Goal: Task Accomplishment & Management: Complete application form

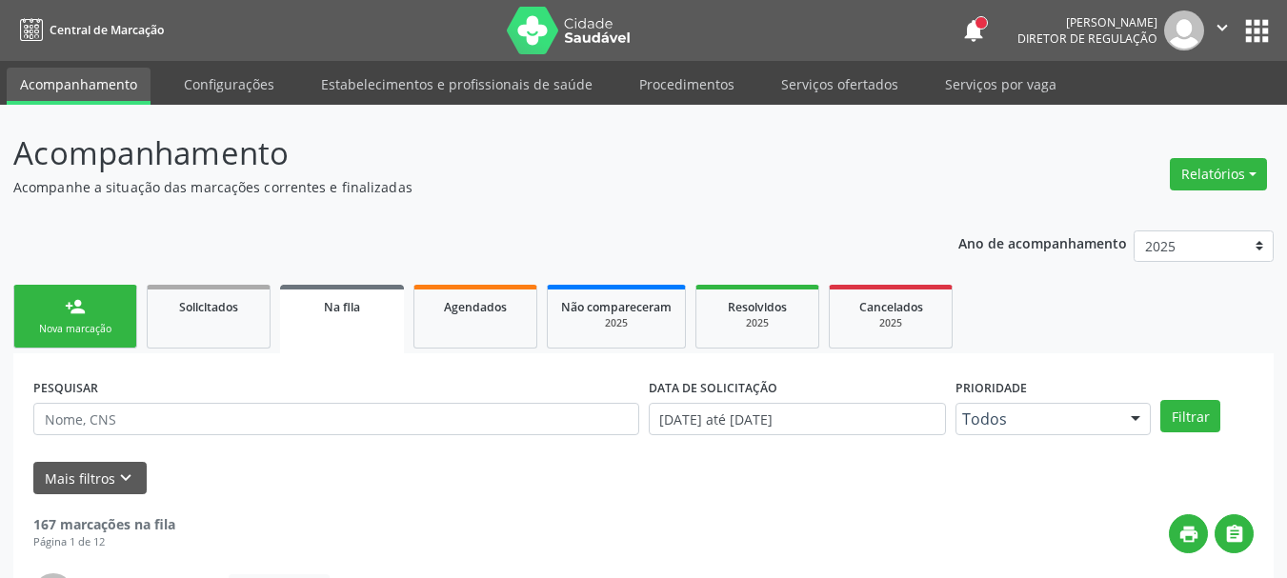
click at [110, 293] on link "person_add Nova marcação" at bounding box center [75, 317] width 124 height 64
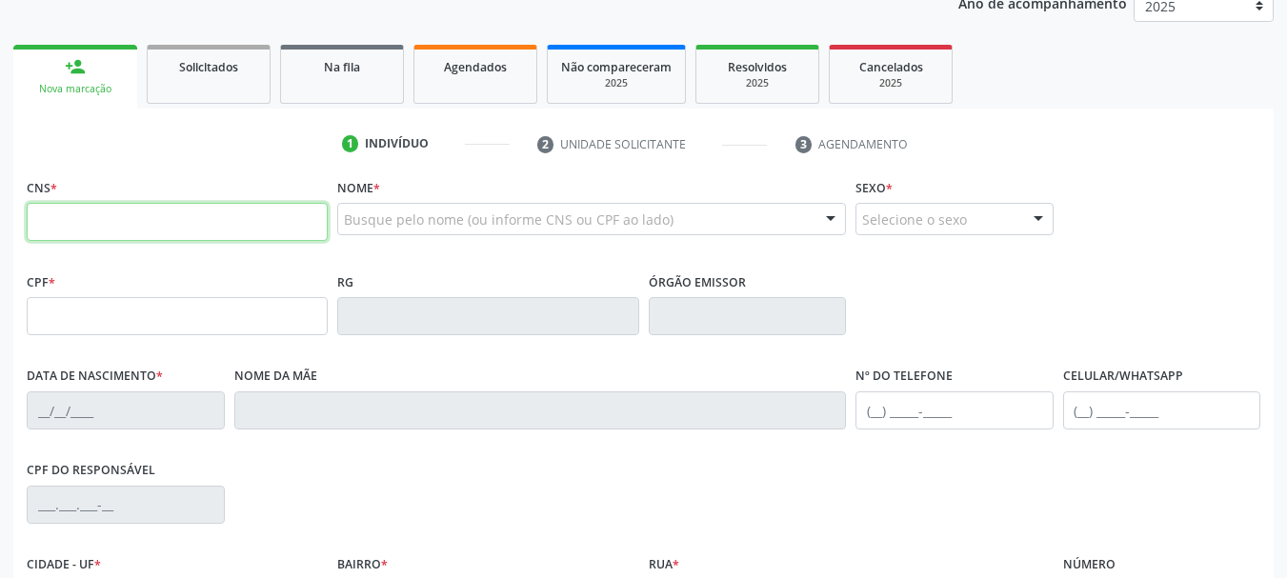
scroll to position [241, 0]
click at [125, 219] on input "text" at bounding box center [177, 221] width 301 height 38
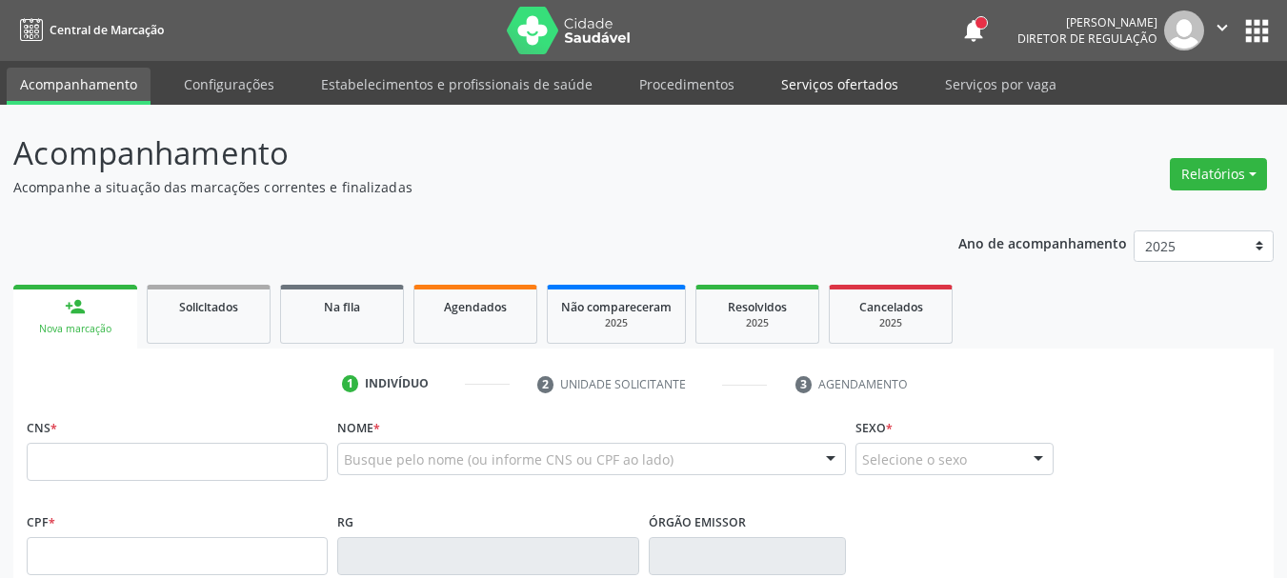
click at [833, 85] on link "Serviços ofertados" at bounding box center [840, 84] width 144 height 33
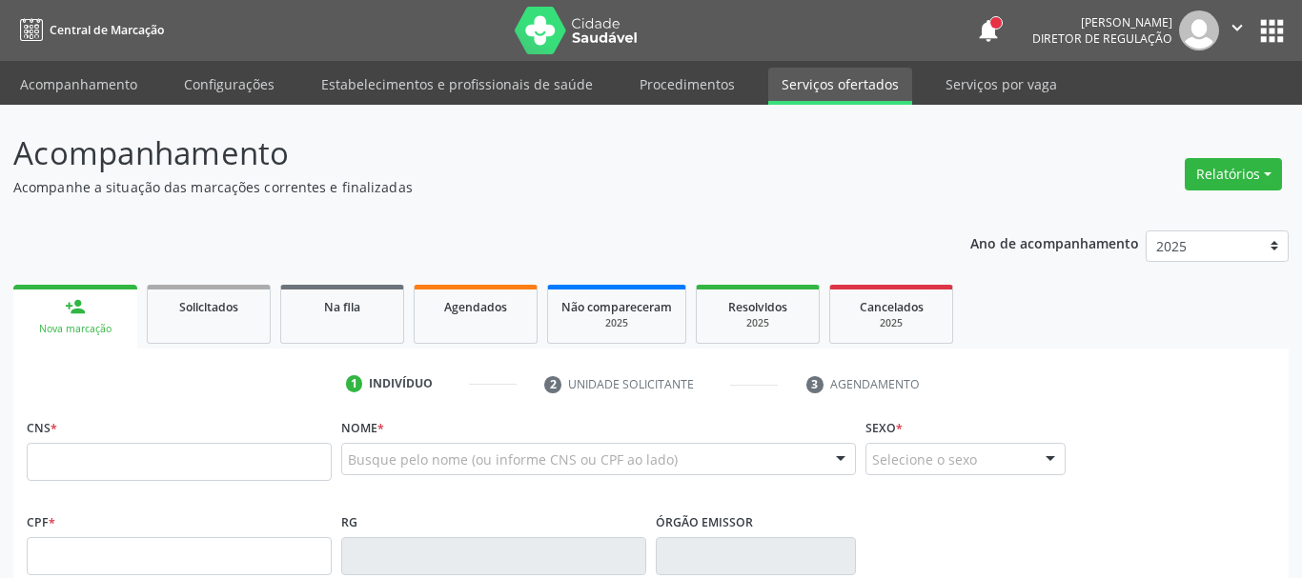
select select "8"
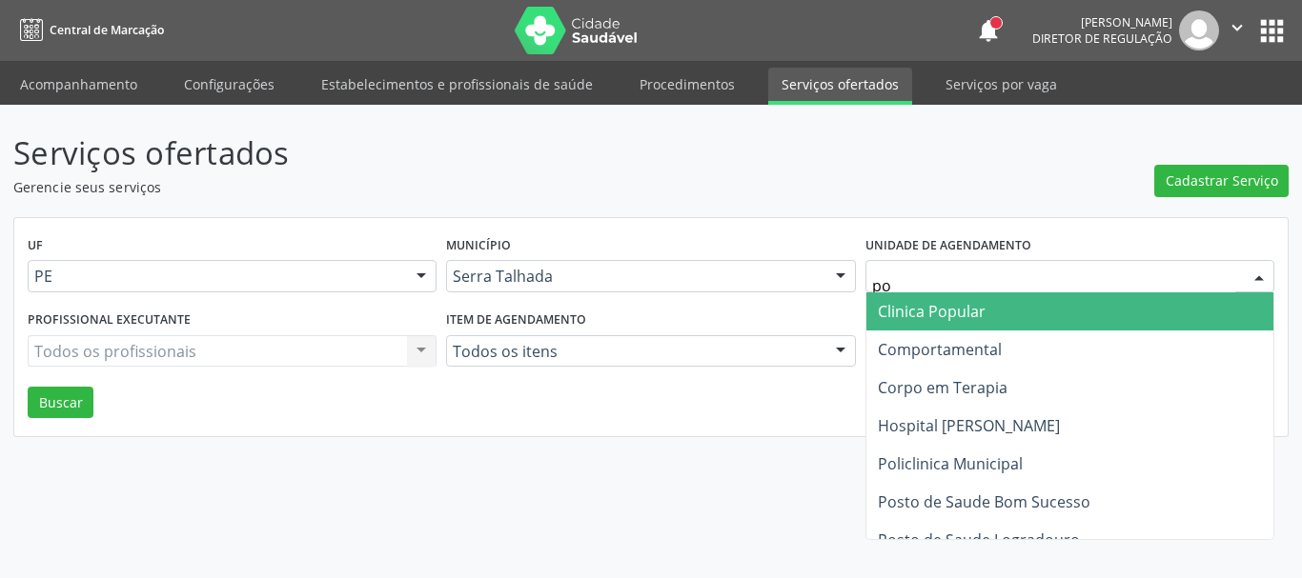
type input "pol"
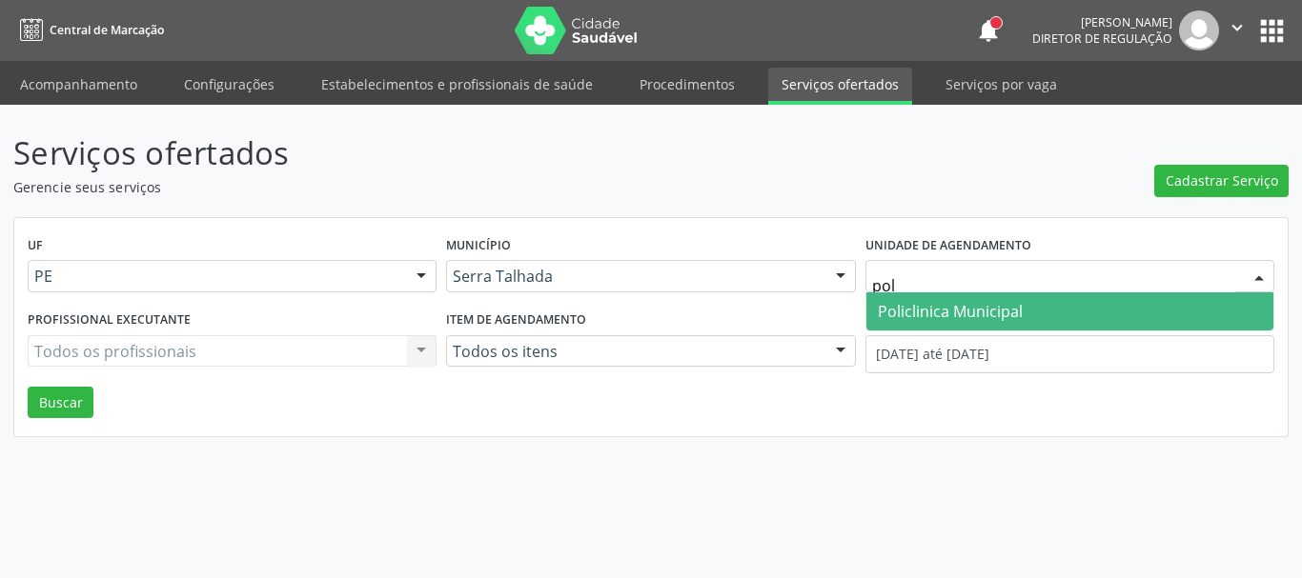
click at [898, 302] on span "Policlinica Municipal" at bounding box center [950, 311] width 145 height 21
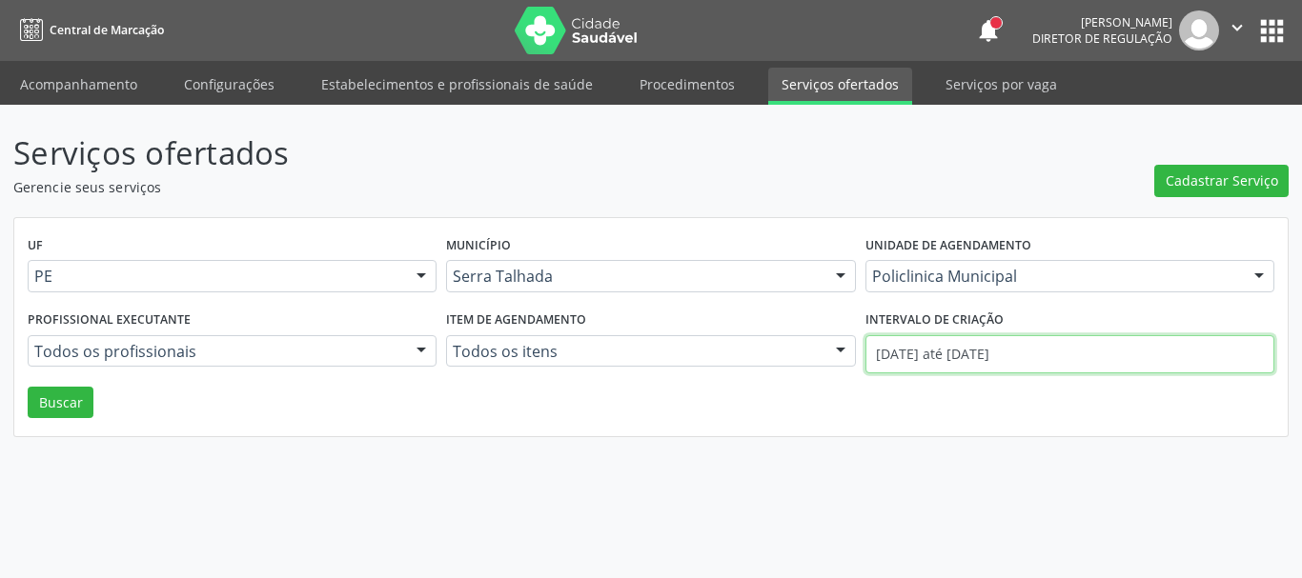
click at [894, 354] on input "[DATE] até [DATE]" at bounding box center [1069, 354] width 409 height 38
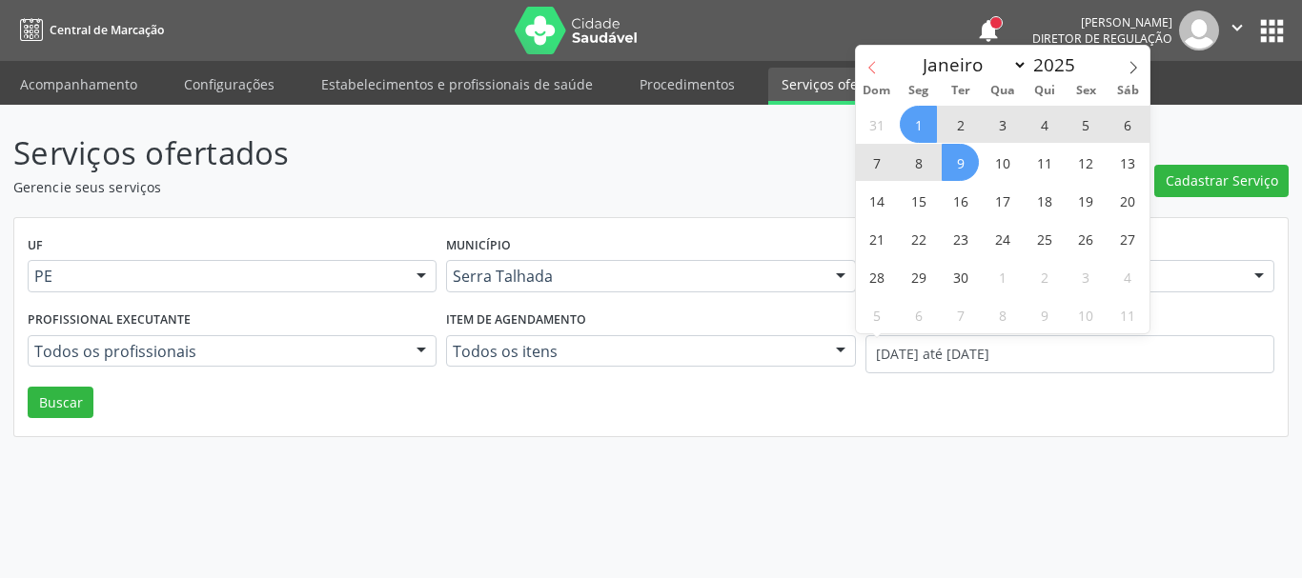
click at [867, 67] on icon at bounding box center [871, 67] width 13 height 13
select select "7"
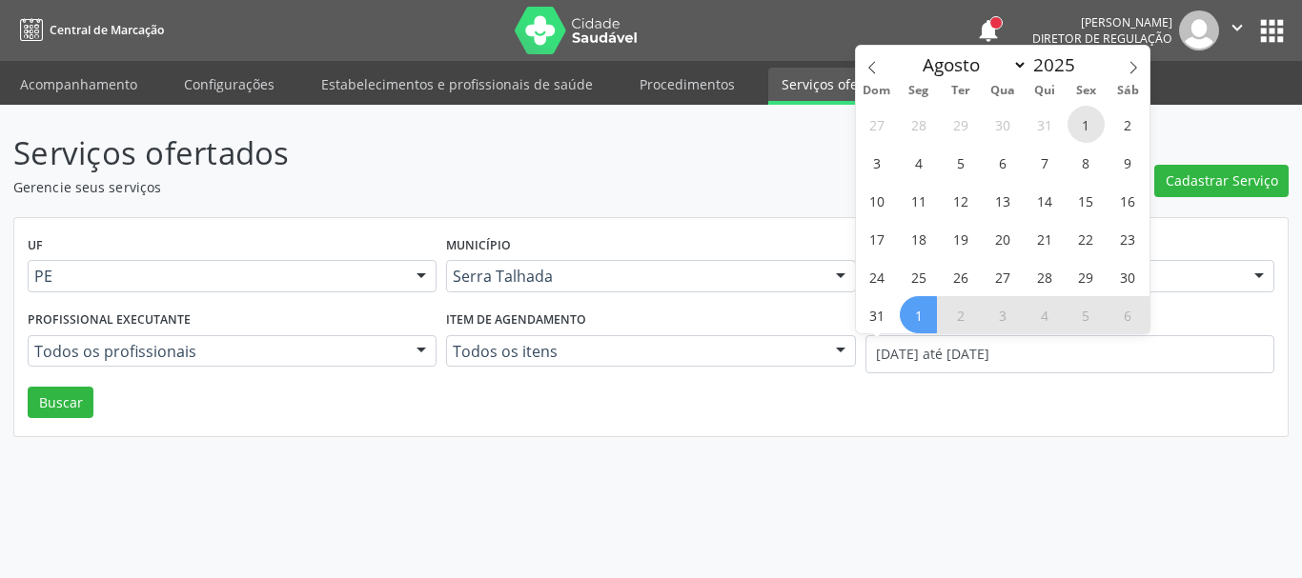
click at [1081, 126] on span "1" at bounding box center [1085, 124] width 37 height 37
type input "01/08/2025"
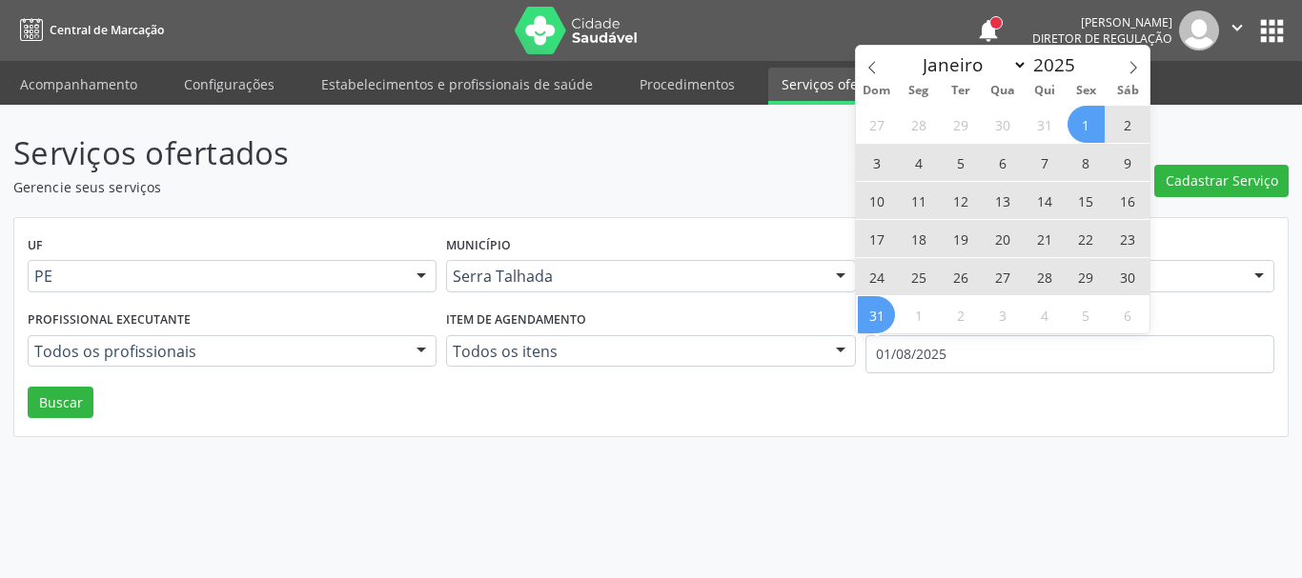
click at [871, 309] on span "31" at bounding box center [876, 314] width 37 height 37
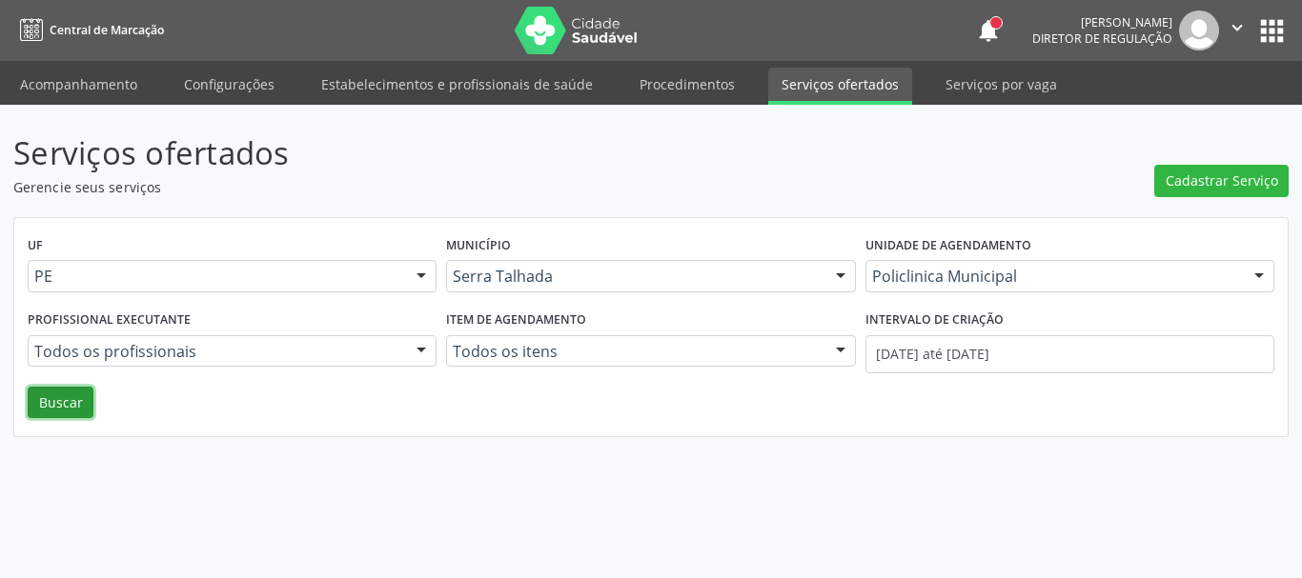
click at [37, 411] on button "Buscar" at bounding box center [61, 403] width 66 height 32
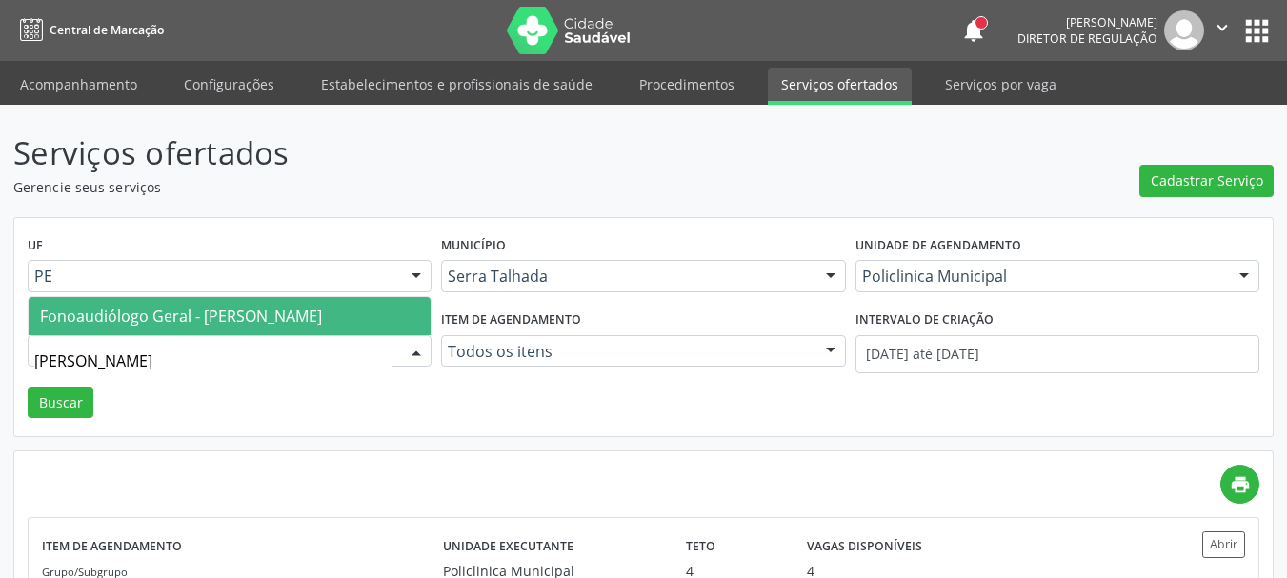
type input "danie"
click at [283, 306] on span "Fonoaudiólogo Geral - Daniely Cristina Terto Carvalho" at bounding box center [181, 316] width 282 height 21
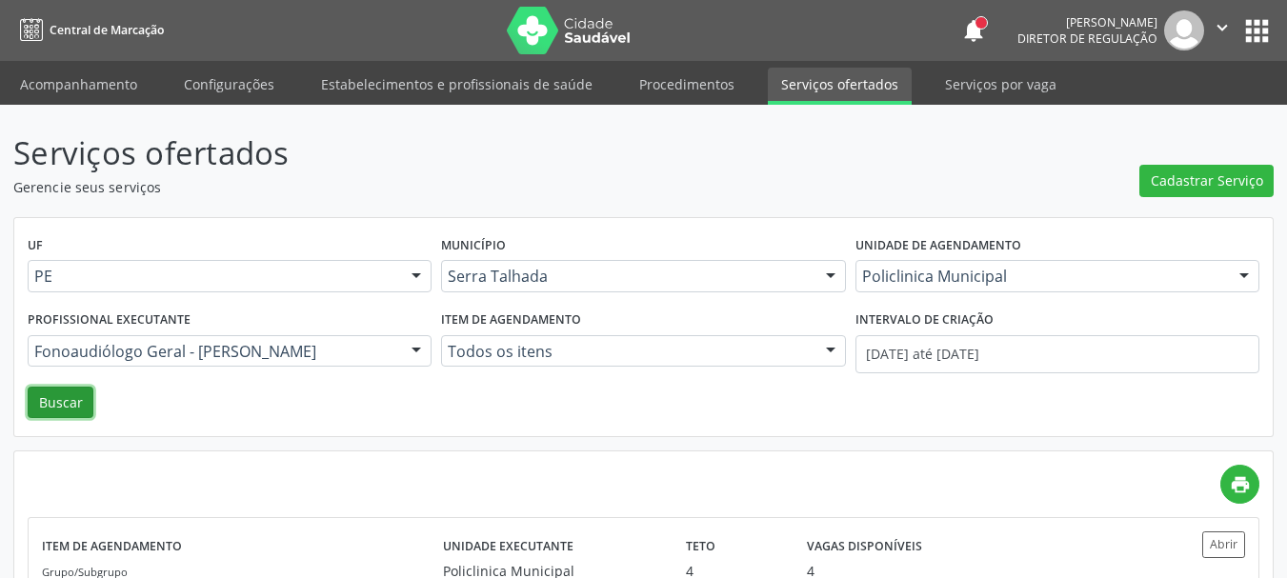
click at [62, 403] on button "Buscar" at bounding box center [61, 403] width 66 height 32
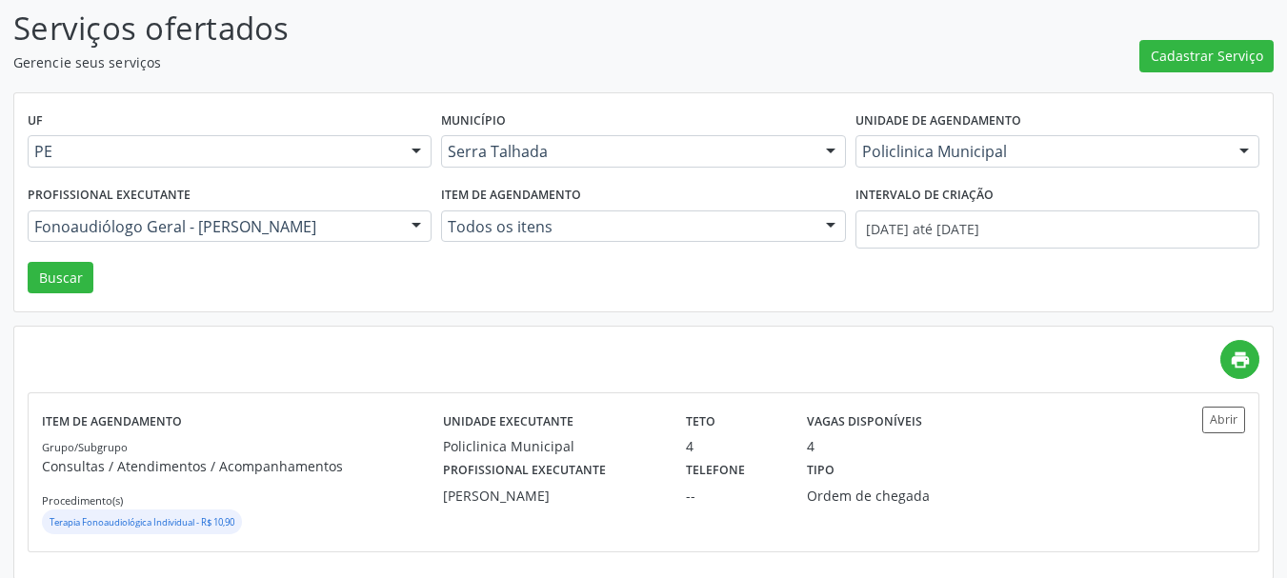
scroll to position [140, 0]
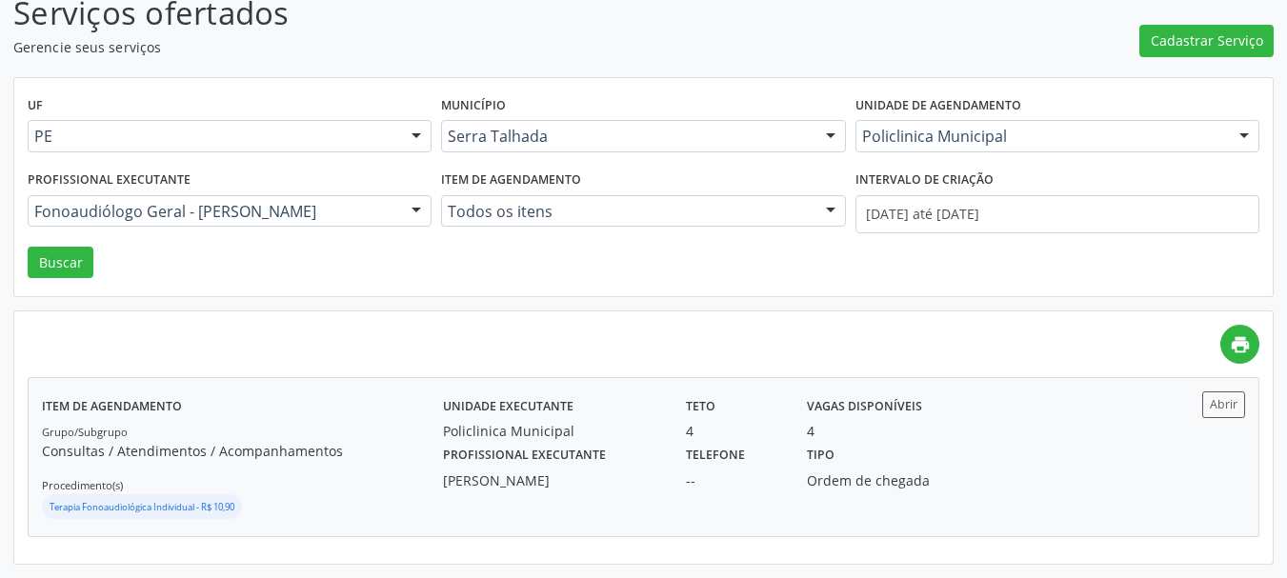
click at [857, 464] on div "Tipo Ordem de chegada" at bounding box center [885, 466] width 182 height 50
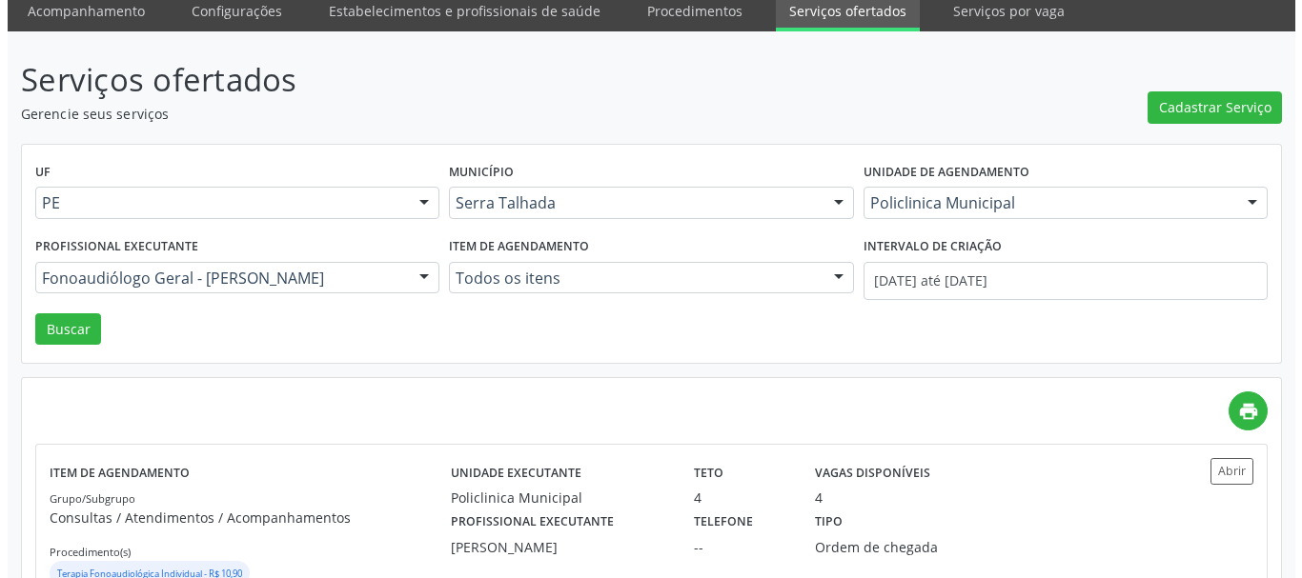
scroll to position [0, 0]
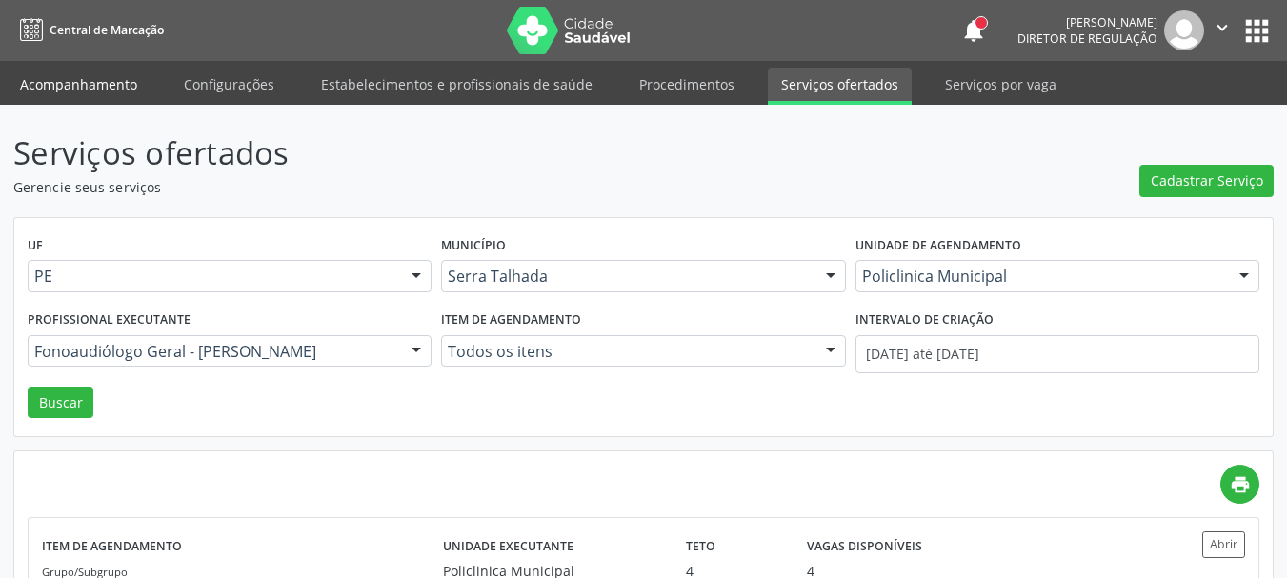
click at [69, 96] on link "Acompanhamento" at bounding box center [79, 84] width 144 height 33
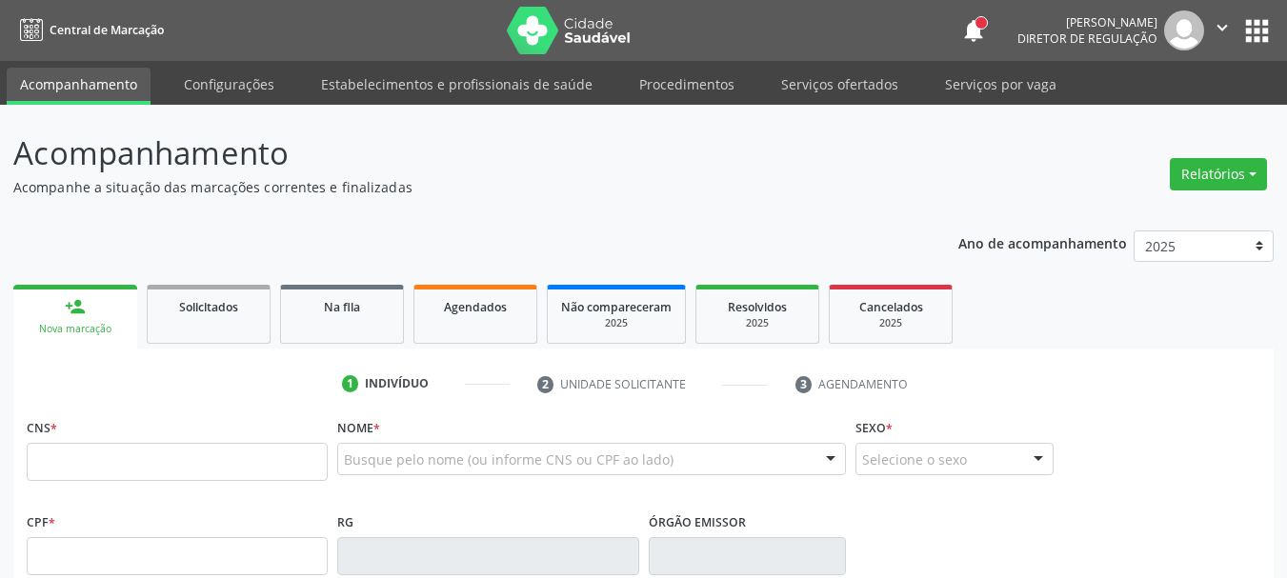
click at [464, 161] on p "Acompanhamento" at bounding box center [454, 154] width 882 height 48
click at [818, 88] on link "Serviços ofertados" at bounding box center [840, 84] width 144 height 33
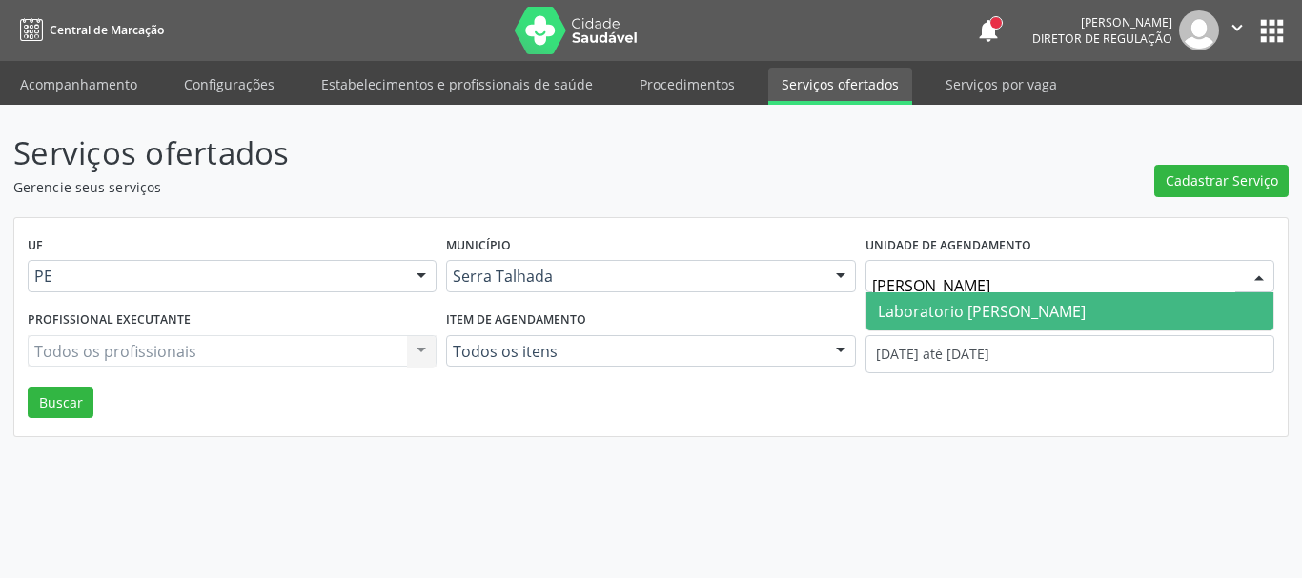
type input "paulo ter"
click at [999, 316] on span "Laboratorio [PERSON_NAME]" at bounding box center [982, 311] width 208 height 21
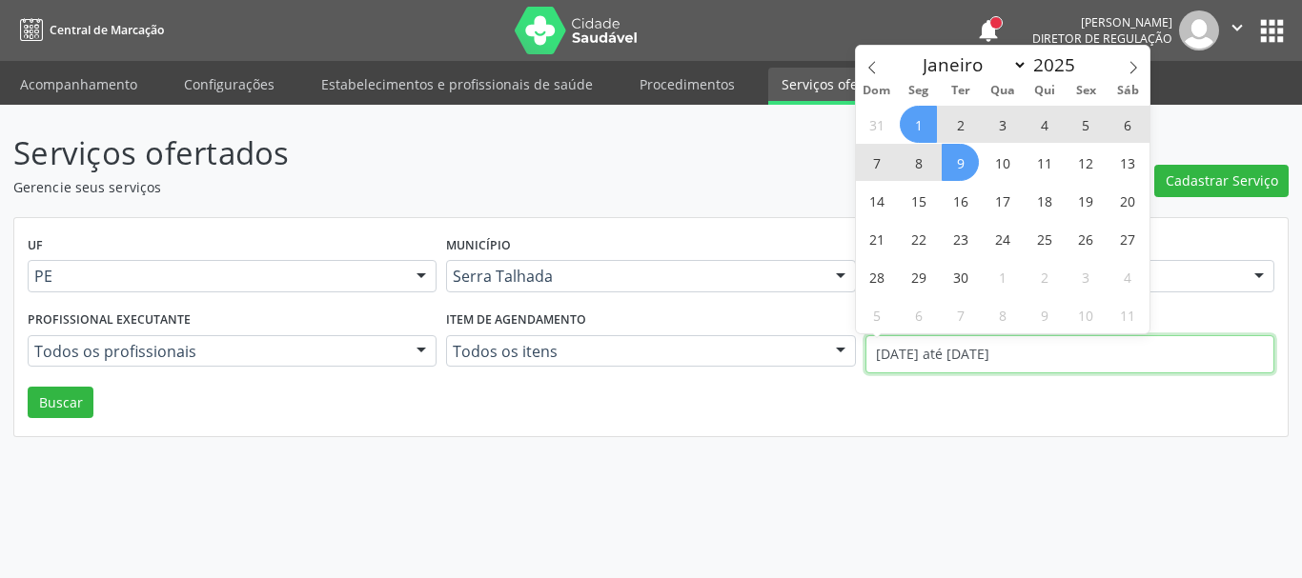
click at [996, 357] on input "[DATE] até [DATE]" at bounding box center [1069, 354] width 409 height 38
click at [874, 61] on icon at bounding box center [871, 67] width 13 height 13
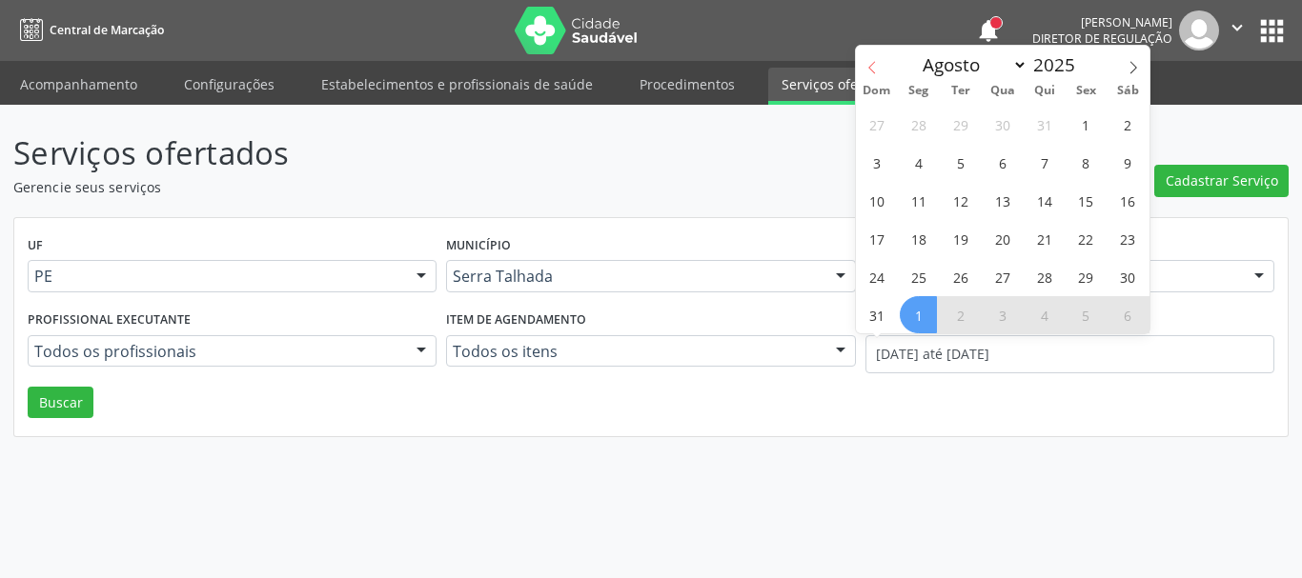
click at [874, 61] on icon at bounding box center [871, 67] width 13 height 13
select select "6"
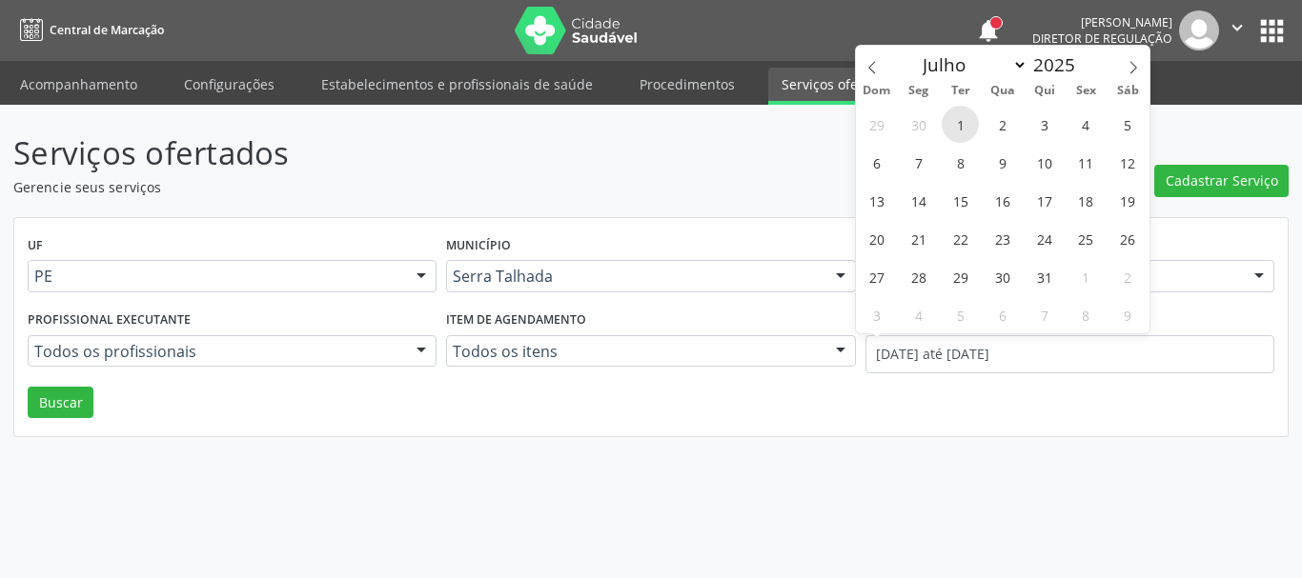
click at [956, 124] on span "1" at bounding box center [959, 124] width 37 height 37
type input "01/07/2025"
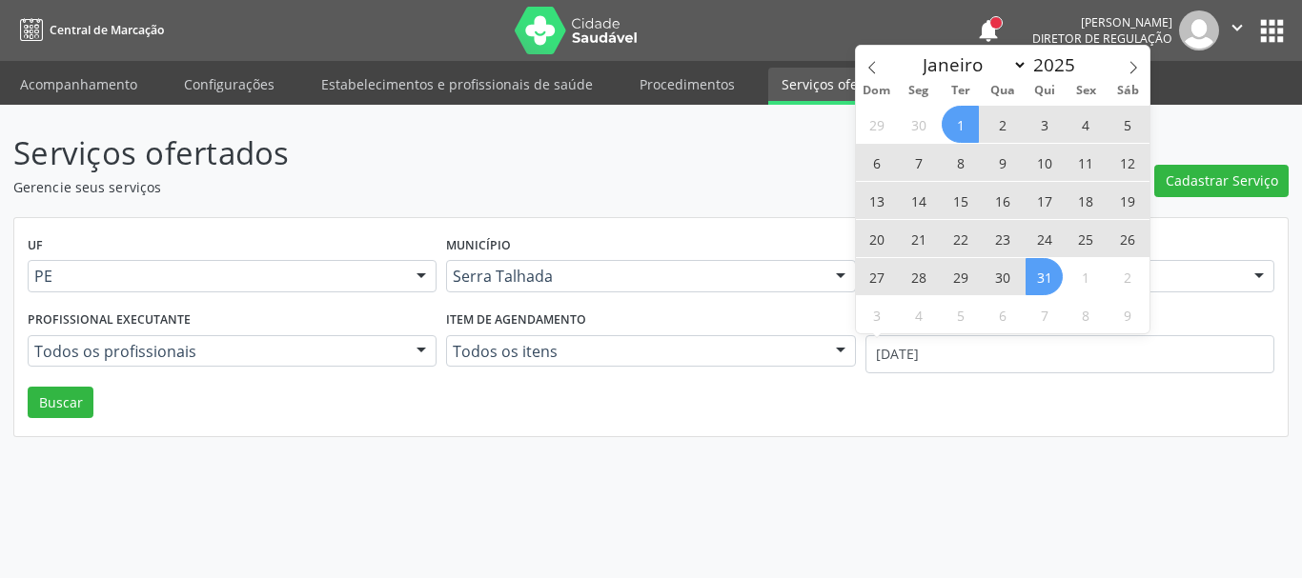
click at [1046, 290] on span "31" at bounding box center [1043, 276] width 37 height 37
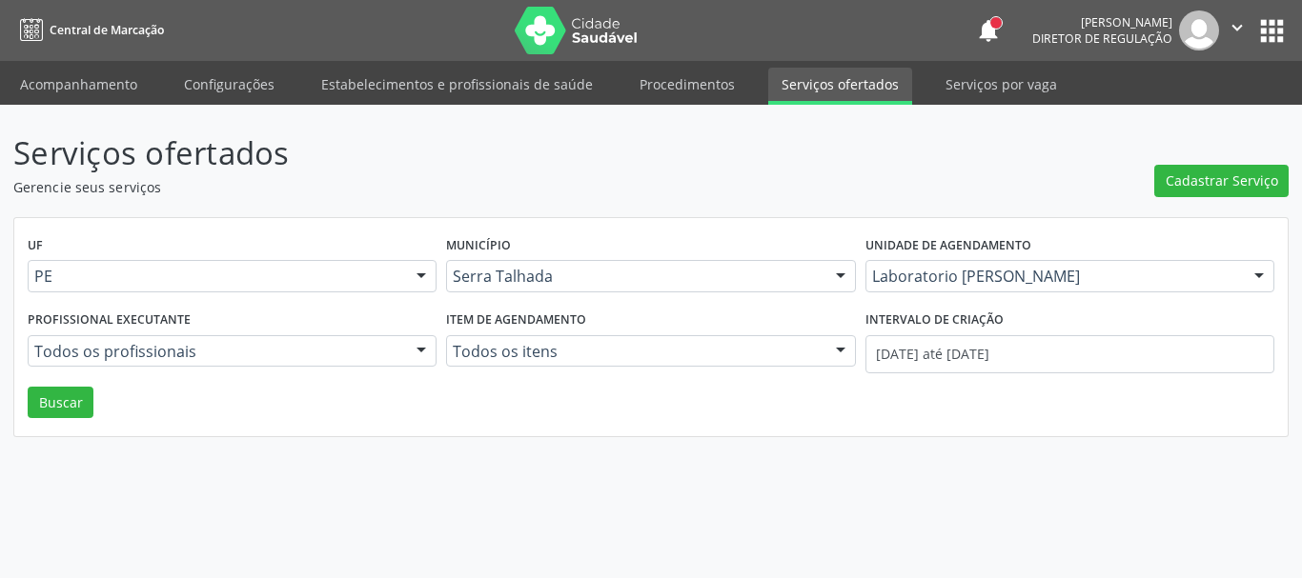
click at [7, 414] on div "Serviços ofertados Gerencie seus serviços Cadastrar Serviço UF PE PE Nenhum res…" at bounding box center [651, 342] width 1302 height 474
click at [27, 408] on div "UF PE PE Nenhum resultado encontrado para: " " Não há nenhuma opção para ser ex…" at bounding box center [650, 327] width 1273 height 219
click at [44, 403] on button "Buscar" at bounding box center [61, 403] width 66 height 32
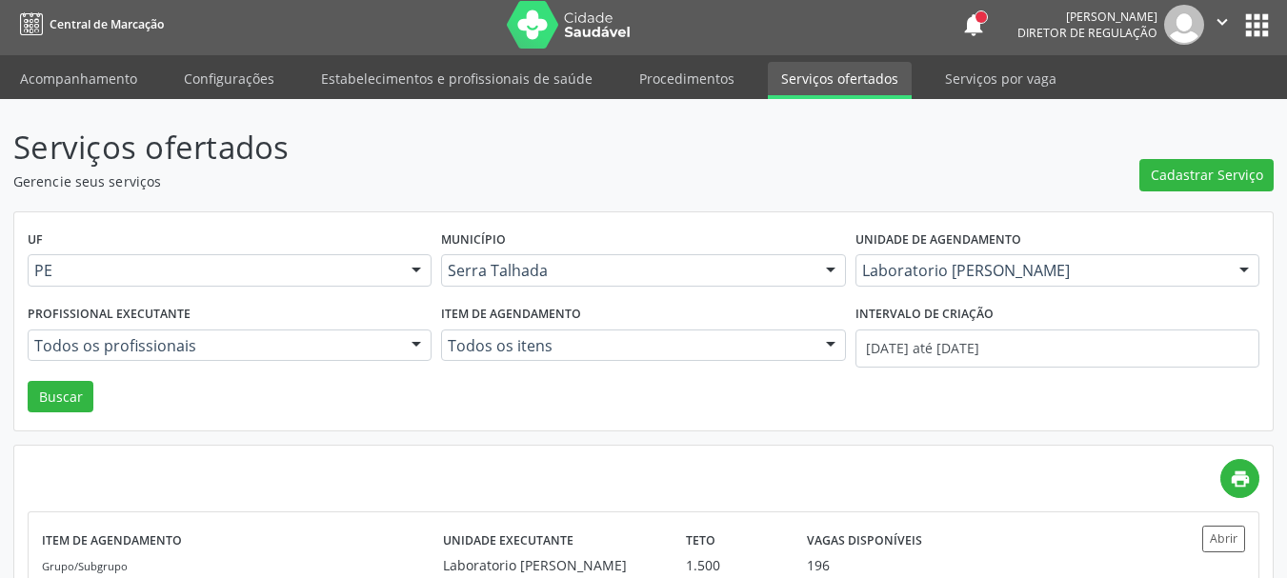
scroll to position [168, 0]
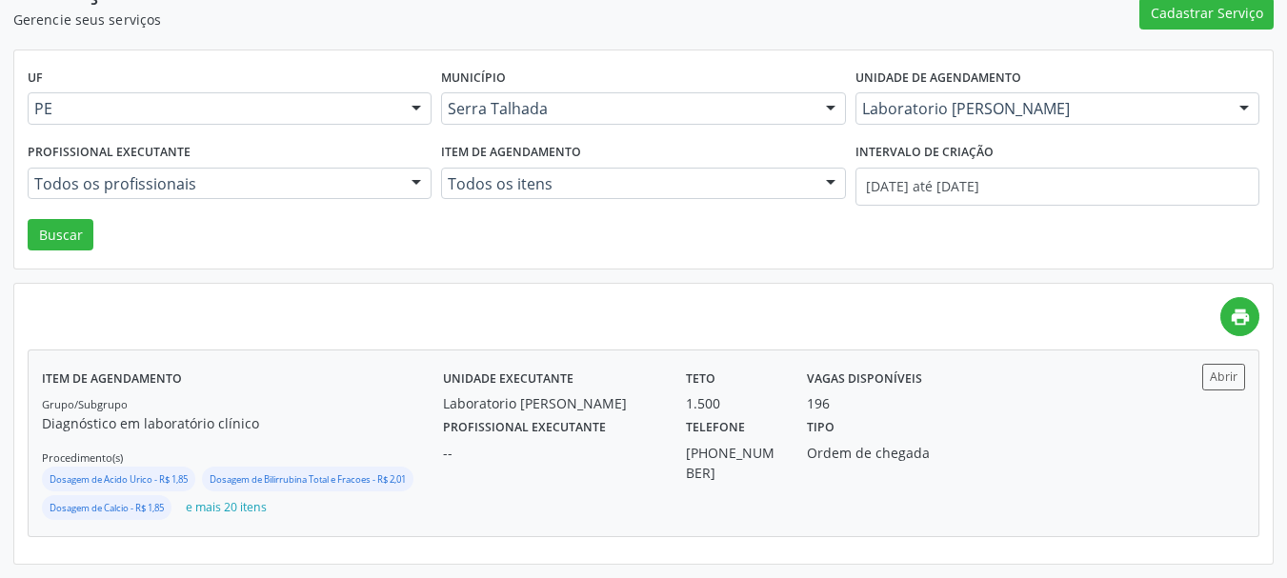
click at [1014, 429] on div "Profissional executante -- Telefone (87) 98117-4075 Tipo Ordem de chegada" at bounding box center [794, 449] width 729 height 70
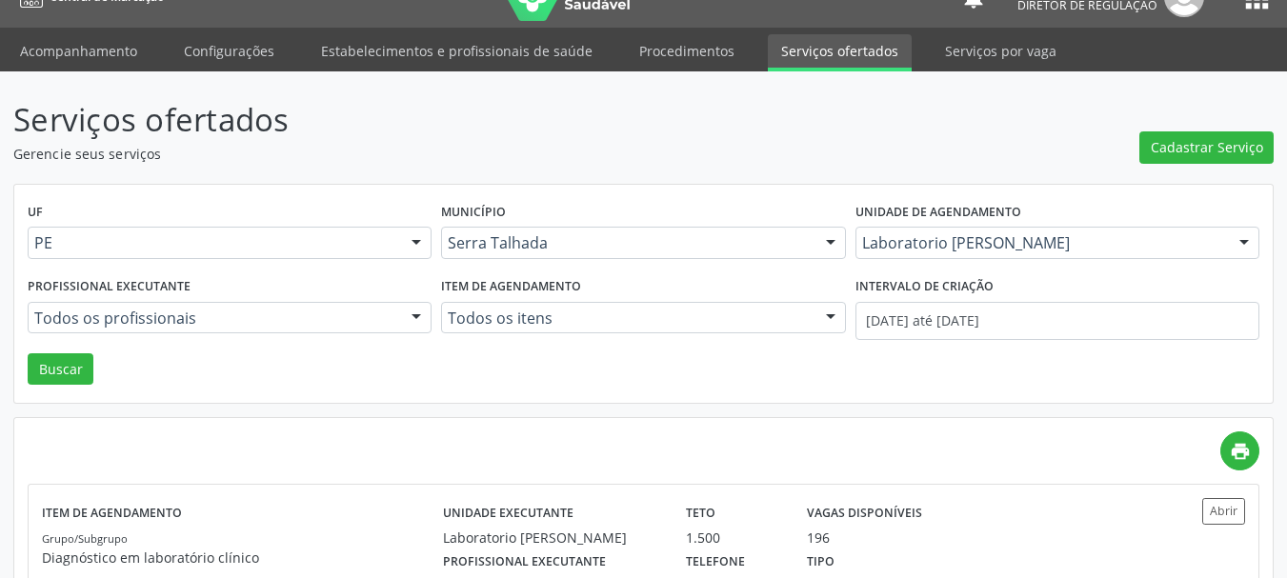
scroll to position [0, 0]
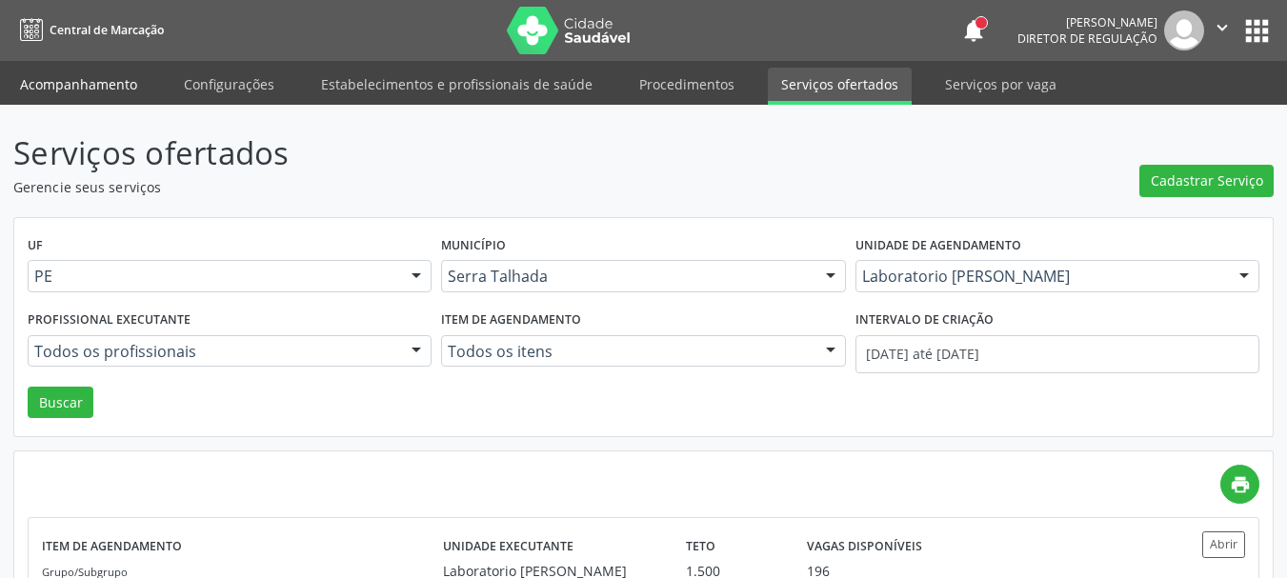
click at [83, 88] on link "Acompanhamento" at bounding box center [79, 84] width 144 height 33
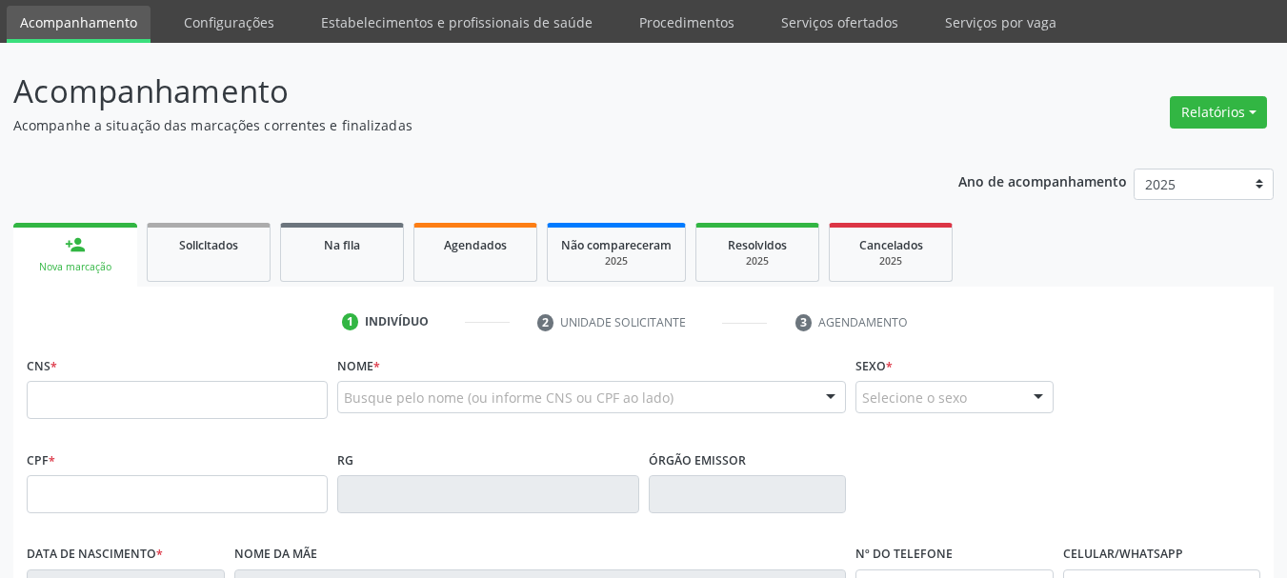
scroll to position [95, 0]
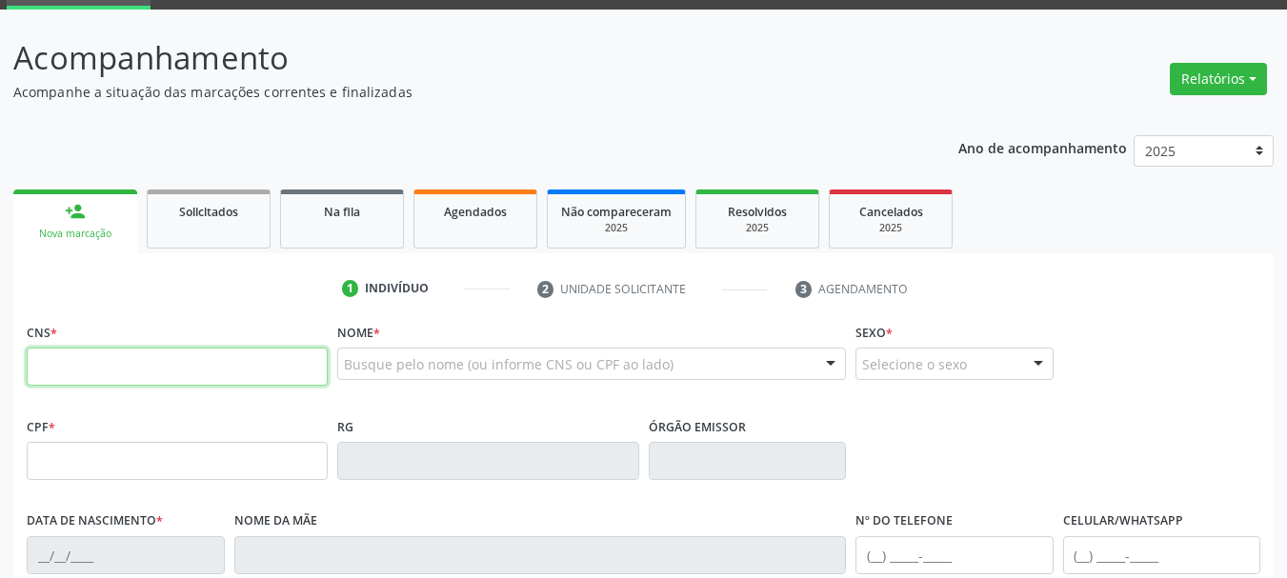
drag, startPoint x: 126, startPoint y: 354, endPoint x: 233, endPoint y: 384, distance: 111.6
click at [126, 354] on input "text" at bounding box center [177, 367] width 301 height 38
drag, startPoint x: 489, startPoint y: 372, endPoint x: 548, endPoint y: 373, distance: 59.1
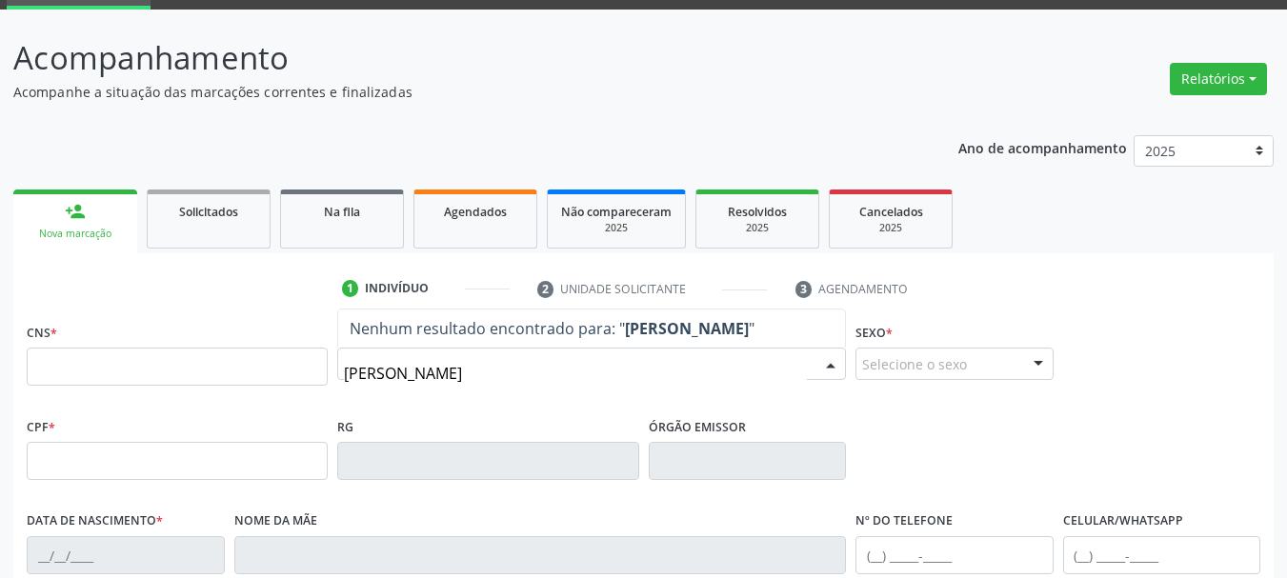
drag, startPoint x: 439, startPoint y: 378, endPoint x: 305, endPoint y: 273, distance: 171.0
click at [315, 362] on div "CNS * Nome * celestina j Nenhum resultado encontrado para: " celestina j " Não …" at bounding box center [643, 365] width 1243 height 94
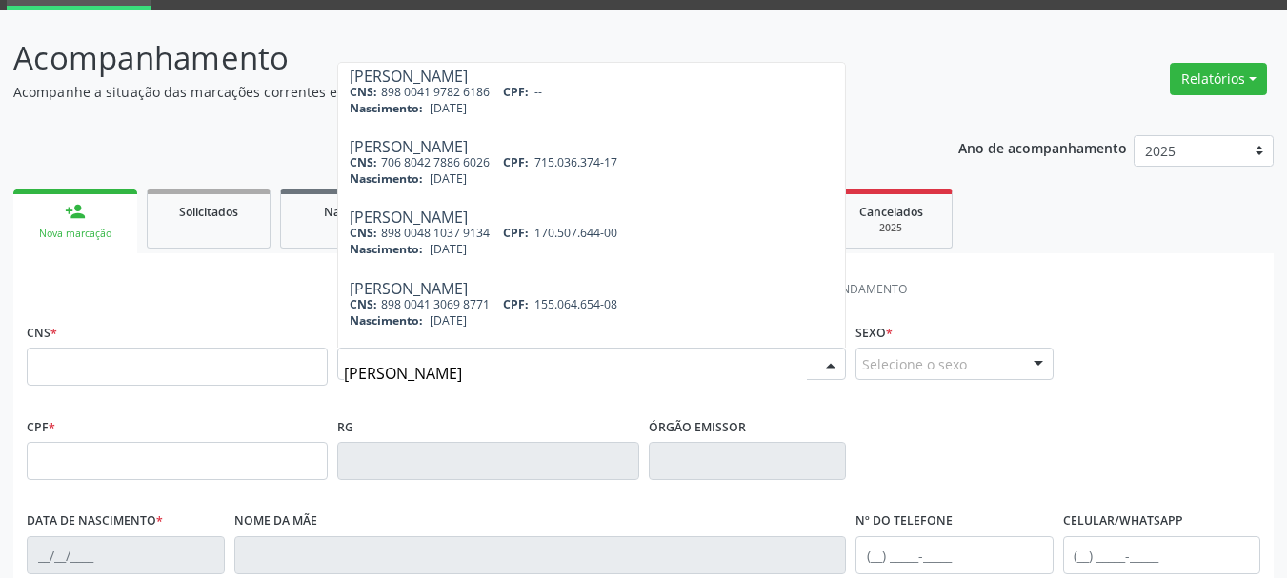
scroll to position [0, 0]
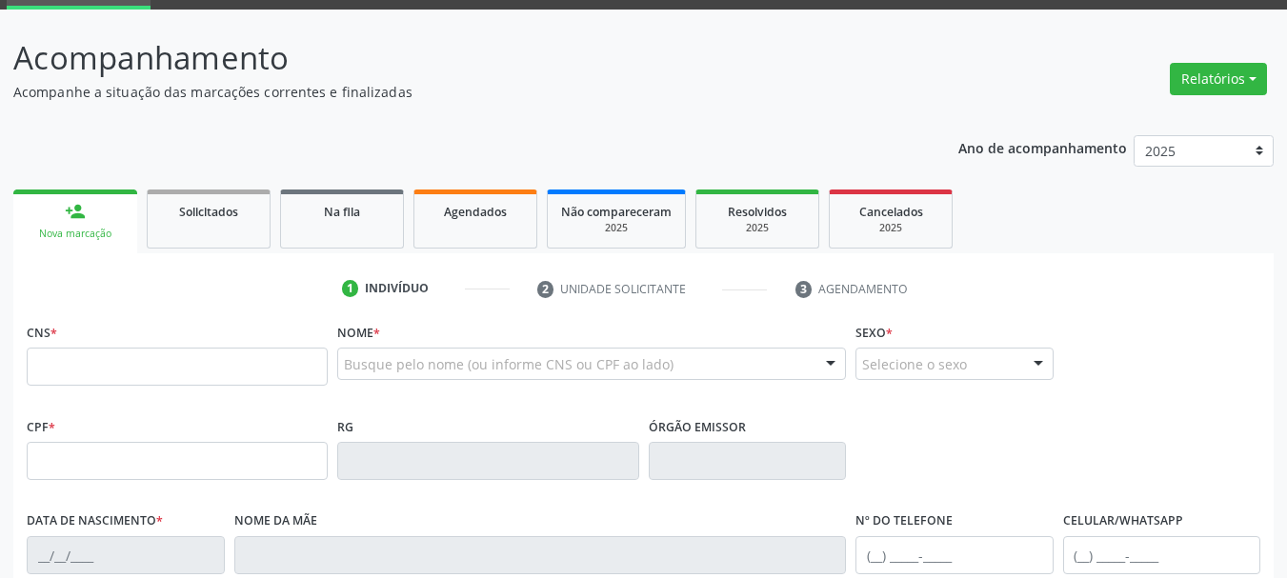
click at [848, 108] on div "Acompanhamento Acompanhe a situação das marcações correntes e finalizadas Relat…" at bounding box center [643, 479] width 1261 height 890
click at [159, 360] on input "text" at bounding box center [177, 367] width 301 height 38
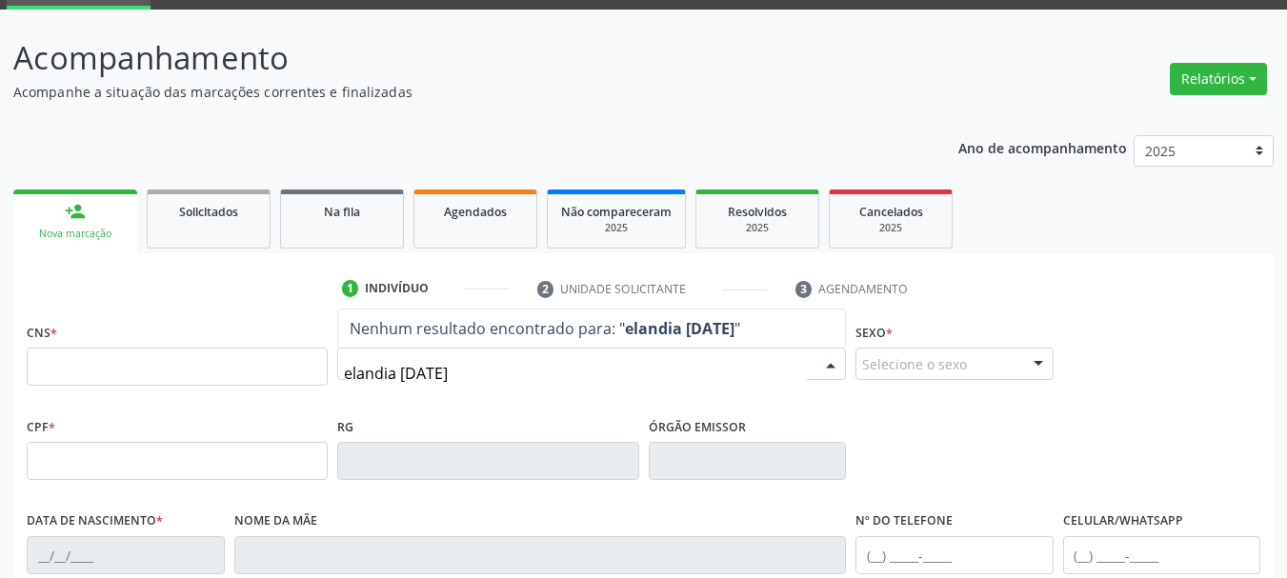
type input "elandia juli"
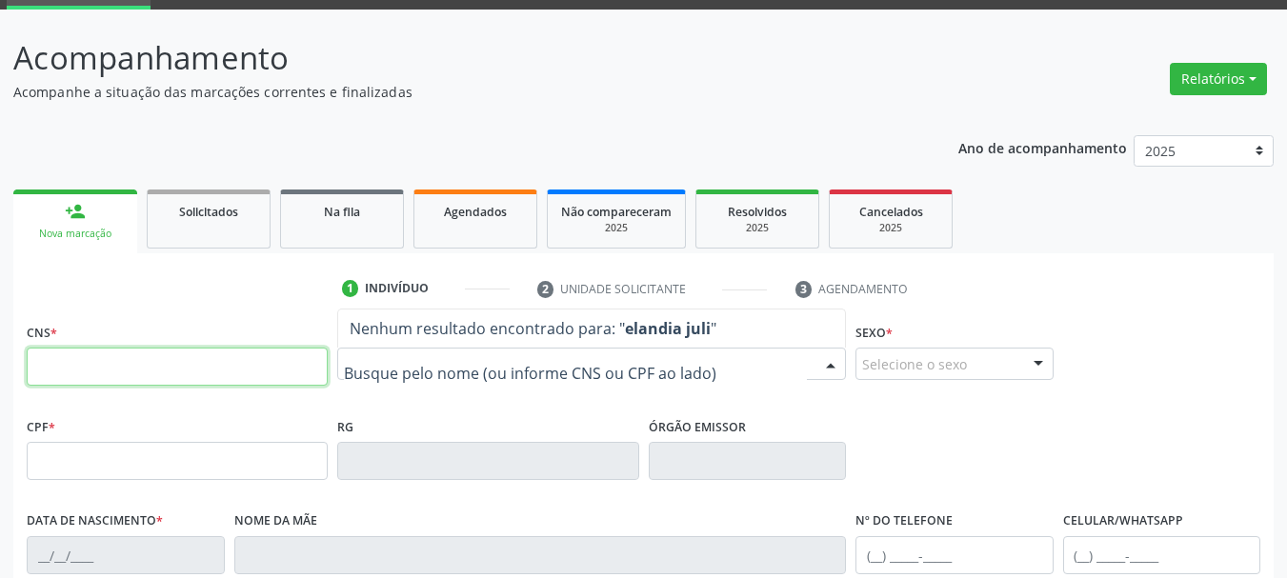
click at [212, 359] on input "text" at bounding box center [177, 367] width 301 height 38
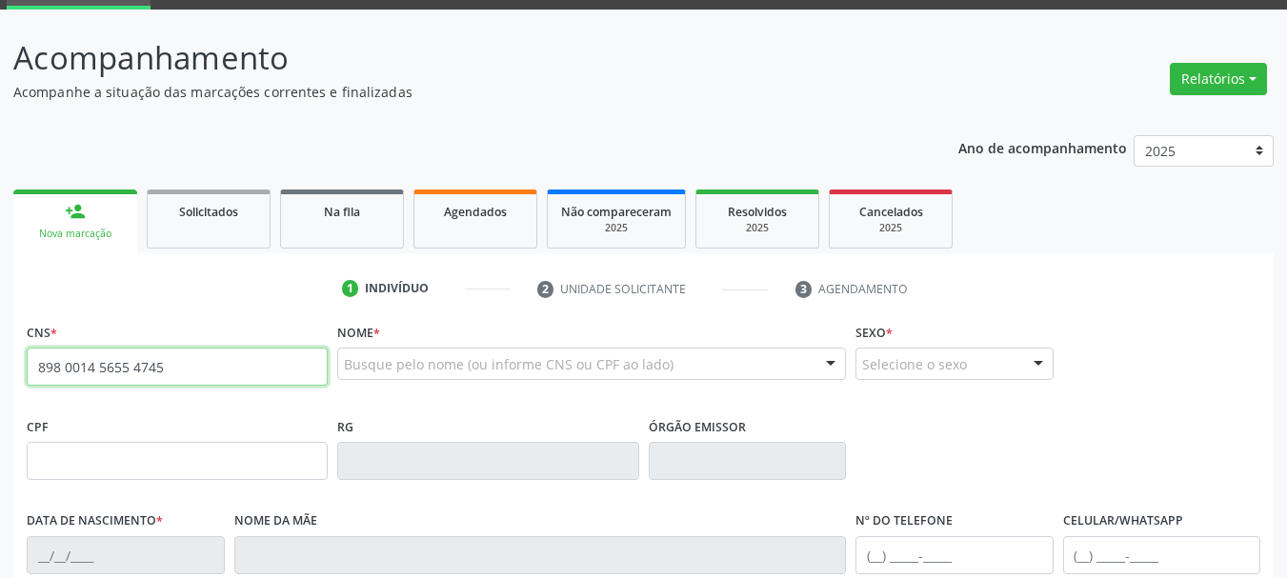
type input "898 0014 5655 4745"
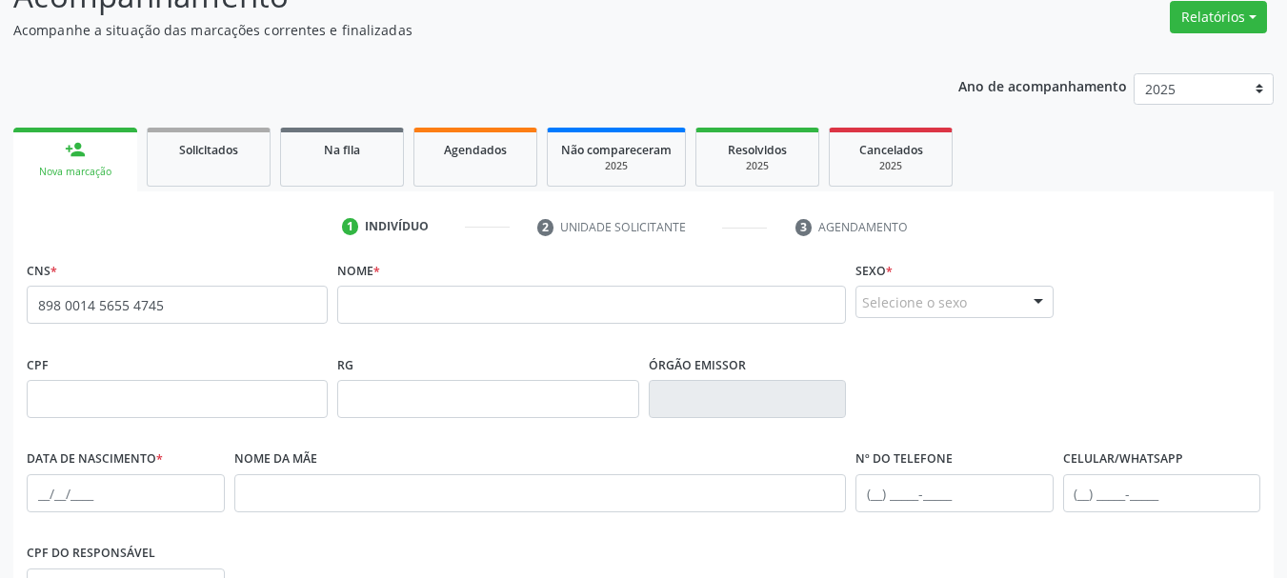
scroll to position [191, 0]
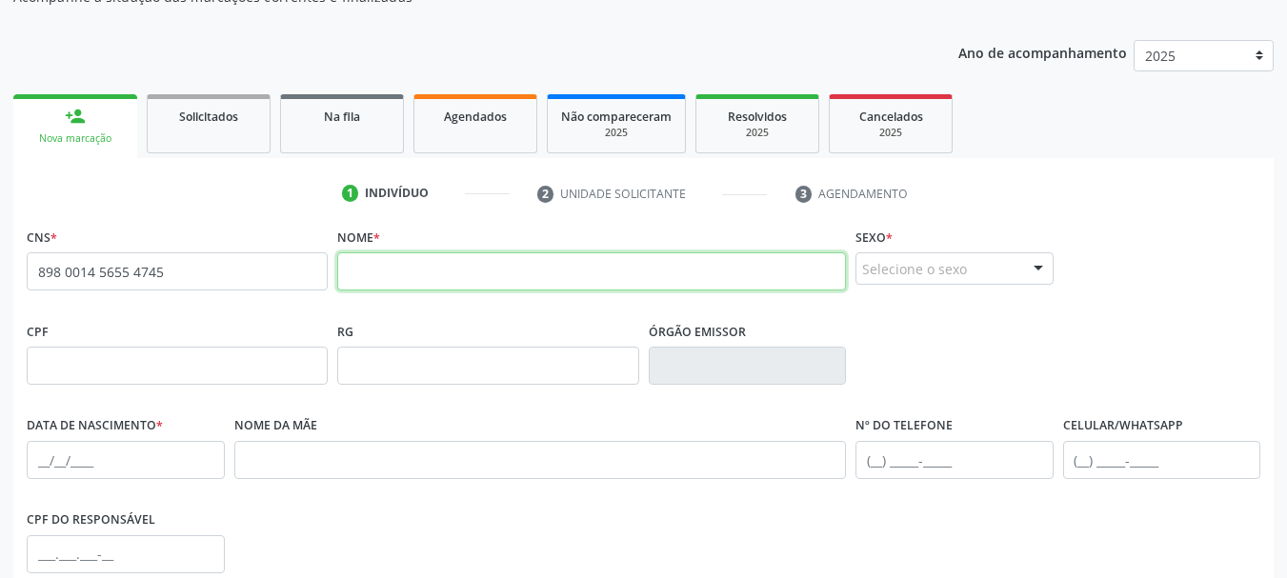
click at [458, 285] on input "text" at bounding box center [591, 271] width 509 height 38
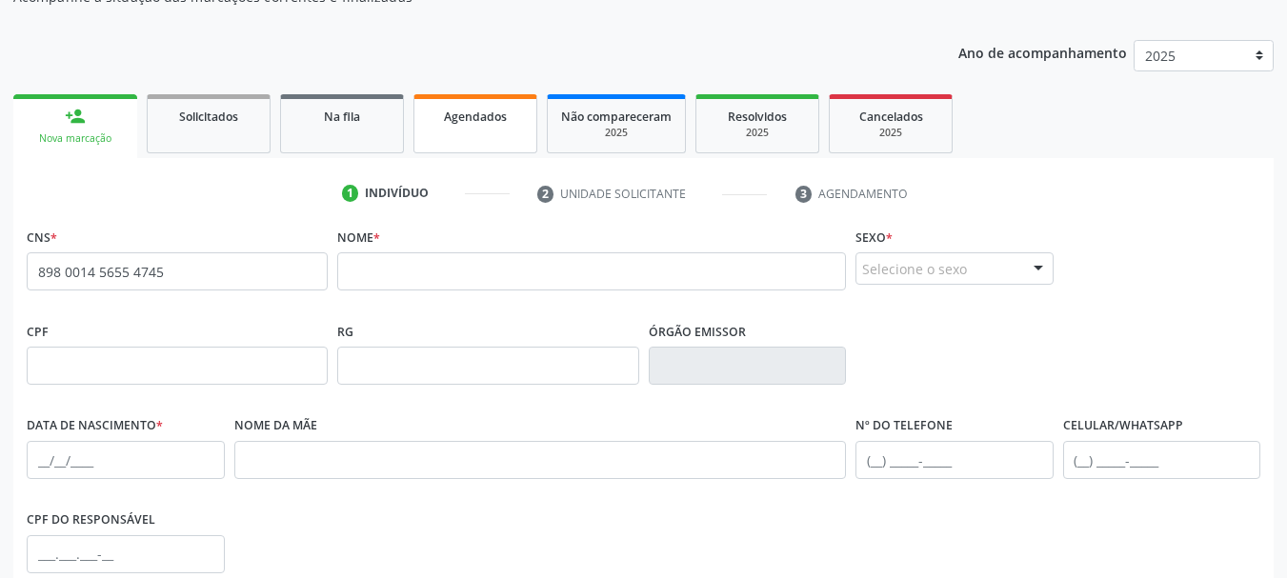
click at [435, 124] on div "Agendados" at bounding box center [475, 116] width 95 height 20
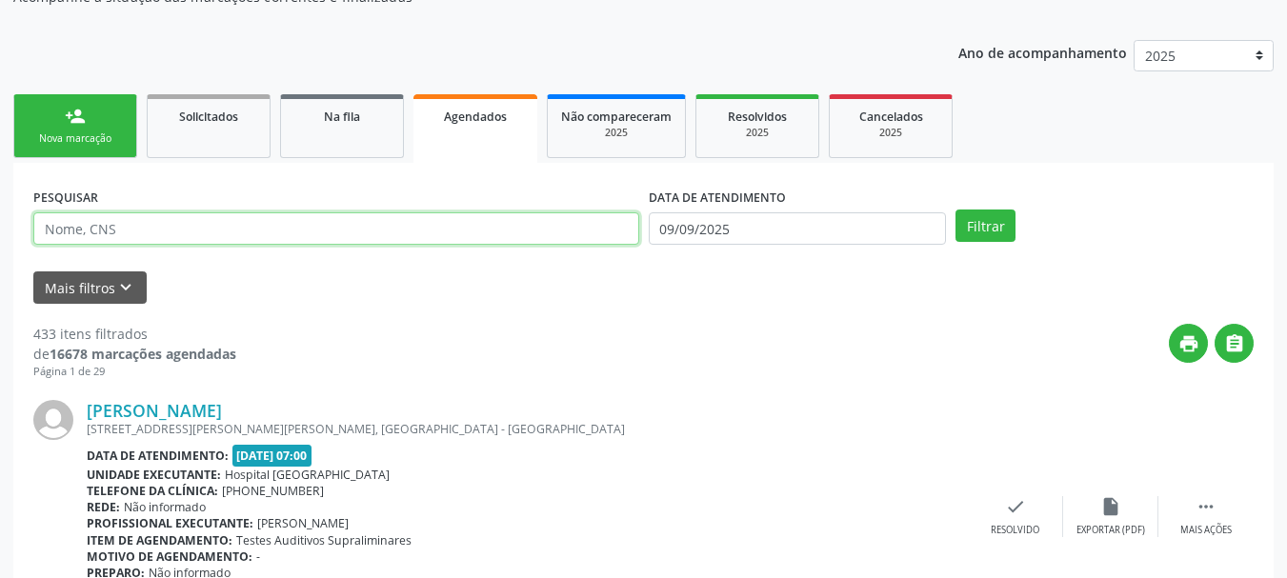
click at [474, 238] on input "text" at bounding box center [336, 228] width 606 height 32
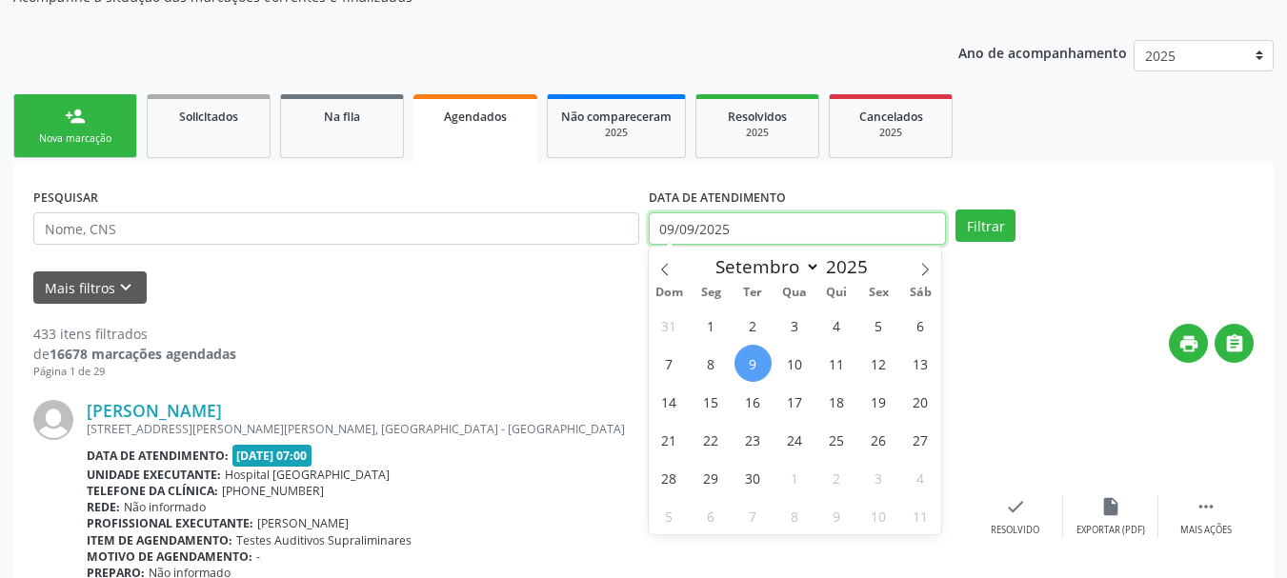
click at [861, 219] on input "09/09/2025" at bounding box center [798, 228] width 298 height 32
click at [704, 478] on span "29" at bounding box center [711, 477] width 37 height 37
type input "29/09/2025"
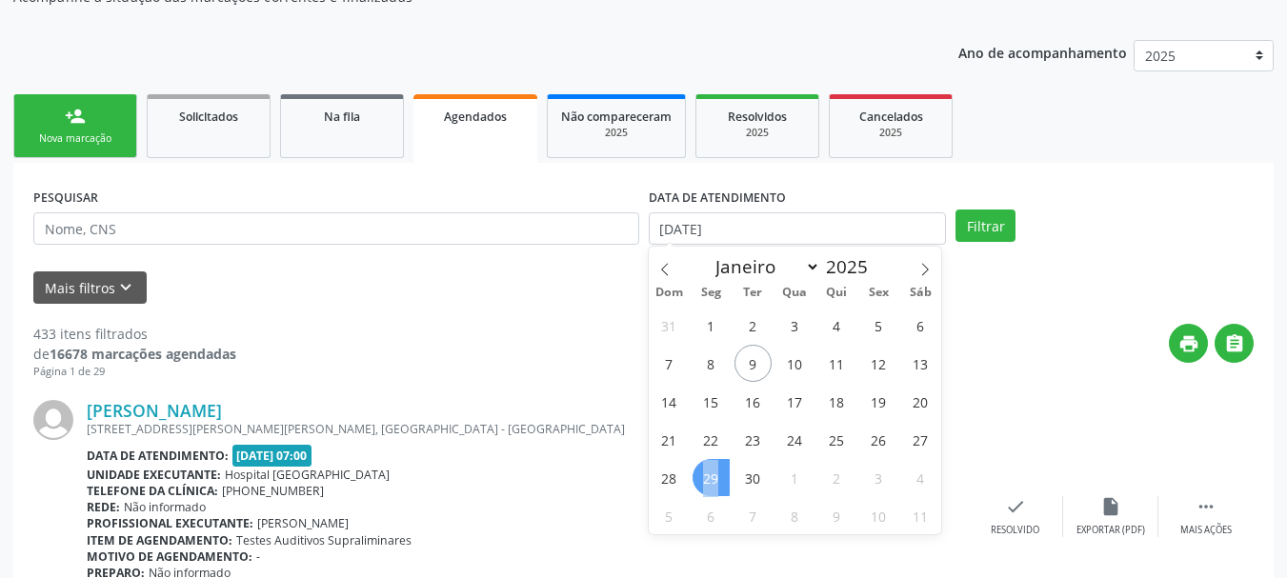
click at [704, 478] on span "29" at bounding box center [711, 477] width 37 height 37
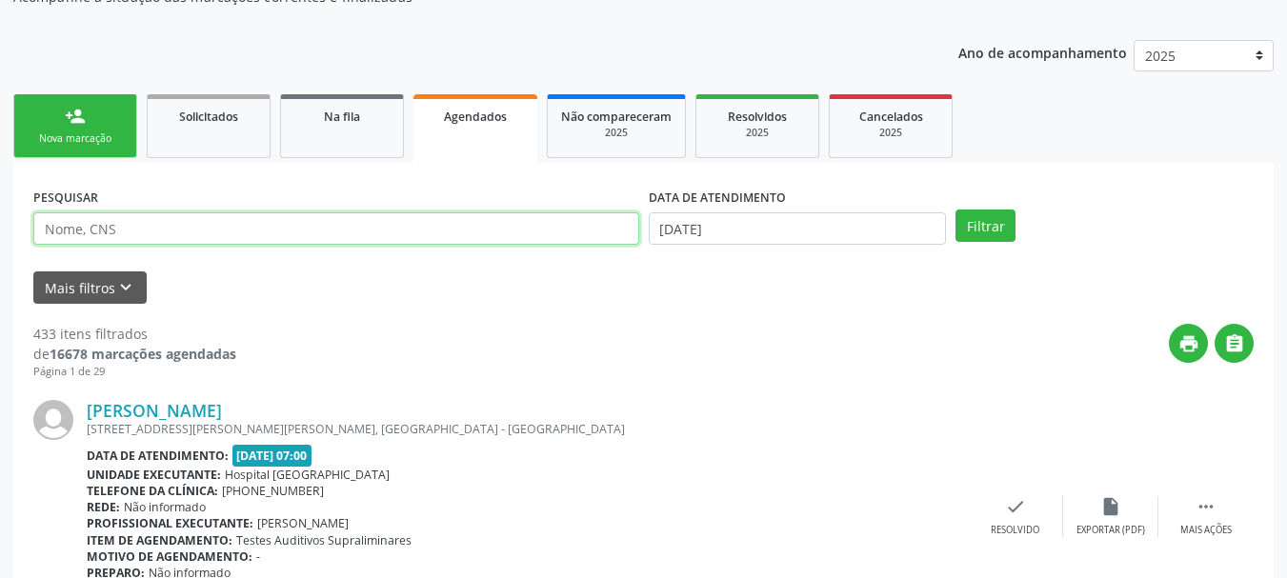
click at [169, 232] on input "text" at bounding box center [336, 228] width 606 height 32
type input "maria da penha s"
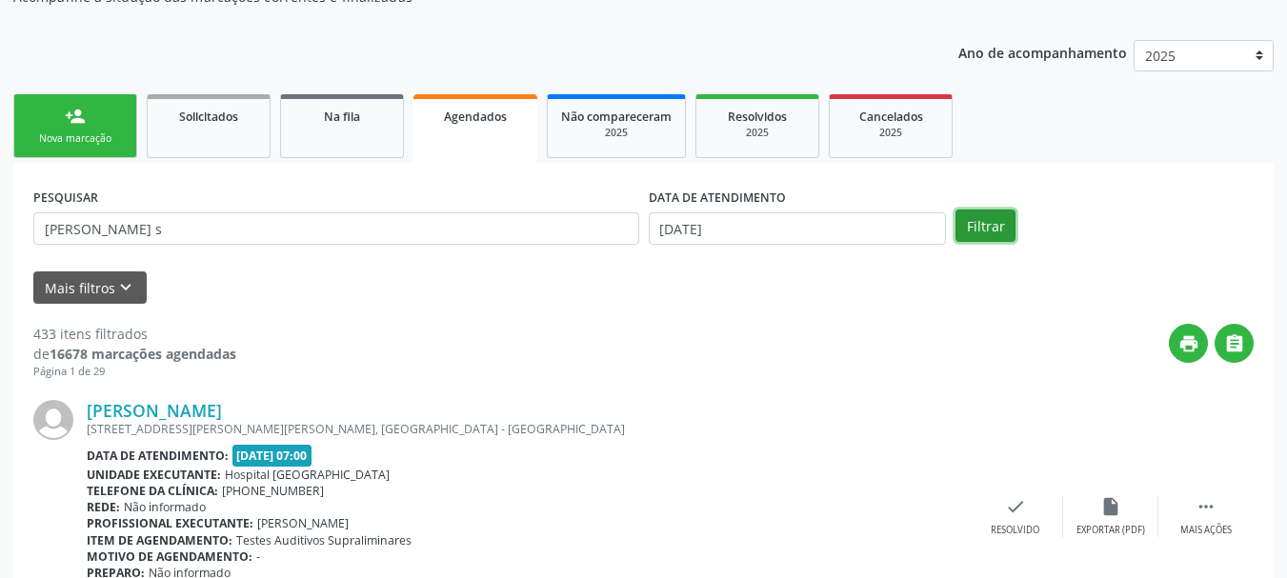
click at [980, 218] on button "Filtrar" at bounding box center [986, 226] width 60 height 32
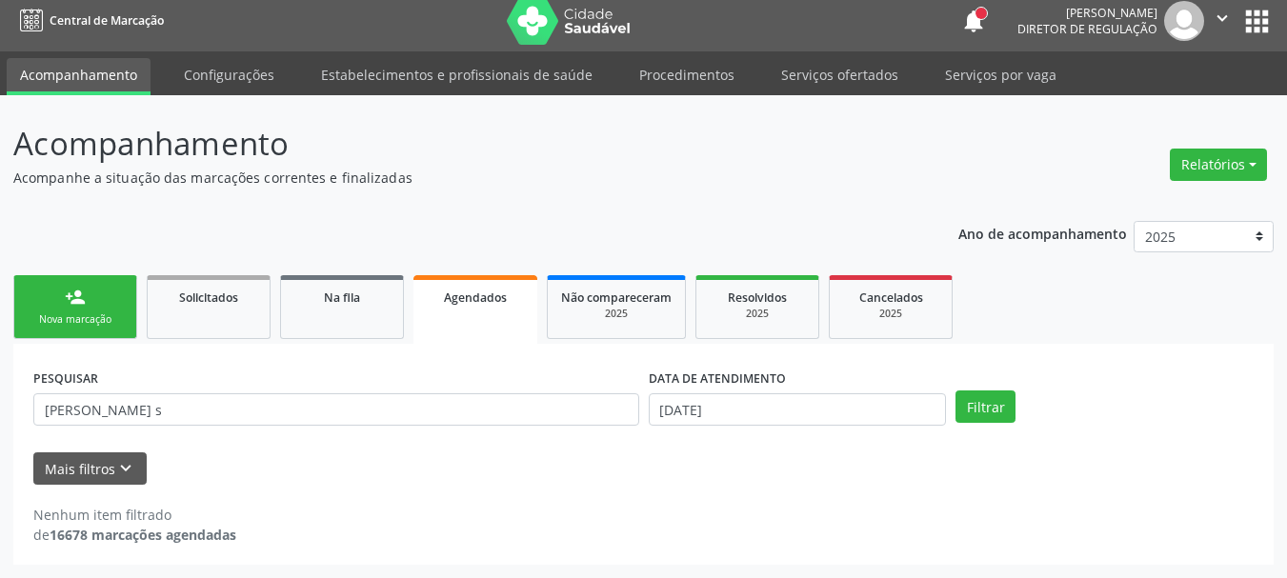
scroll to position [10, 0]
click at [81, 308] on link "person_add Nova marcação" at bounding box center [75, 307] width 124 height 64
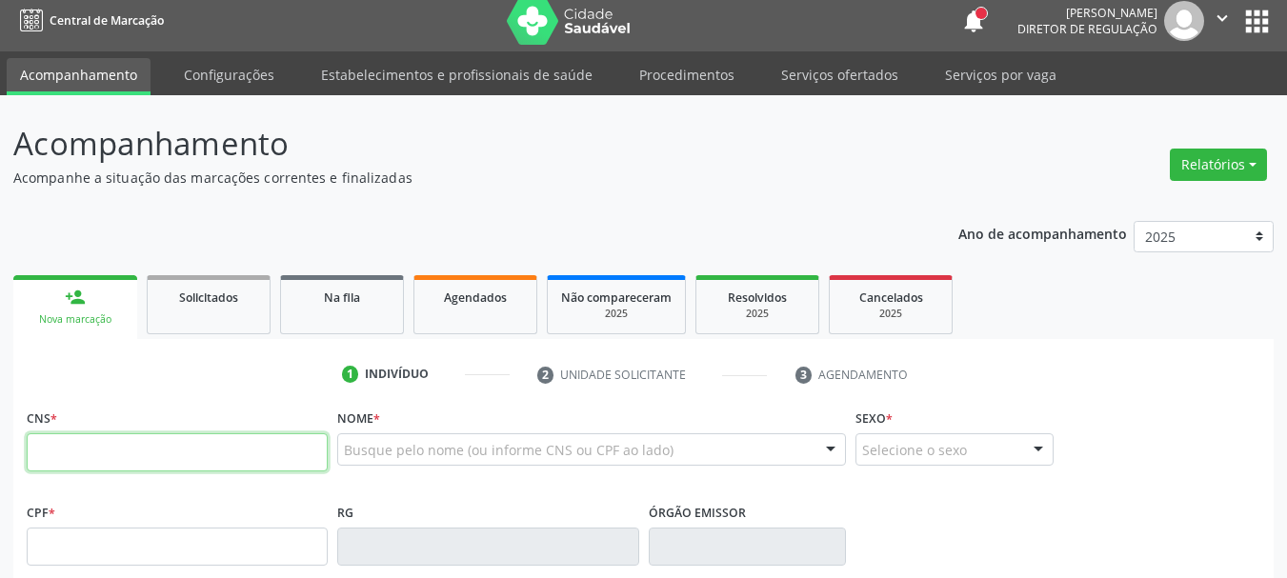
click at [110, 459] on input "text" at bounding box center [177, 453] width 301 height 38
type input "706 5073 2751 5797"
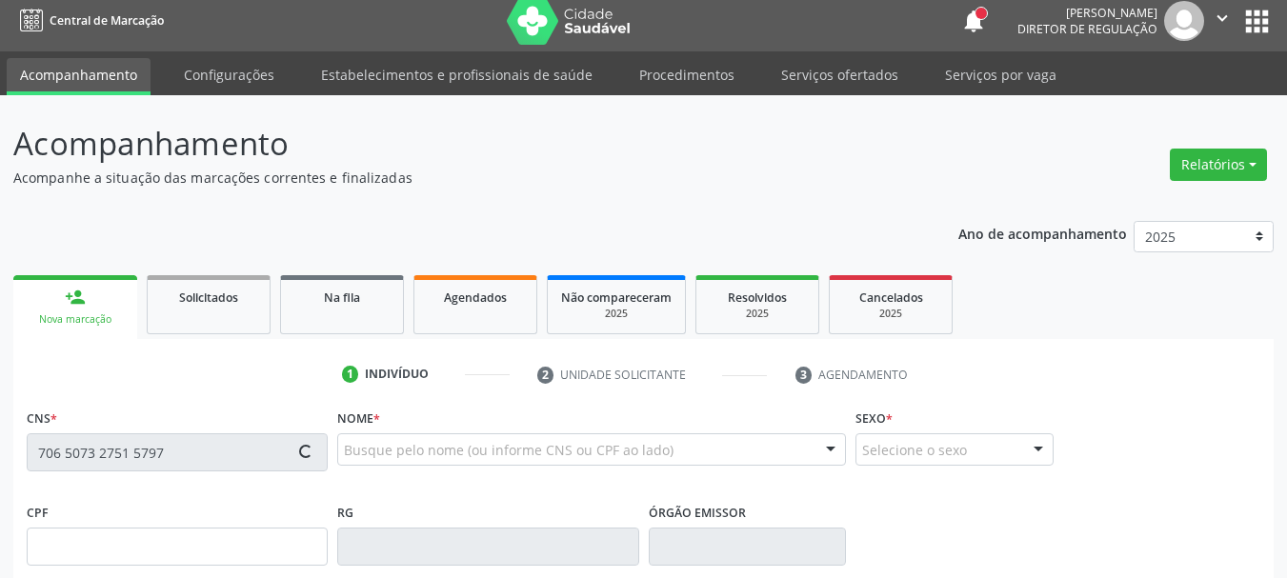
type input "23/08/1982"
type input "Maria Jorgina da Silva"
type input "(87) 99820-7460"
type input "033.903.334-79"
type input "S/N"
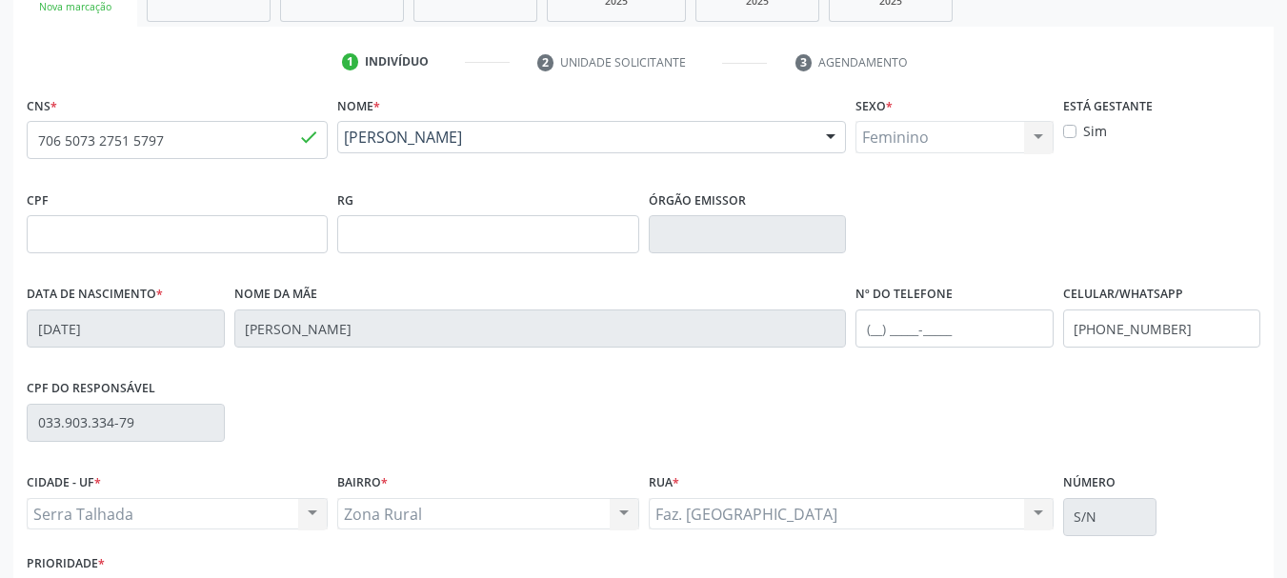
scroll to position [454, 0]
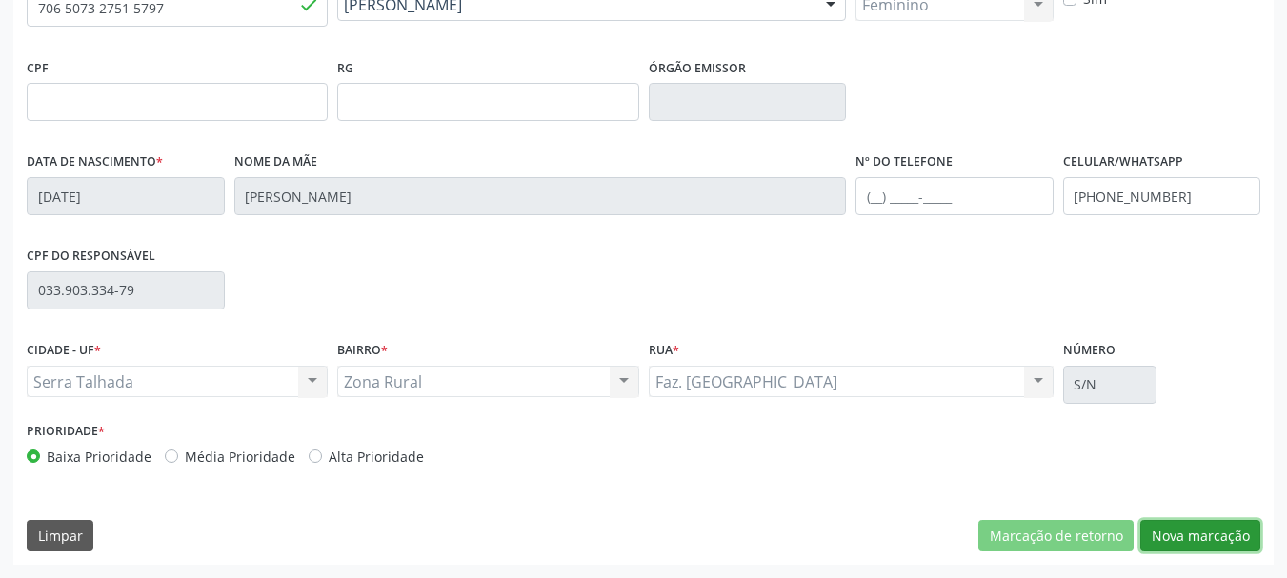
click at [1206, 539] on button "Nova marcação" at bounding box center [1201, 536] width 120 height 32
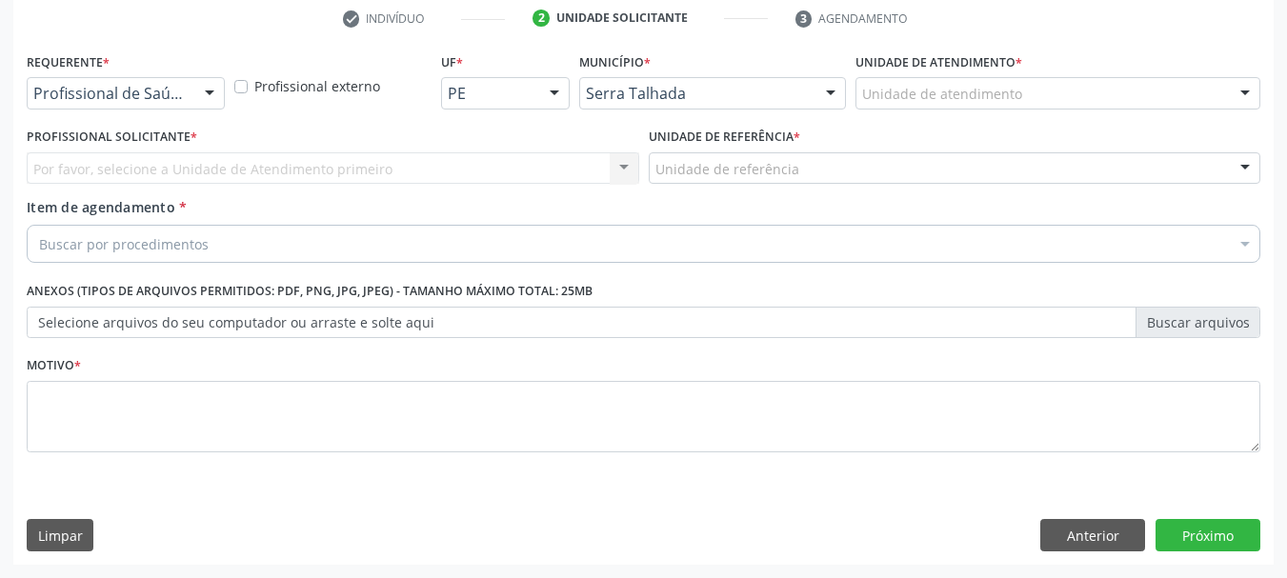
scroll to position [366, 0]
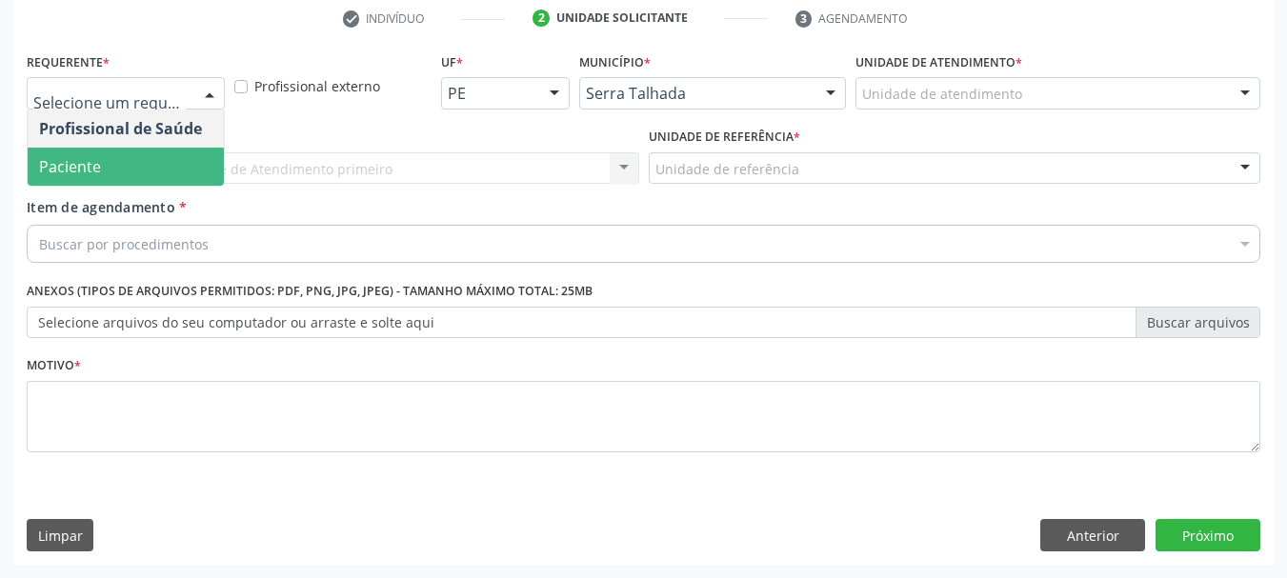
click at [82, 173] on span "Paciente" at bounding box center [70, 166] width 62 height 21
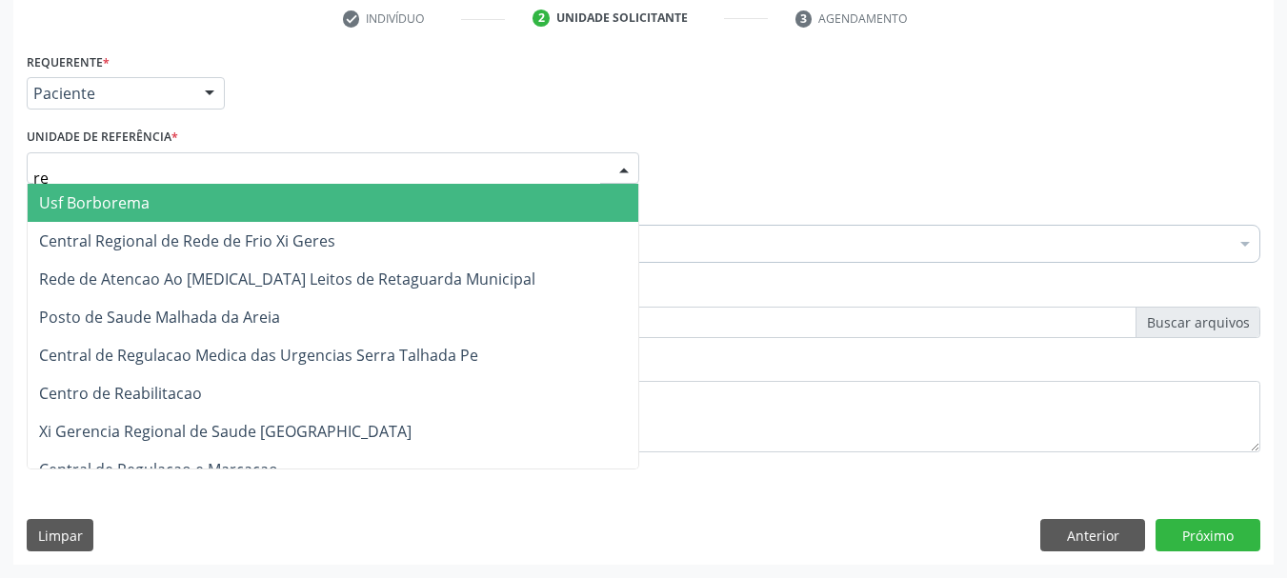
type input "rea"
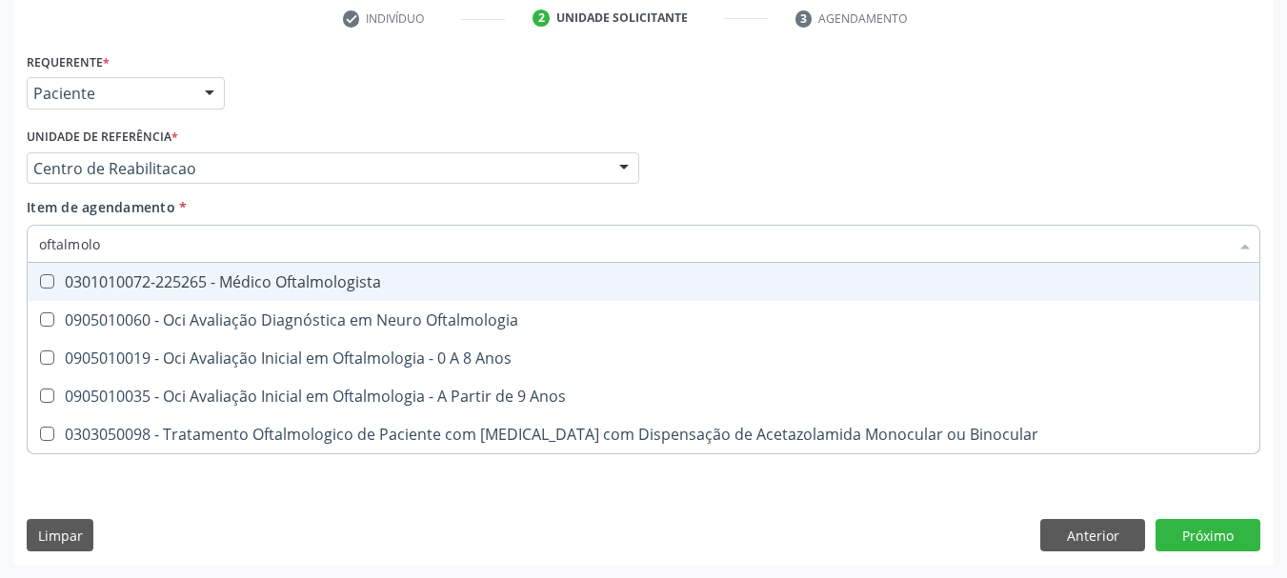
type input "oftalmolog"
click at [178, 293] on span "0301010072-225265 - Médico Oftalmologista" at bounding box center [644, 282] width 1232 height 38
checkbox Oftalmologista "true"
click at [854, 125] on div "Profissional Solicitante Por favor, selecione a Unidade de Atendimento primeiro…" at bounding box center [643, 160] width 1243 height 74
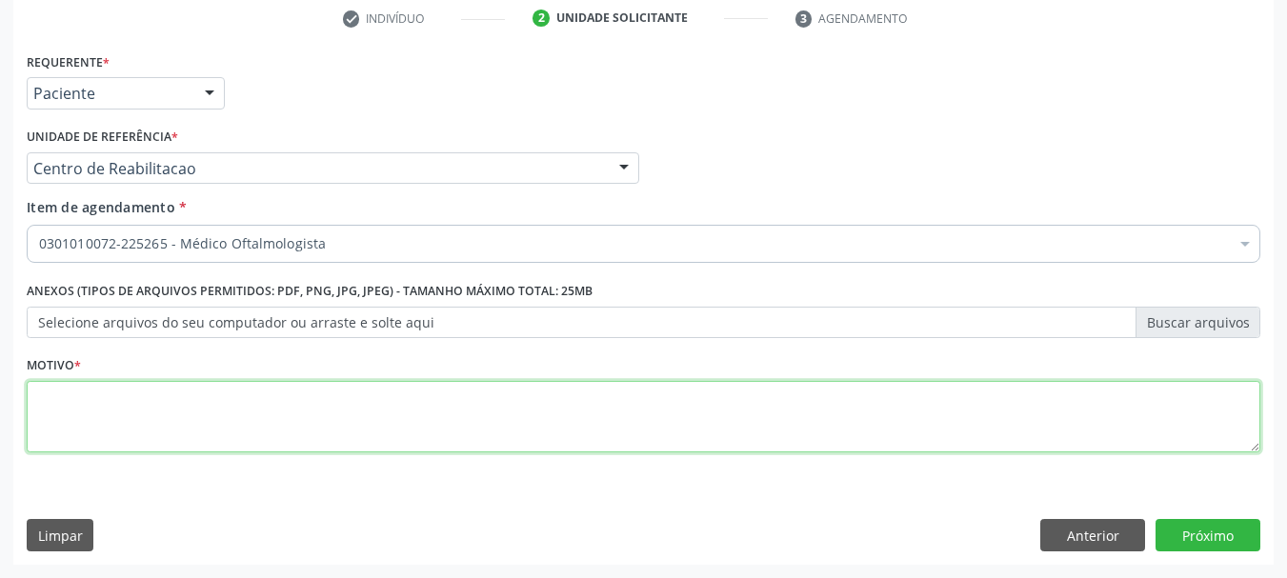
click at [81, 404] on textarea at bounding box center [644, 417] width 1234 height 72
type textarea ","
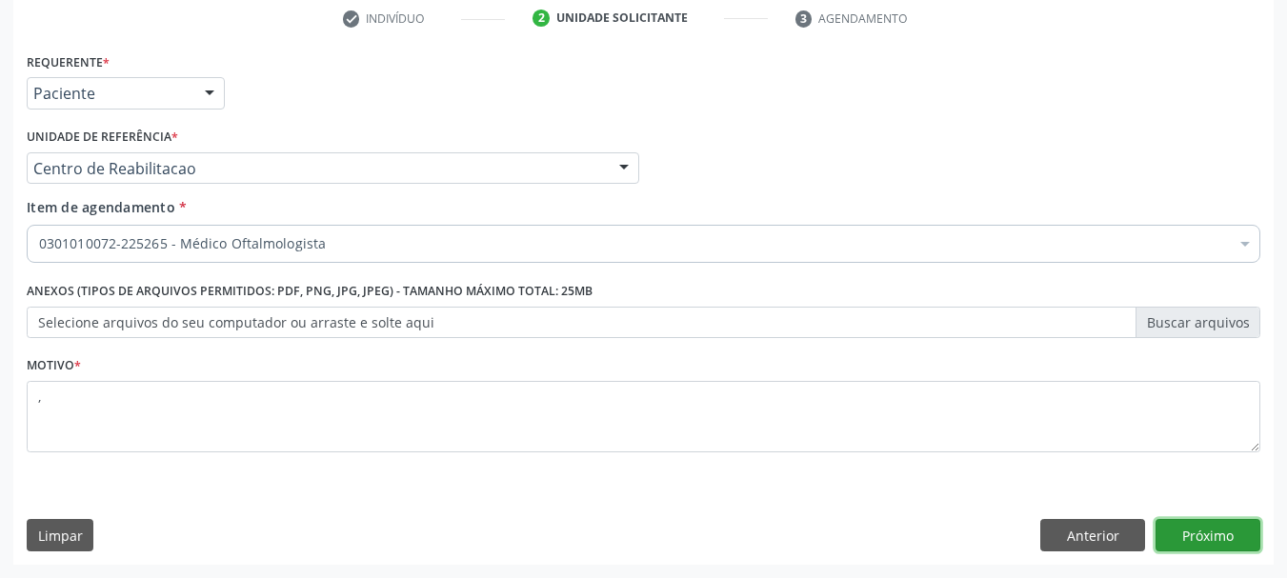
click at [1210, 536] on button "Próximo" at bounding box center [1208, 535] width 105 height 32
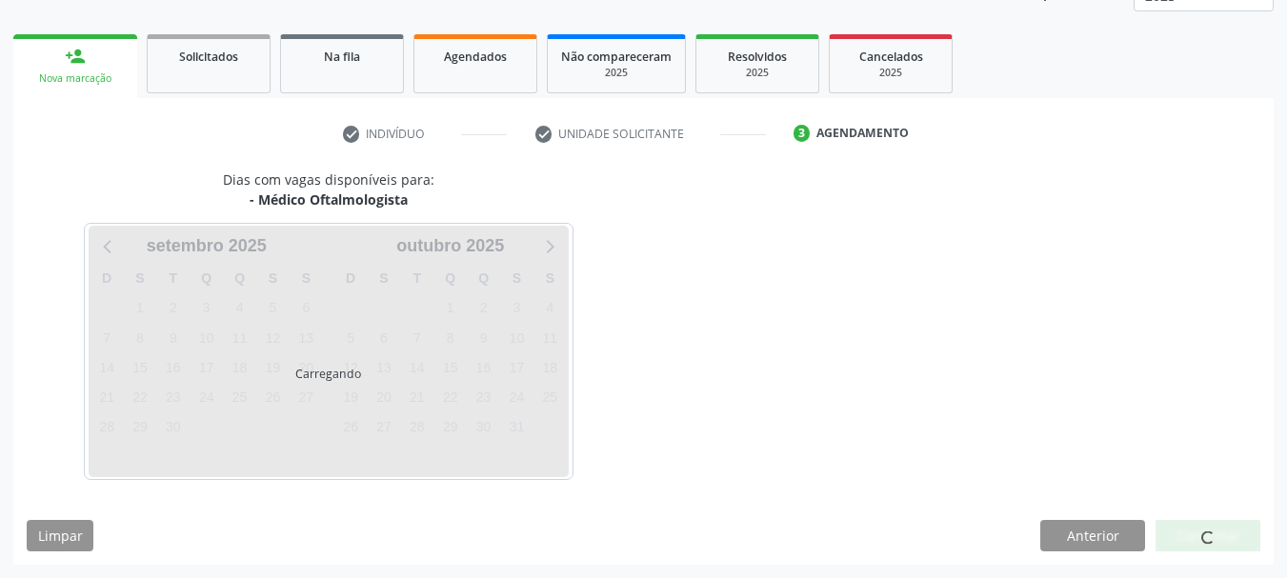
scroll to position [251, 0]
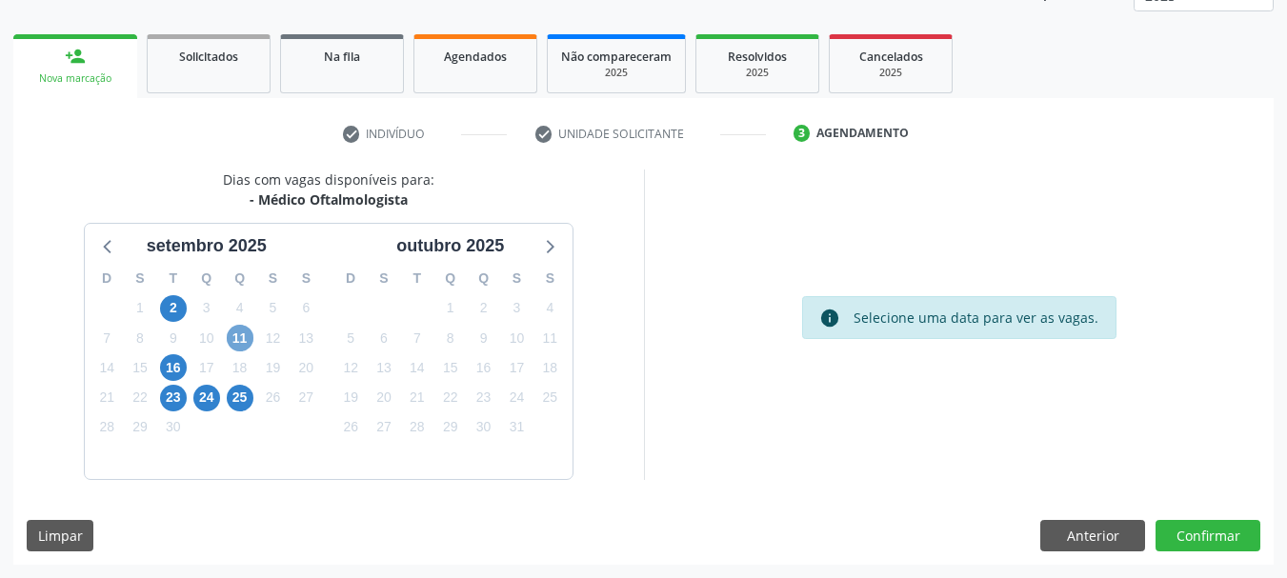
click at [233, 338] on span "11" at bounding box center [240, 338] width 27 height 27
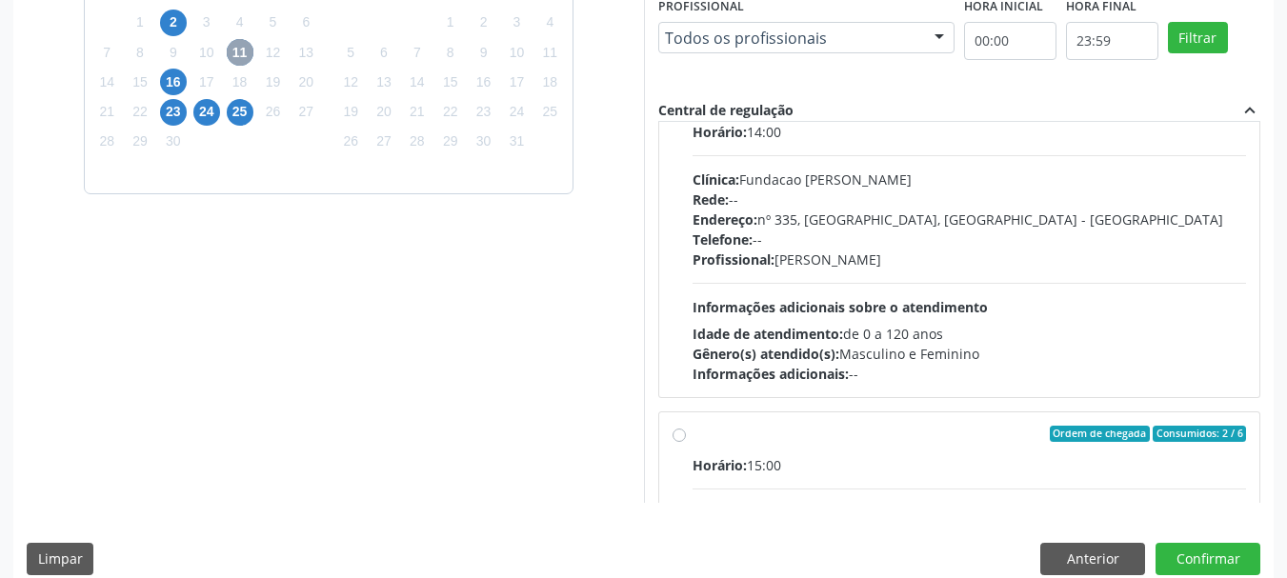
scroll to position [0, 0]
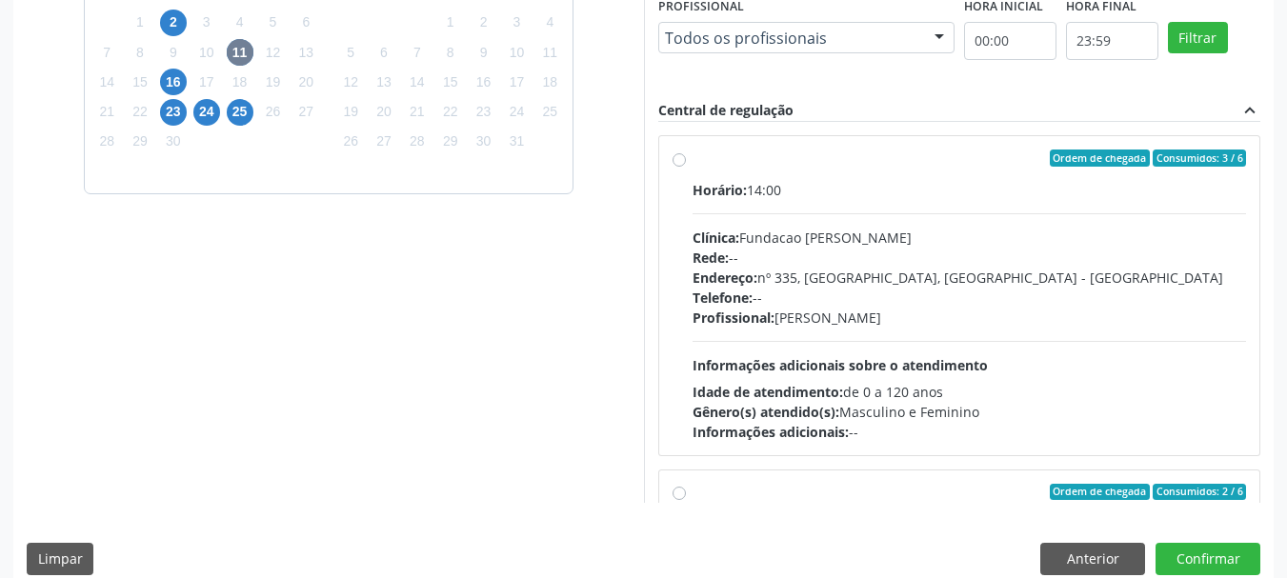
click at [908, 203] on div "Horário: 14:00 Clínica: Fundacao Altino Ventura Rede: -- Endereço: nº 335, Noss…" at bounding box center [970, 311] width 555 height 262
click at [686, 167] on input "Ordem de chegada Consumidos: 3 / 6 Horário: 14:00 Clínica: Fundacao Altino Vent…" at bounding box center [679, 158] width 13 height 17
radio input "true"
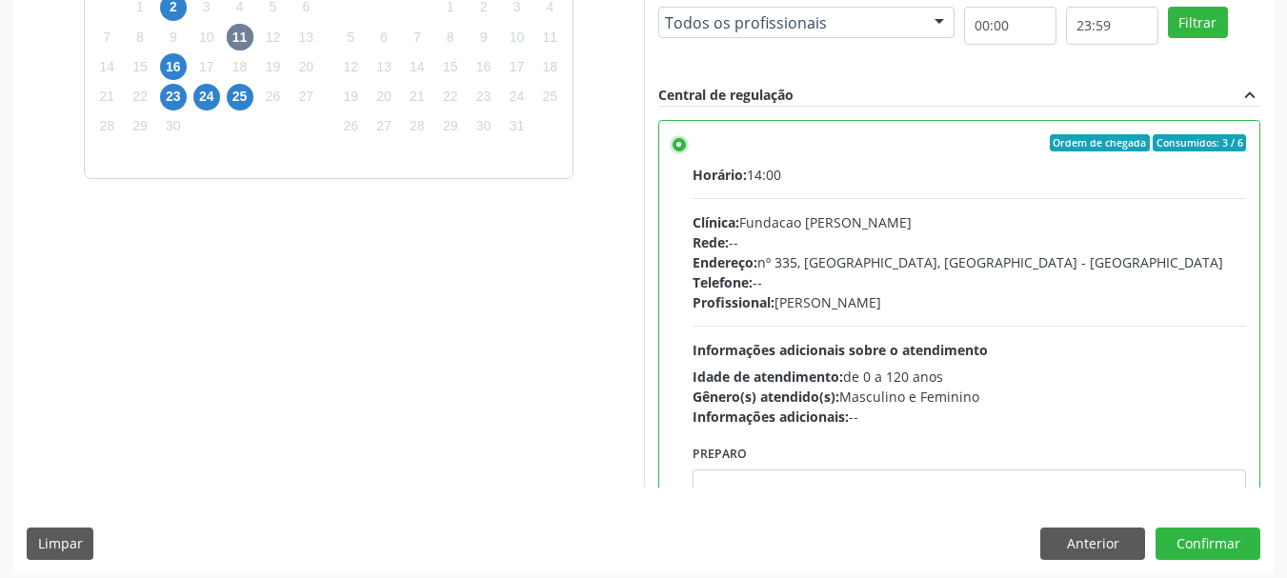
scroll to position [560, 0]
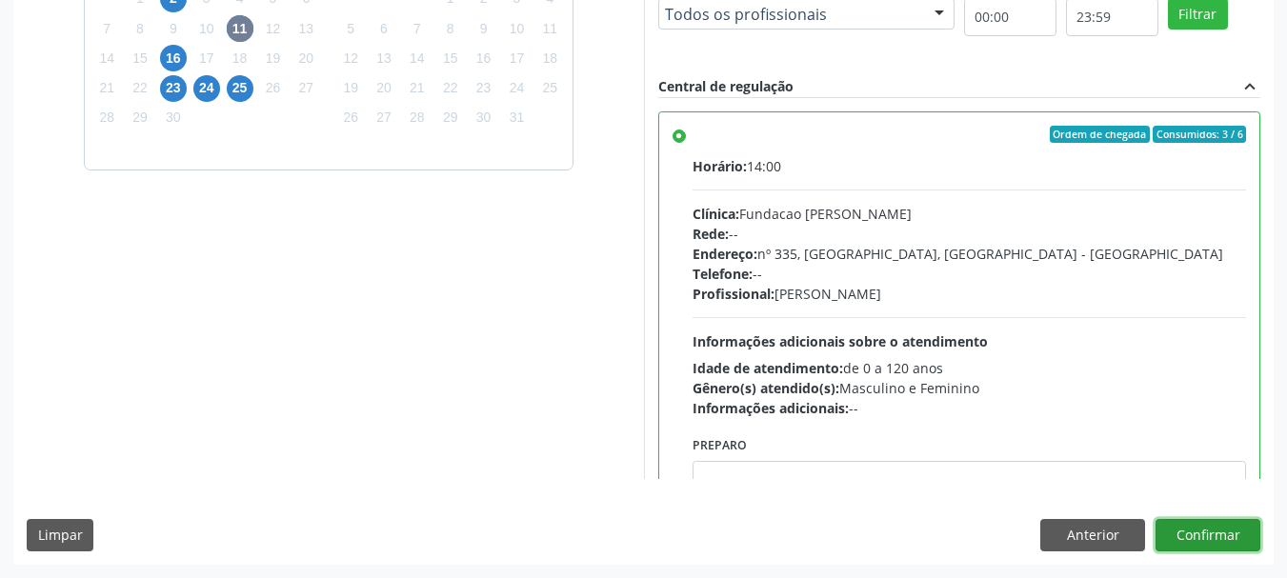
click at [1220, 546] on button "Confirmar" at bounding box center [1208, 535] width 105 height 32
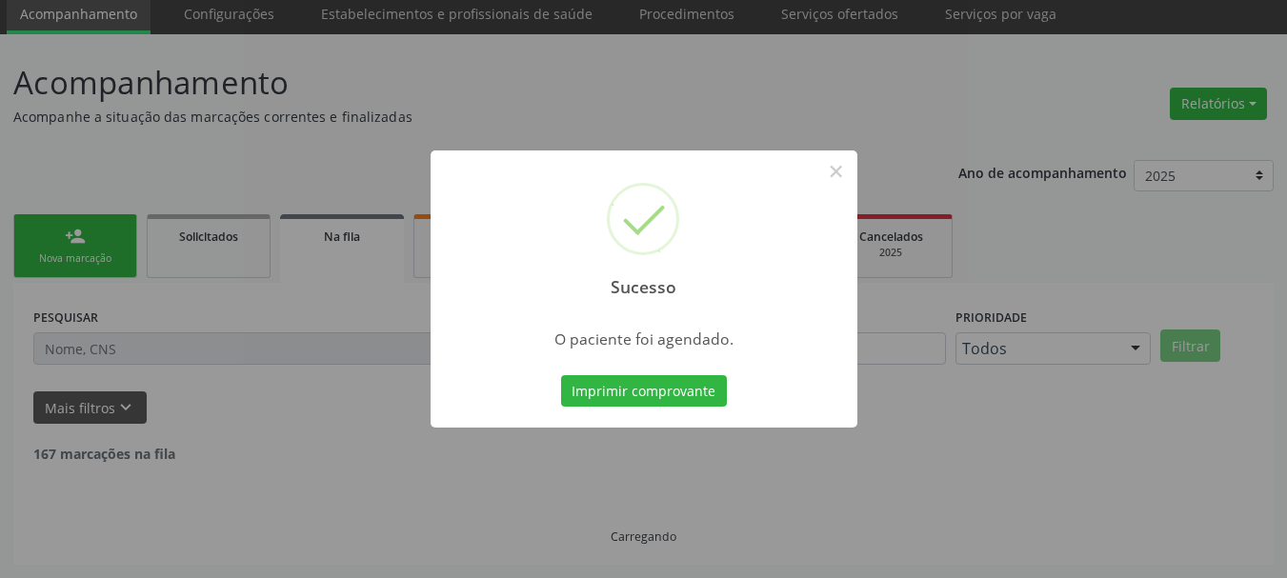
scroll to position [50, 0]
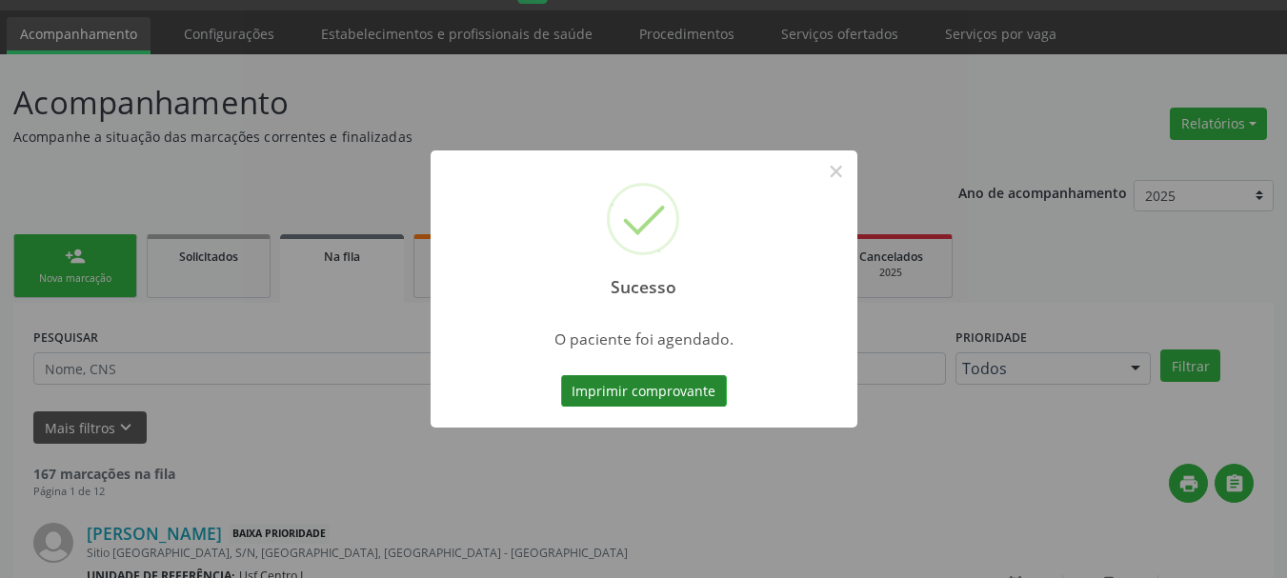
click at [689, 391] on button "Imprimir comprovante" at bounding box center [644, 391] width 166 height 32
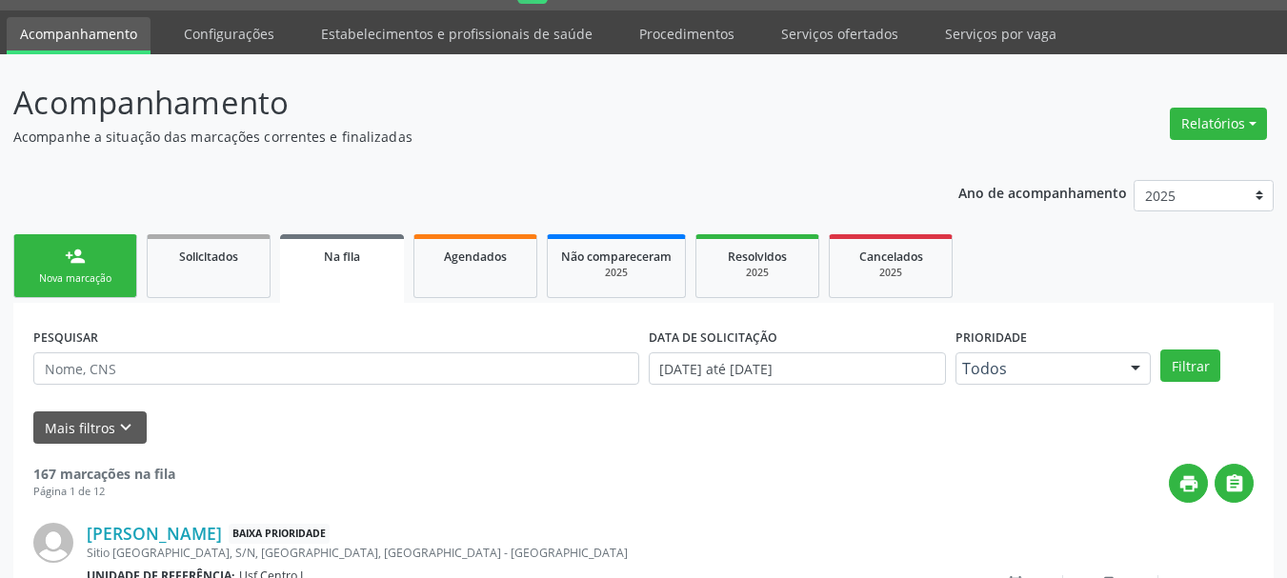
click at [80, 270] on link "person_add Nova marcação" at bounding box center [75, 266] width 124 height 64
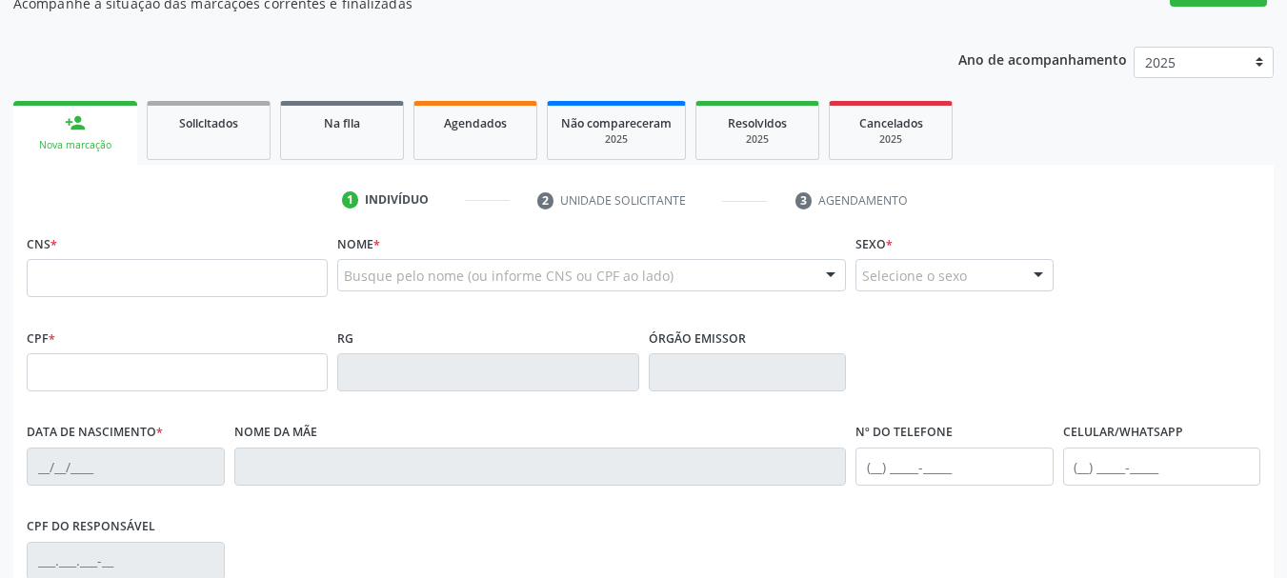
scroll to position [241, 0]
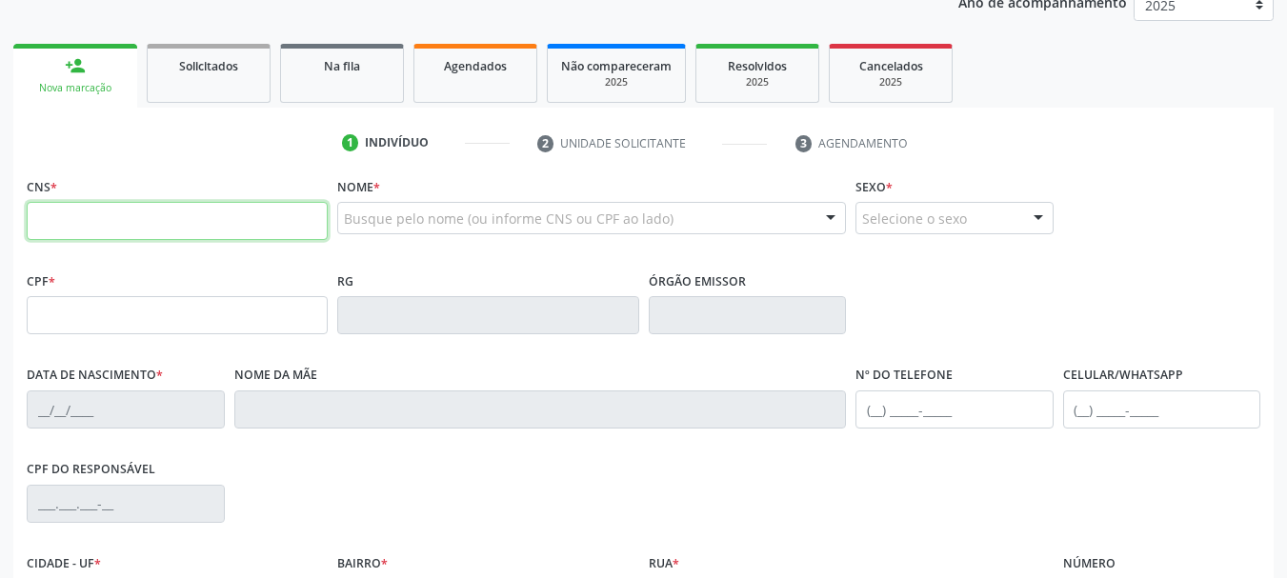
click at [94, 237] on input "text" at bounding box center [177, 221] width 301 height 38
type input "898 0029"
click at [502, 66] on span "Agendados" at bounding box center [475, 66] width 63 height 16
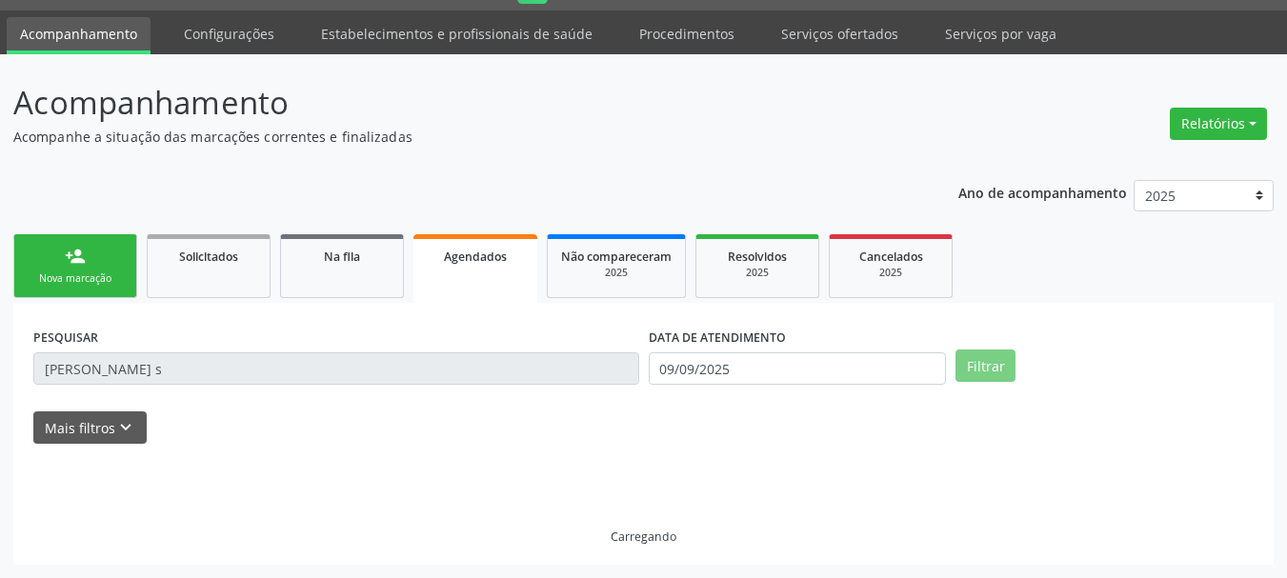
scroll to position [50, 0]
click at [814, 32] on link "Serviços ofertados" at bounding box center [840, 33] width 144 height 33
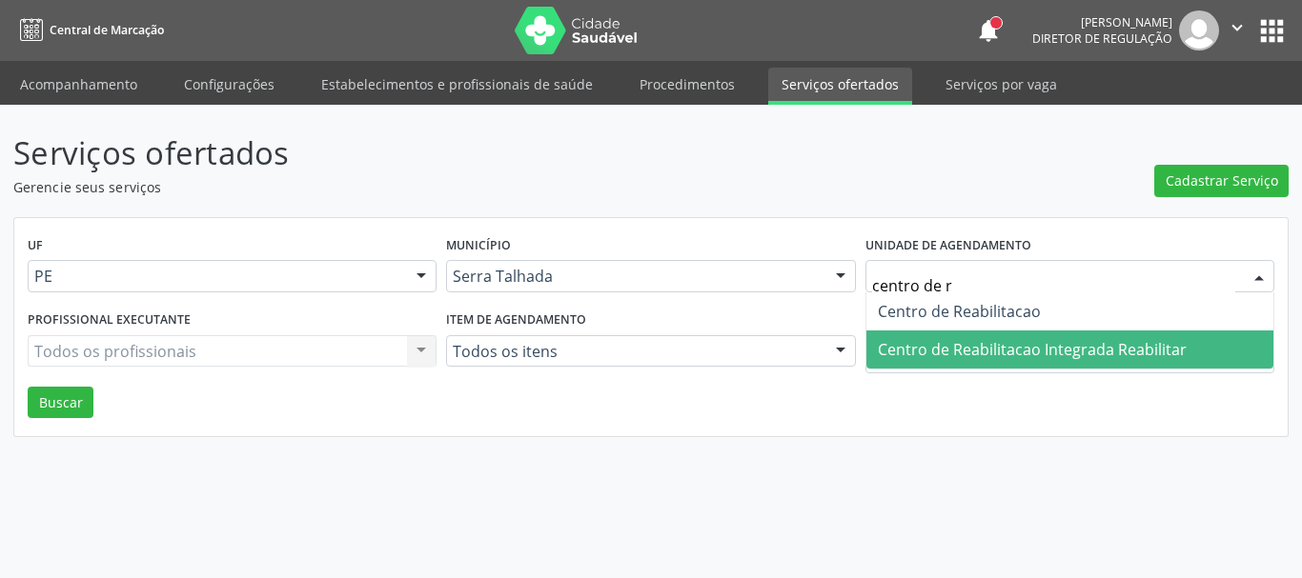
type input "centro de re"
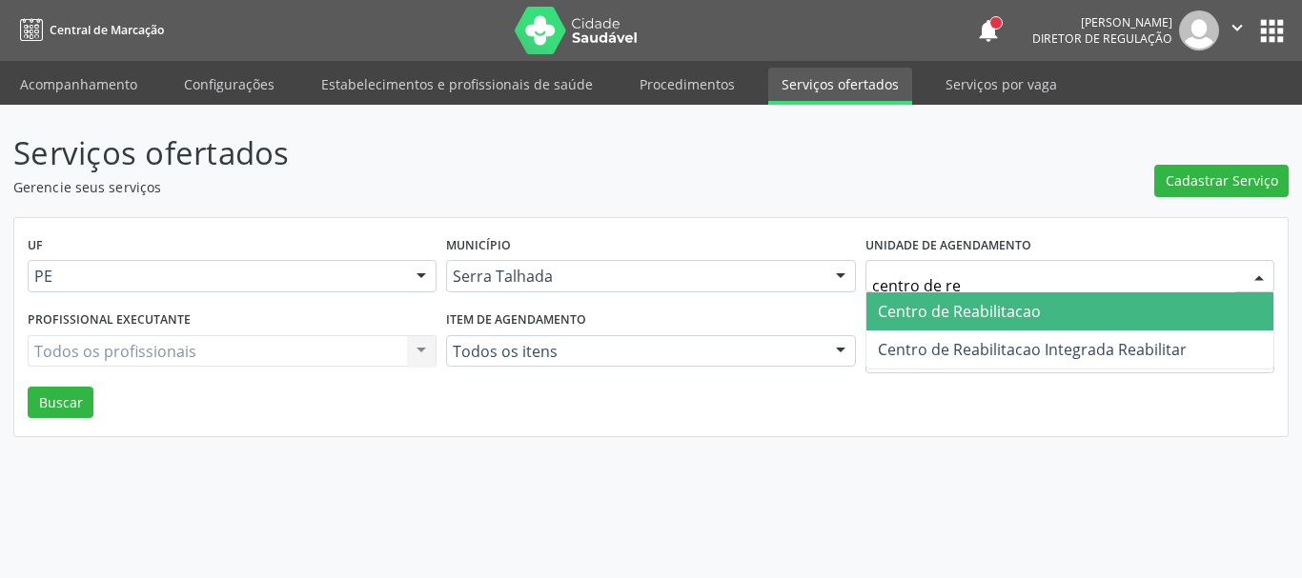
click at [958, 324] on span "Centro de Reabilitacao" at bounding box center [1069, 312] width 407 height 38
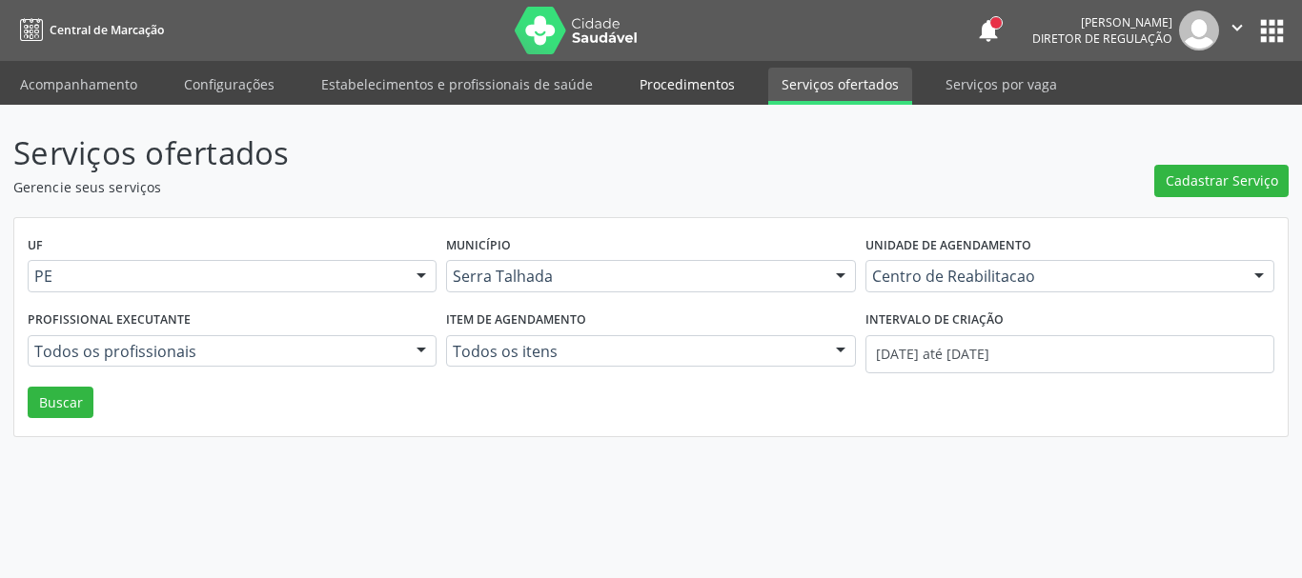
click at [709, 78] on link "Procedimentos" at bounding box center [687, 84] width 122 height 33
click at [655, 69] on link "Procedimentos" at bounding box center [687, 86] width 122 height 37
click at [666, 86] on link "Procedimentos" at bounding box center [687, 86] width 122 height 37
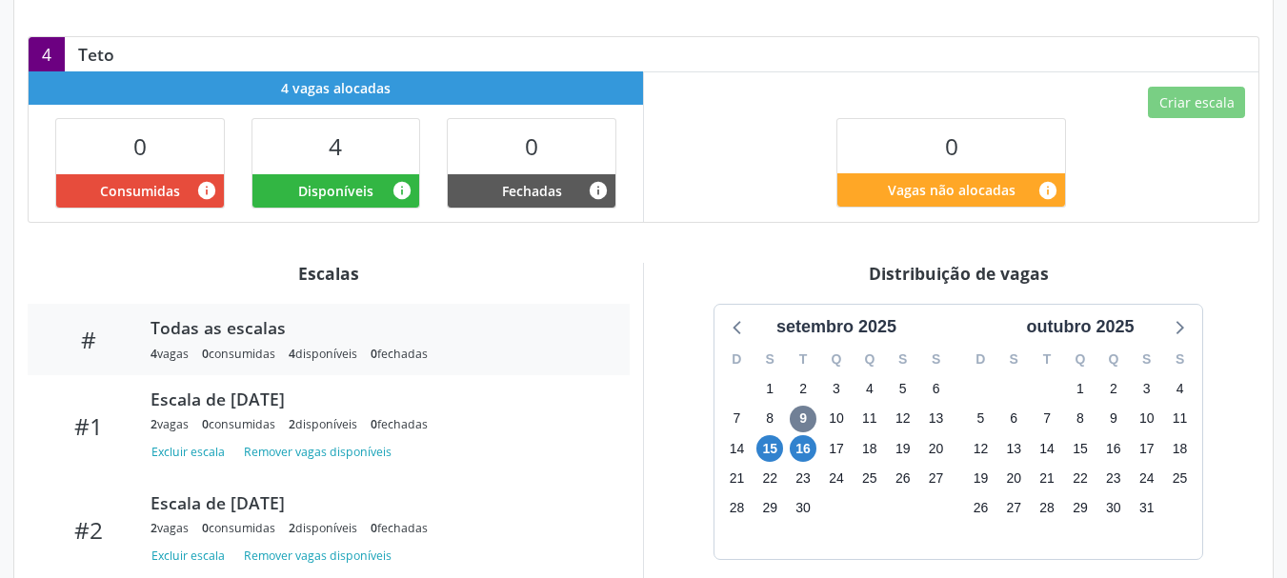
scroll to position [476, 0]
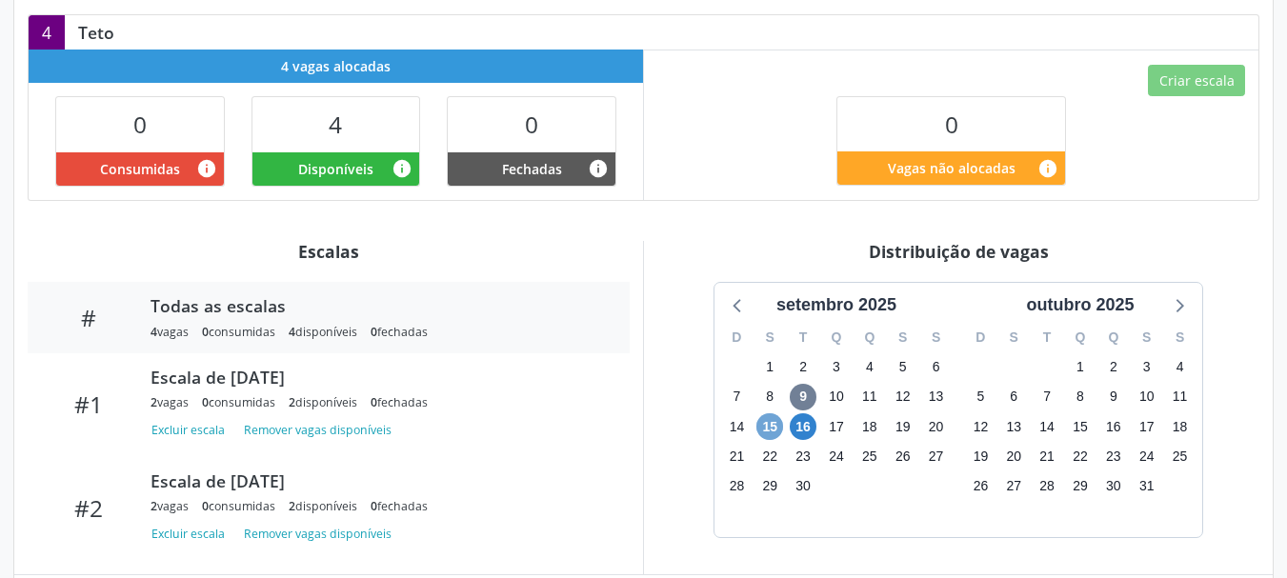
click at [774, 414] on span "15" at bounding box center [770, 427] width 27 height 27
click at [795, 414] on span "16" at bounding box center [803, 427] width 27 height 27
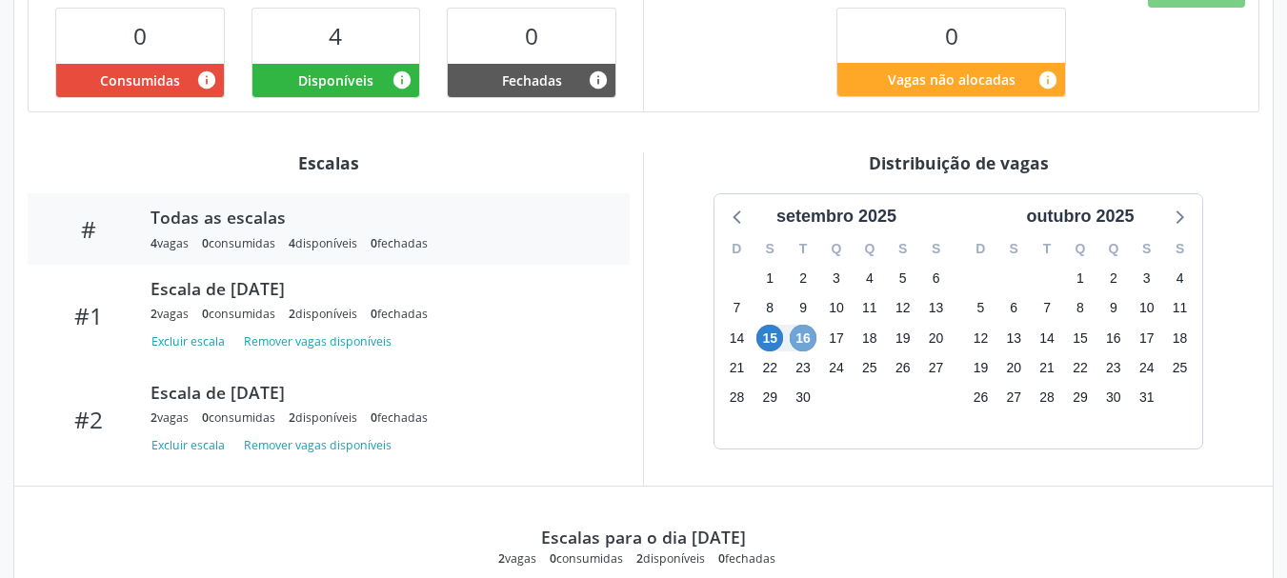
scroll to position [533, 0]
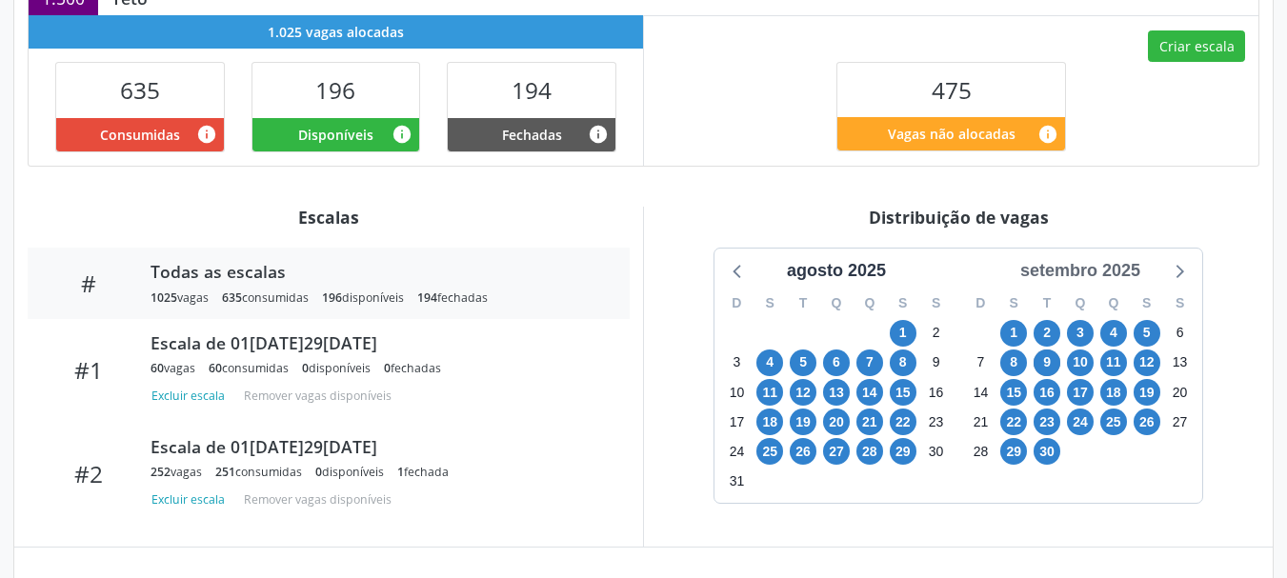
scroll to position [572, 0]
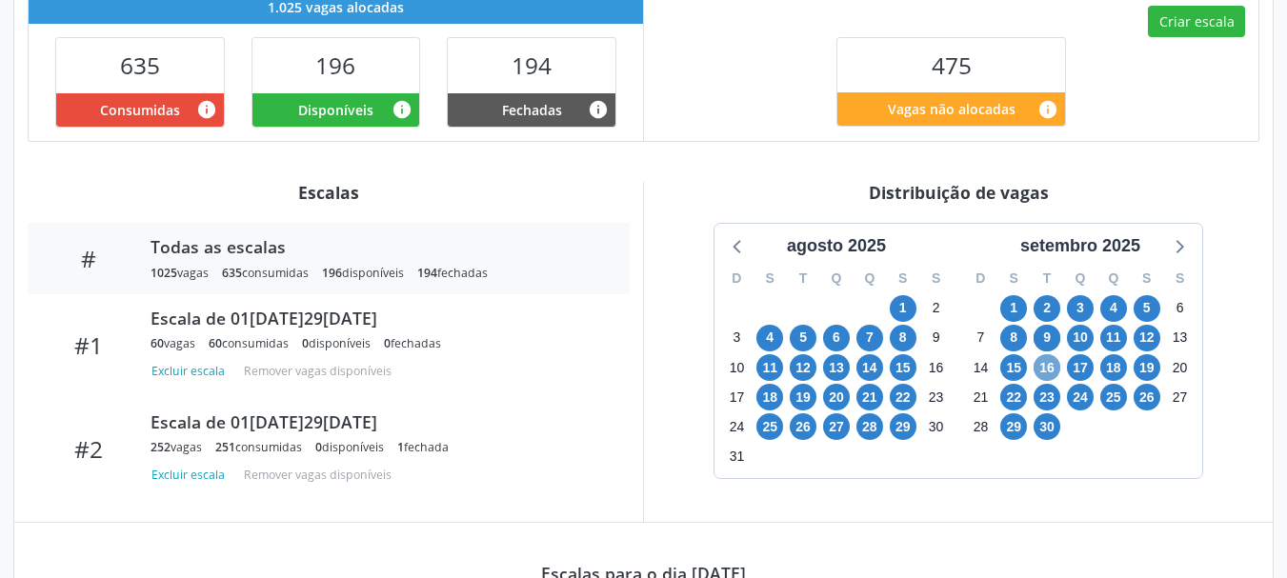
click at [1042, 371] on span "16" at bounding box center [1047, 367] width 27 height 27
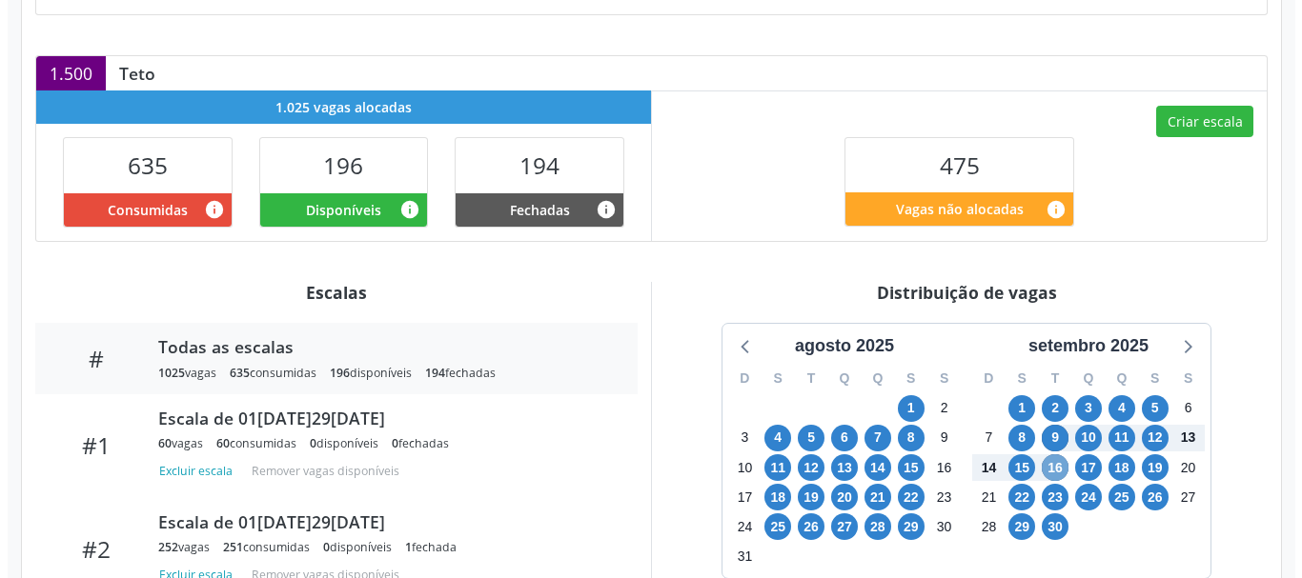
scroll to position [446, 0]
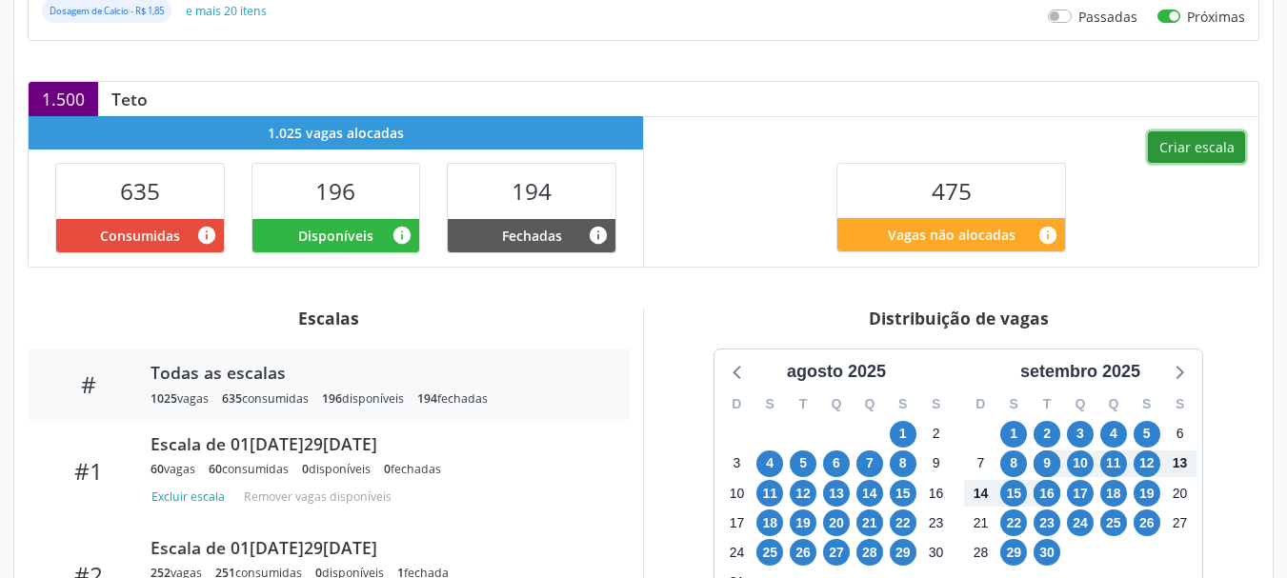
click at [1228, 144] on button "Criar escala" at bounding box center [1196, 147] width 97 height 32
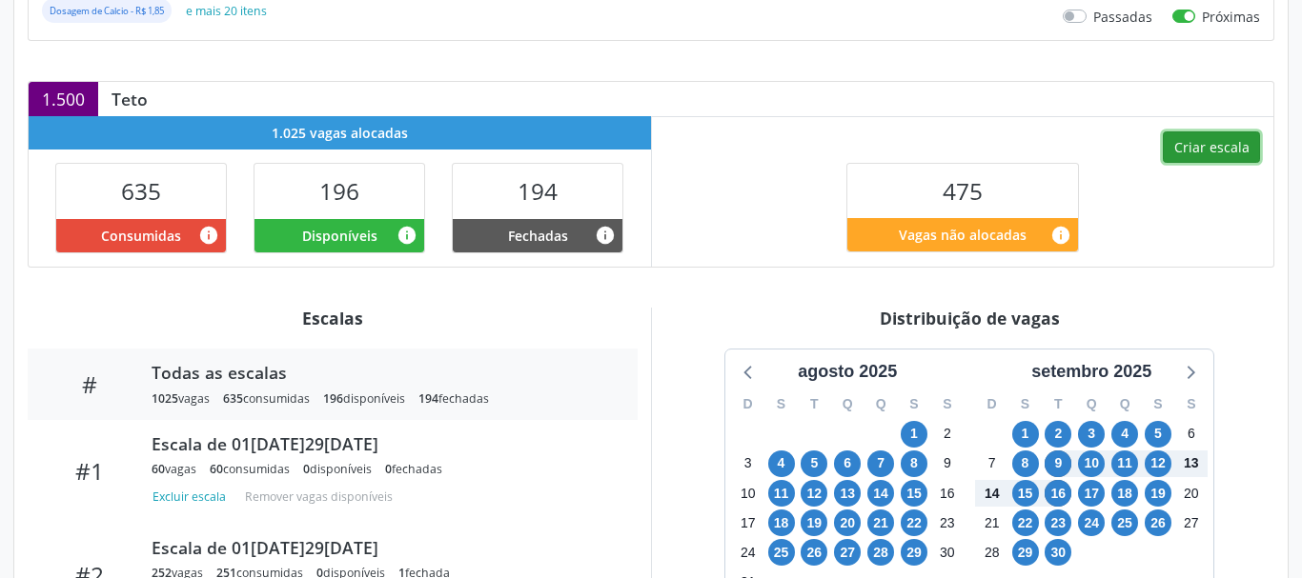
select select "8"
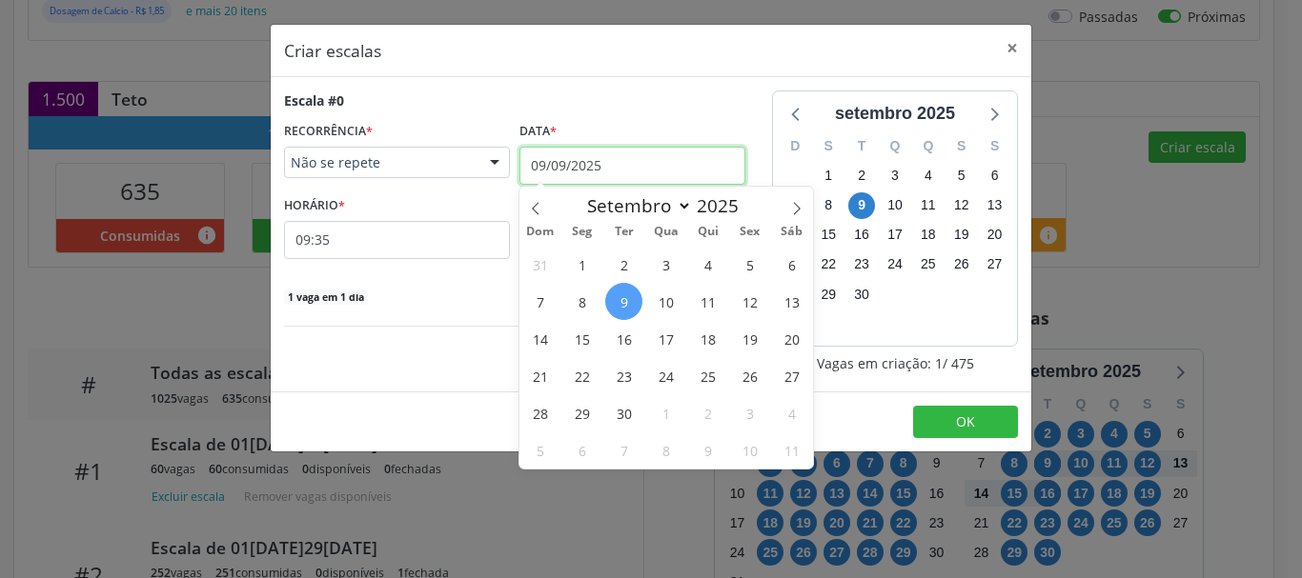
click at [574, 167] on input "09/09/2025" at bounding box center [632, 166] width 226 height 38
click at [616, 335] on span "16" at bounding box center [623, 338] width 37 height 37
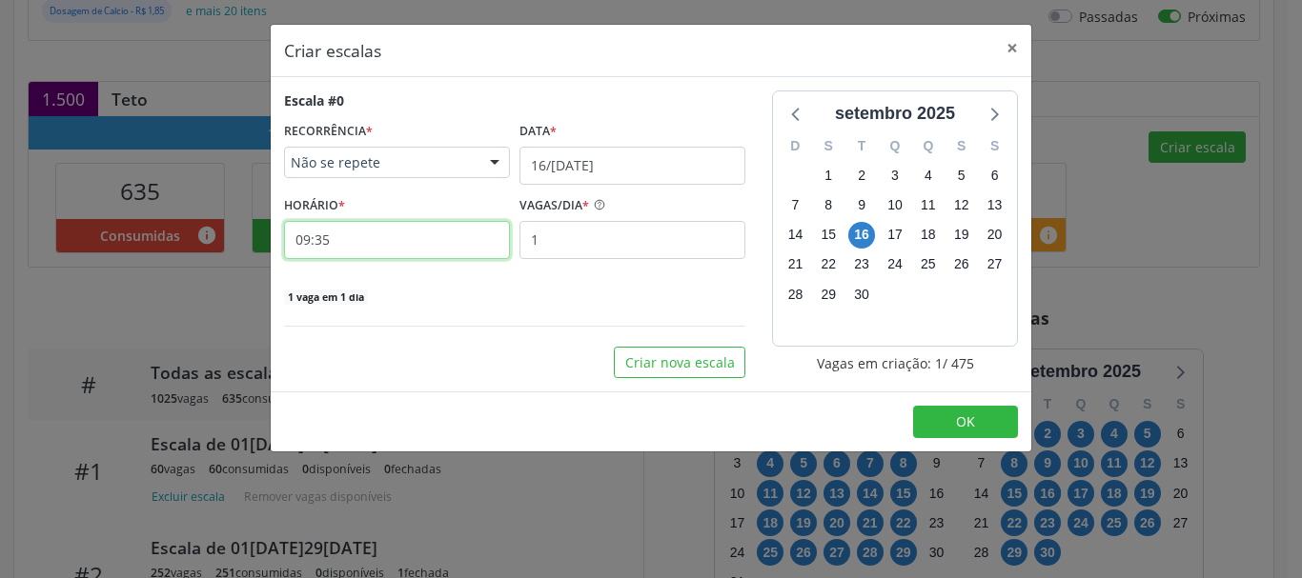
click at [369, 231] on input "09:35" at bounding box center [397, 240] width 226 height 38
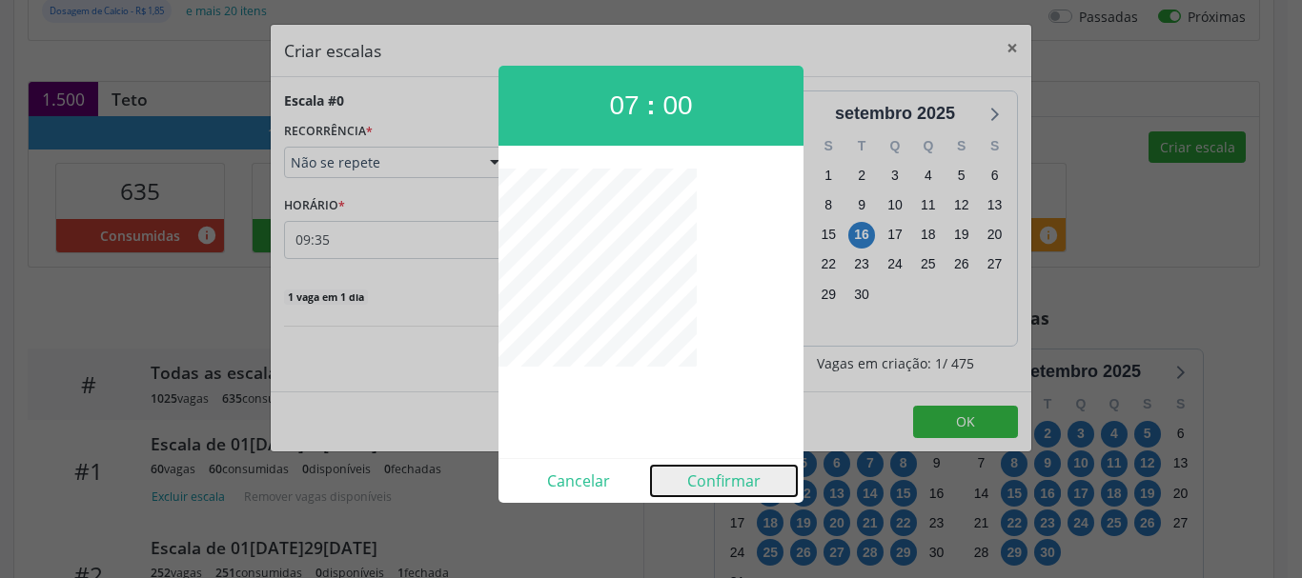
click at [703, 487] on button "Confirmar" at bounding box center [724, 481] width 146 height 30
type input "07:00"
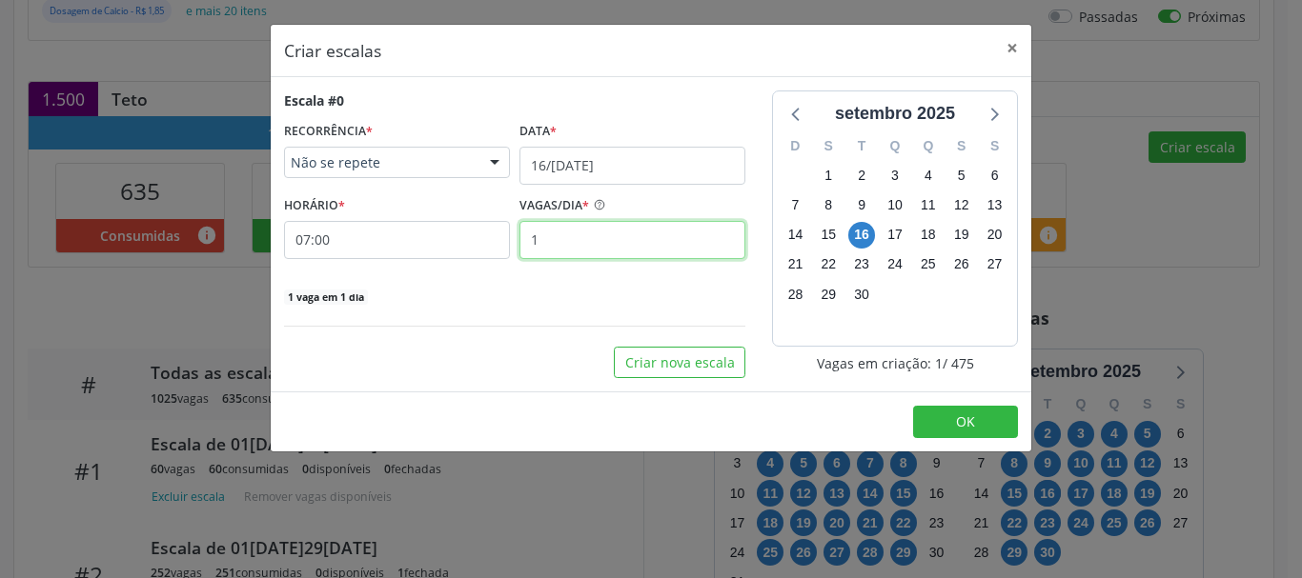
click at [583, 236] on input "1" at bounding box center [632, 240] width 226 height 38
type input "1"
type input "4"
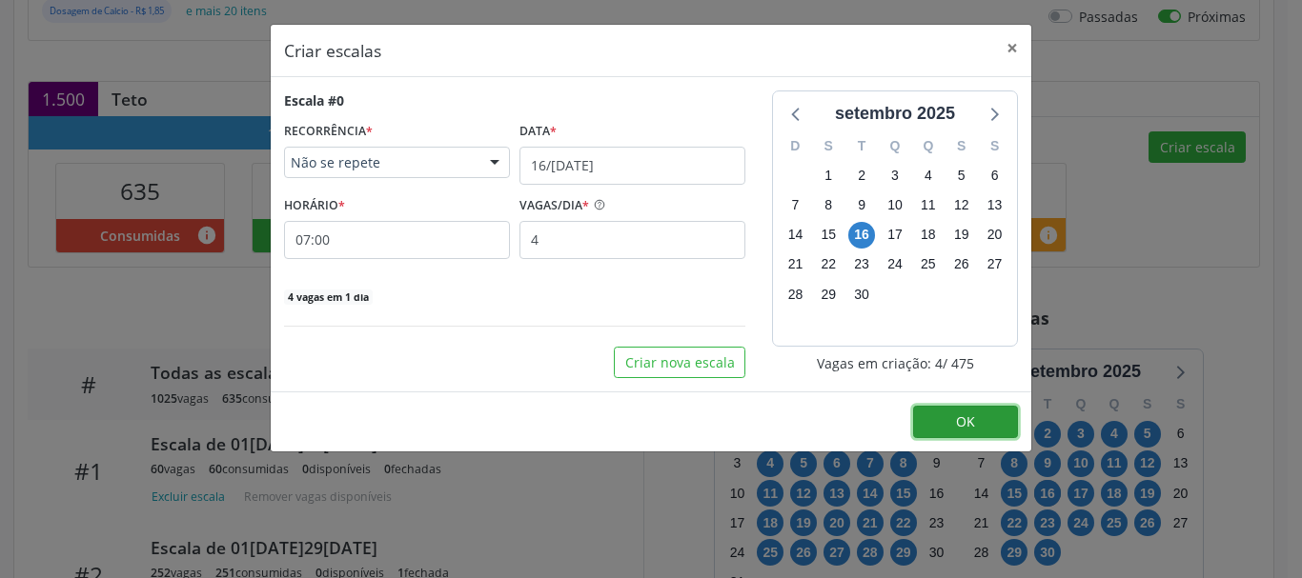
click at [932, 426] on button "OK" at bounding box center [965, 422] width 105 height 32
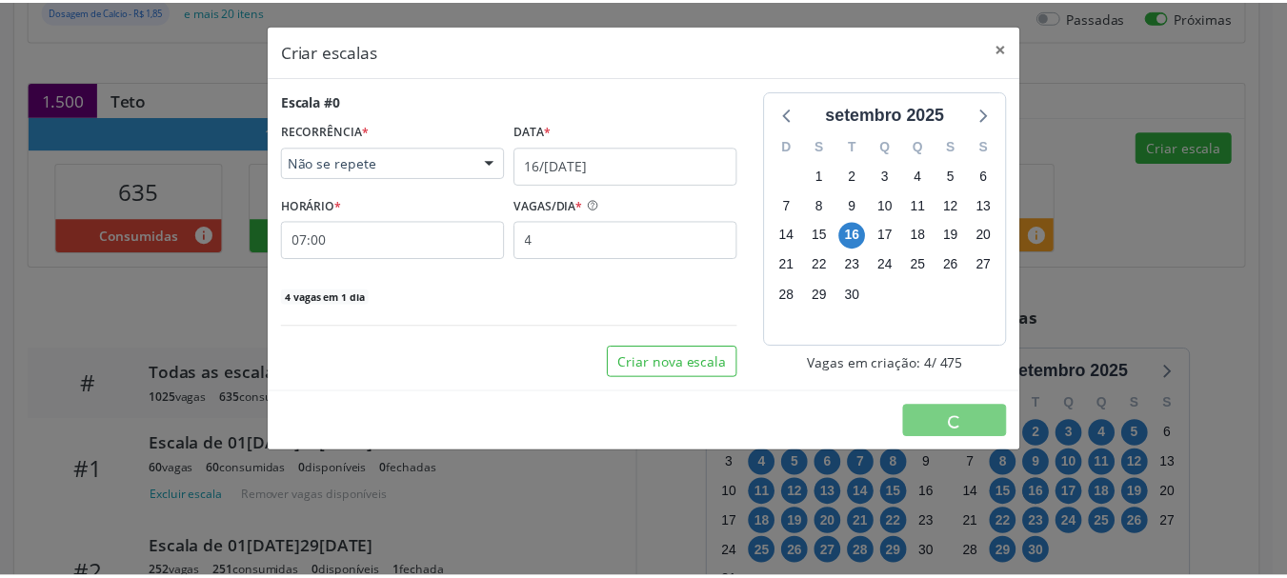
scroll to position [0, 0]
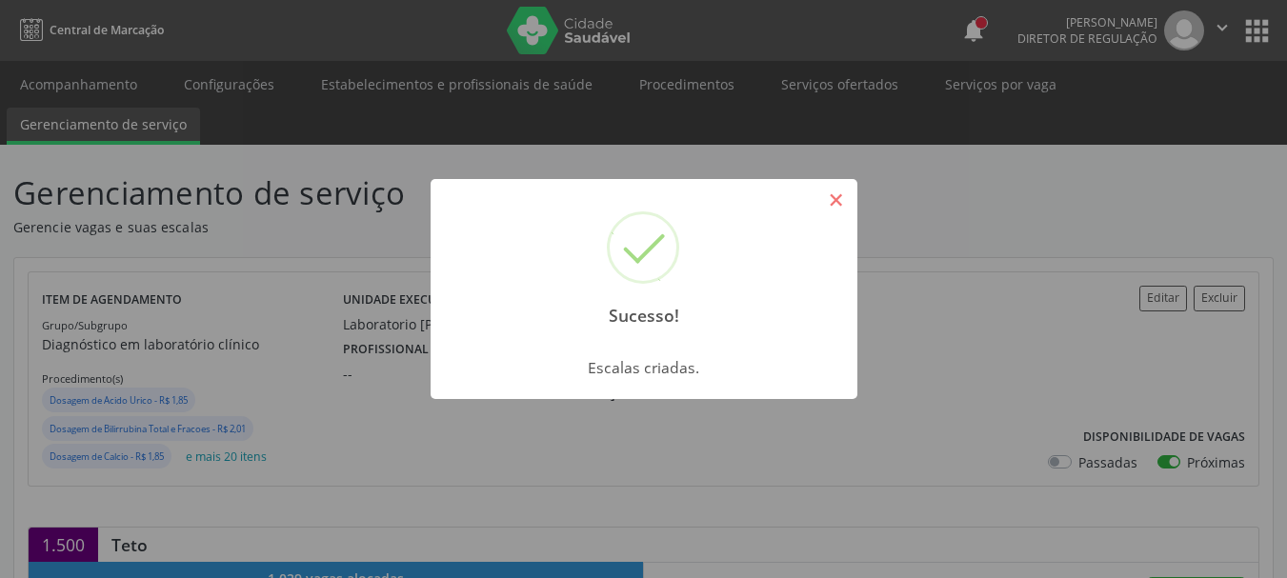
click at [834, 196] on button "×" at bounding box center [836, 200] width 32 height 32
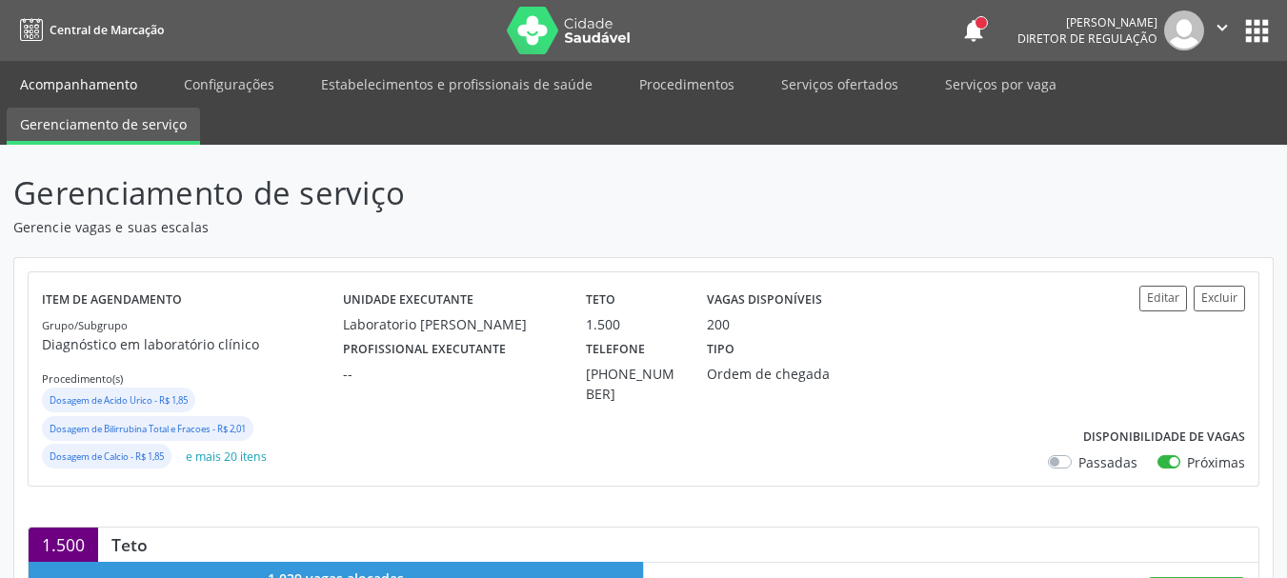
click at [82, 73] on link "Acompanhamento" at bounding box center [79, 84] width 144 height 33
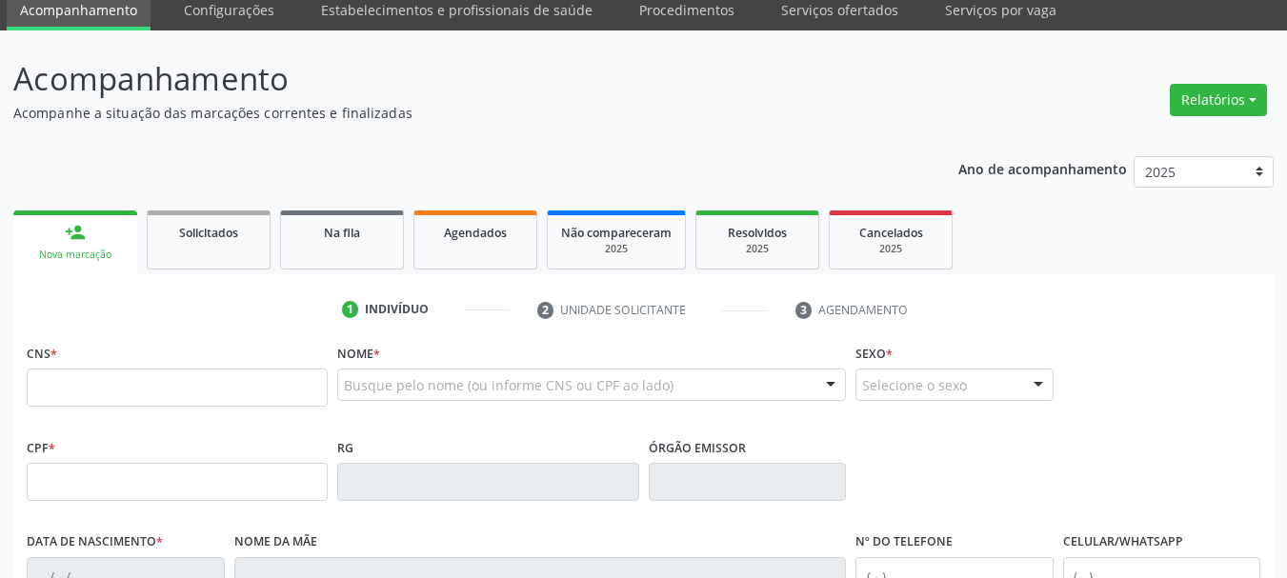
scroll to position [95, 0]
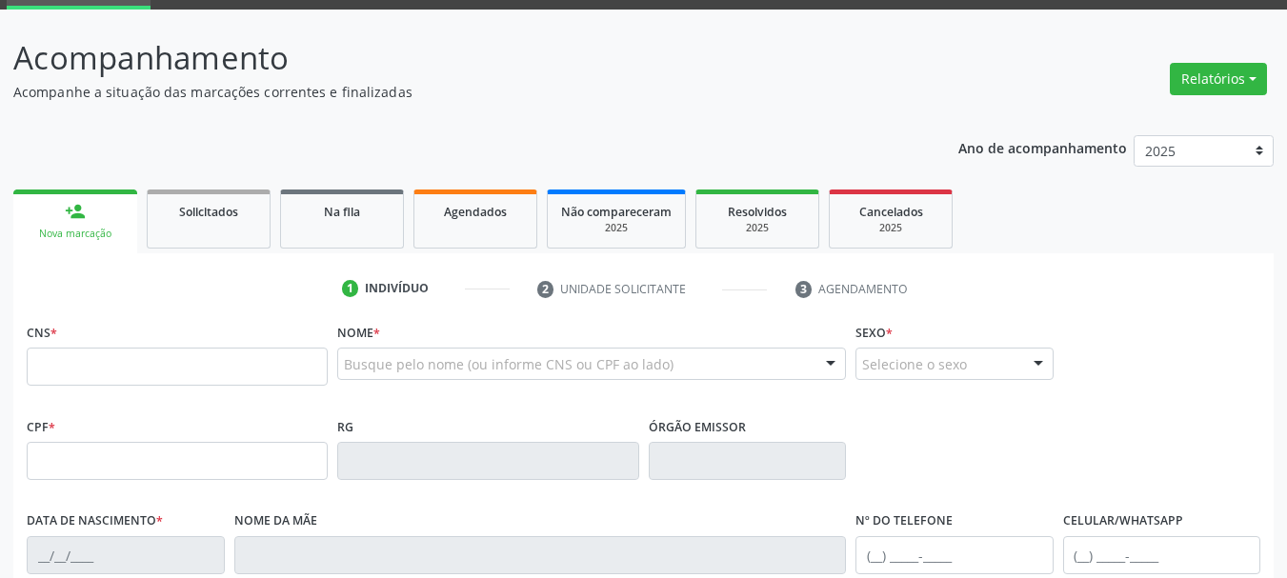
click at [91, 359] on input "text" at bounding box center [177, 367] width 301 height 38
type input "jucicley"
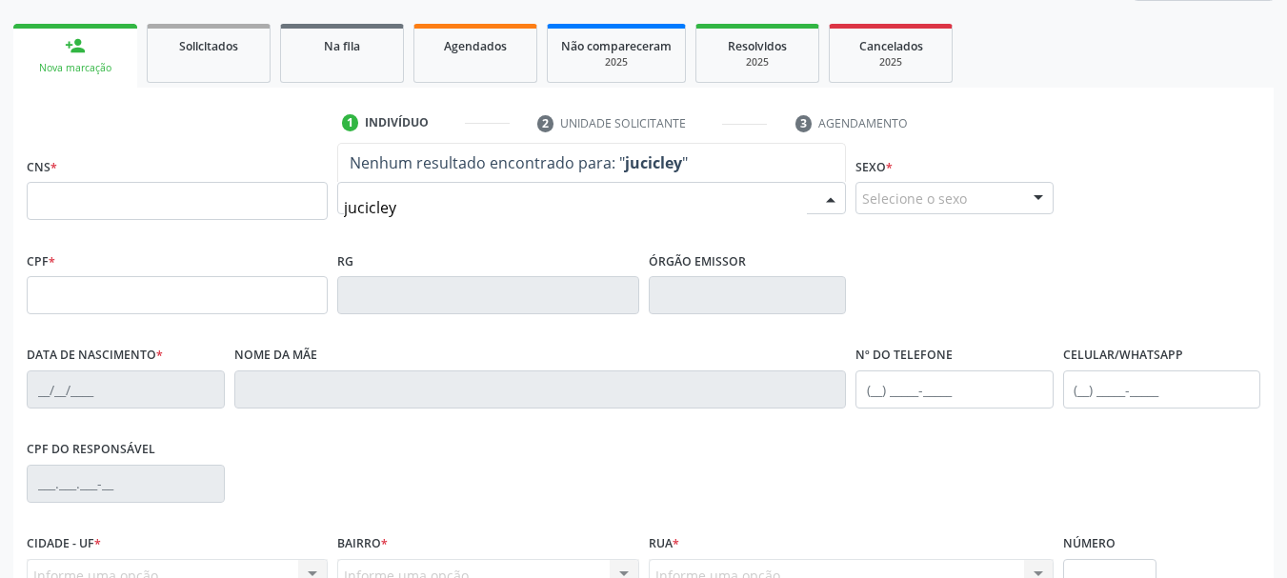
scroll to position [286, 0]
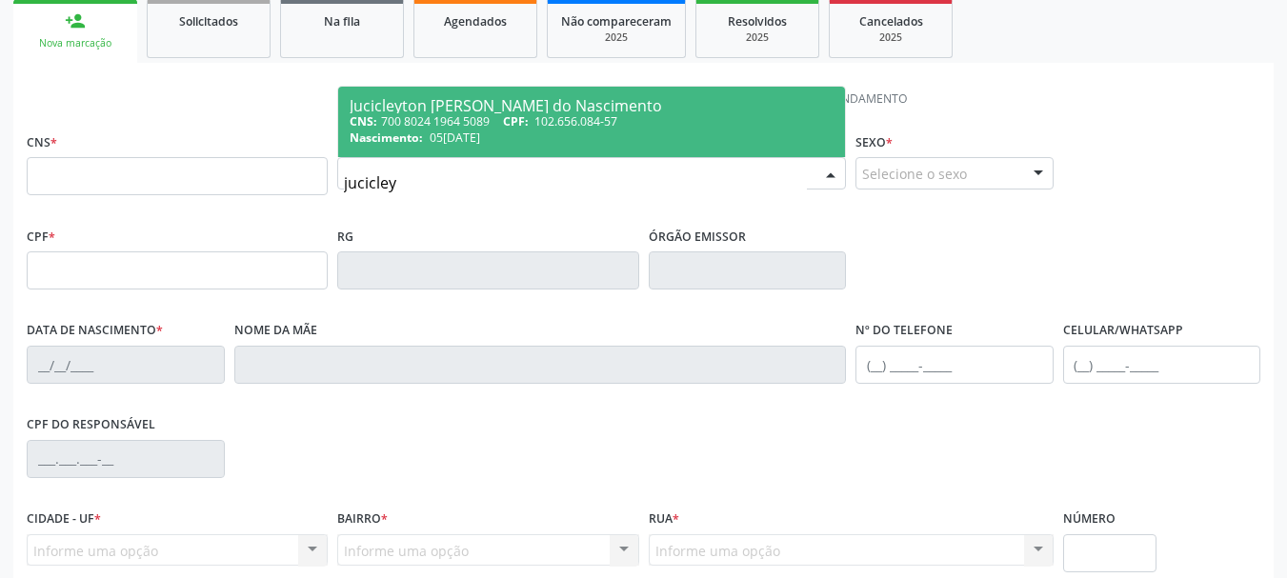
click at [601, 119] on span "102.656.084-57" at bounding box center [576, 121] width 83 height 16
type input "700 8024 1964 5089"
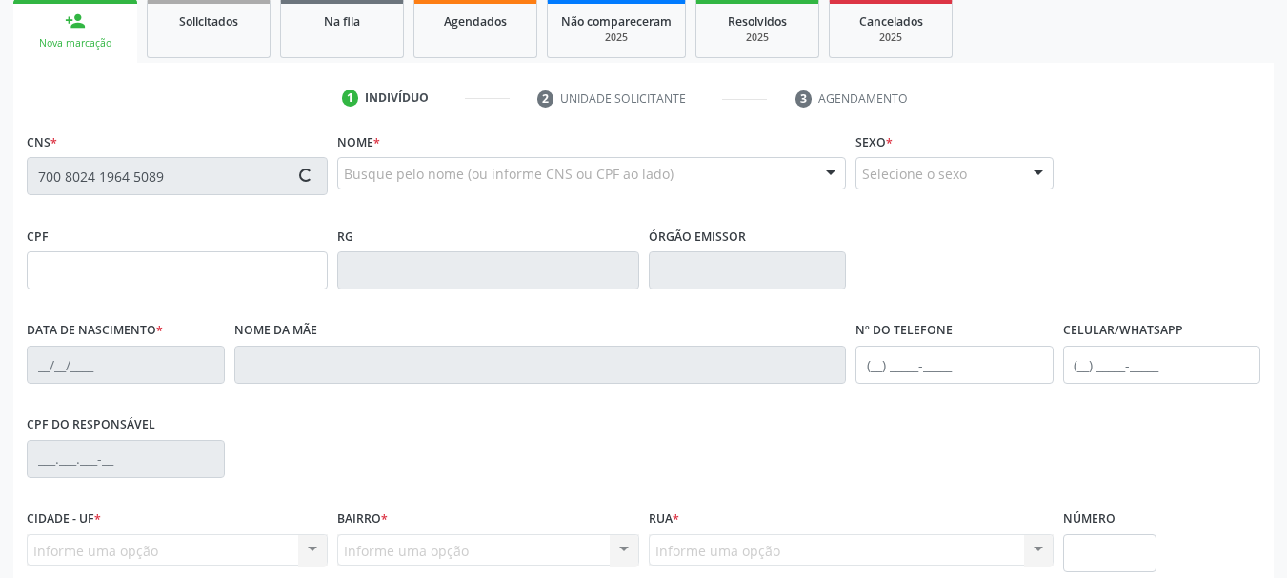
type input "05/08/1994"
type input "Maria de Lurdes Anizio Vicentee"
type input "(87) 98814-0487"
type input "095.370.964-75"
type input "60"
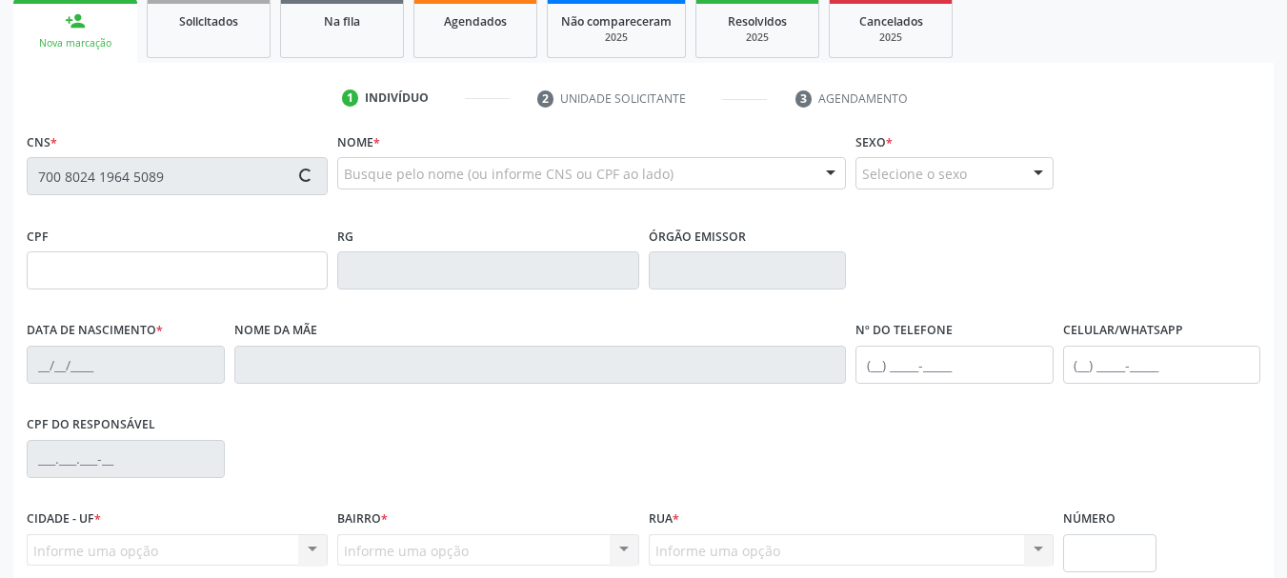
type input "102.656.084-57"
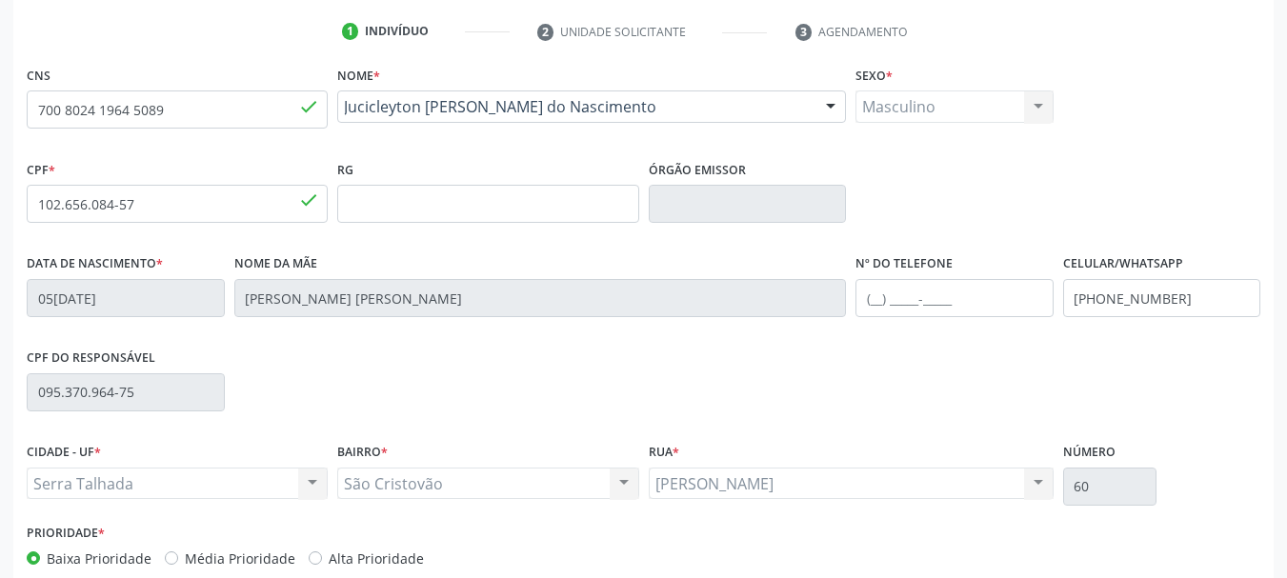
scroll to position [454, 0]
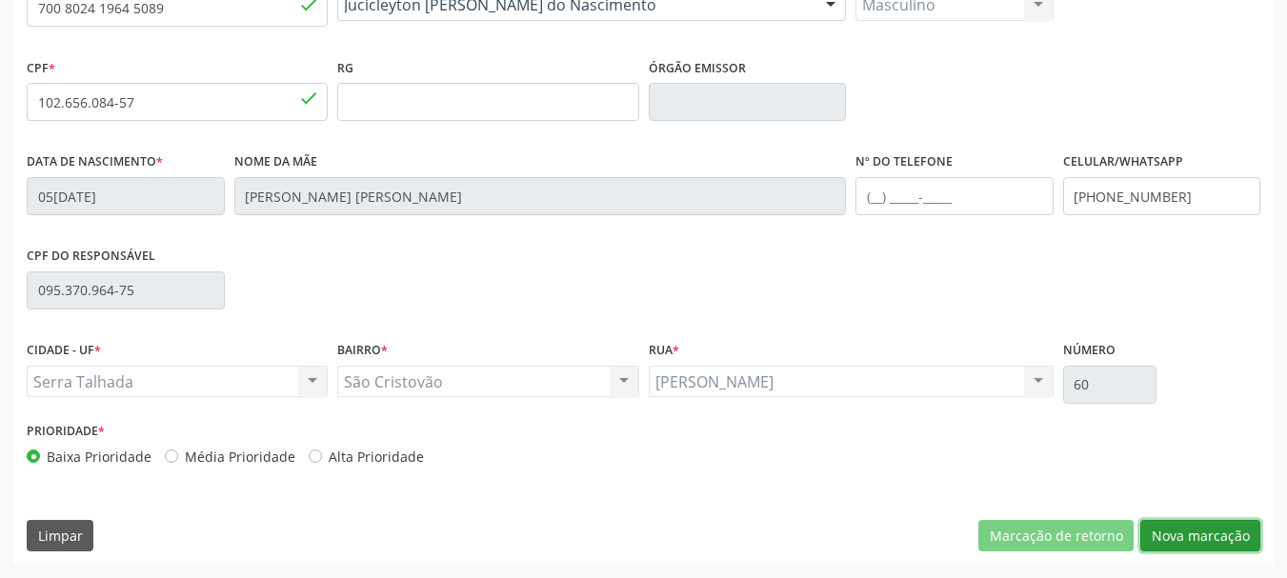
click at [1230, 540] on button "Nova marcação" at bounding box center [1201, 536] width 120 height 32
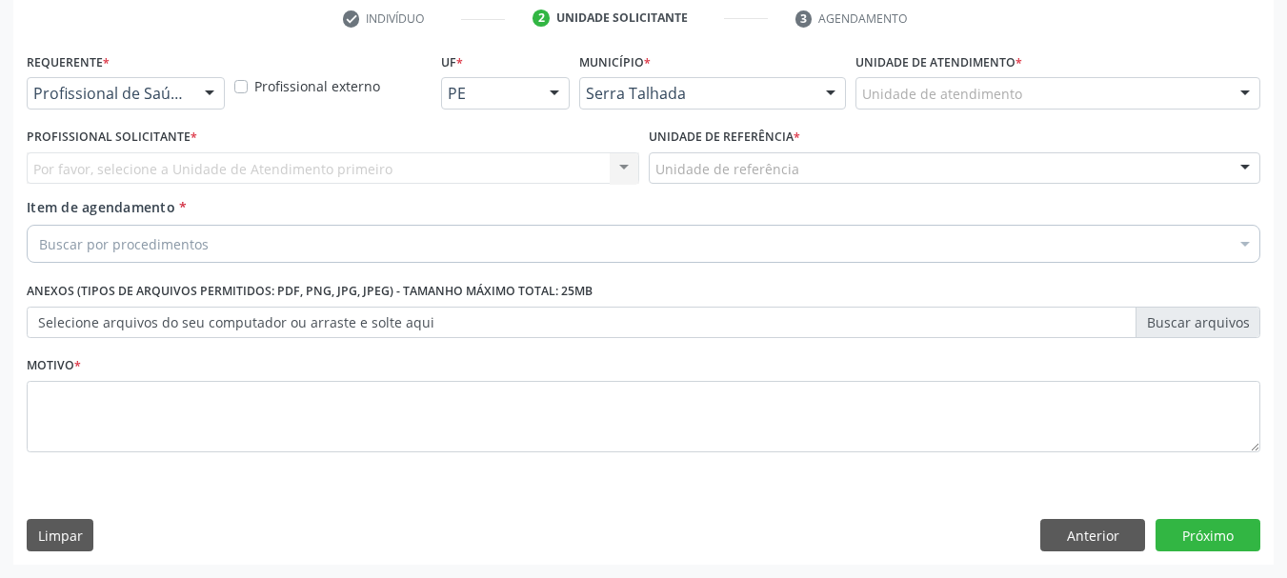
scroll to position [366, 0]
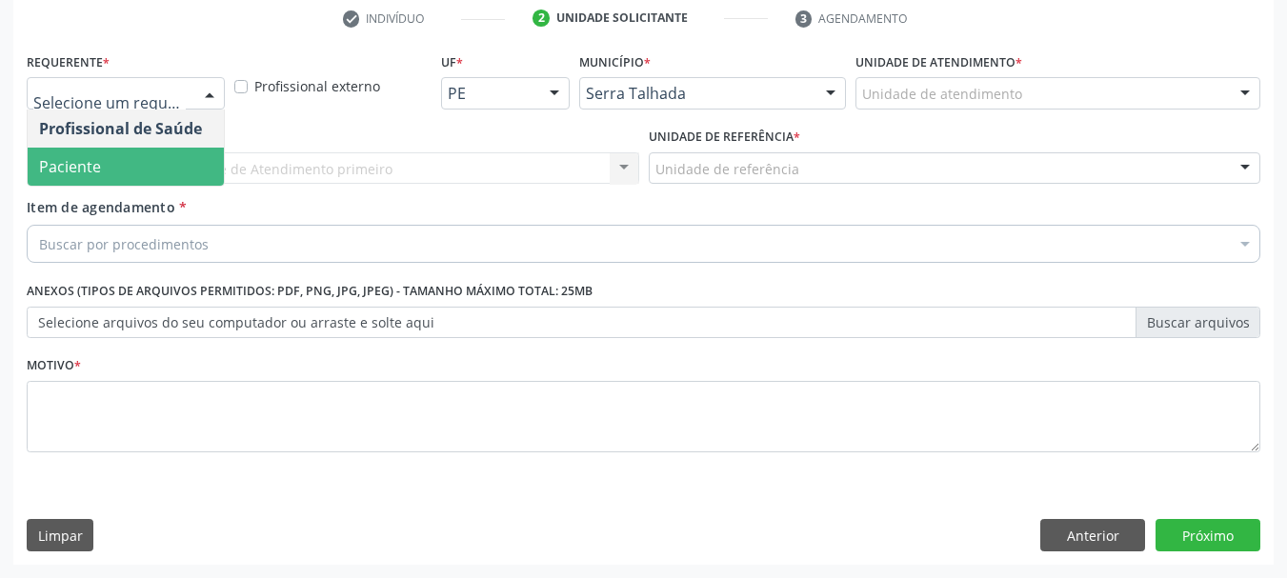
click at [99, 165] on span "Paciente" at bounding box center [70, 166] width 62 height 21
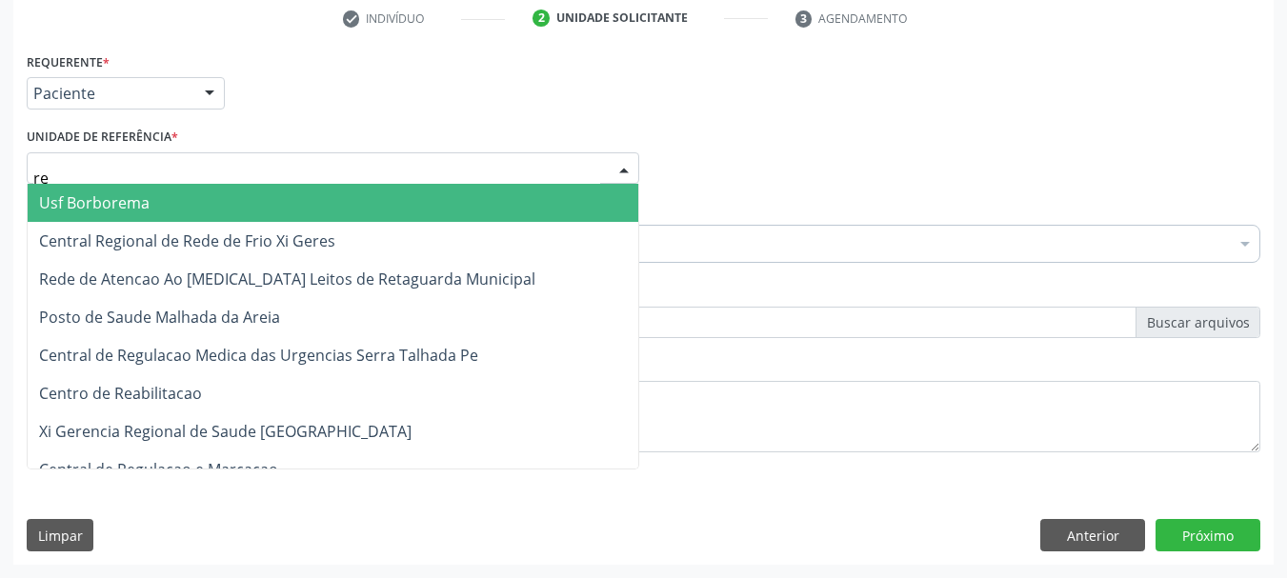
type input "rea"
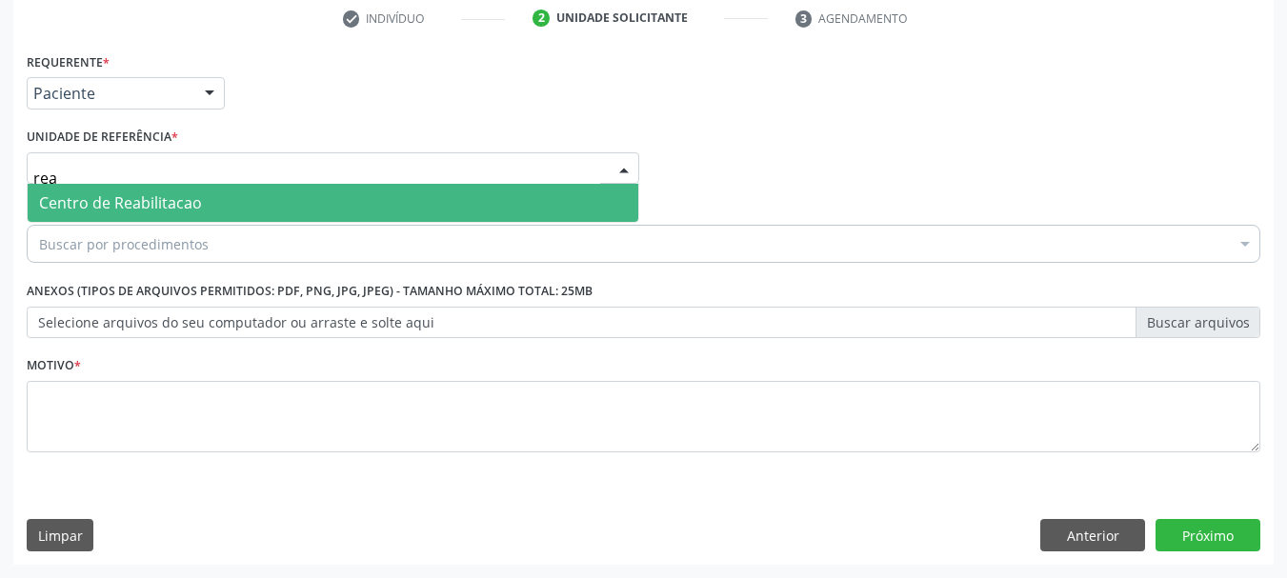
click at [112, 191] on span "Centro de Reabilitacao" at bounding box center [333, 203] width 611 height 38
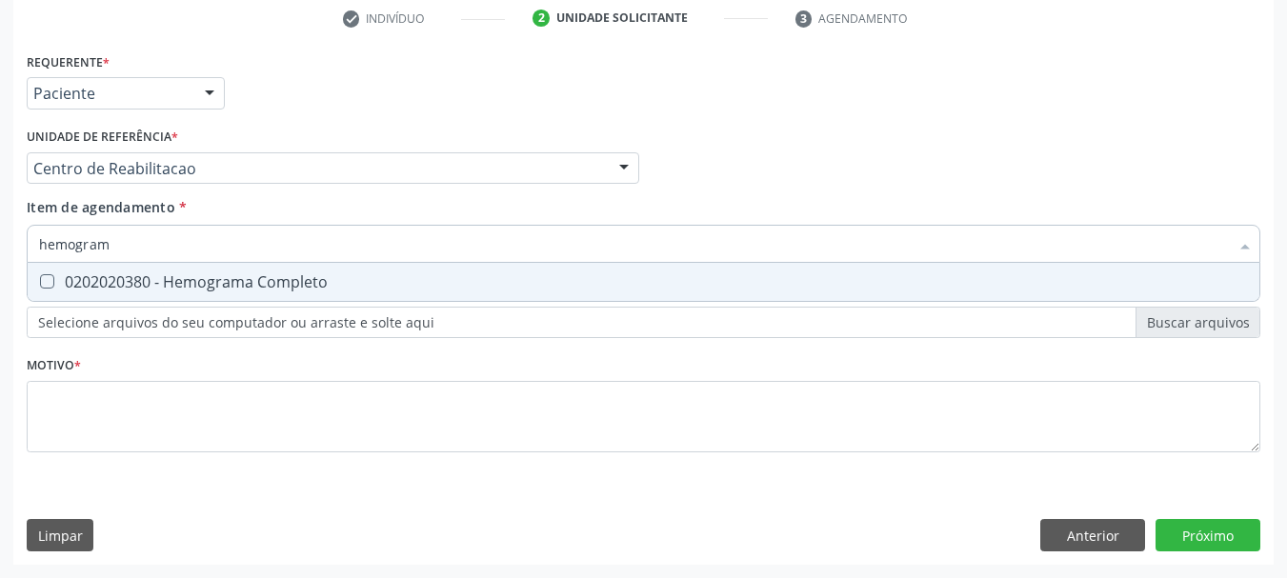
type input "hemograma"
click at [253, 282] on div "0202020380 - Hemograma Completo" at bounding box center [643, 281] width 1209 height 15
checkbox Completo "true"
click at [232, 243] on input "hemograma" at bounding box center [634, 244] width 1190 height 38
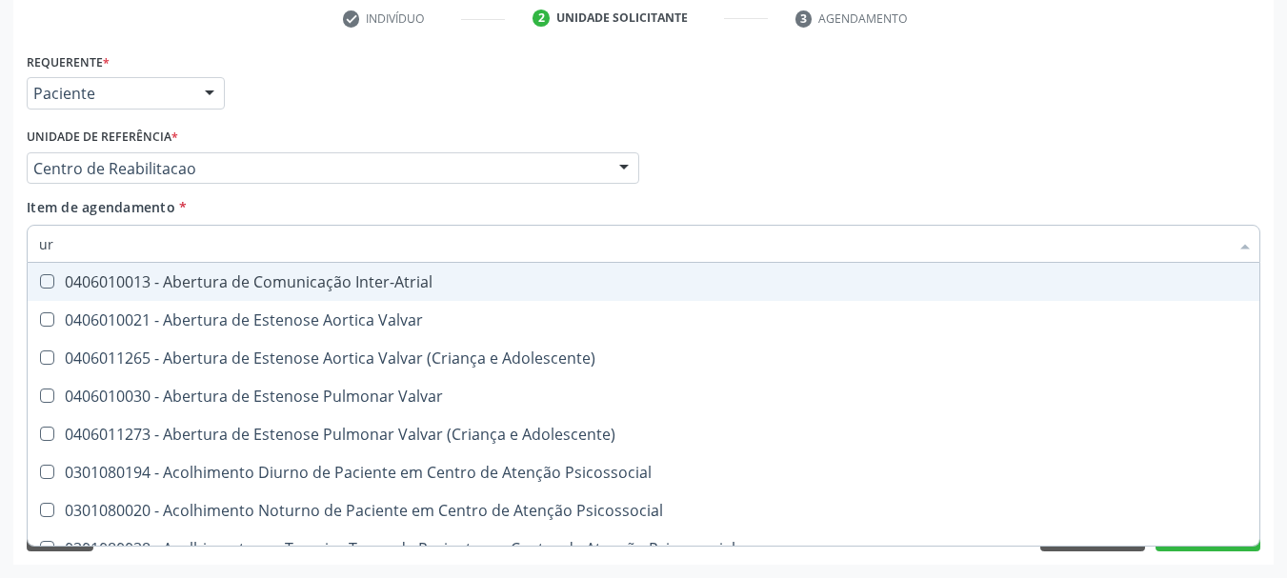
type input "ure"
checkbox Inter-Atrial "false"
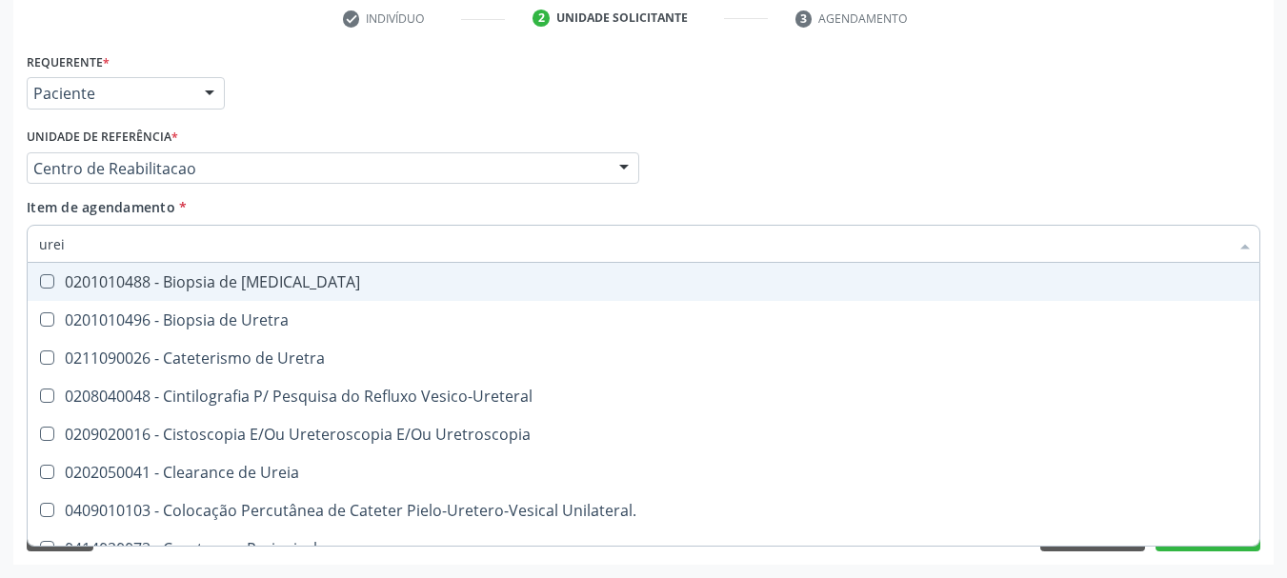
type input "ureia"
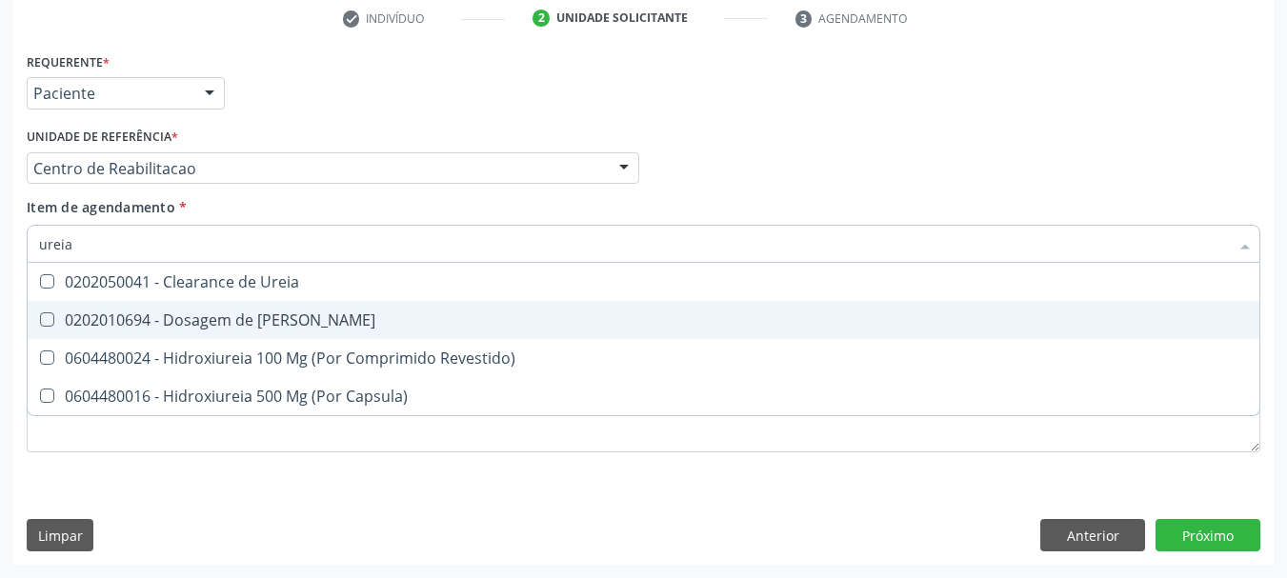
click at [374, 329] on span "0202010694 - Dosagem de [PERSON_NAME]" at bounding box center [644, 320] width 1232 height 38
checkbox Ureia "true"
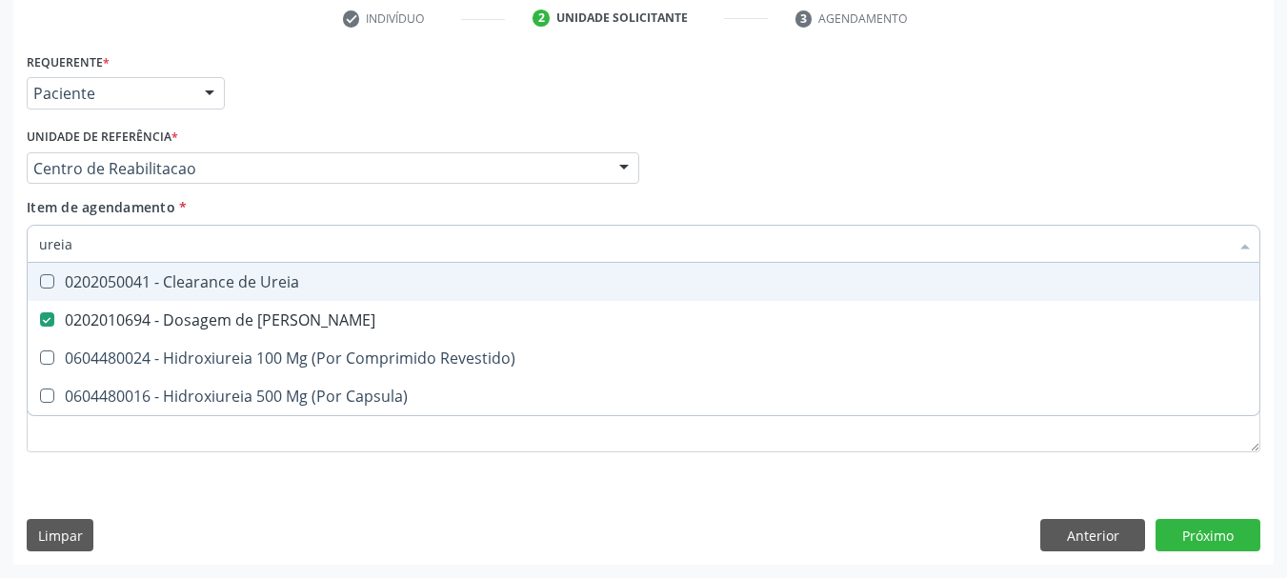
click at [203, 225] on input "ureia" at bounding box center [634, 244] width 1190 height 38
type input "c"
checkbox Ureia "false"
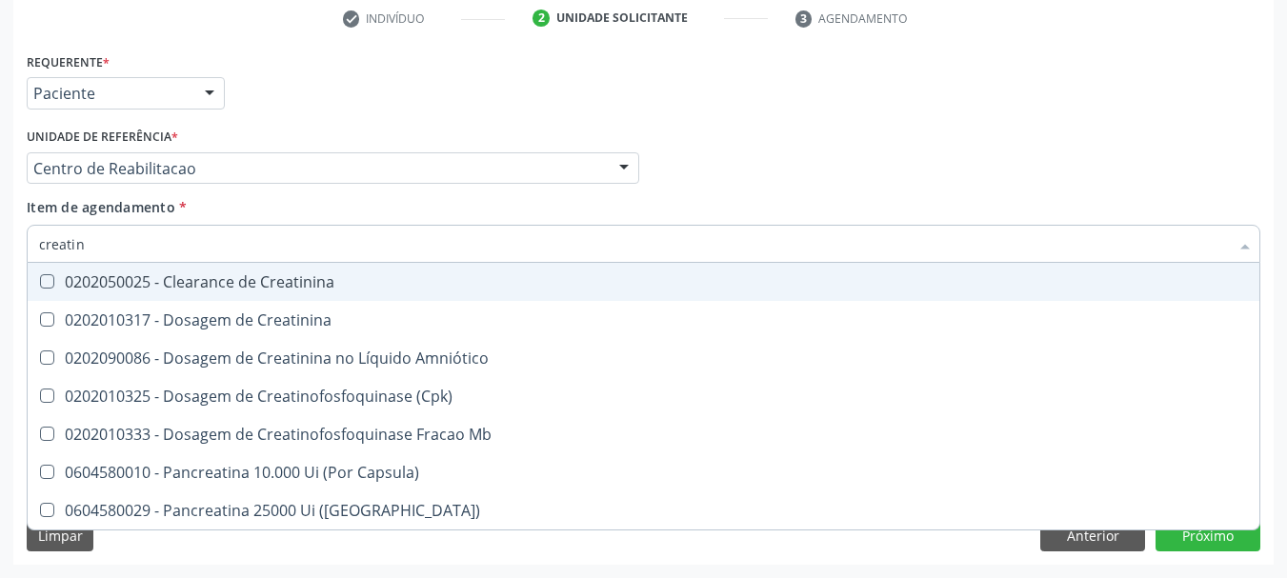
type input "creatini"
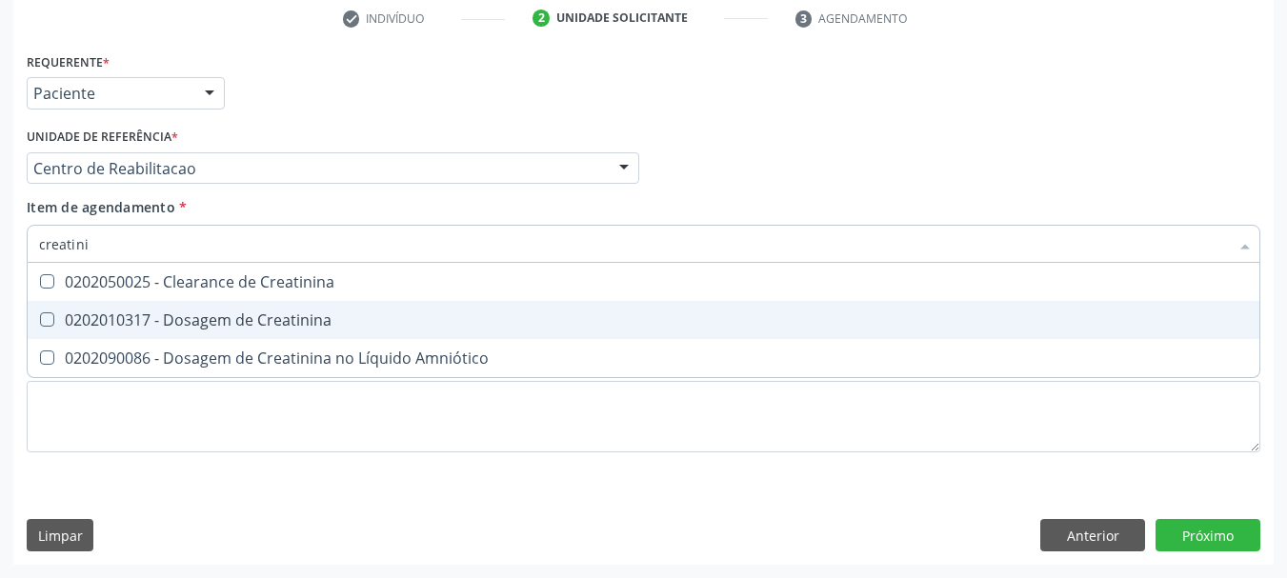
click at [229, 323] on div "0202010317 - Dosagem de Creatinina" at bounding box center [643, 320] width 1209 height 15
checkbox Creatinina "true"
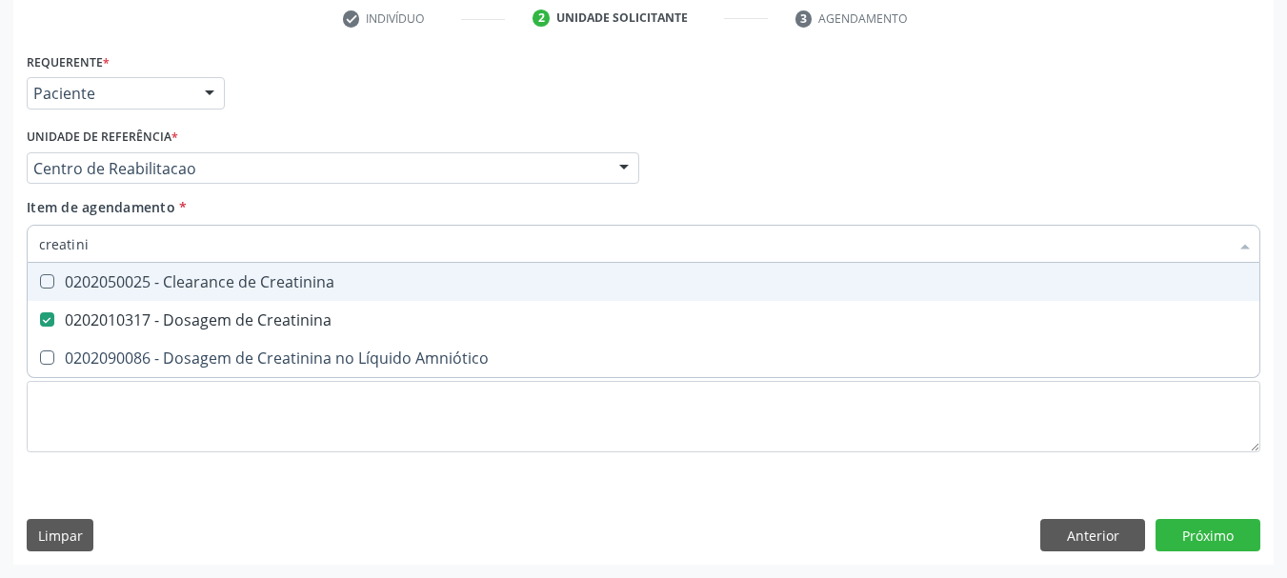
click at [154, 245] on input "creatini" at bounding box center [634, 244] width 1190 height 38
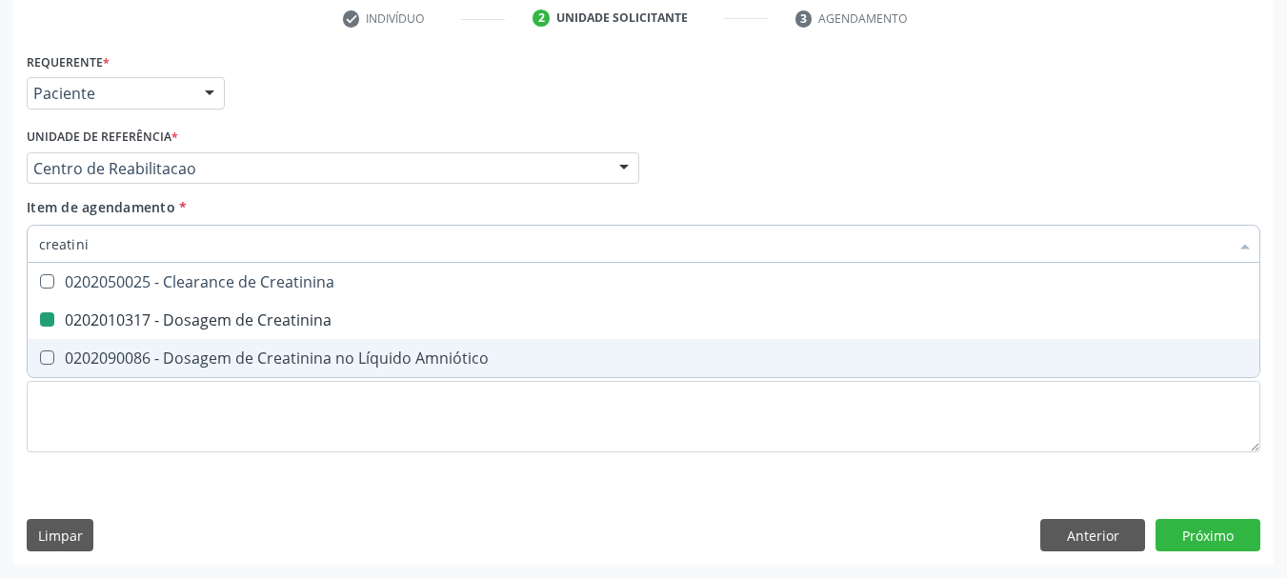
type input "t"
checkbox Creatinina "false"
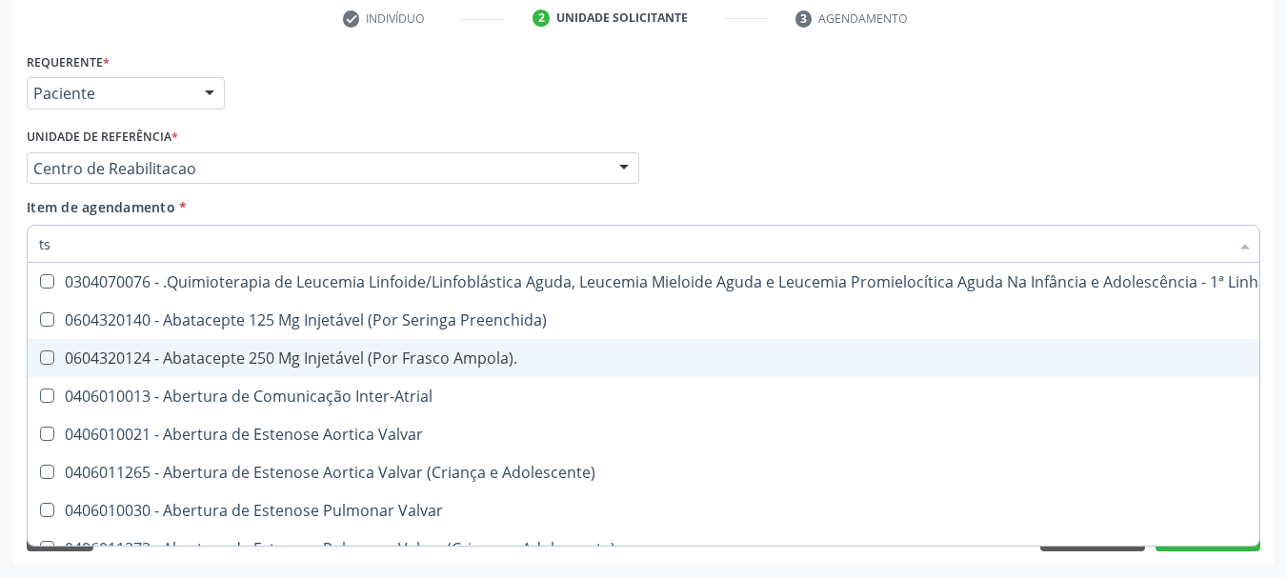
type input "tsh"
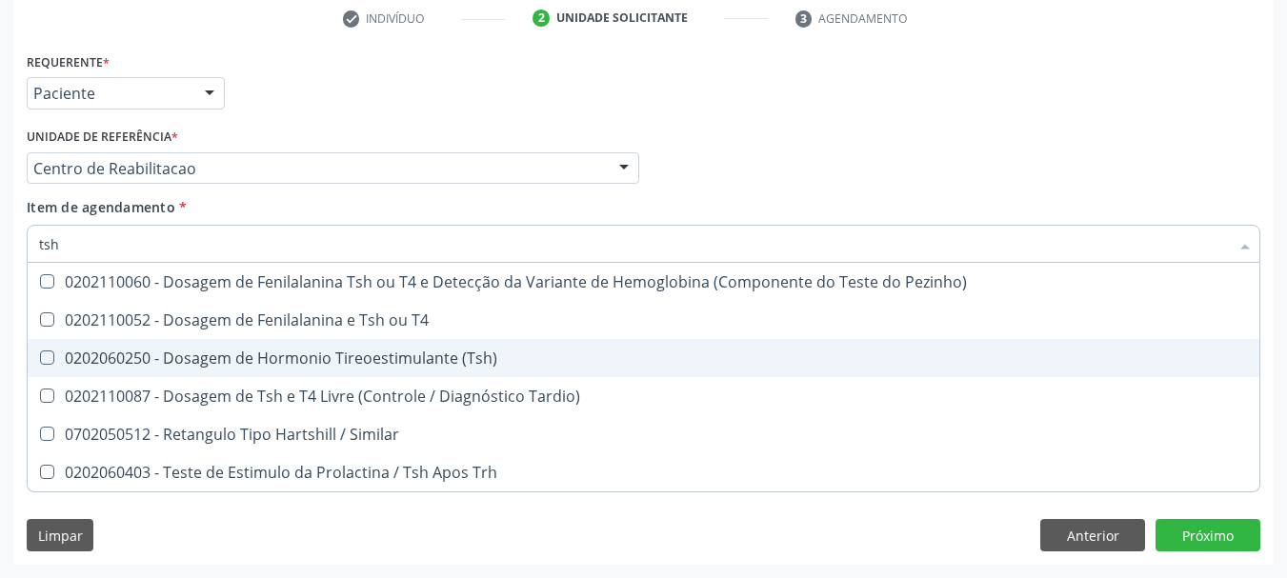
click at [370, 365] on div "0202060250 - Dosagem de Hormonio Tireoestimulante (Tsh)" at bounding box center [643, 358] width 1209 height 15
checkbox \(Tsh\) "true"
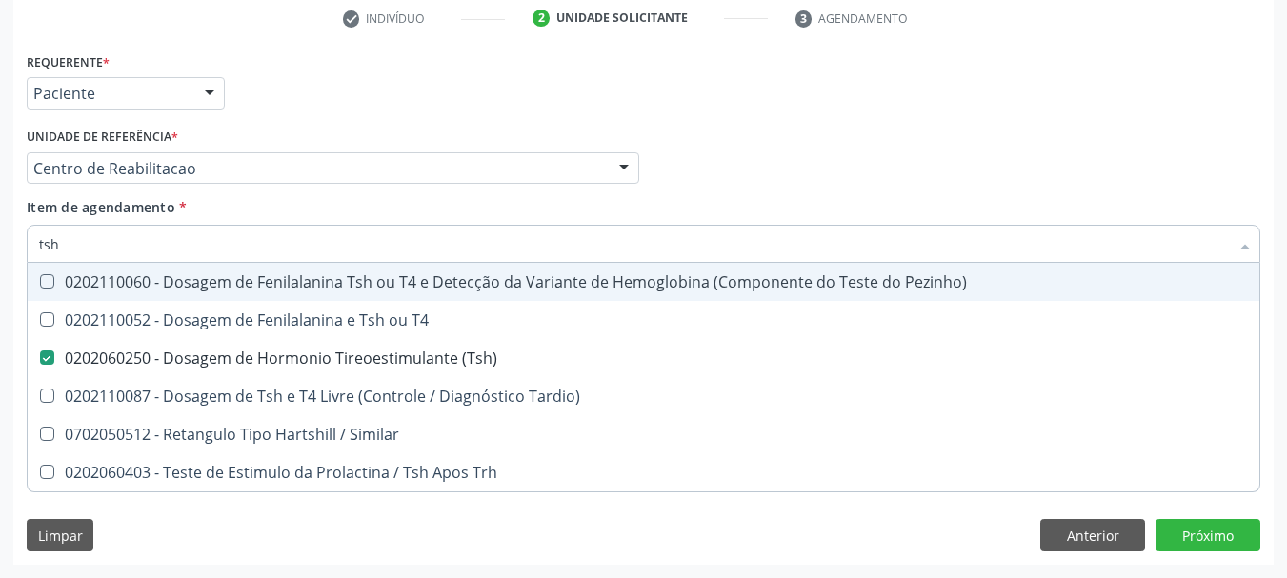
type input "ts"
checkbox \(Tsh\) "false"
checkbox Tardio\) "true"
type input "t"
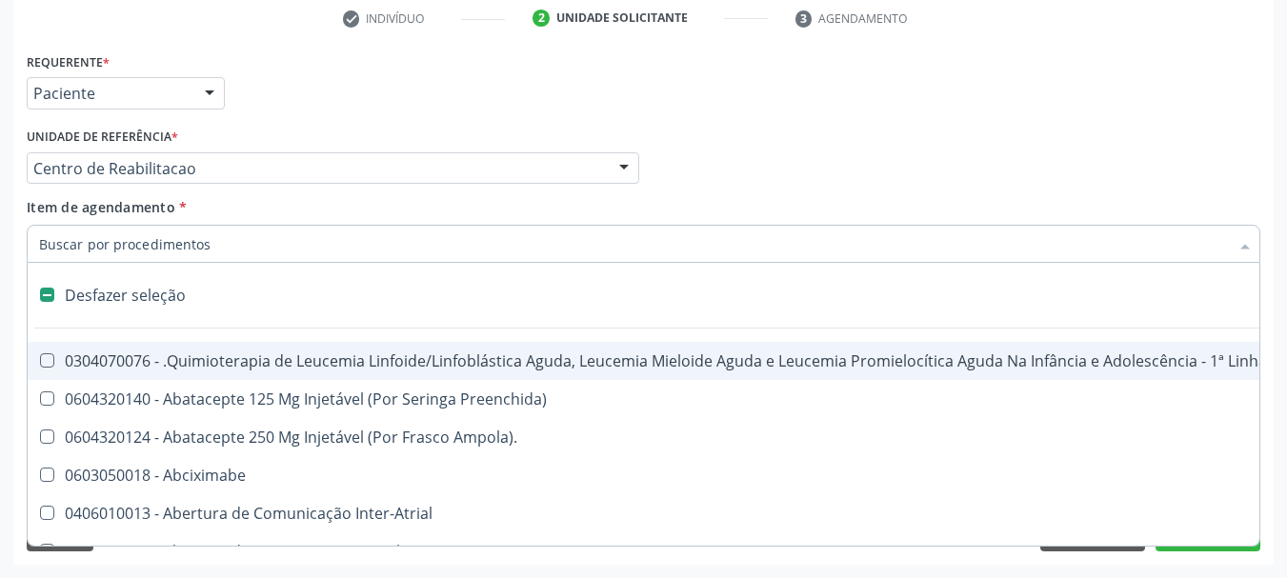
checkbox Abciximabe "false"
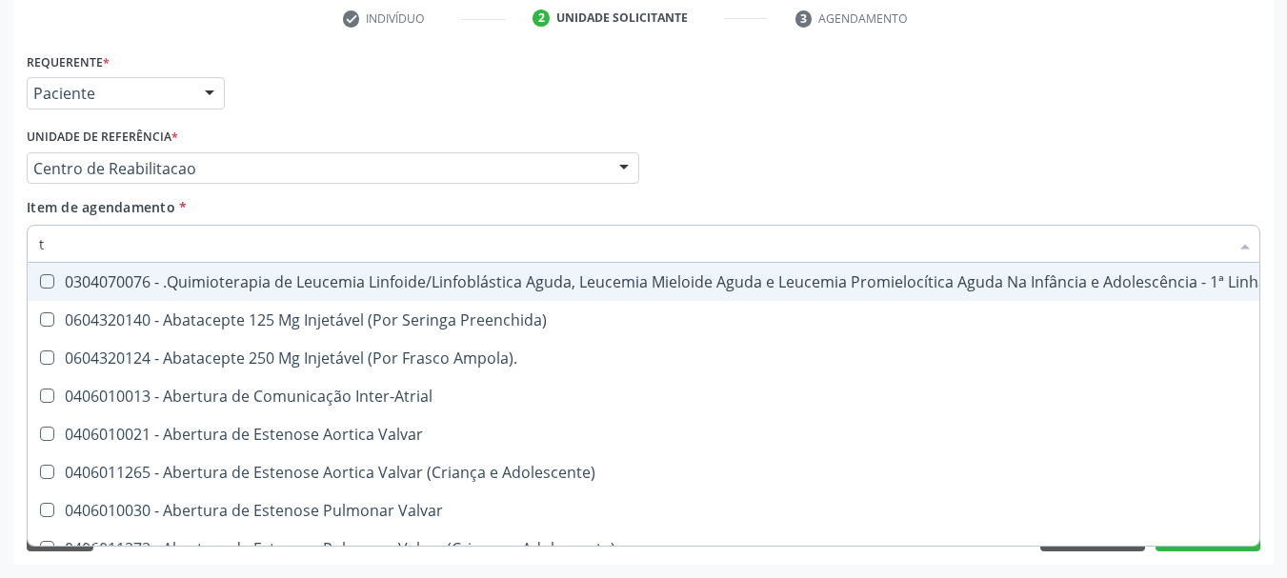
type input "t4"
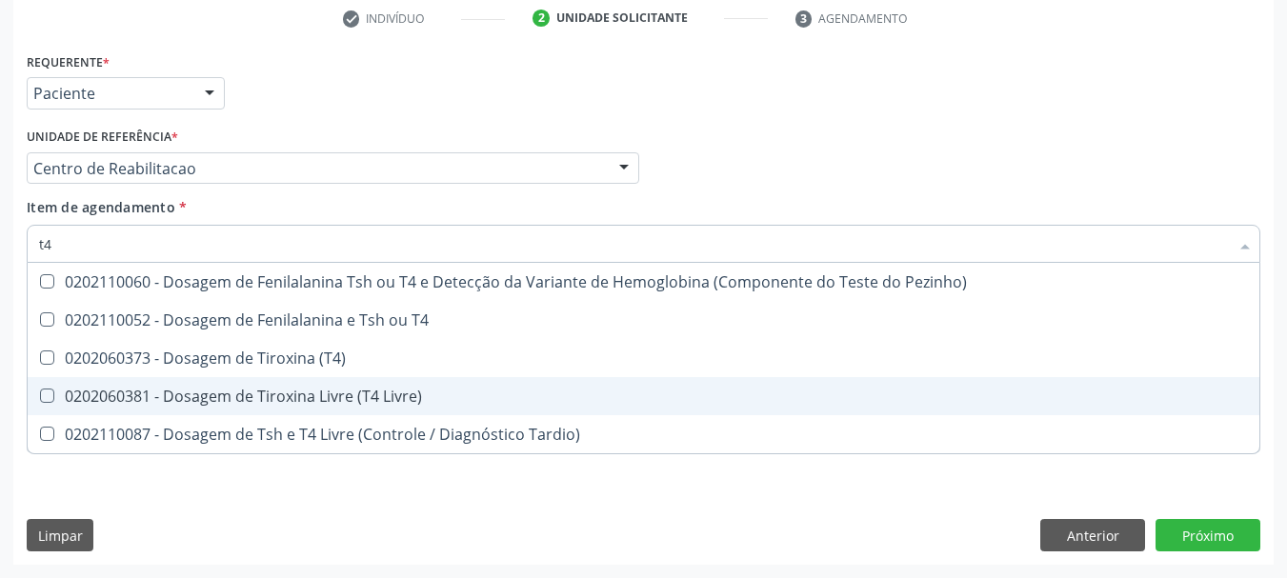
click at [227, 389] on div "0202060381 - Dosagem de Tiroxina Livre (T4 Livre)" at bounding box center [643, 396] width 1209 height 15
checkbox Livre\) "true"
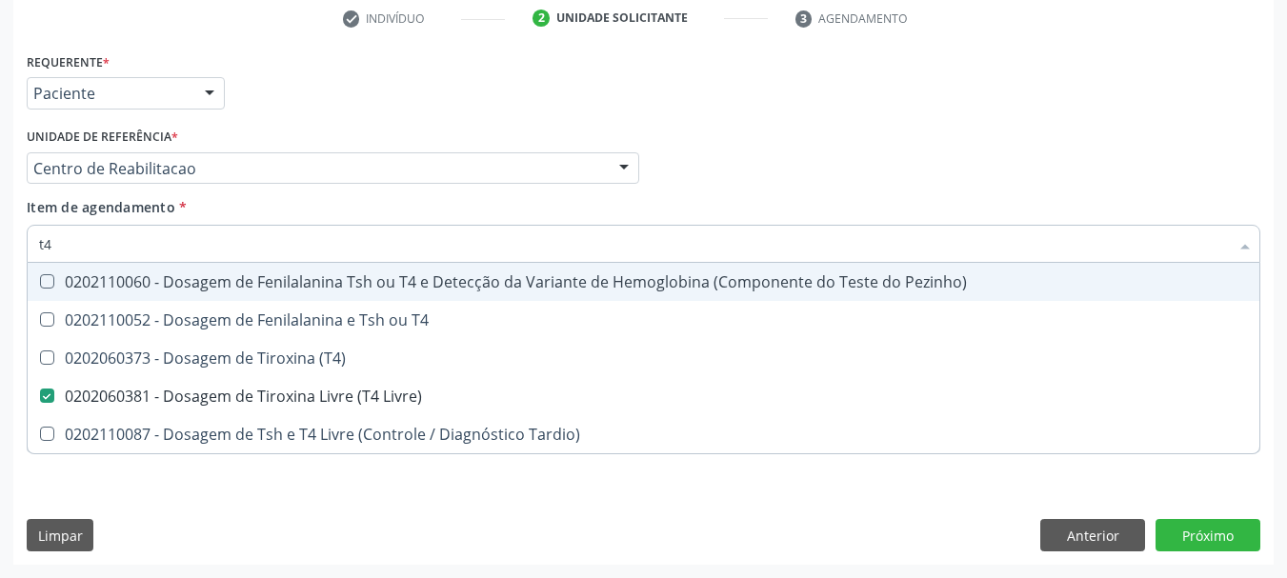
type input "t4"
drag, startPoint x: 83, startPoint y: 211, endPoint x: 81, endPoint y: 232, distance: 21.0
click at [82, 213] on span "Item de agendamento" at bounding box center [101, 207] width 149 height 18
click at [82, 225] on input "t4" at bounding box center [634, 244] width 1190 height 38
click at [81, 232] on input "t4" at bounding box center [634, 244] width 1190 height 38
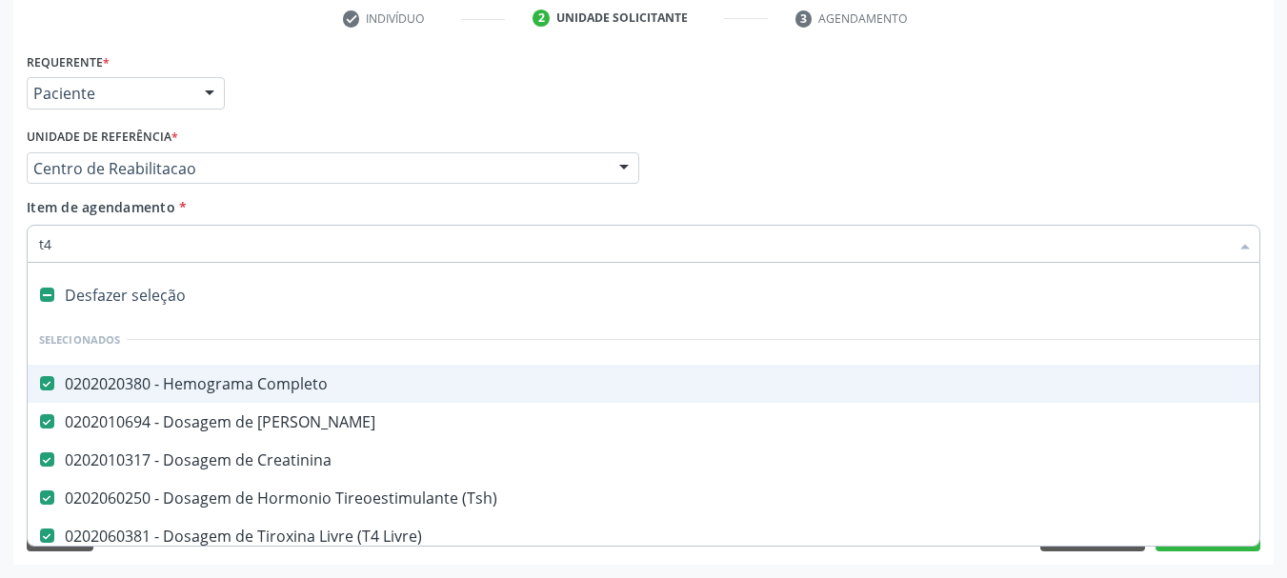
checkbox Completo "true"
checkbox Ureia "true"
checkbox \(Tsh\) "true"
click at [81, 232] on input "Item de agendamento *" at bounding box center [634, 244] width 1190 height 38
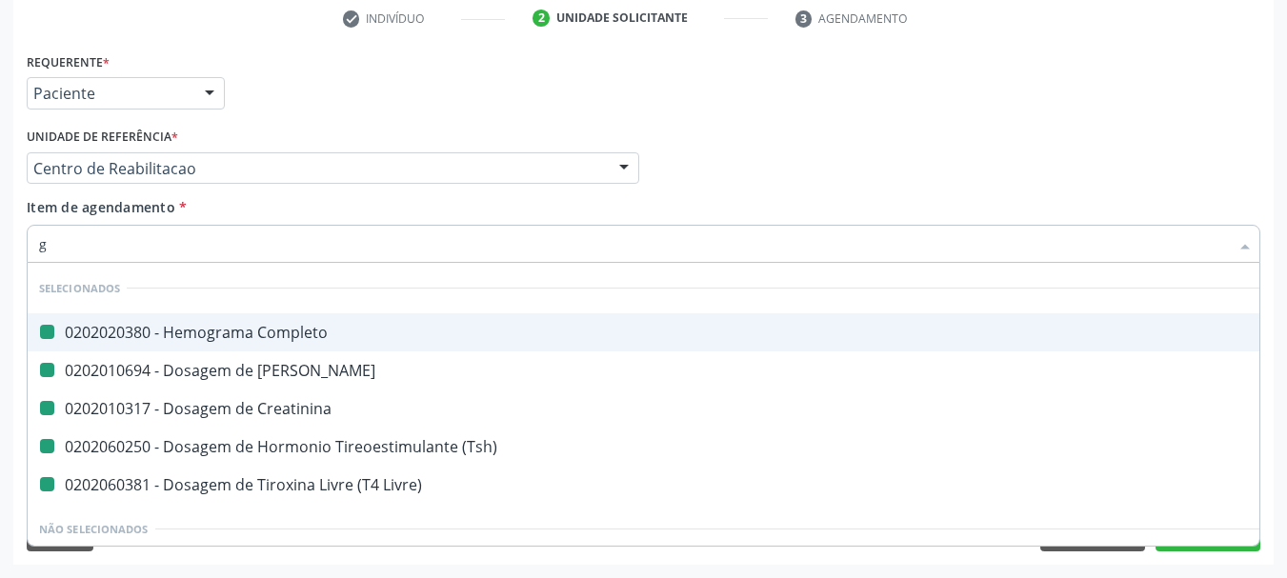
type input "gl"
checkbox Completo "false"
checkbox Ureia "false"
checkbox Creatinina "false"
checkbox \(Tsh\) "false"
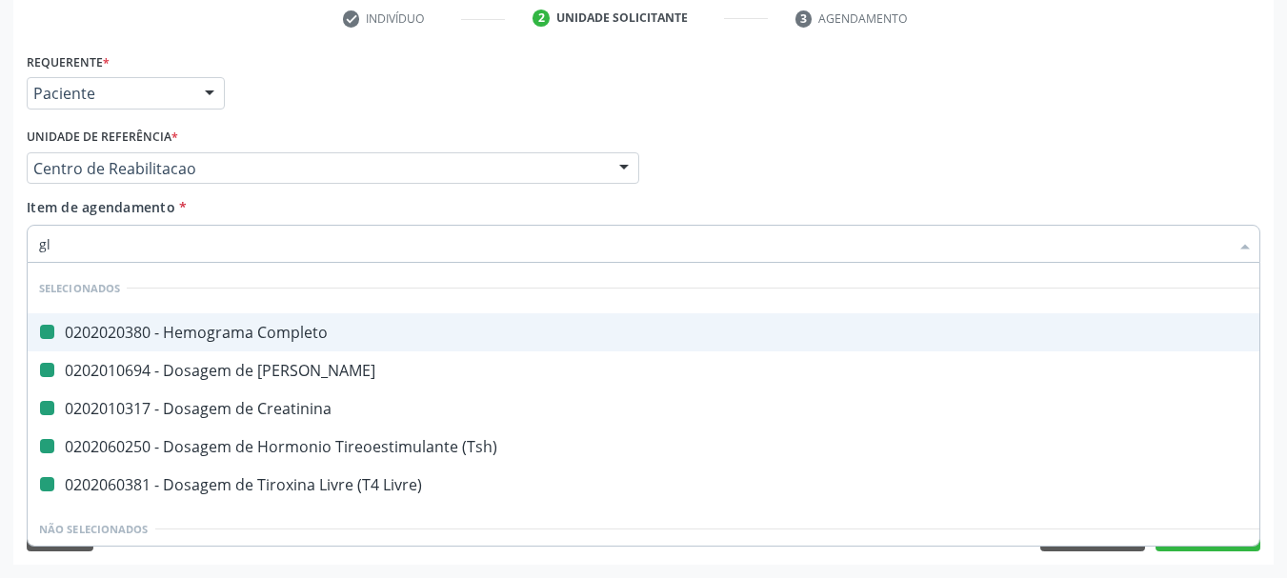
checkbox Livre\) "false"
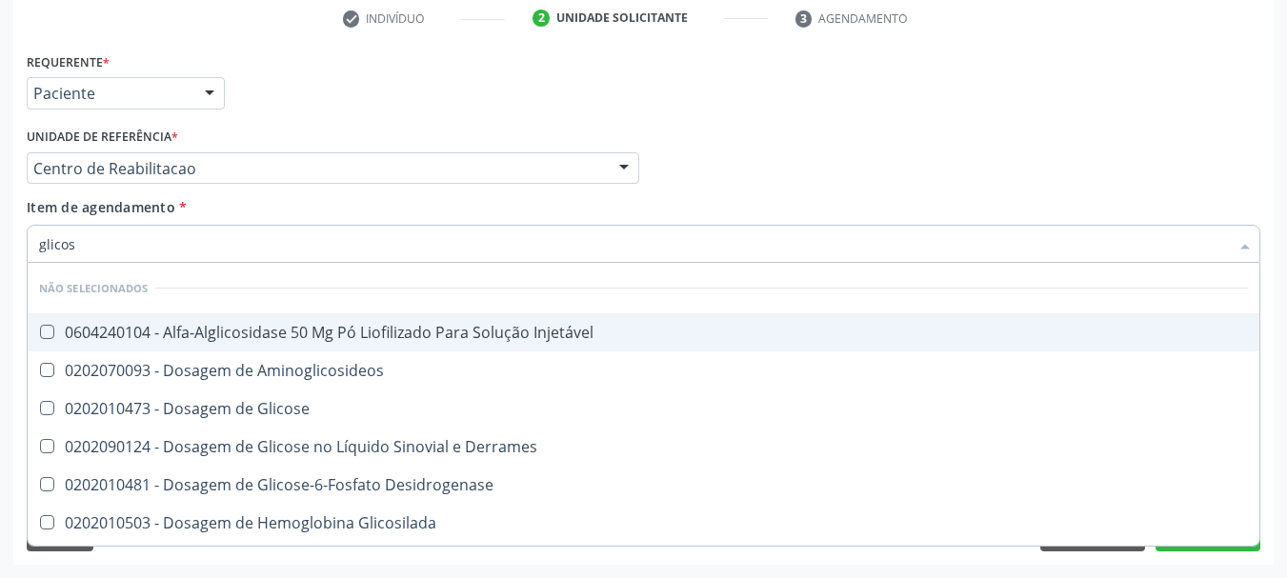
type input "glicose"
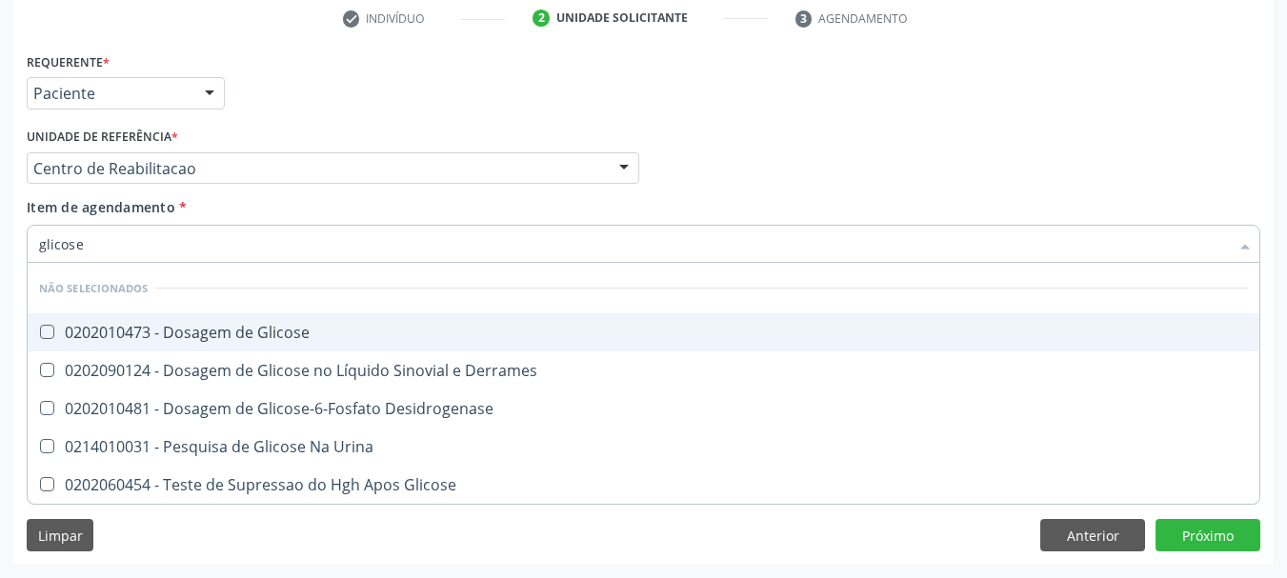
click at [127, 343] on span "0202010473 - Dosagem de Glicose" at bounding box center [644, 332] width 1232 height 38
checkbox Glicose "true"
click at [143, 255] on input "glicose" at bounding box center [634, 244] width 1190 height 38
drag, startPoint x: 143, startPoint y: 255, endPoint x: 145, endPoint y: 240, distance: 15.4
click at [143, 252] on input "glicose" at bounding box center [634, 244] width 1190 height 38
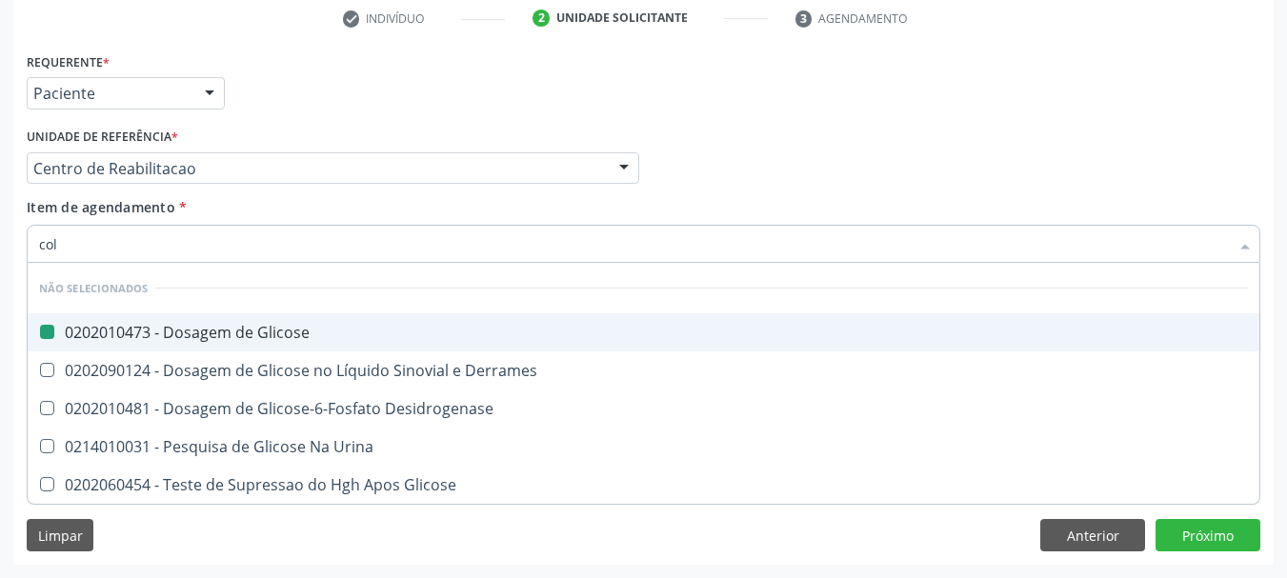
type input "cole"
checkbox Glicose "false"
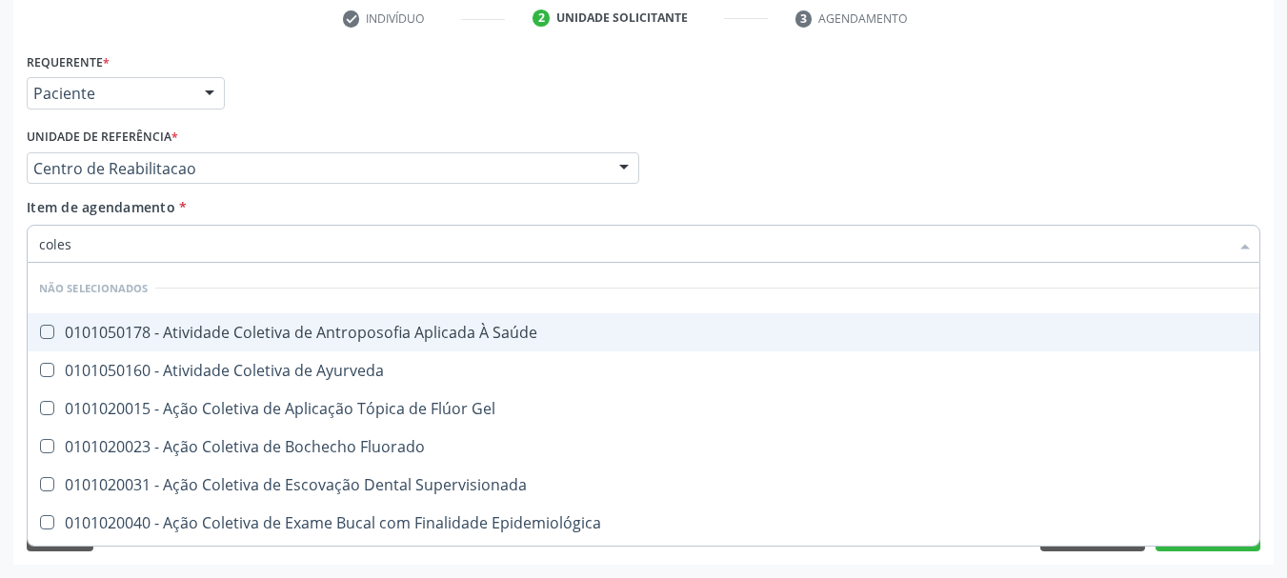
type input "colest"
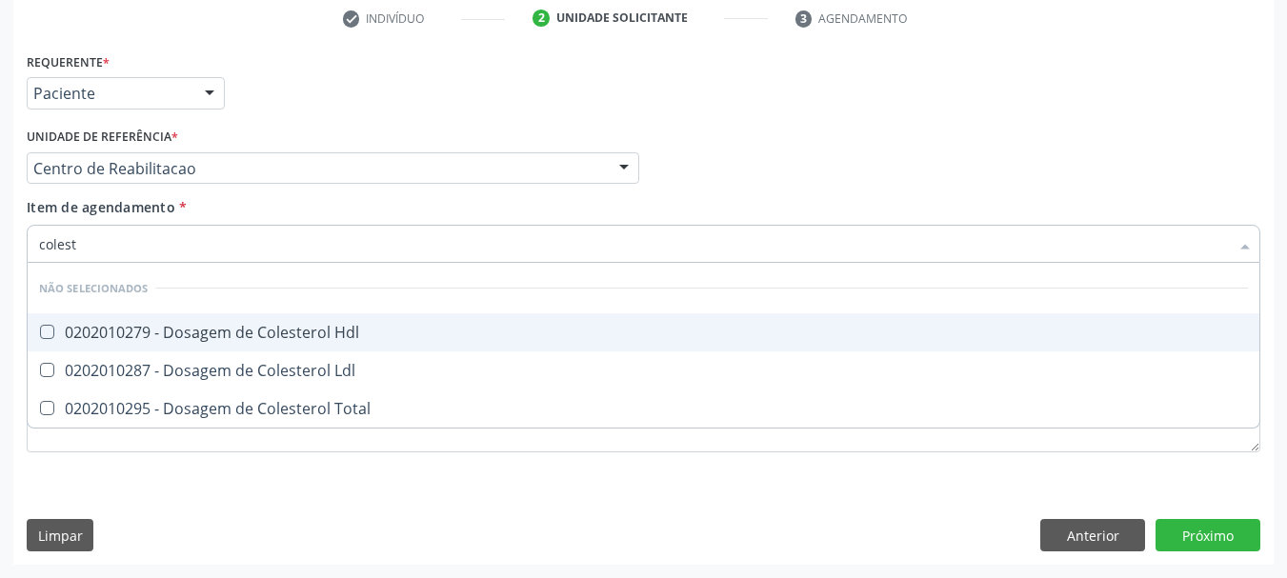
click at [91, 325] on div "0202010279 - Dosagem de Colesterol Hdl" at bounding box center [643, 332] width 1209 height 15
checkbox Hdl "true"
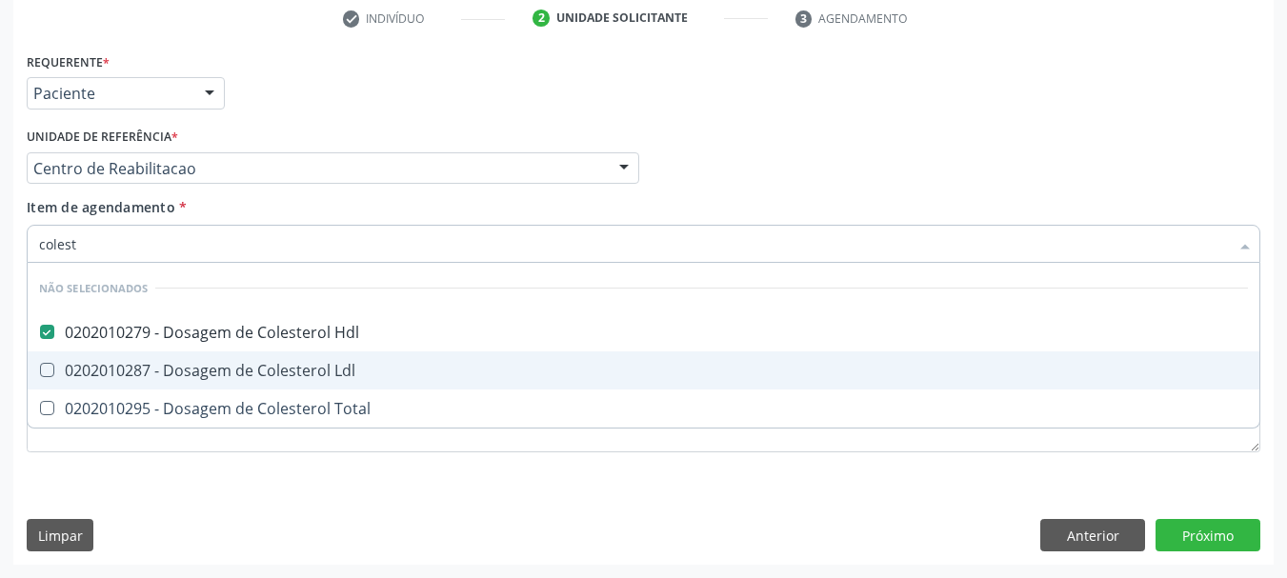
drag, startPoint x: 90, startPoint y: 365, endPoint x: 80, endPoint y: 405, distance: 41.1
click at [90, 366] on div "0202010287 - Dosagem de Colesterol Ldl" at bounding box center [643, 370] width 1209 height 15
checkbox Ldl "true"
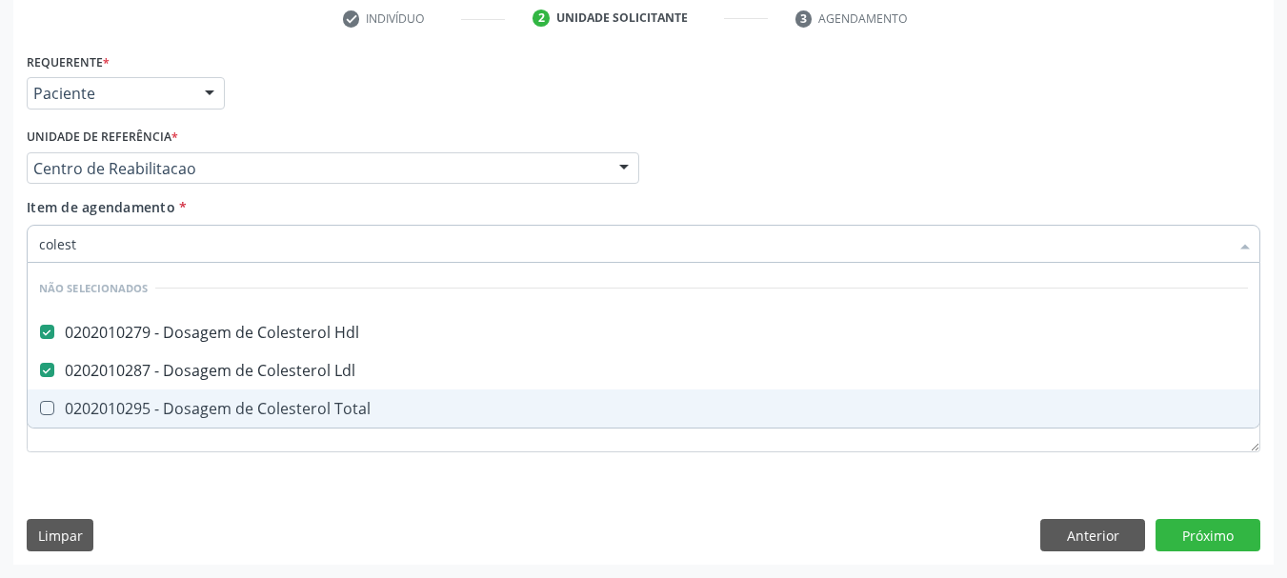
click at [80, 408] on div "0202010295 - Dosagem de Colesterol Total" at bounding box center [643, 408] width 1209 height 15
checkbox Total "true"
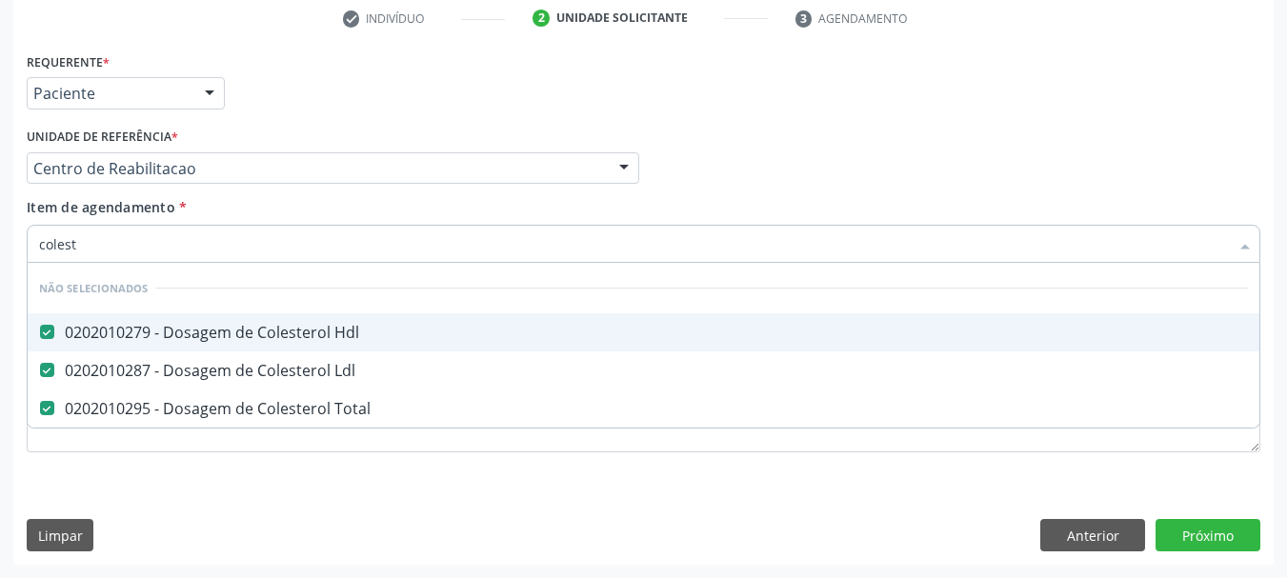
click at [110, 250] on input "colest" at bounding box center [634, 244] width 1190 height 38
drag, startPoint x: 110, startPoint y: 250, endPoint x: 119, endPoint y: 207, distance: 43.9
click at [118, 216] on span "Item de agendamento * colest Desfazer seleção Não selecionados 0202010279 - Dos…" at bounding box center [644, 227] width 1234 height 59
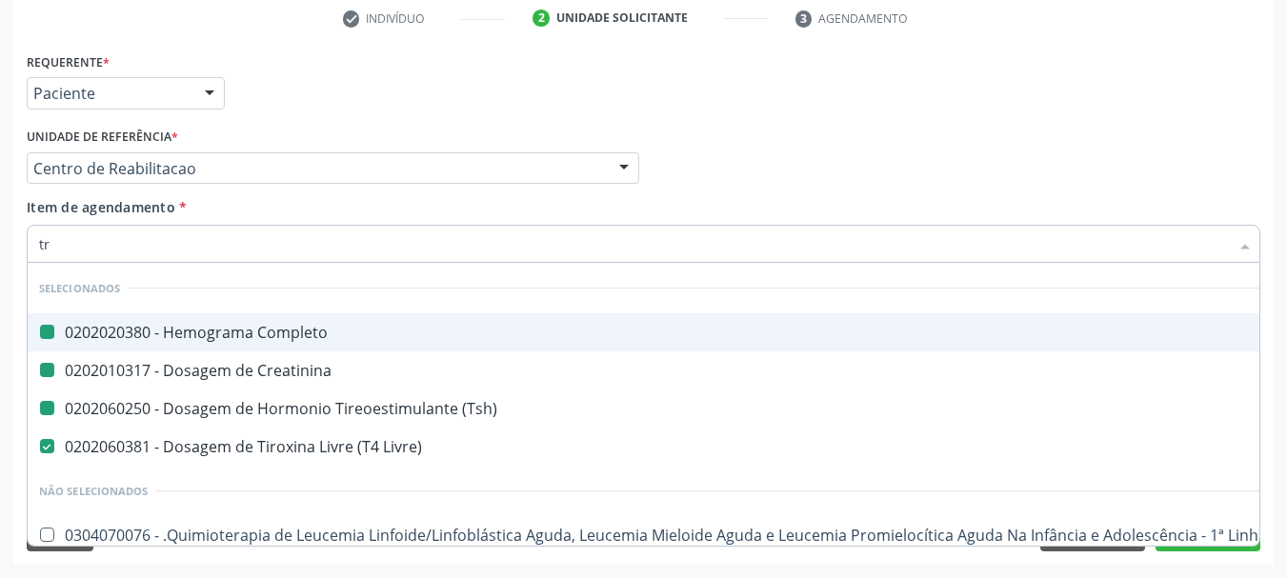
type input "tri"
checkbox Completo "false"
checkbox Creatinina "false"
checkbox \(Tsh\) "false"
checkbox Livre\) "false"
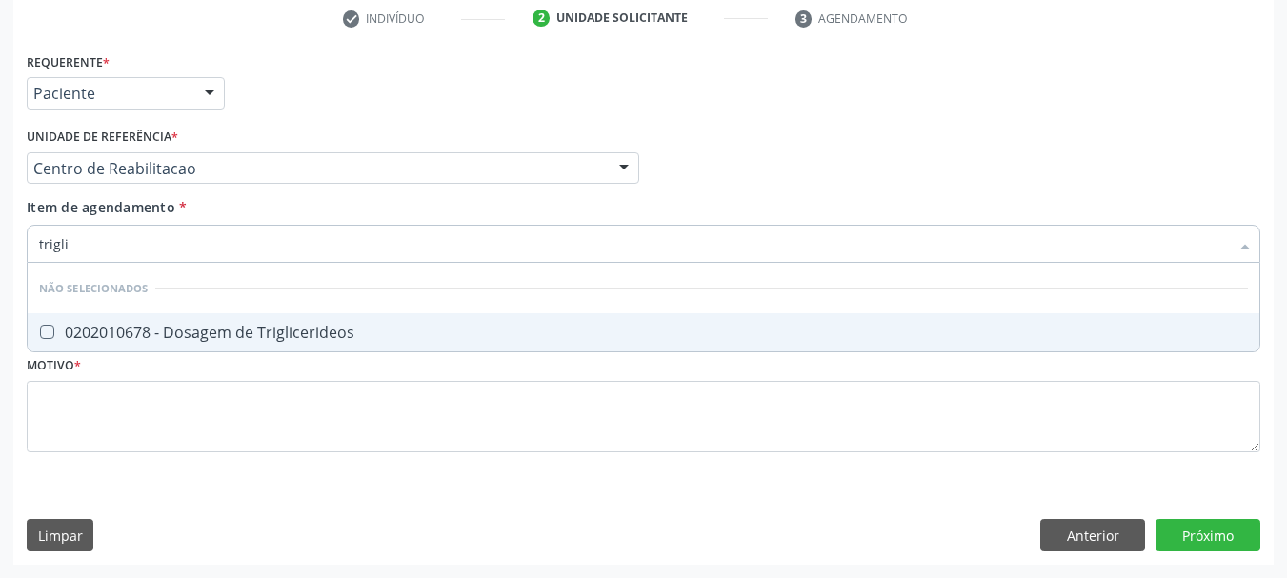
type input "triglic"
click at [175, 334] on div "0202010678 - Dosagem de Triglicerideos" at bounding box center [643, 332] width 1209 height 15
checkbox Triglicerideos "true"
click at [159, 250] on input "triglic" at bounding box center [634, 244] width 1190 height 38
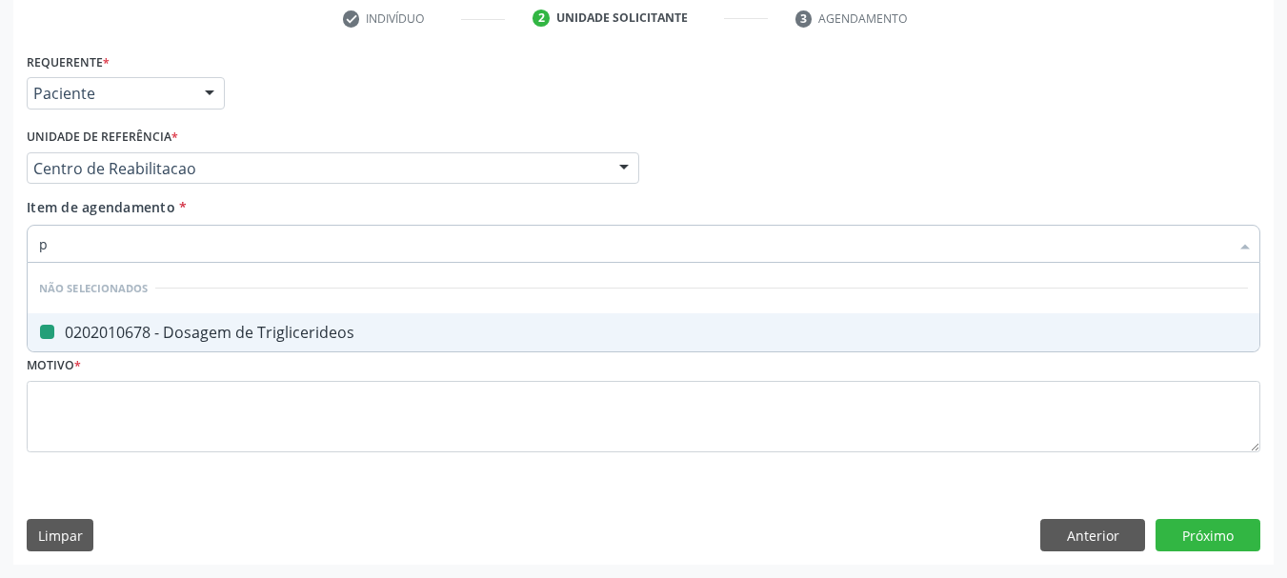
type input "pr"
checkbox Triglicerideos "false"
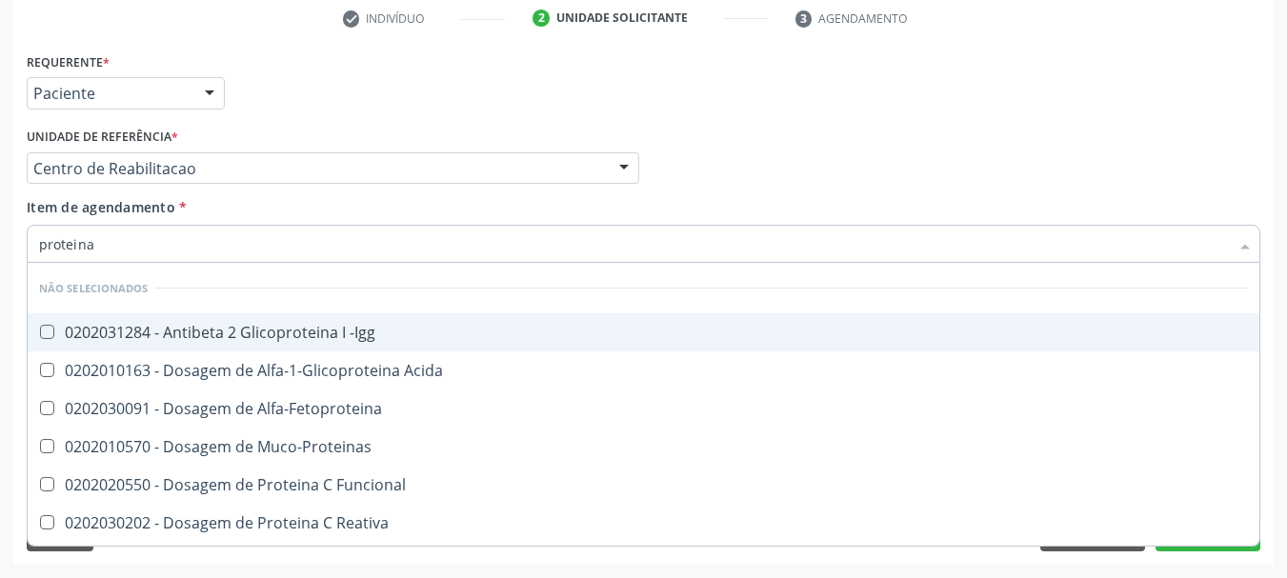
type input "proteina c"
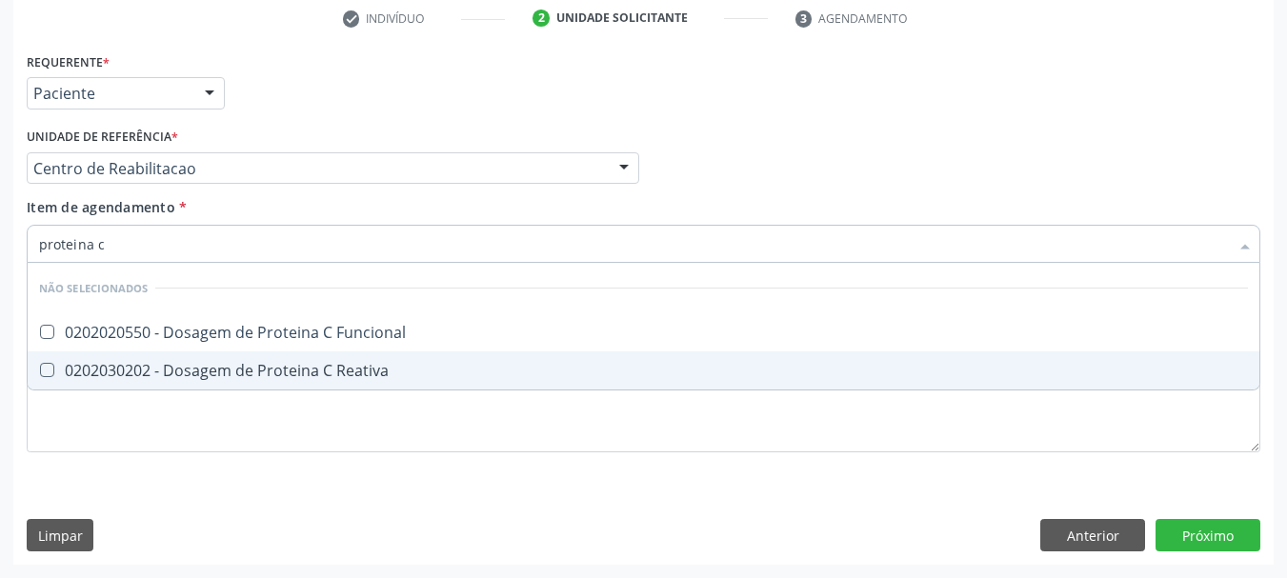
click at [186, 378] on div "0202030202 - Dosagem de Proteina C Reativa" at bounding box center [643, 370] width 1209 height 15
checkbox Reativa "true"
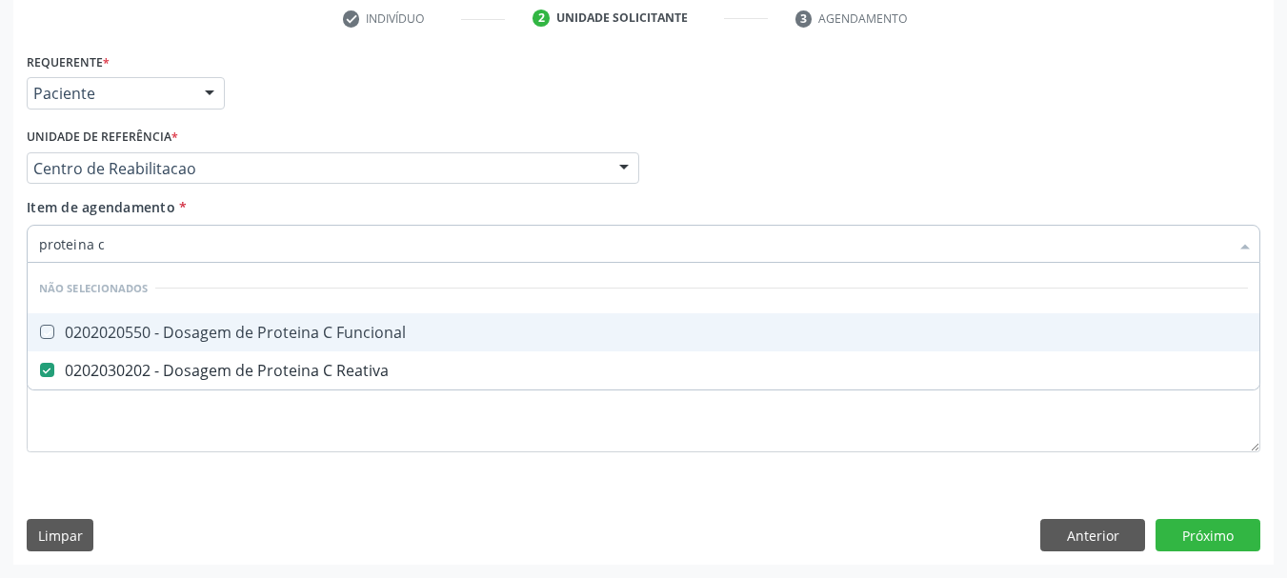
click at [281, 198] on div "Item de agendamento * proteina c Desfazer seleção Não selecionados 0202020550 -…" at bounding box center [644, 227] width 1234 height 60
checkbox Funcional "true"
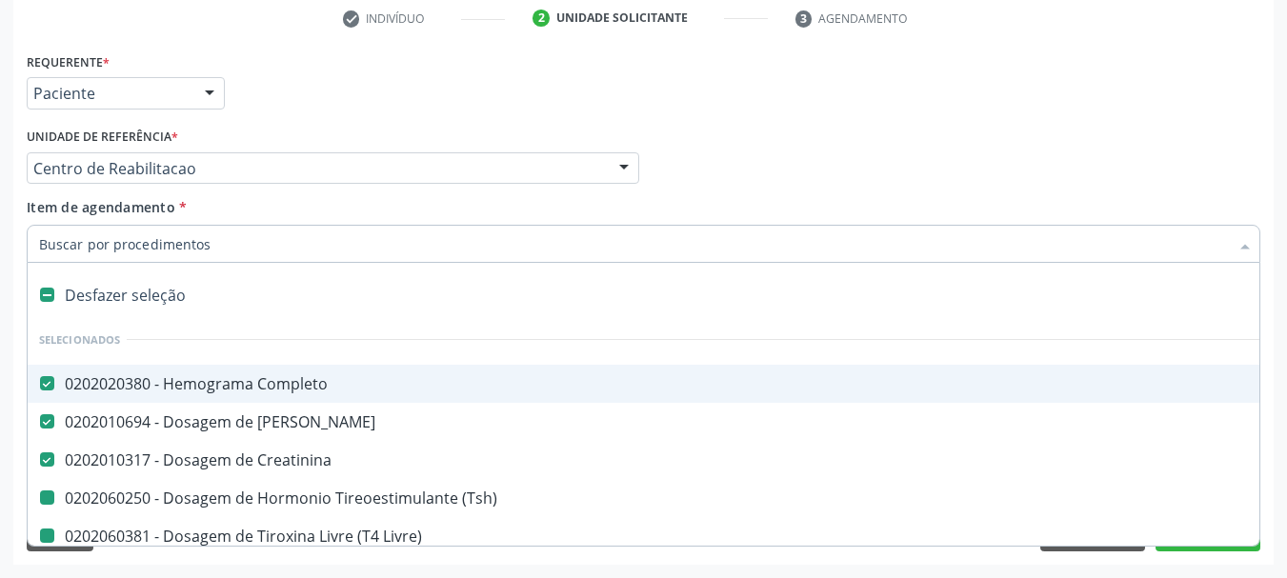
type input "v"
checkbox \(Tsh\) "false"
checkbox Livre\) "false"
checkbox Glicose "false"
checkbox Hdl "false"
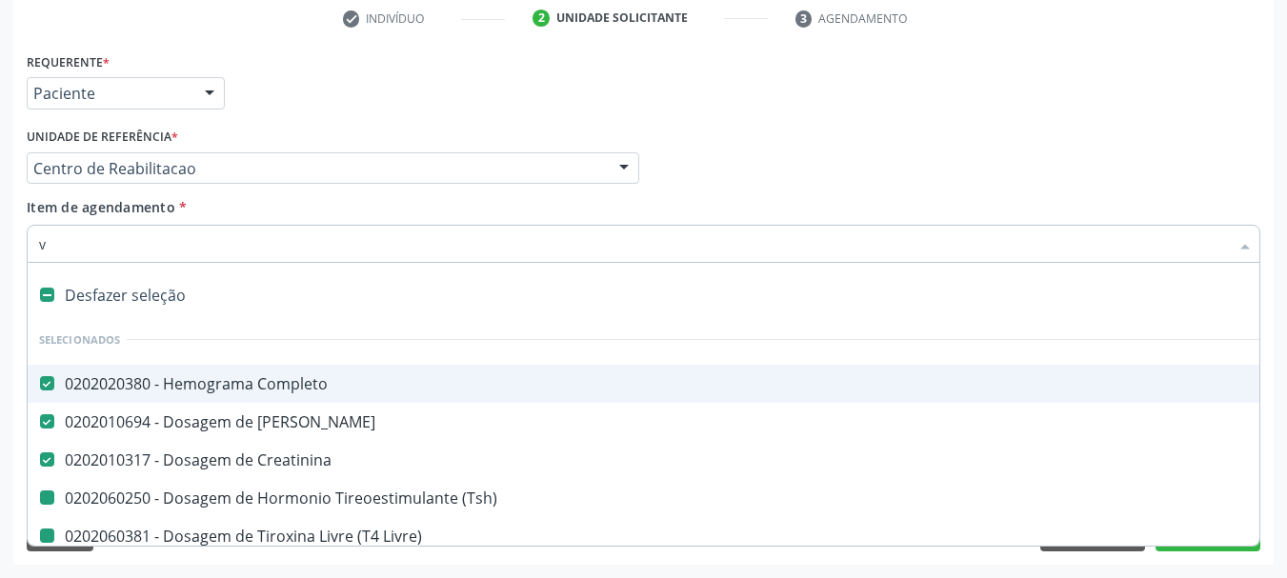
checkbox Ldl "false"
checkbox Total "false"
checkbox Triglicerideos "false"
checkbox Reativa "false"
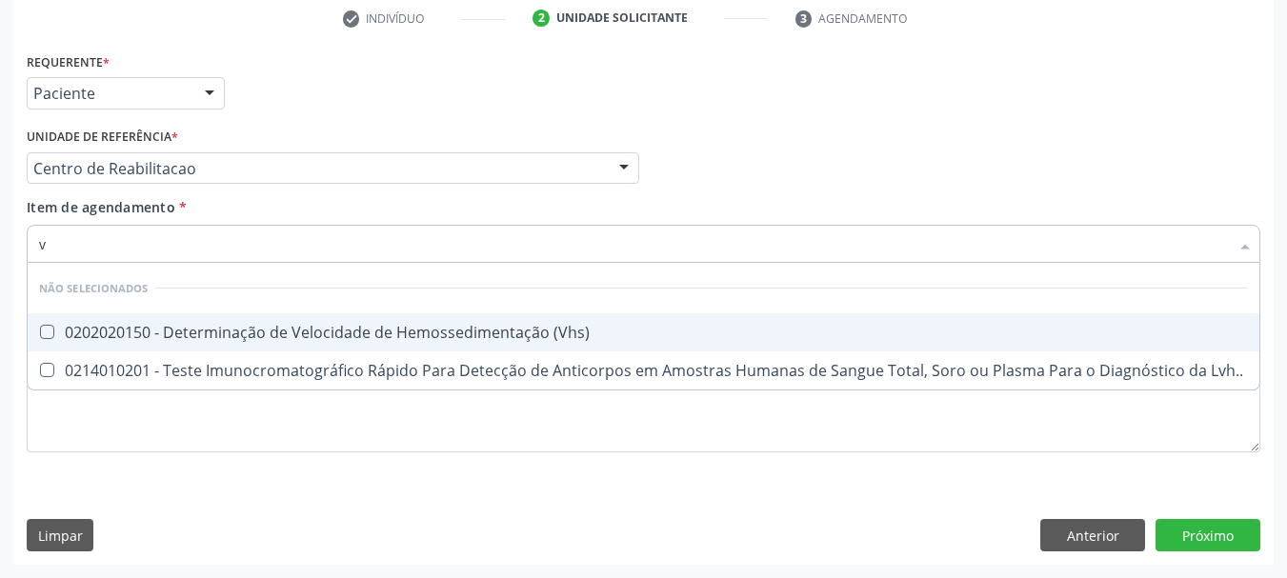
type input "vh"
checkbox \(Vhs\) "false"
checkbox Lvh\ "false"
type input "vhs"
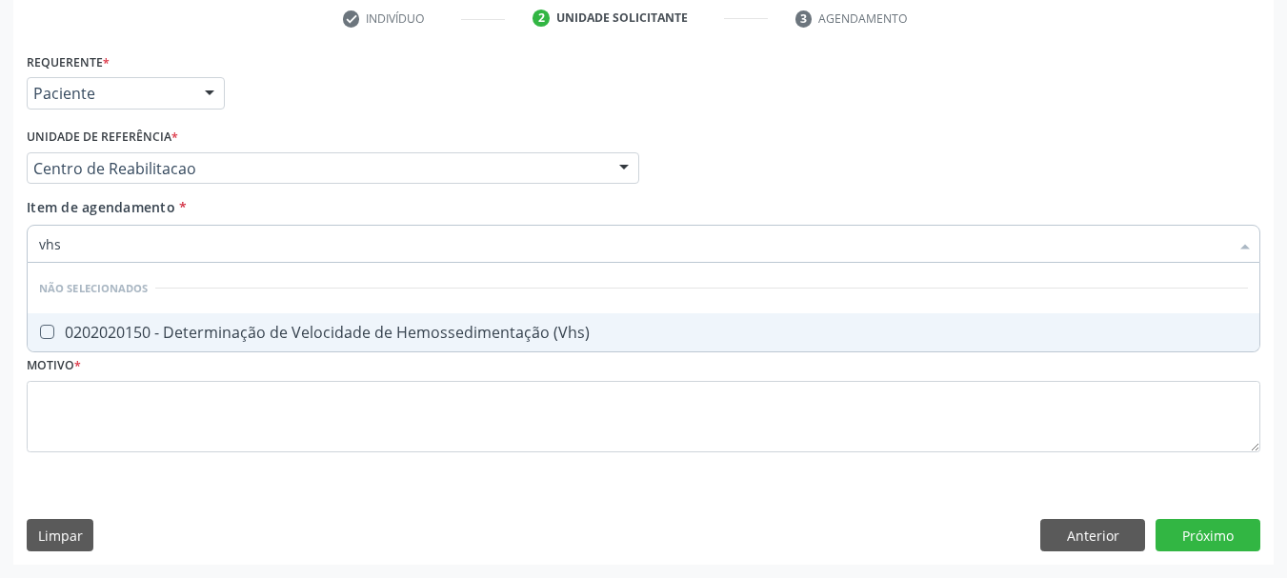
click at [103, 337] on div "0202020150 - Determinação de Velocidade de Hemossedimentação (Vhs)" at bounding box center [643, 332] width 1209 height 15
checkbox \(Vhs\) "true"
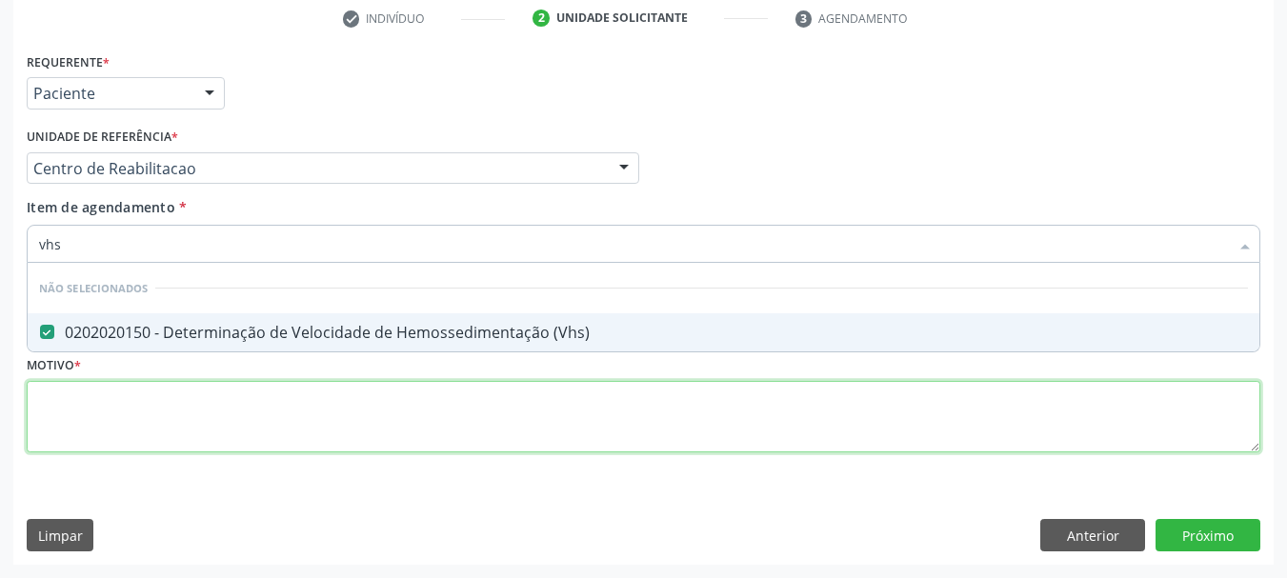
click at [106, 392] on div "Requerente * Paciente Profissional de Saúde Paciente Nenhum resultado encontrad…" at bounding box center [644, 264] width 1234 height 432
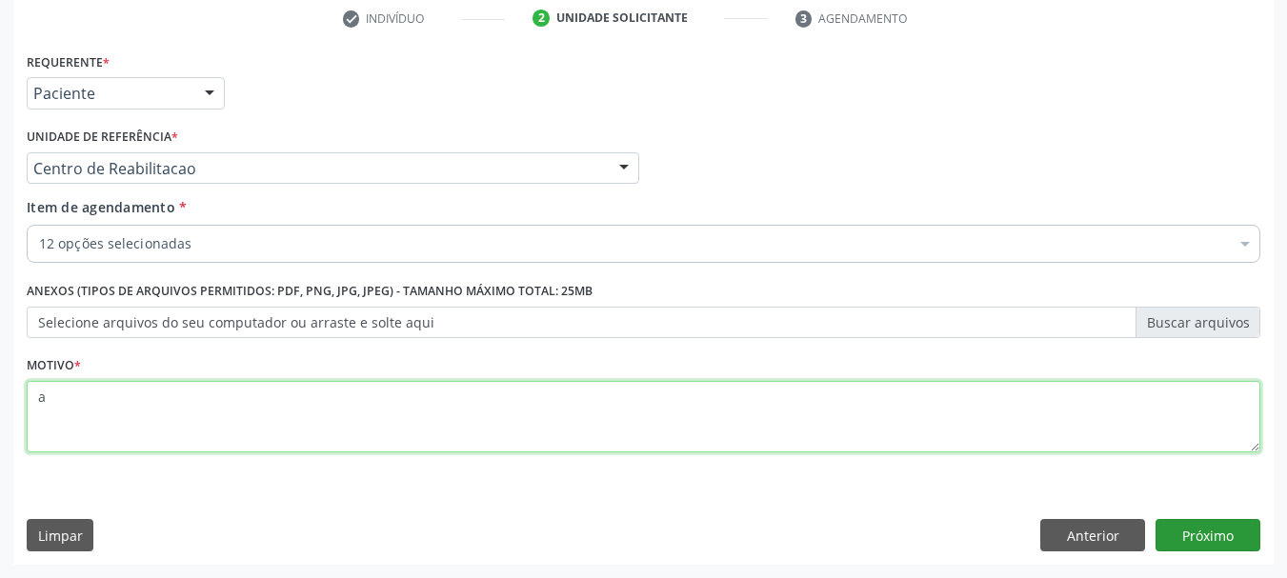
type textarea "a"
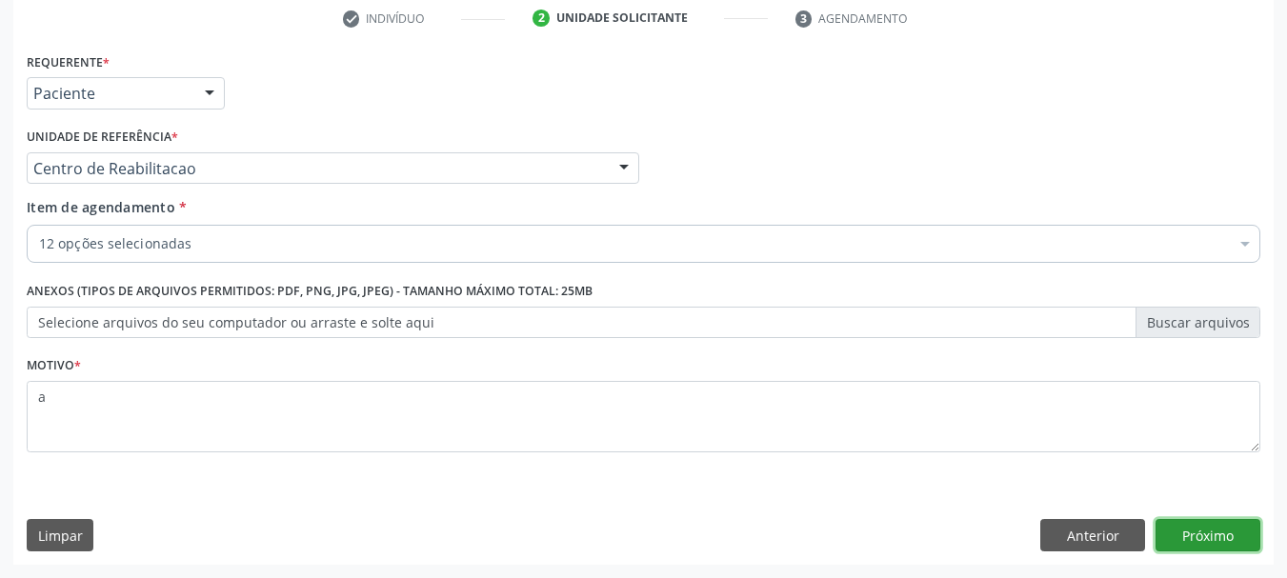
click at [1196, 539] on button "Próximo" at bounding box center [1208, 535] width 105 height 32
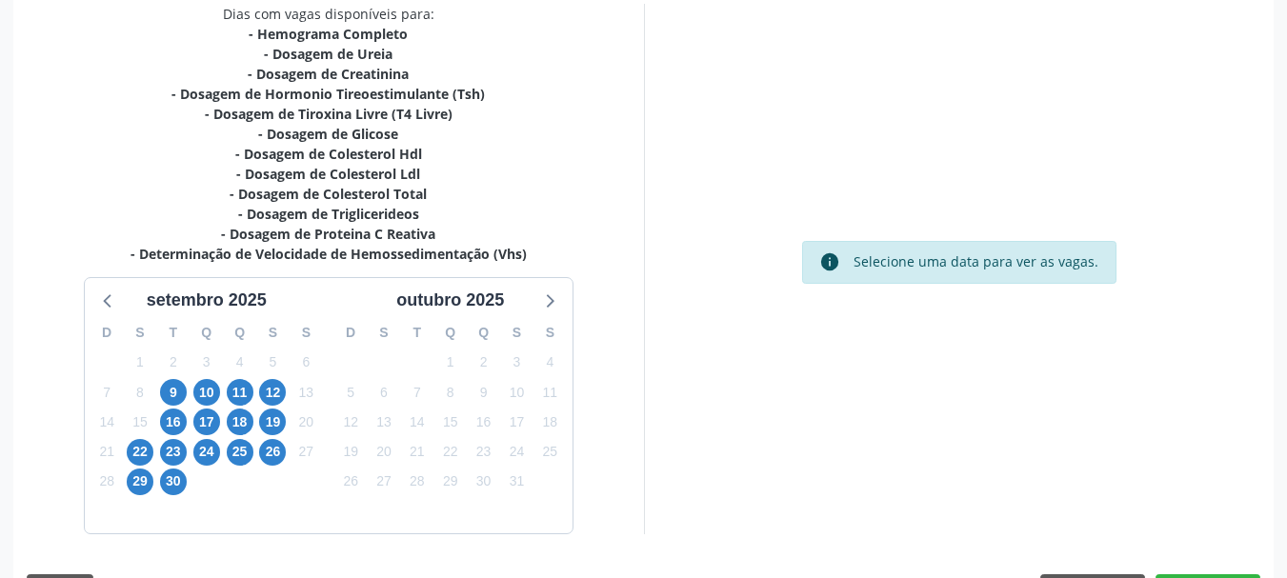
scroll to position [461, 0]
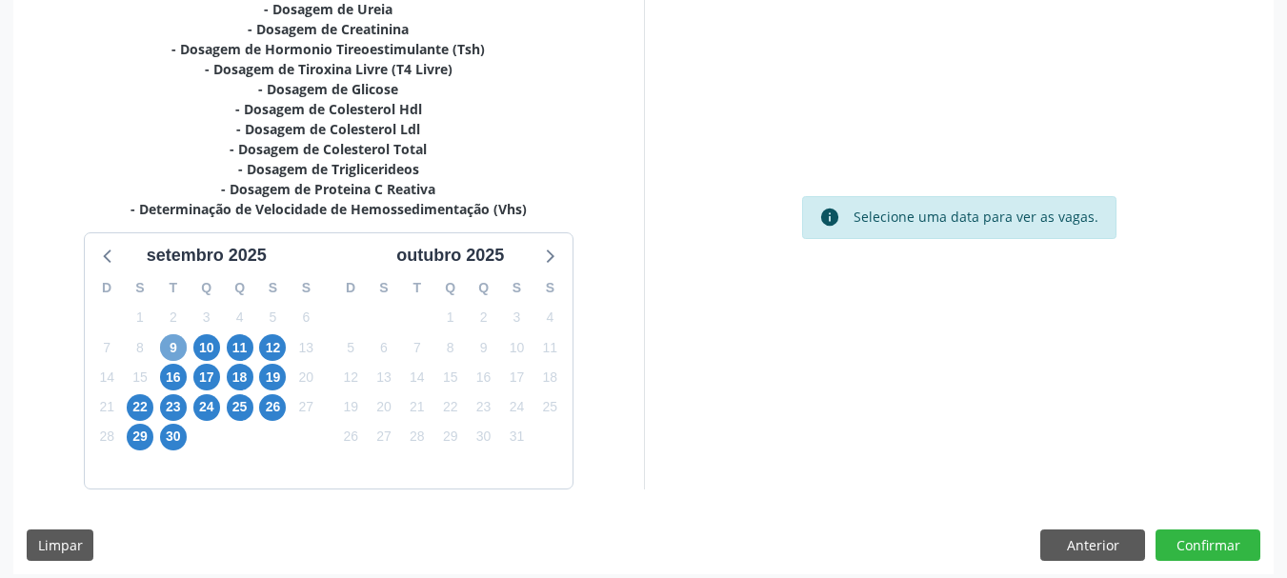
click at [172, 346] on span "9" at bounding box center [173, 347] width 27 height 27
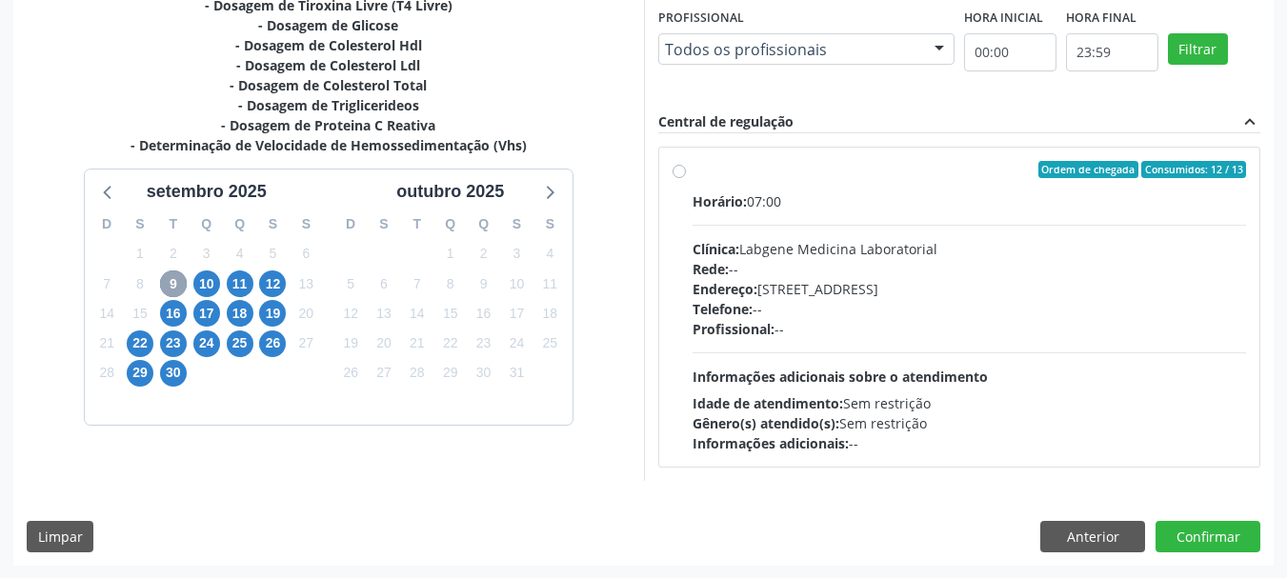
scroll to position [526, 0]
click at [174, 315] on span "16" at bounding box center [173, 312] width 27 height 27
click at [274, 284] on span "12" at bounding box center [272, 283] width 27 height 27
click at [716, 176] on div "Ordem de chegada Consumidos: 4 / 24" at bounding box center [970, 168] width 555 height 17
click at [686, 176] on input "Ordem de chegada Consumidos: 4 / 24 Horário: 07:00 Clínica: Labgene Medicina La…" at bounding box center [679, 168] width 13 height 17
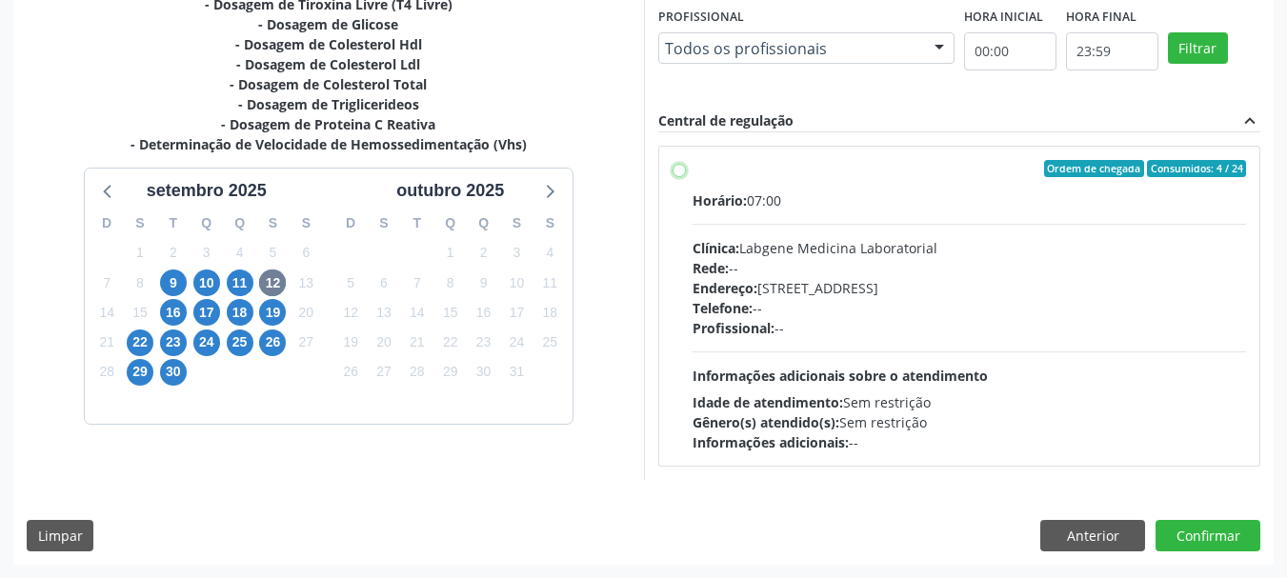
radio input "true"
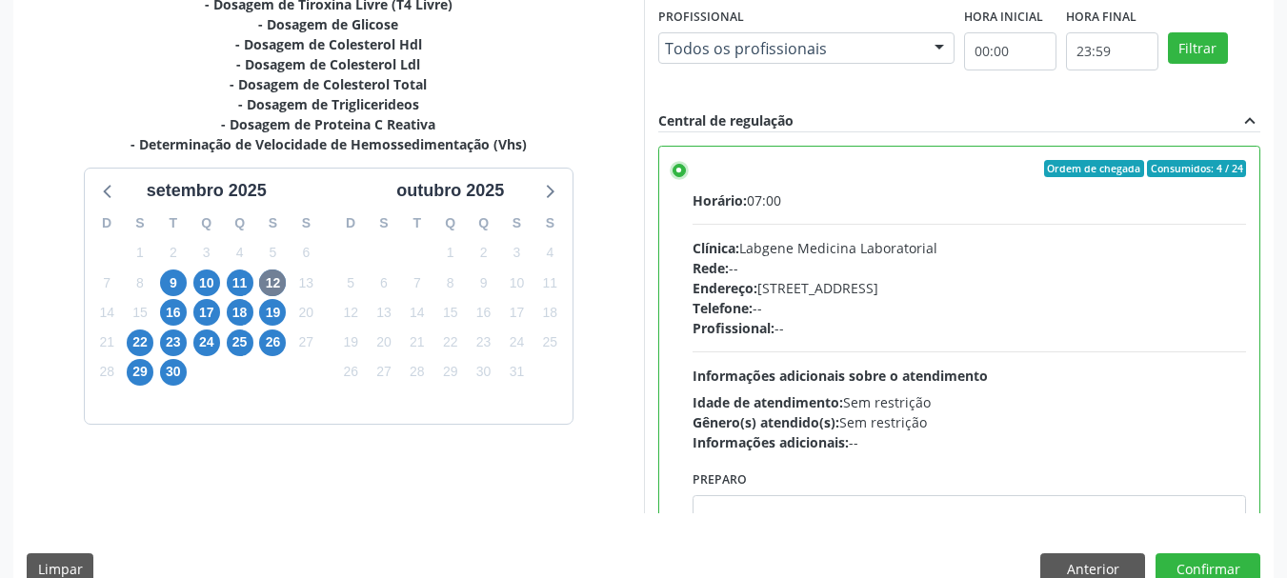
scroll to position [560, 0]
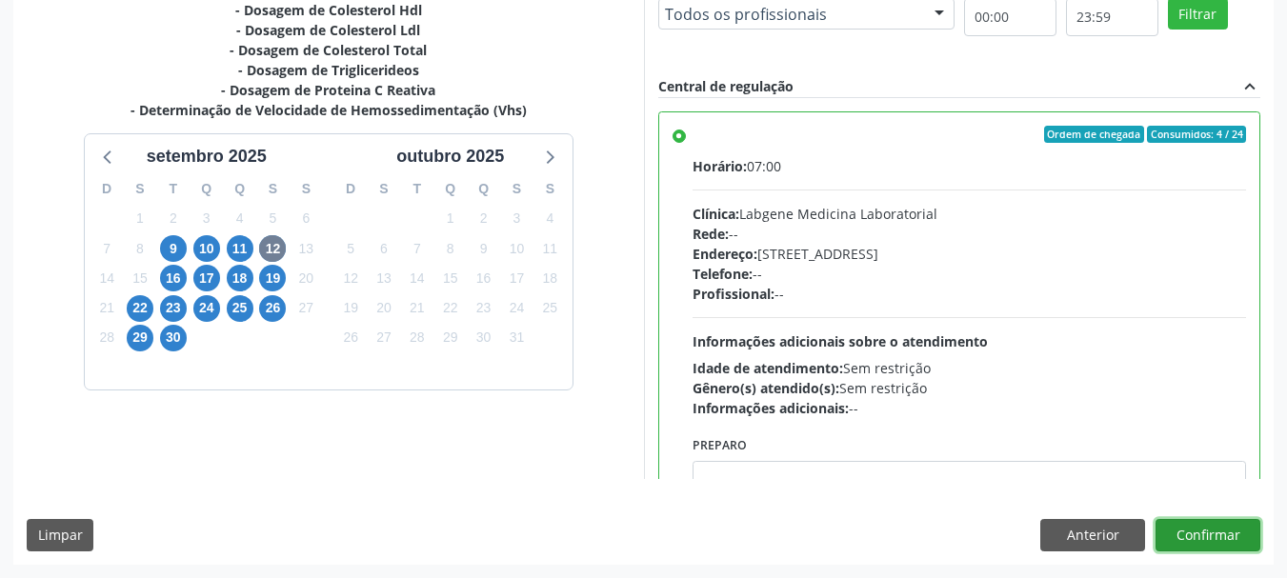
click at [1225, 531] on button "Confirmar" at bounding box center [1208, 535] width 105 height 32
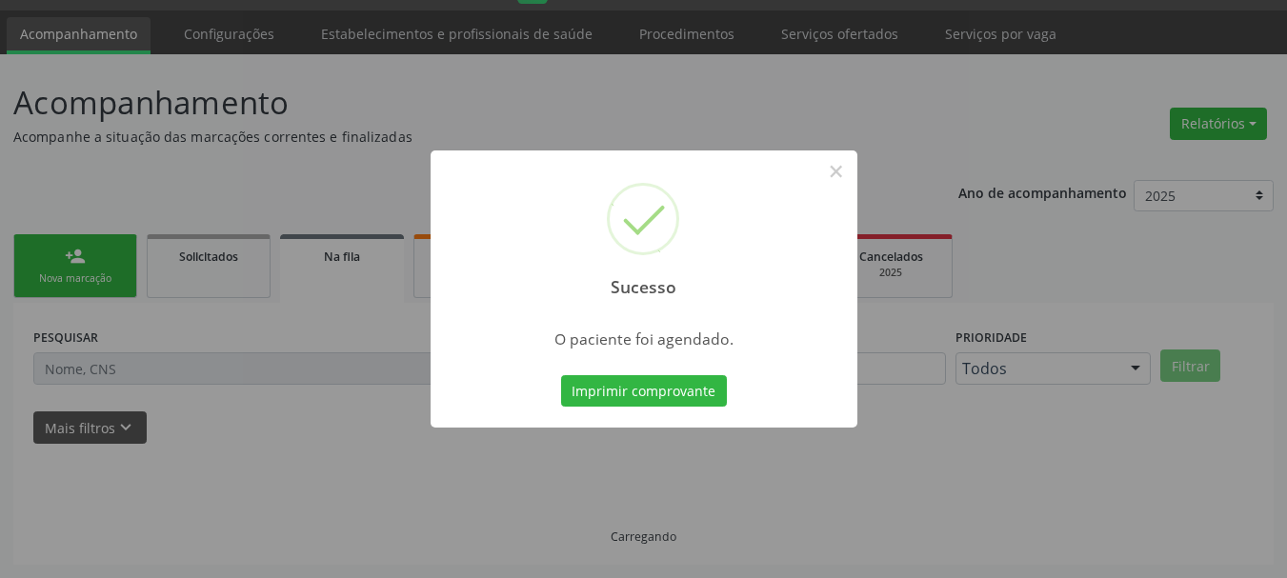
scroll to position [50, 0]
click at [652, 397] on button "Imprimir comprovante" at bounding box center [644, 391] width 166 height 32
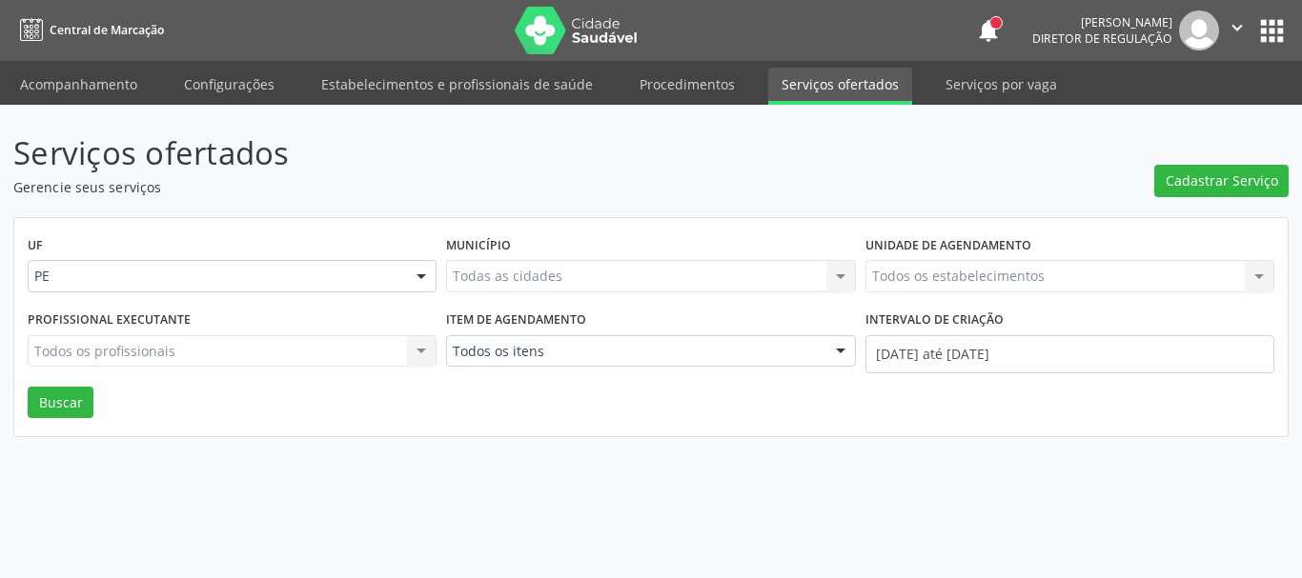
click at [641, 85] on link "Procedimentos" at bounding box center [687, 84] width 122 height 33
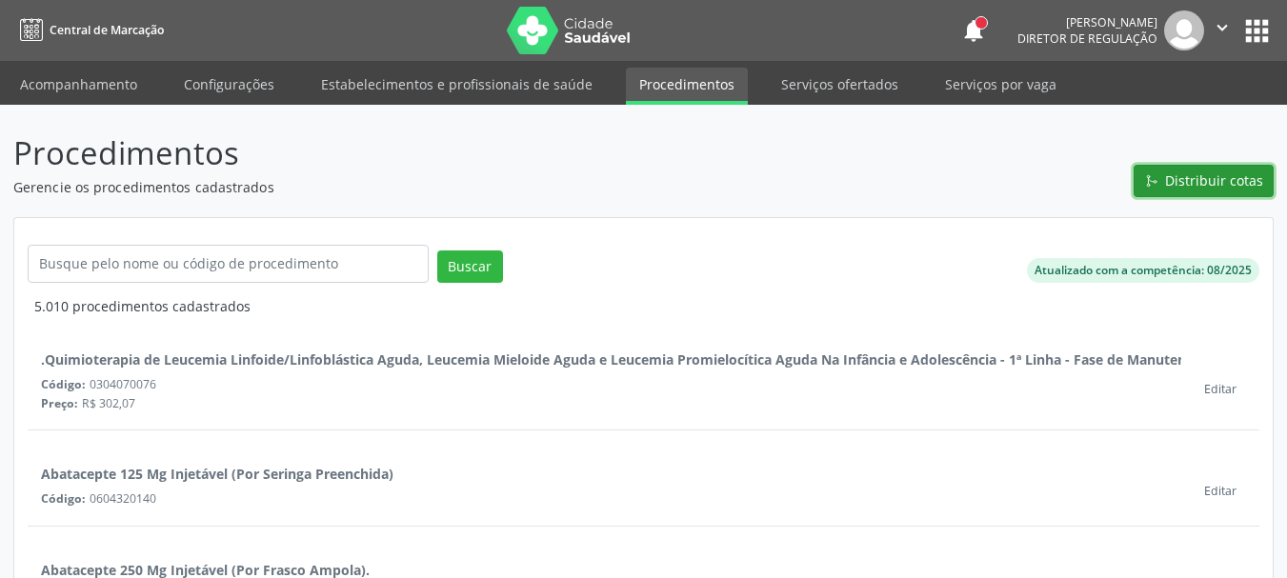
click at [1185, 183] on span "Distribuir cotas" at bounding box center [1214, 181] width 98 height 20
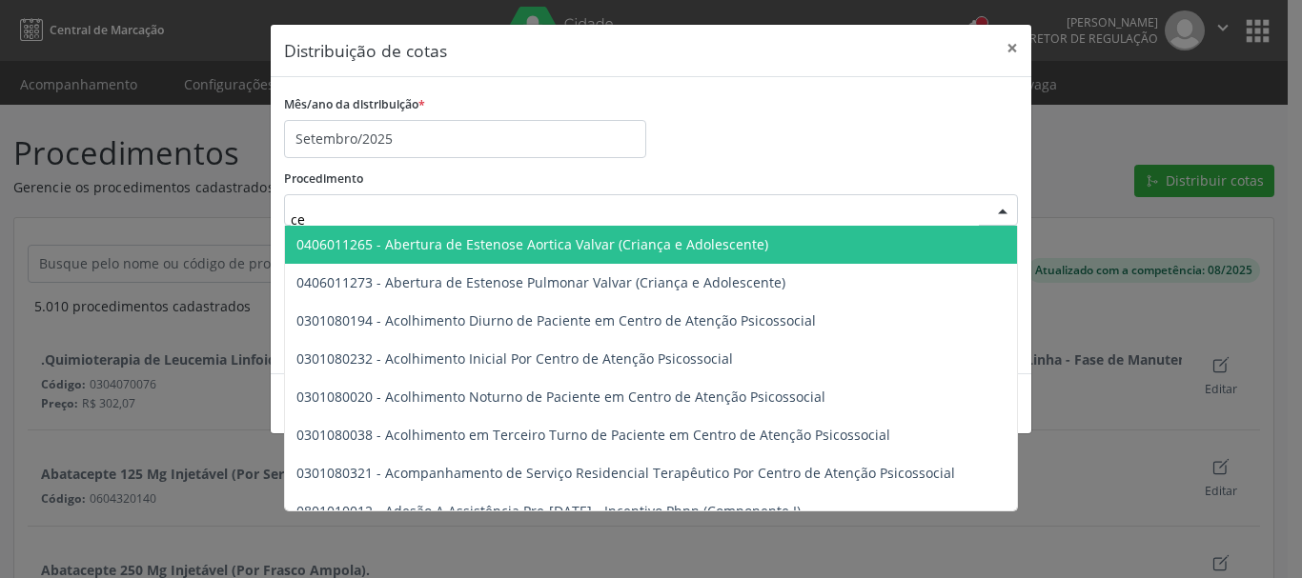
type input "c"
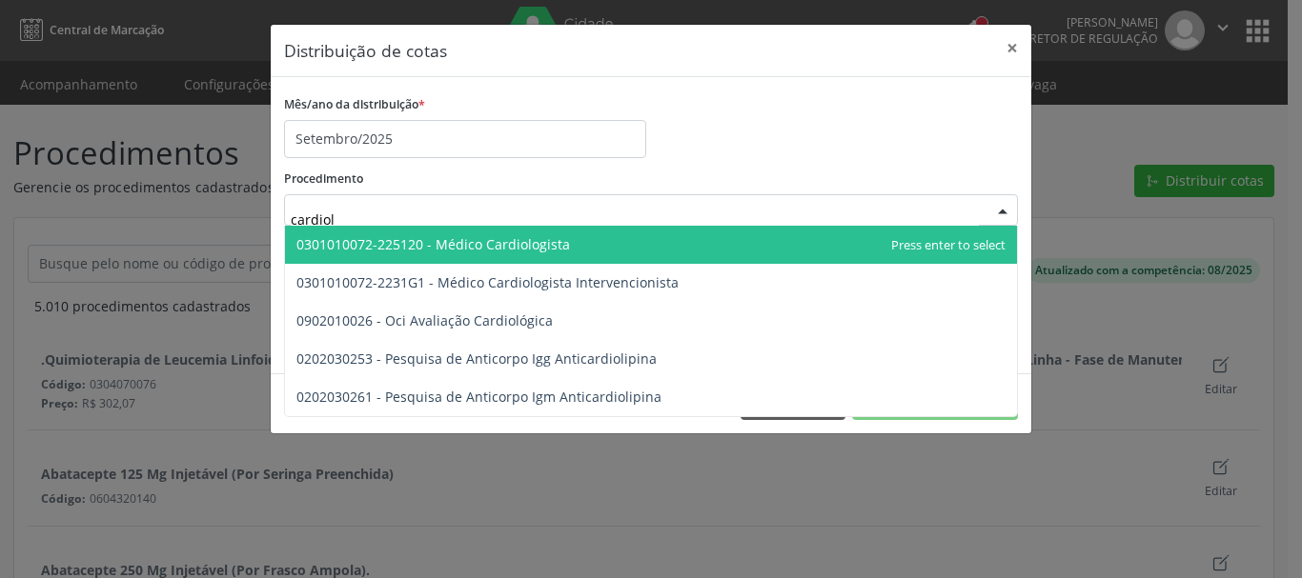
type input "cardiolo"
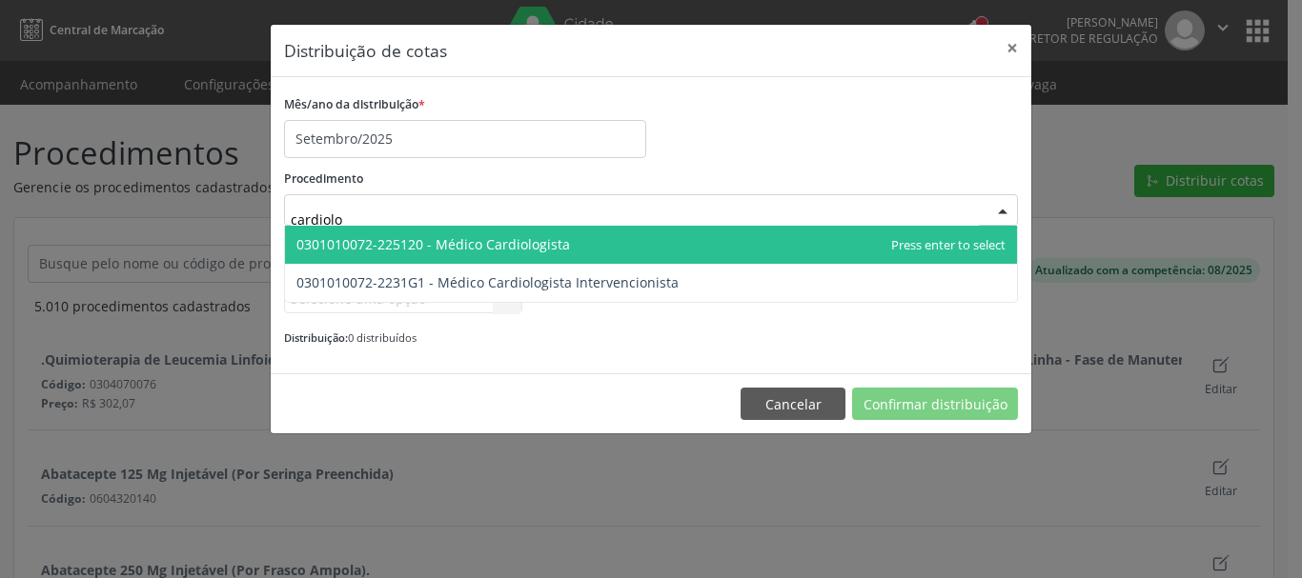
click at [425, 243] on span "0301010072-225120 - Médico Cardiologista" at bounding box center [432, 244] width 273 height 18
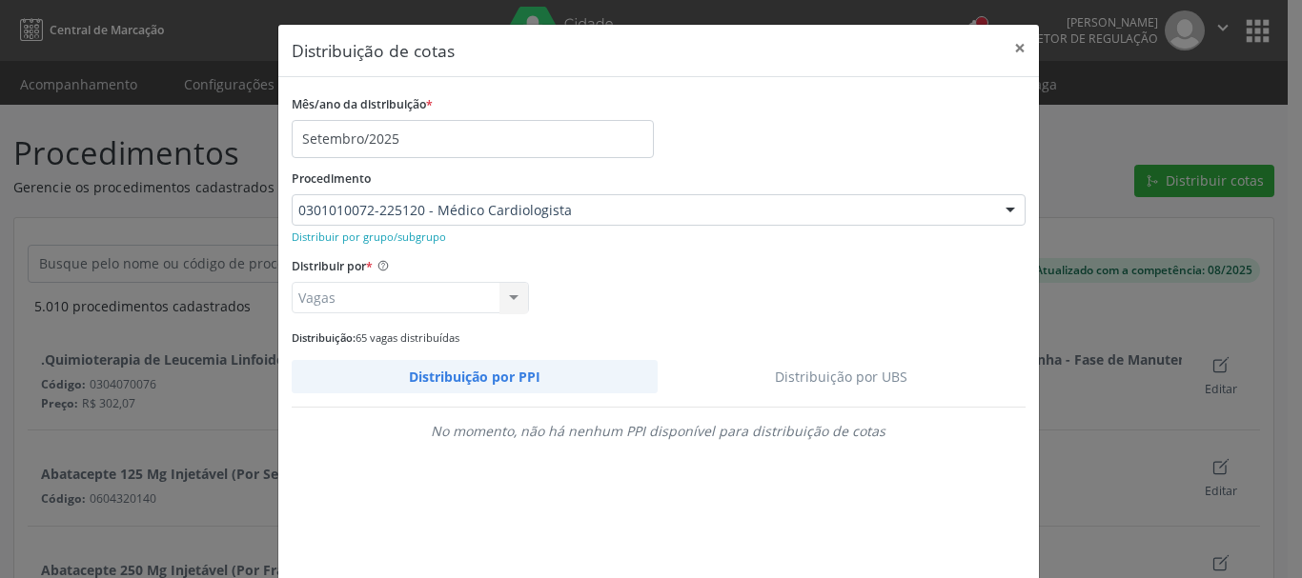
click at [871, 376] on link "Distribuição por UBS" at bounding box center [841, 376] width 368 height 33
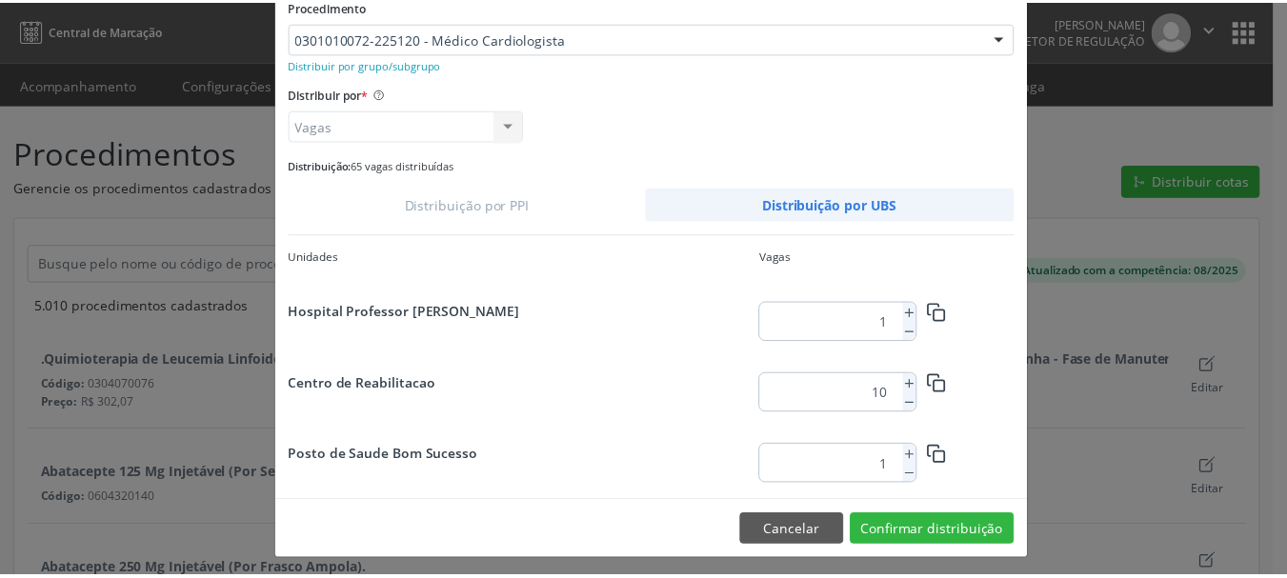
scroll to position [179, 0]
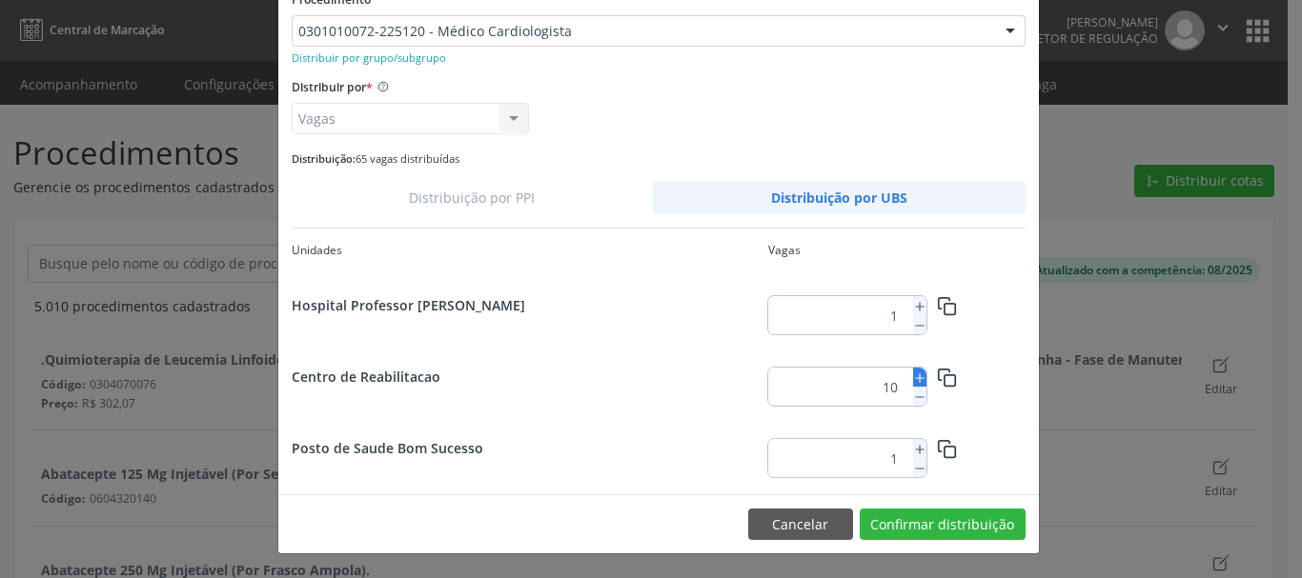
click at [913, 374] on icon at bounding box center [919, 378] width 13 height 13
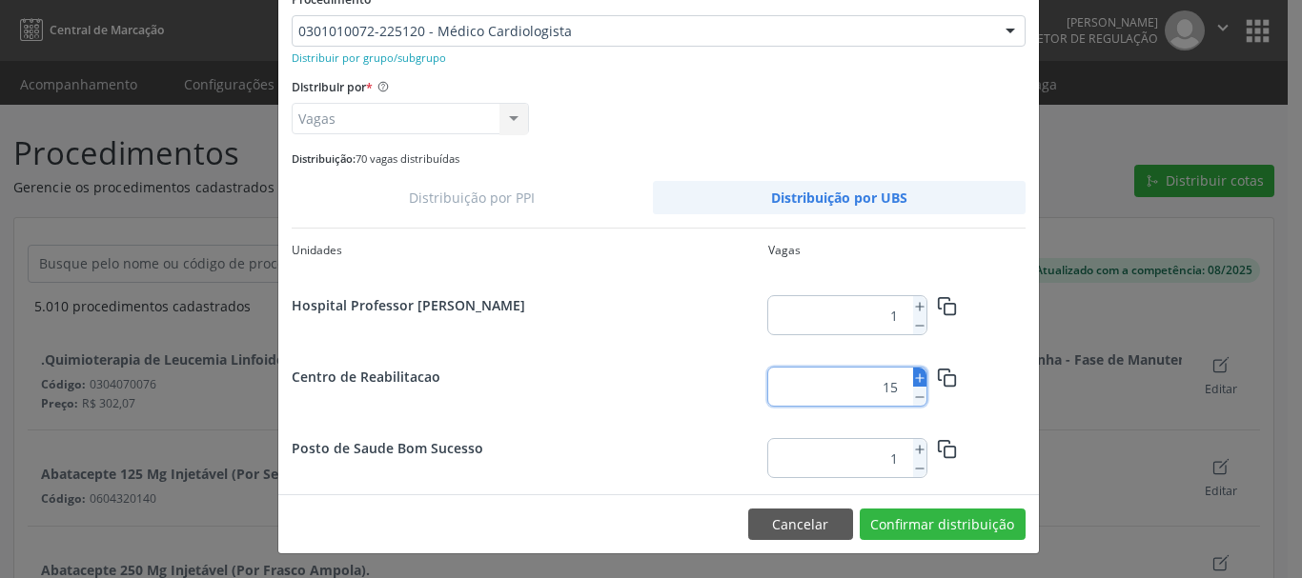
click at [913, 374] on icon at bounding box center [919, 378] width 13 height 13
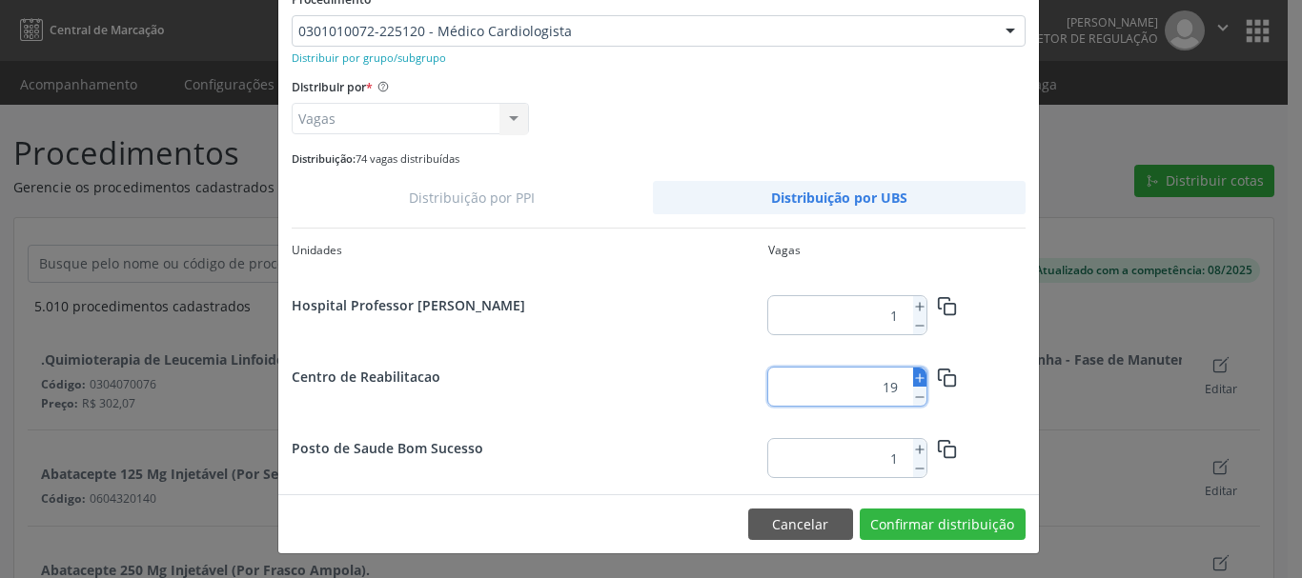
type input "20"
click at [957, 513] on button "Confirmar distribuição" at bounding box center [942, 525] width 166 height 32
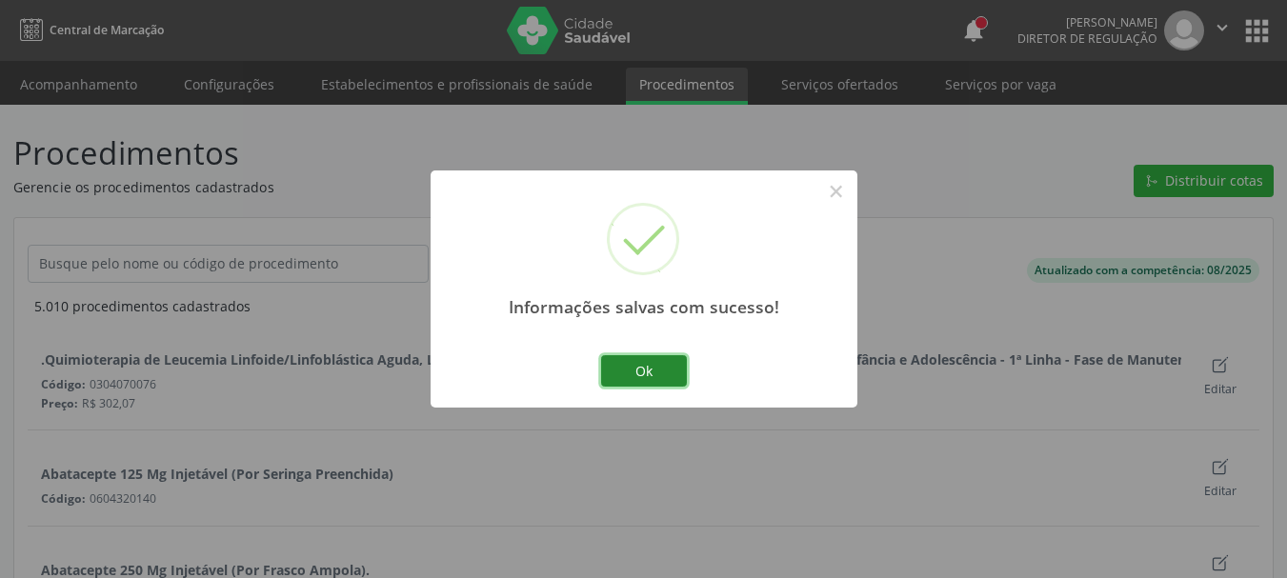
click at [666, 363] on button "Ok" at bounding box center [644, 371] width 86 height 32
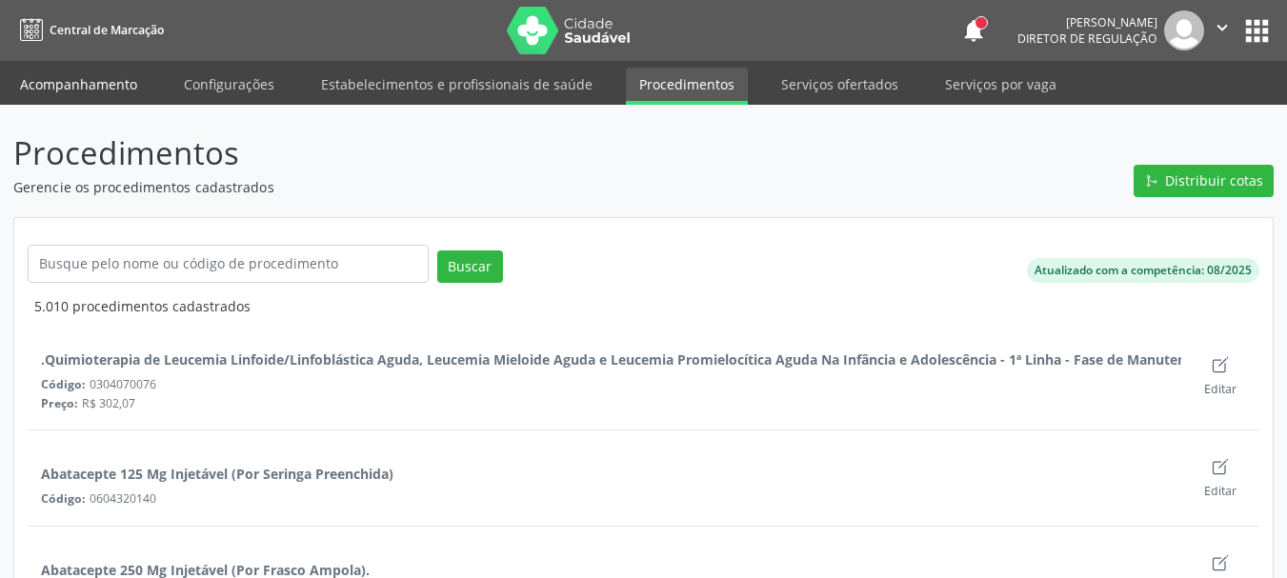
click at [93, 73] on link "Acompanhamento" at bounding box center [79, 84] width 144 height 33
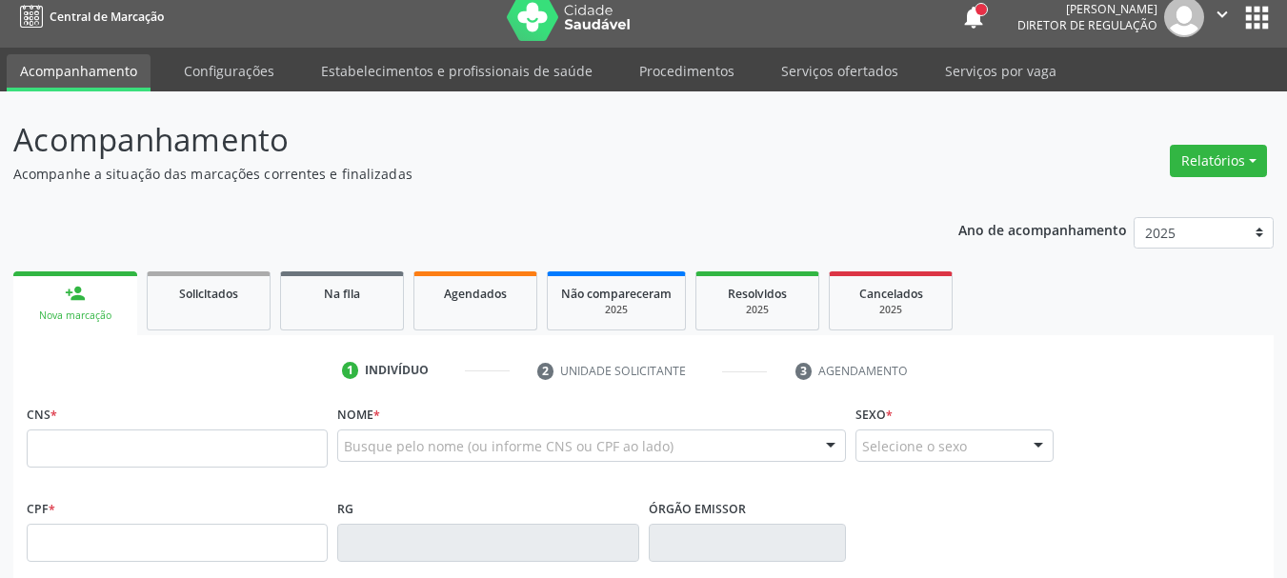
scroll to position [191, 0]
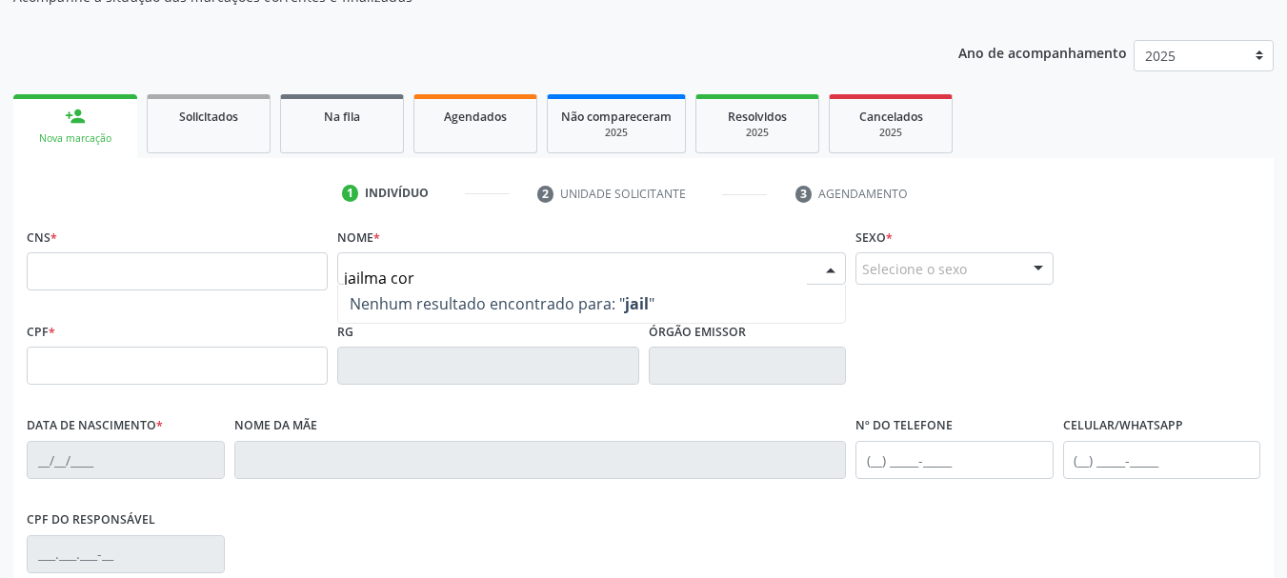
type input "jailma cord"
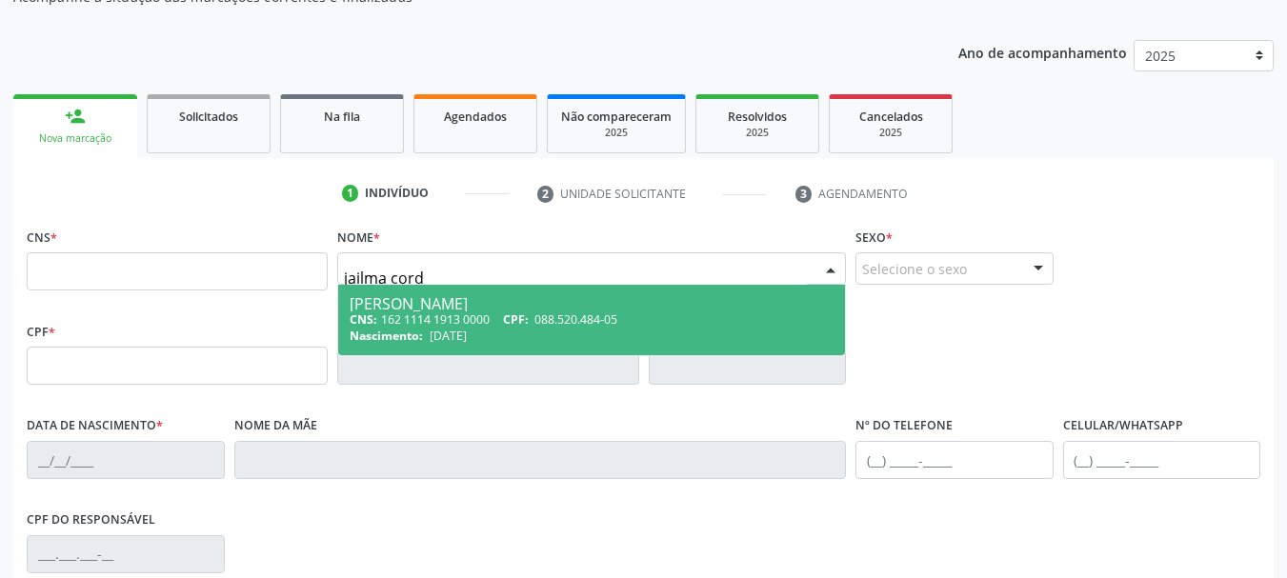
click at [568, 314] on span "088.520.484-05" at bounding box center [576, 320] width 83 height 16
type input "162 1114 1913 0000"
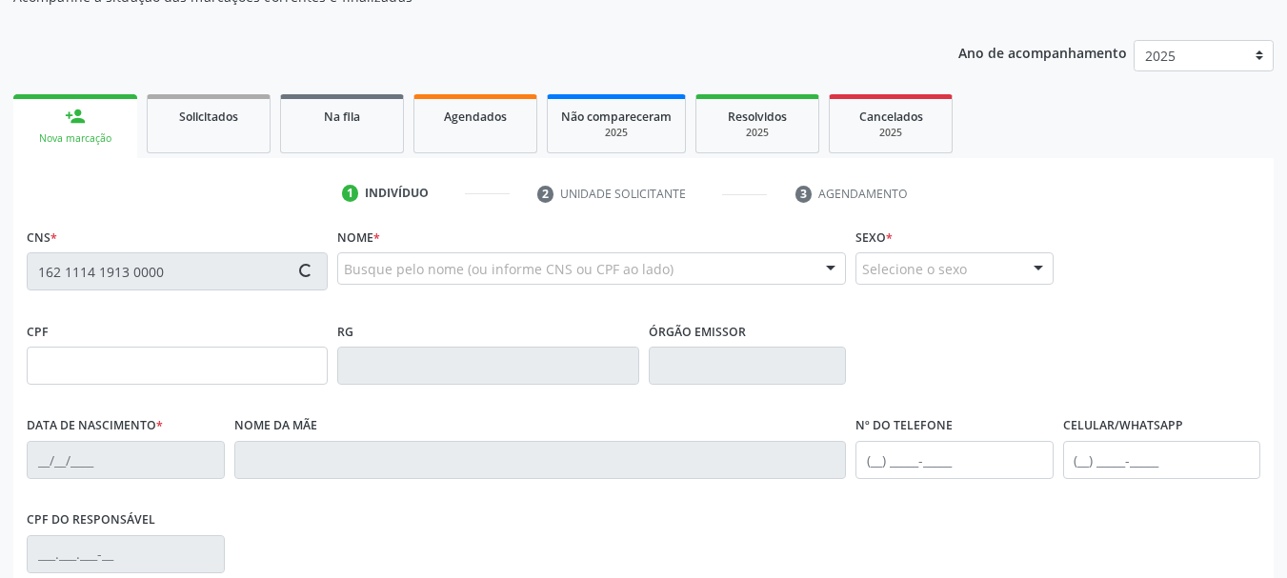
type input "[DATE]"
type input "[PERSON_NAME]"
type input "[PHONE_NUMBER]"
type input "1742"
type input "088.520.484-05"
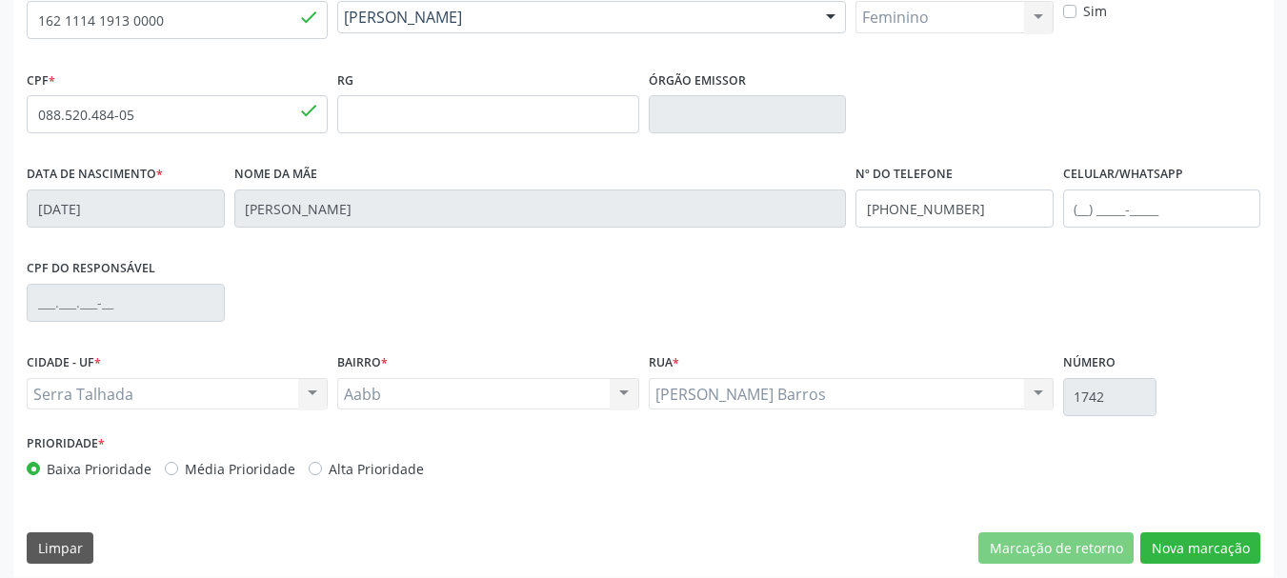
scroll to position [454, 0]
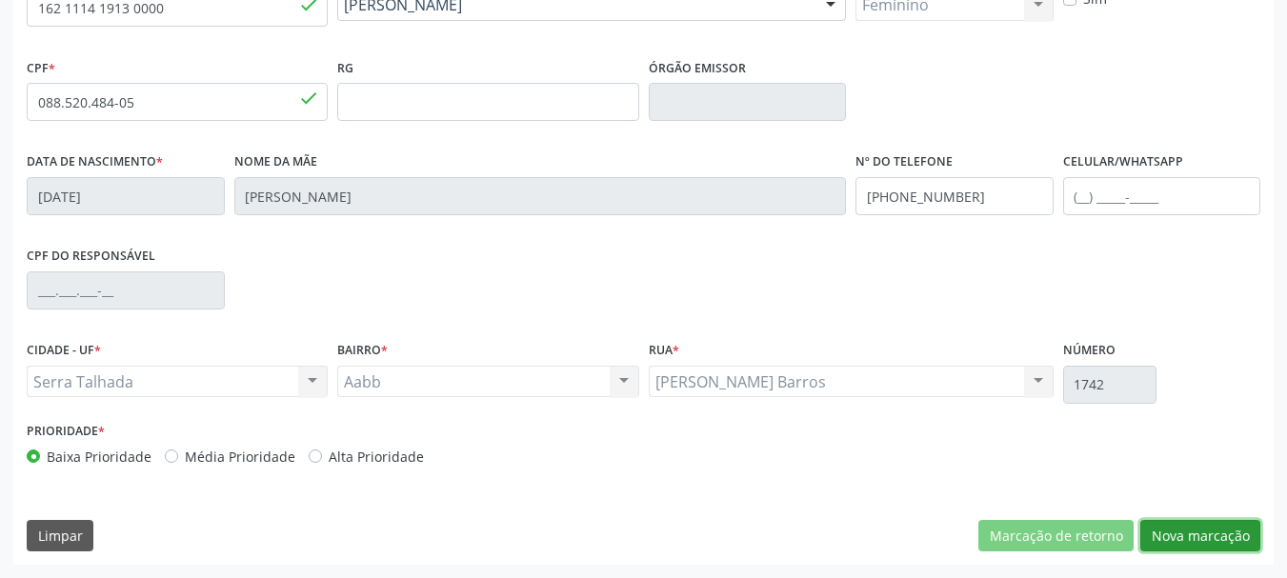
click at [1247, 547] on button "Nova marcação" at bounding box center [1201, 536] width 120 height 32
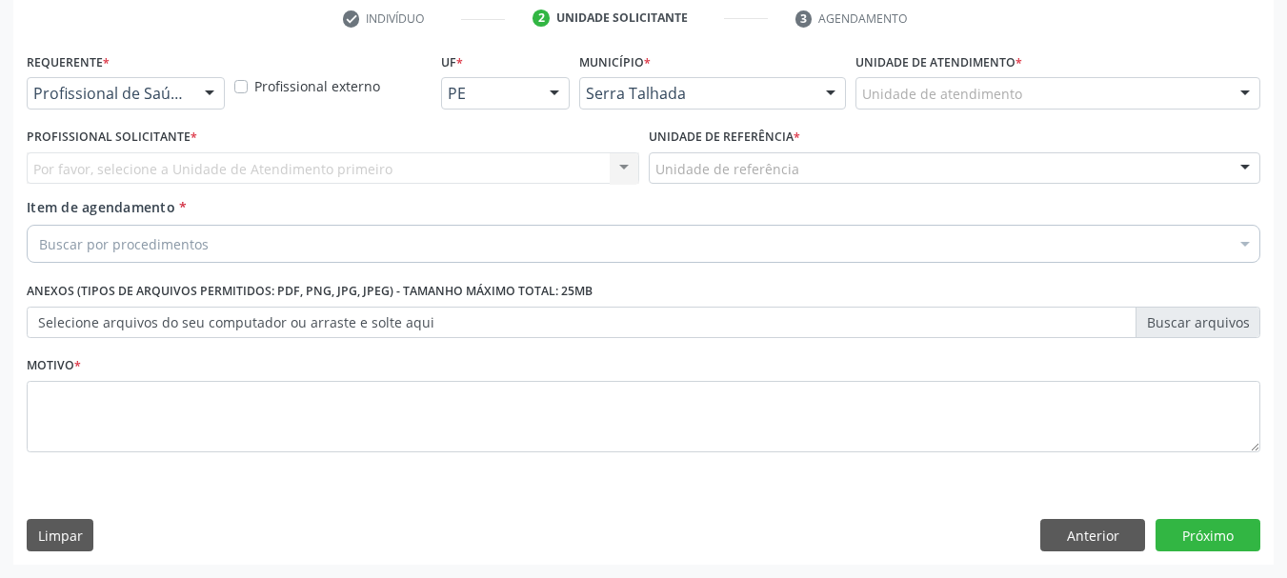
scroll to position [366, 0]
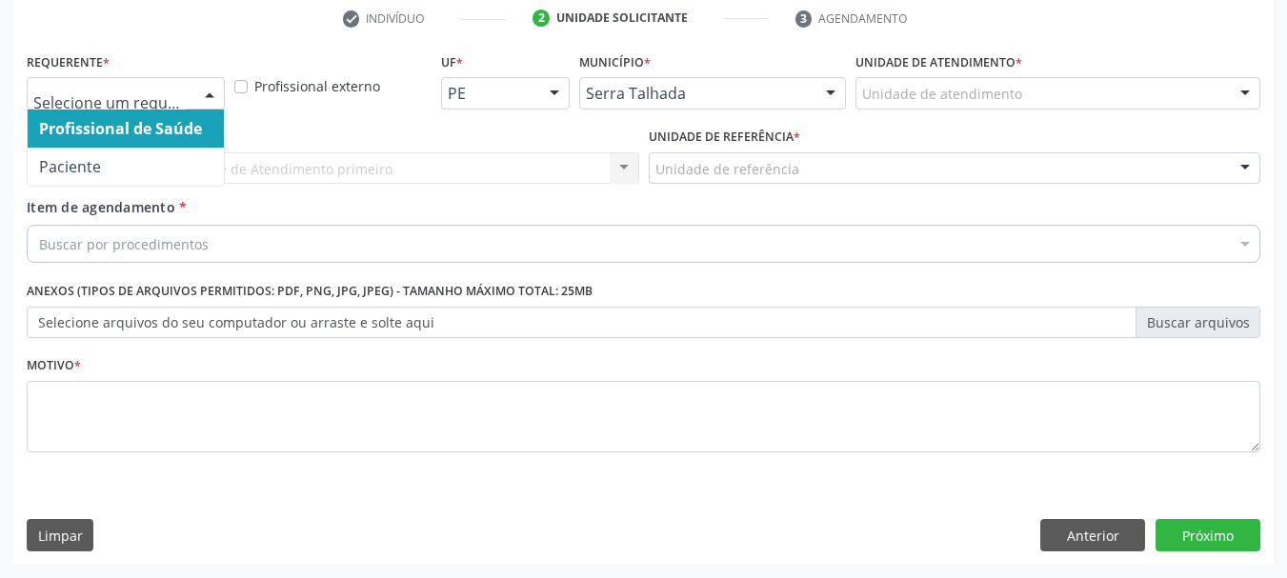
click at [47, 83] on div at bounding box center [126, 93] width 198 height 32
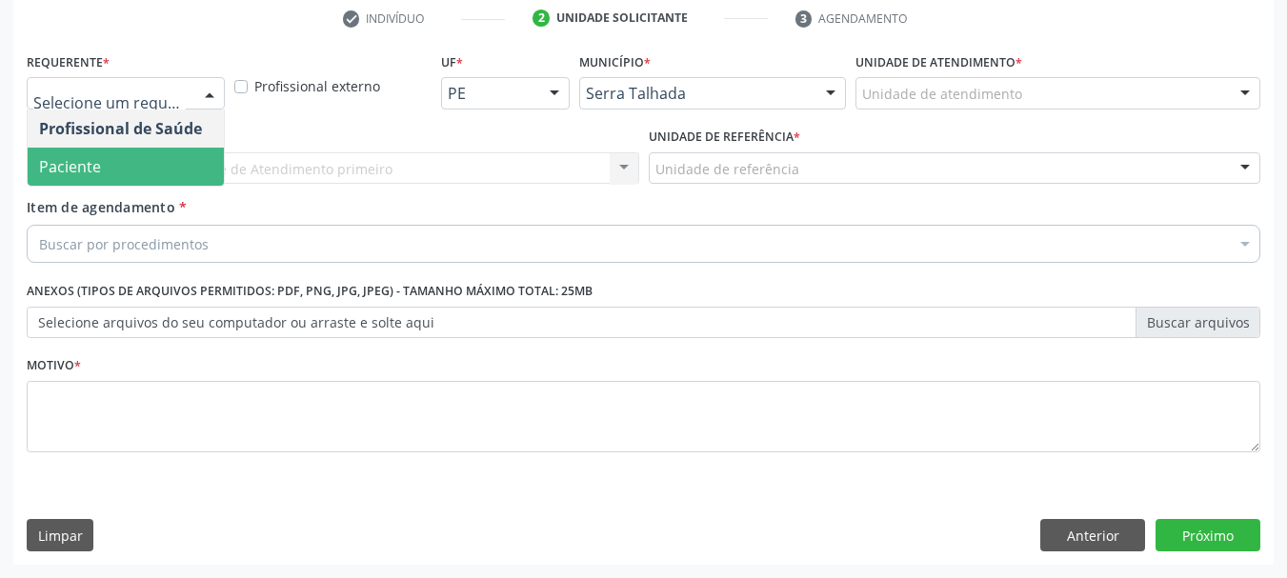
click at [62, 153] on span "Paciente" at bounding box center [126, 167] width 196 height 38
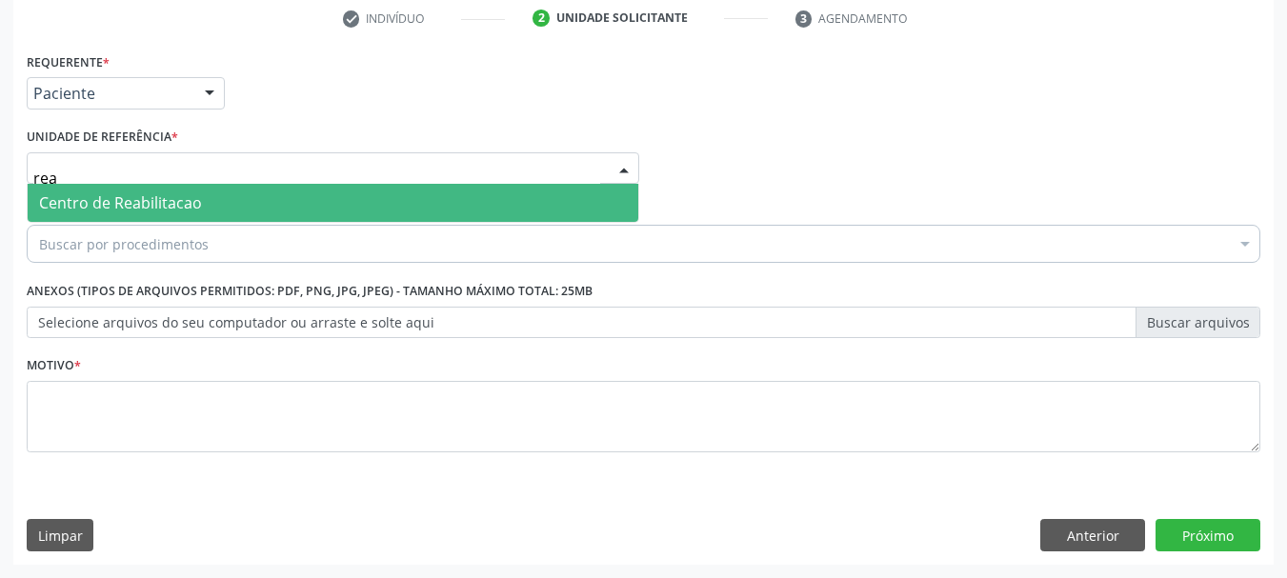
type input "reab"
click at [71, 189] on span "Centro de Reabilitacao" at bounding box center [333, 203] width 611 height 38
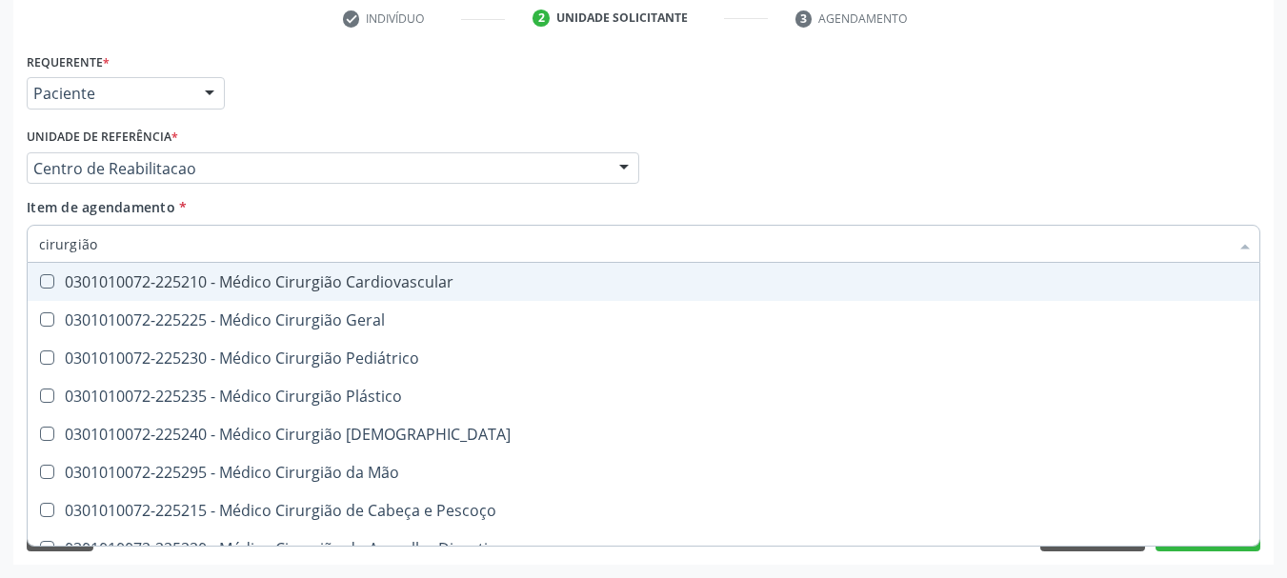
type input "cirurgião"
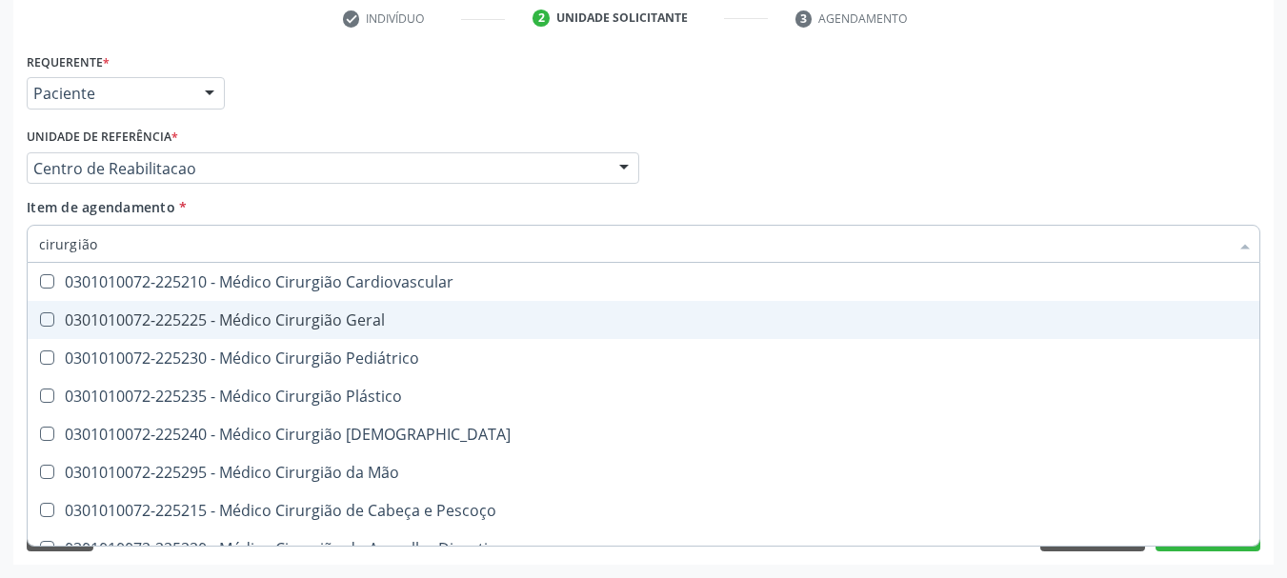
click at [188, 321] on div "0301010072-225225 - Médico Cirurgião Geral" at bounding box center [643, 320] width 1209 height 15
checkbox Geral "true"
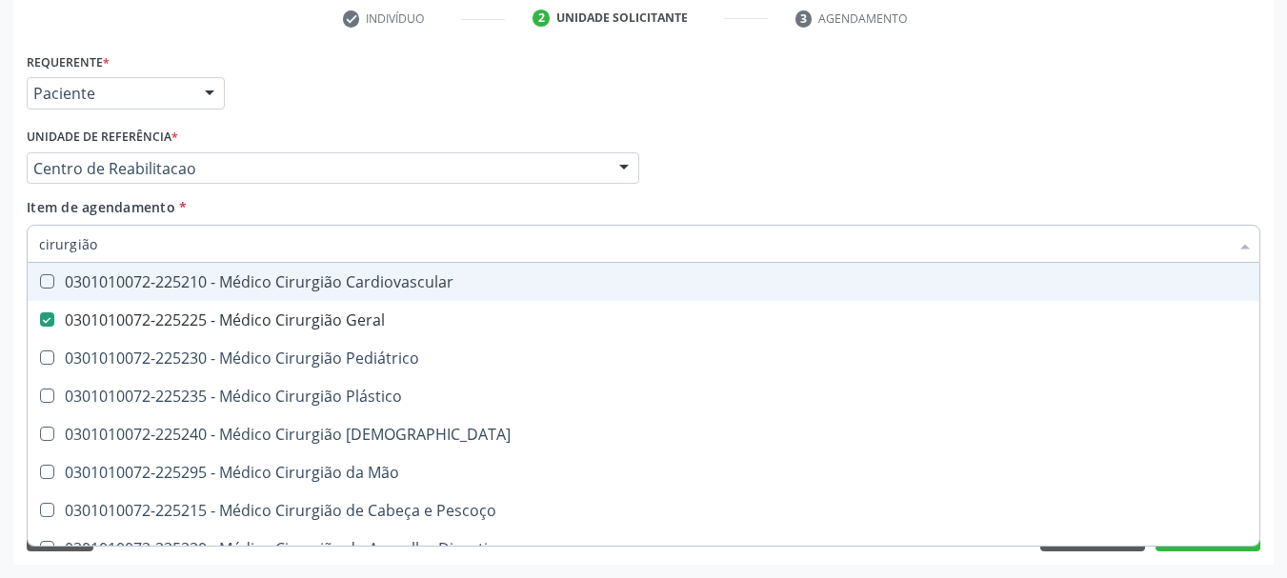
click at [370, 202] on div "Item de agendamento * cirurgião Desfazer seleção 0301010072-225210 - Médico Cir…" at bounding box center [644, 227] width 1234 height 60
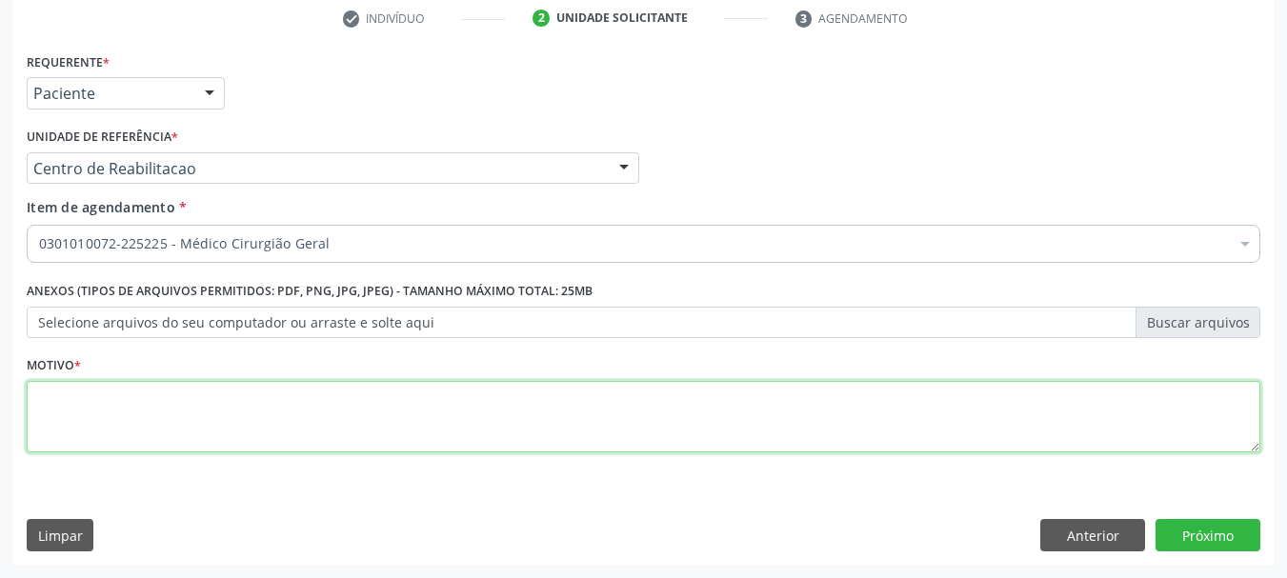
click at [50, 441] on textarea at bounding box center [644, 417] width 1234 height 72
type textarea "a"
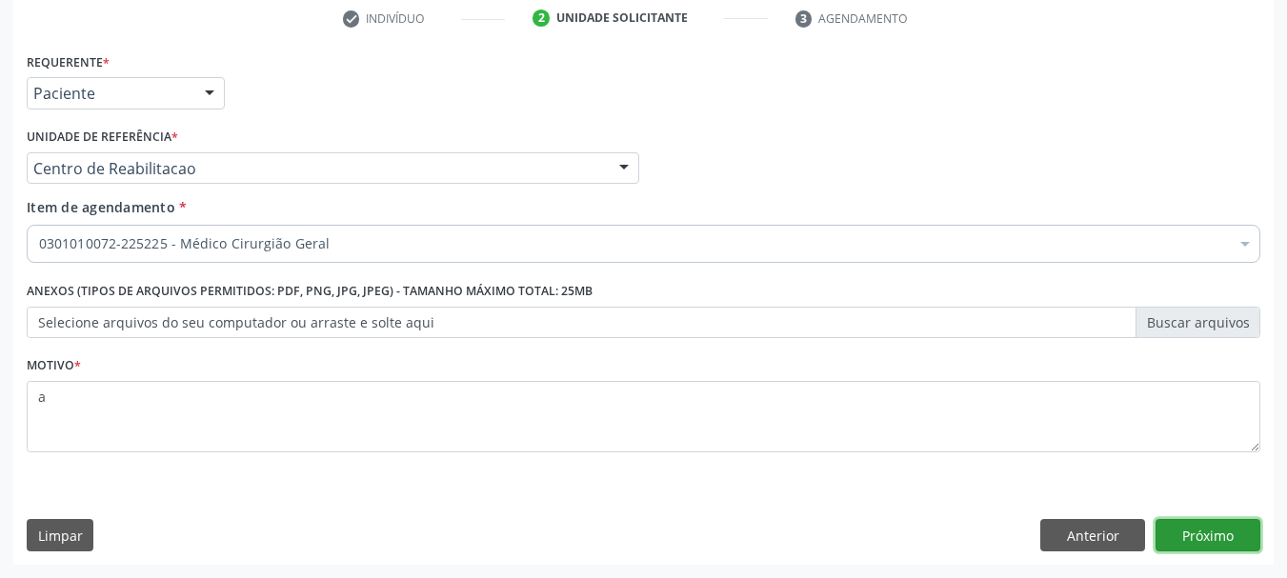
click at [1220, 535] on button "Próximo" at bounding box center [1208, 535] width 105 height 32
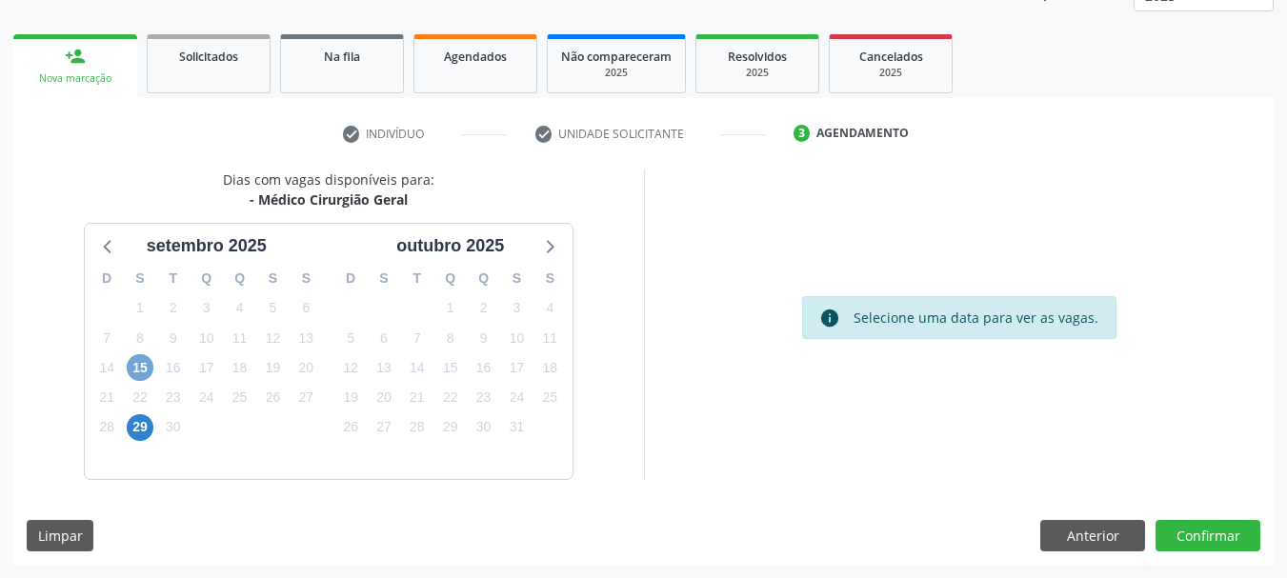
click at [138, 366] on span "15" at bounding box center [140, 367] width 27 height 27
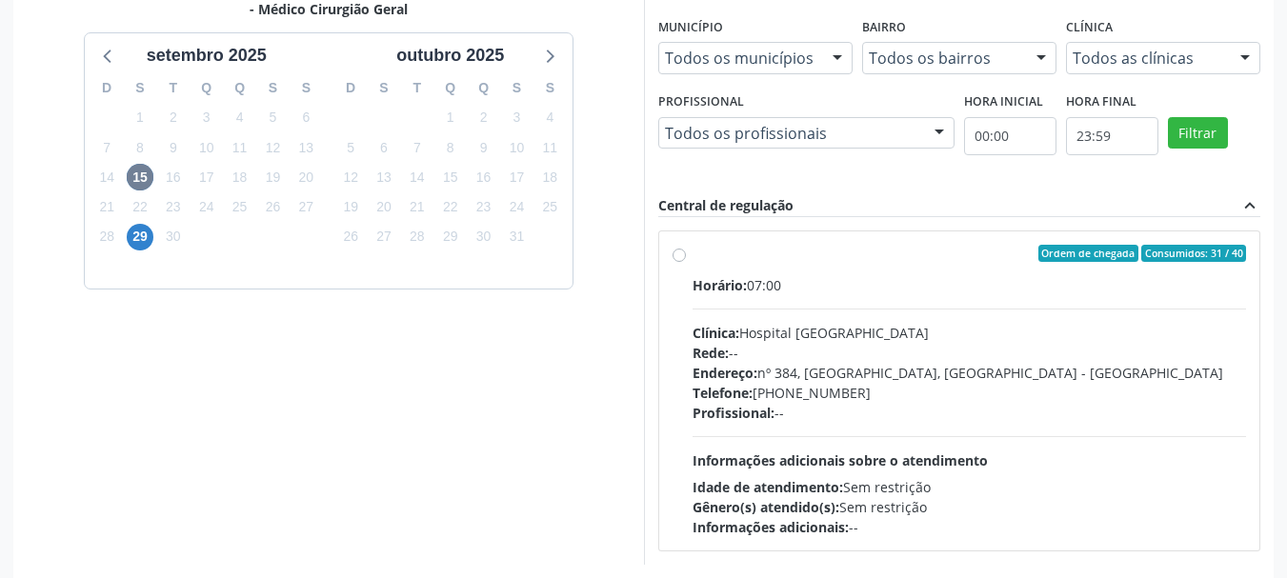
click at [758, 245] on div "Ordem de chegada Consumidos: 31 / 40" at bounding box center [970, 253] width 555 height 17
click at [686, 245] on input "Ordem de chegada Consumidos: 31 / 40 Horário: 07:00 Clínica: Hospital [GEOGRAPH…" at bounding box center [679, 253] width 13 height 17
radio input "true"
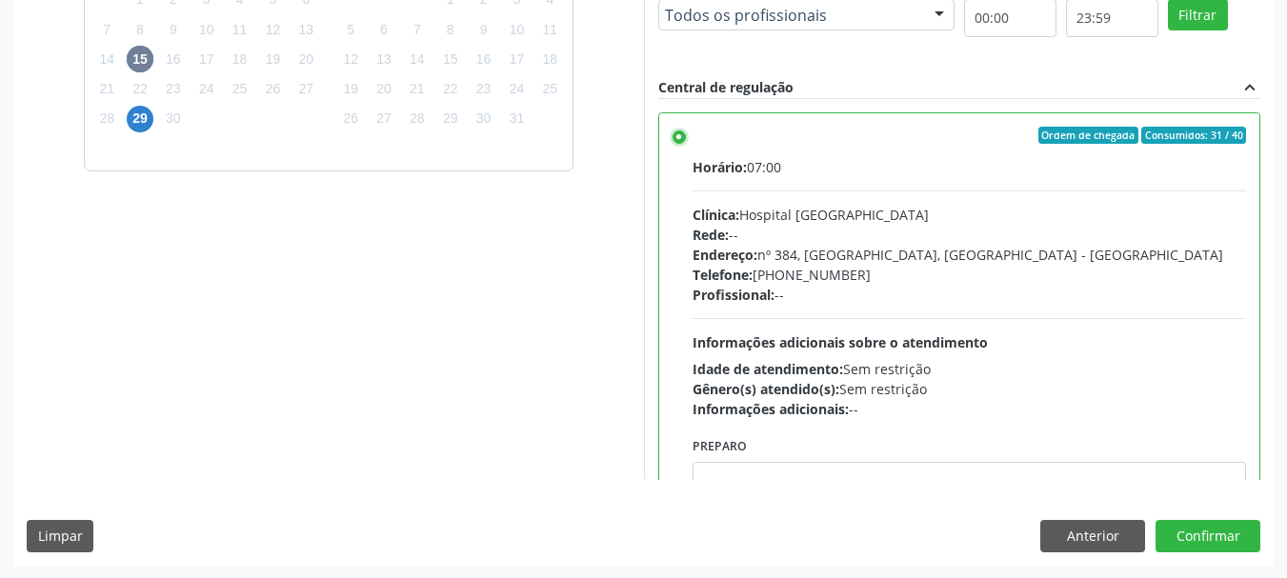
scroll to position [560, 0]
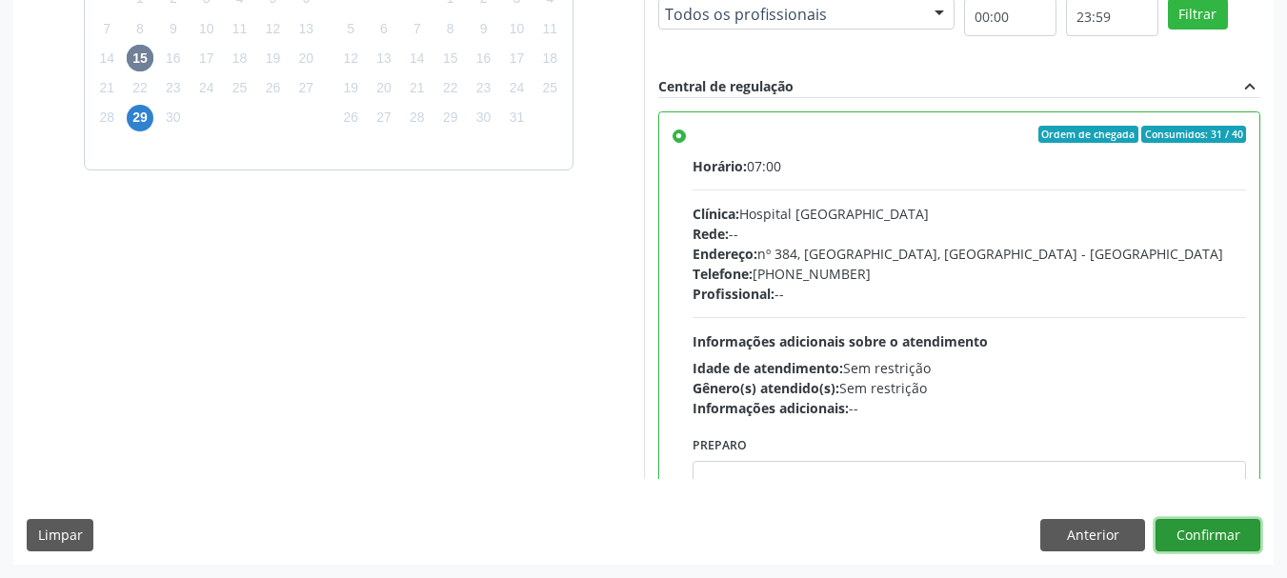
click at [1229, 542] on button "Confirmar" at bounding box center [1208, 535] width 105 height 32
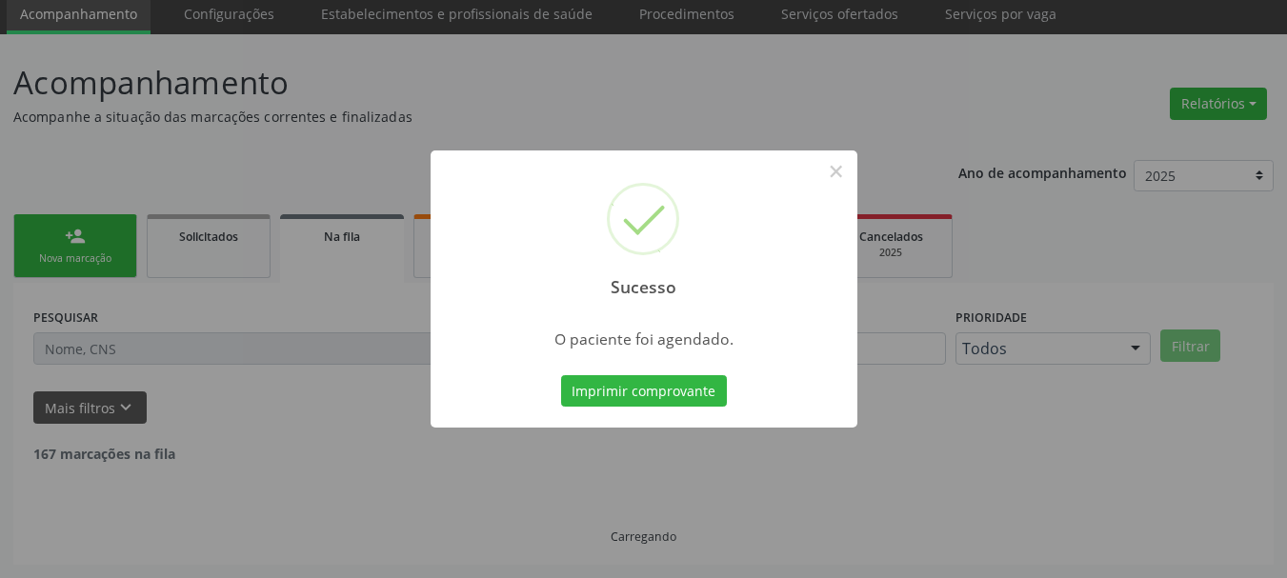
scroll to position [50, 0]
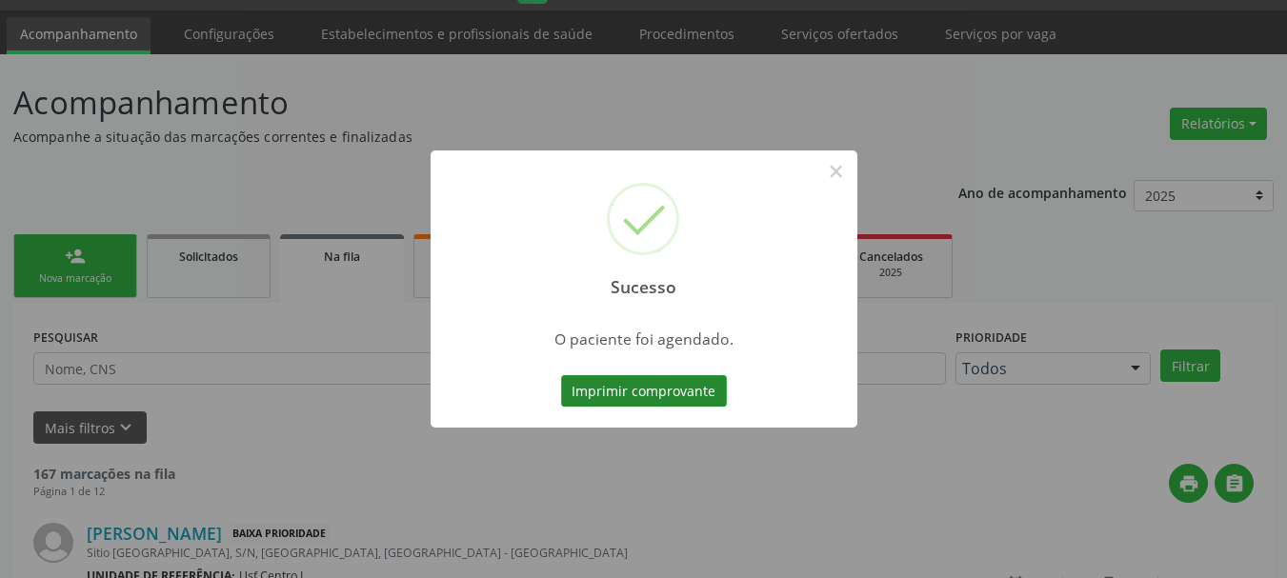
click at [699, 389] on button "Imprimir comprovante" at bounding box center [644, 391] width 166 height 32
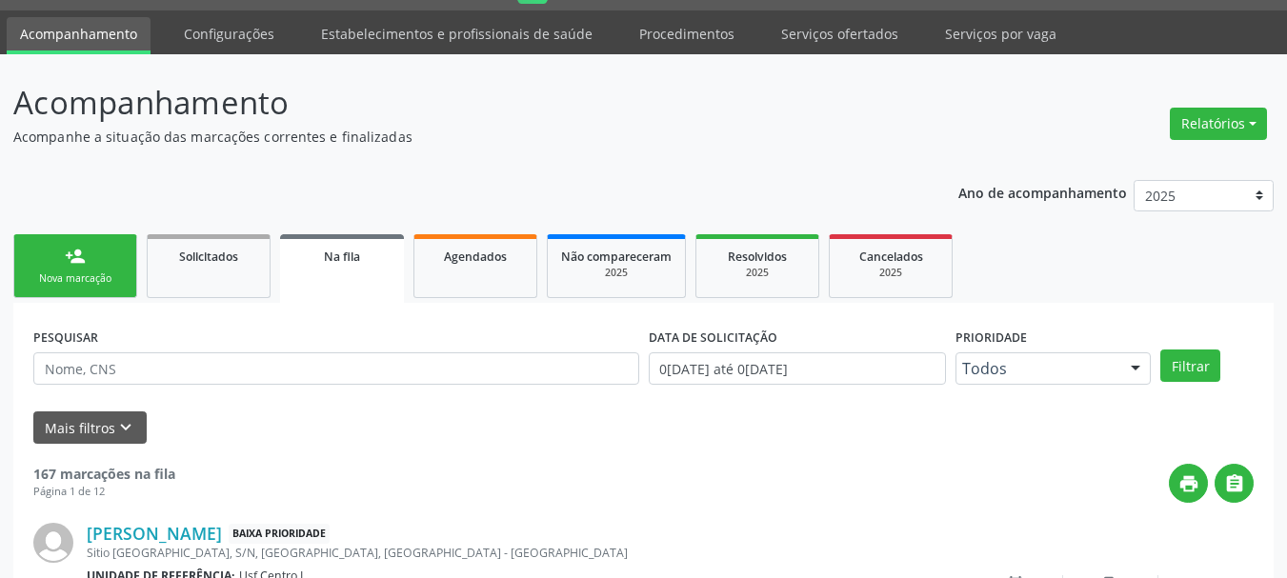
click at [82, 289] on link "person_add Nova marcação" at bounding box center [75, 266] width 124 height 64
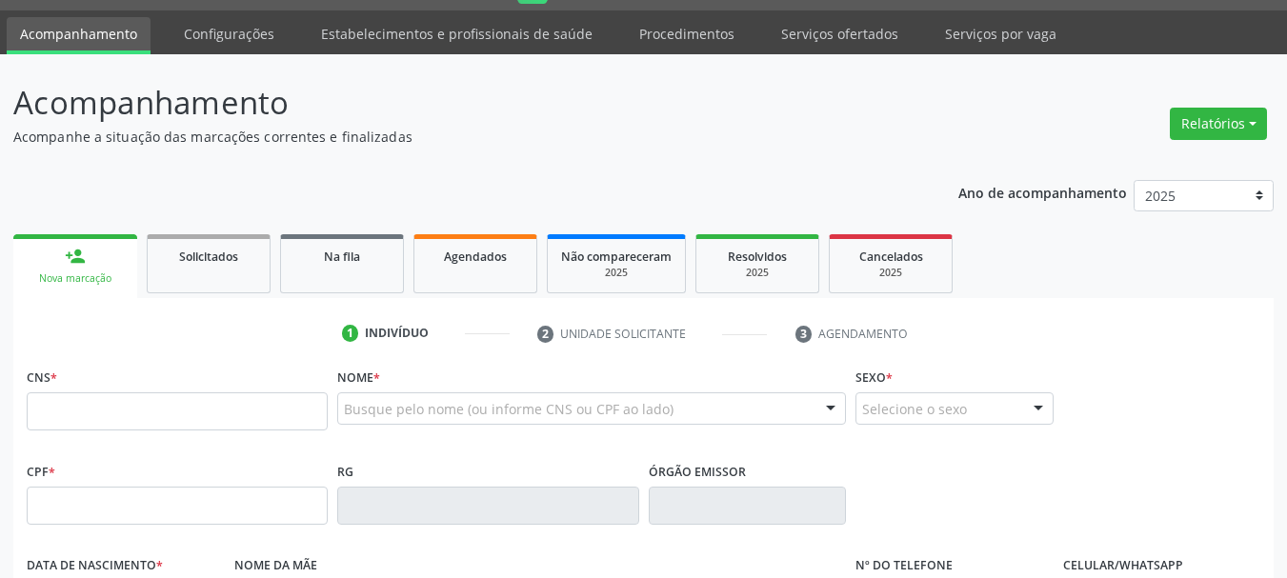
click at [100, 290] on link "person_add Nova marcação" at bounding box center [75, 266] width 124 height 64
click at [129, 414] on input "text" at bounding box center [177, 412] width 301 height 38
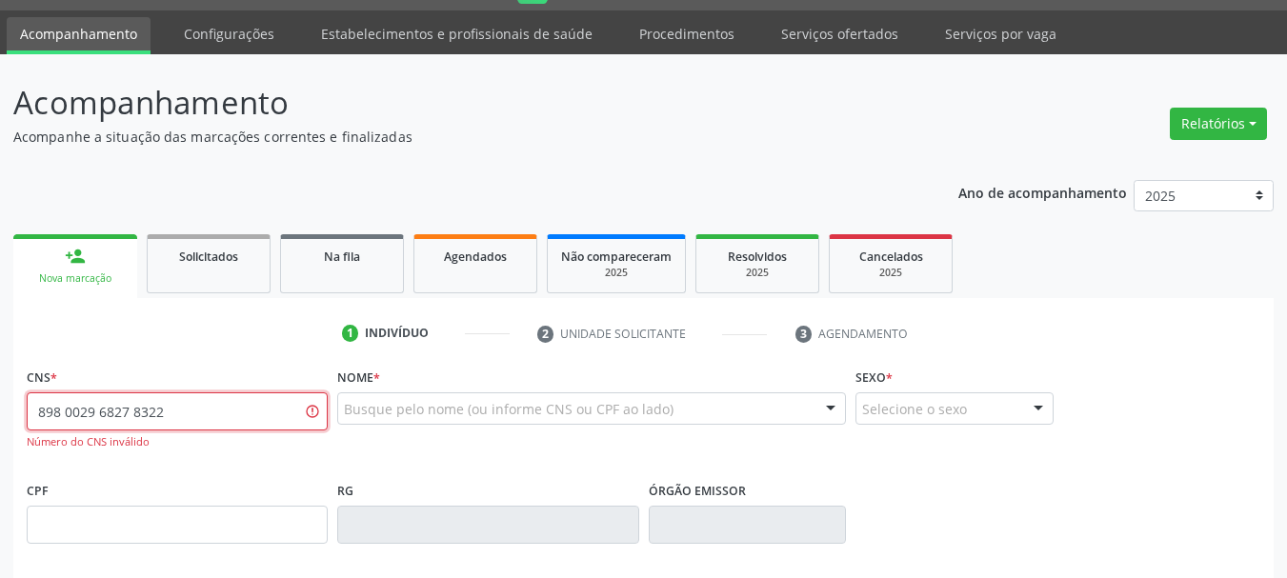
type input "898 0029 6827 8322"
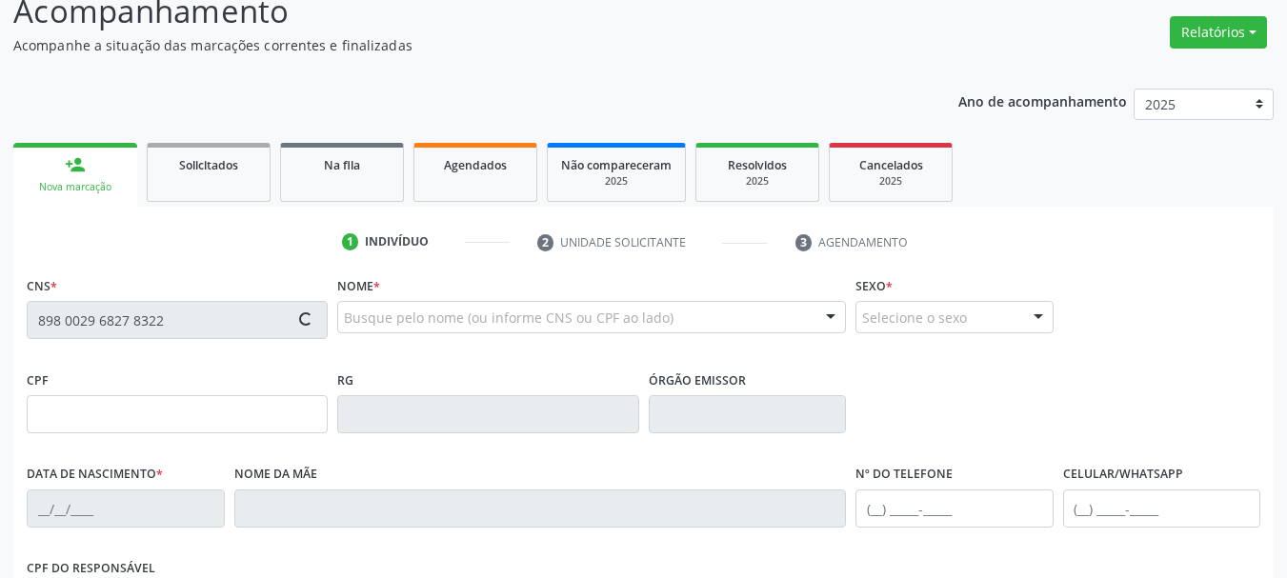
scroll to position [336, 0]
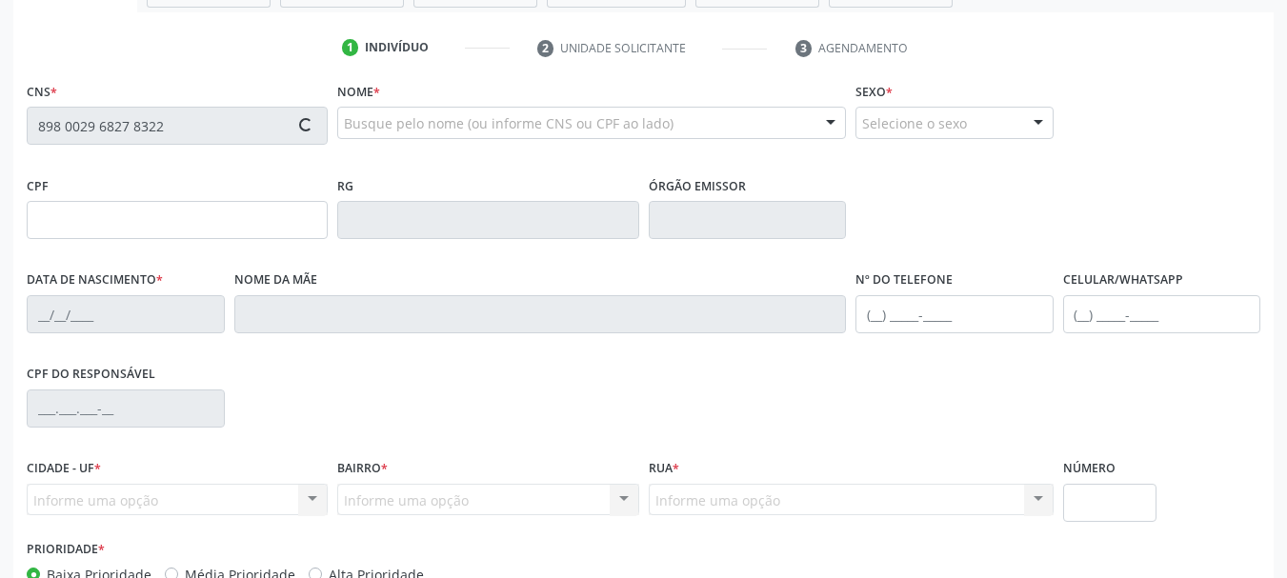
type input "[DATE]"
type input "Espedita Go Calves dos Santos"
type input "[PHONE_NUMBER]"
type input "1403"
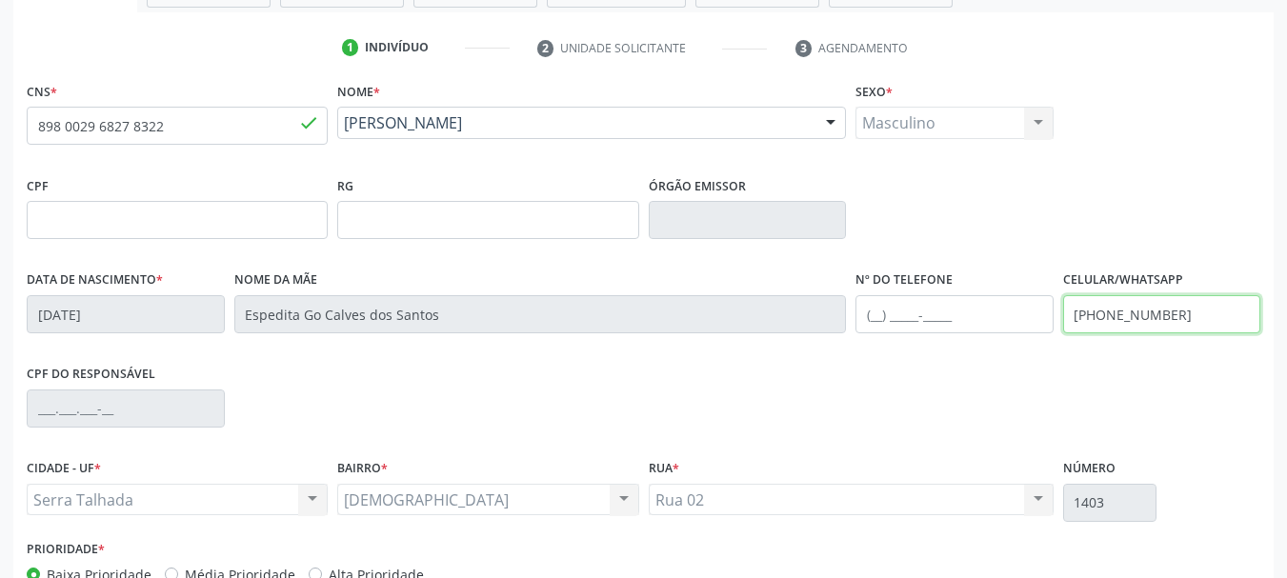
click at [1156, 313] on input "[PHONE_NUMBER]" at bounding box center [1162, 314] width 198 height 38
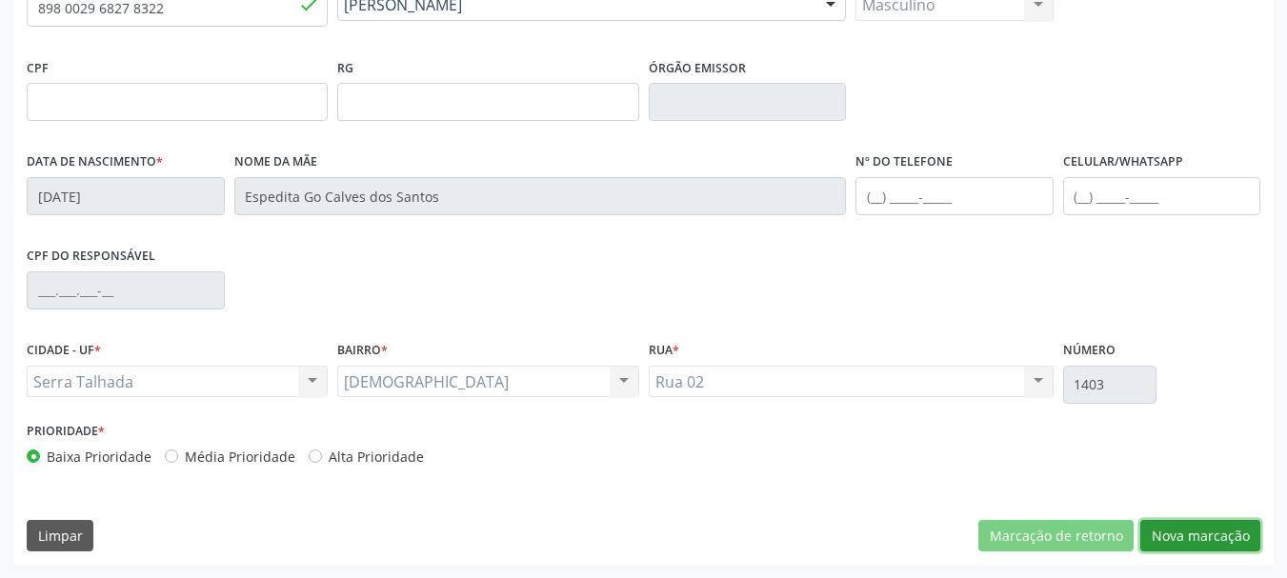
click at [1214, 532] on button "Nova marcação" at bounding box center [1201, 536] width 120 height 32
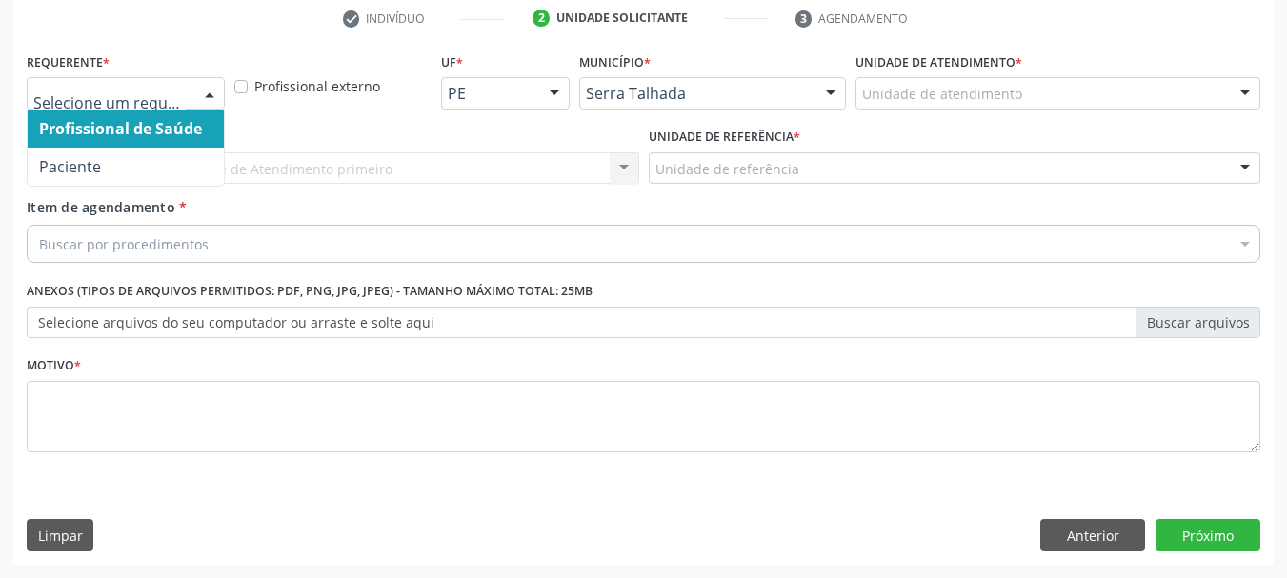
click at [78, 80] on div at bounding box center [126, 93] width 198 height 32
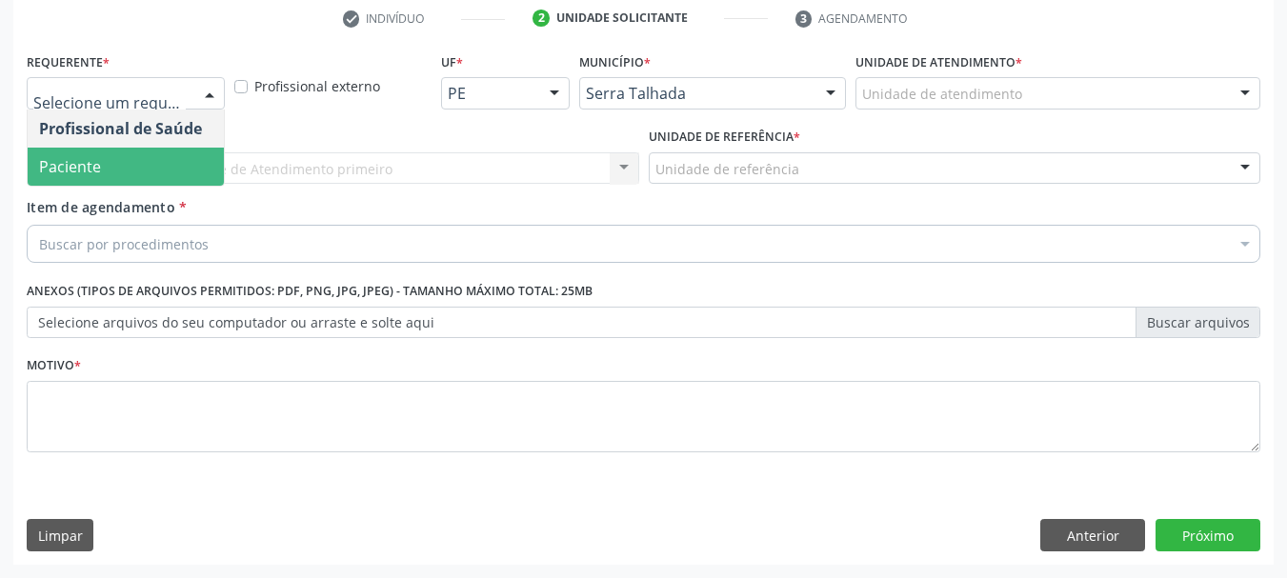
click at [76, 157] on span "Paciente" at bounding box center [70, 166] width 62 height 21
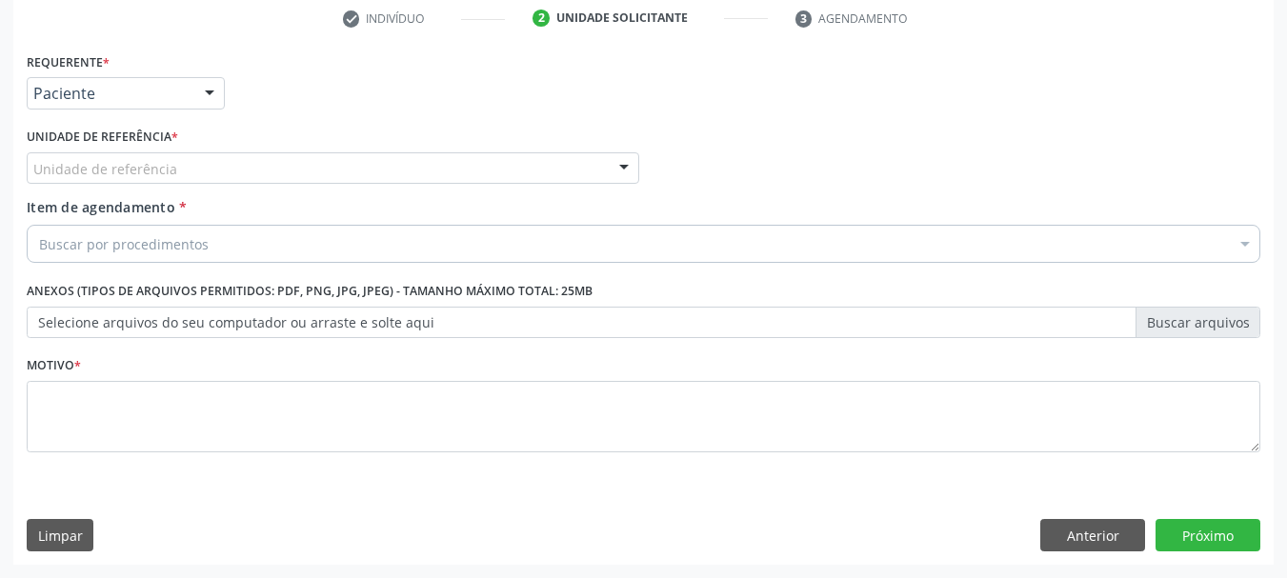
click at [76, 157] on div "Unidade de referência" at bounding box center [333, 168] width 613 height 32
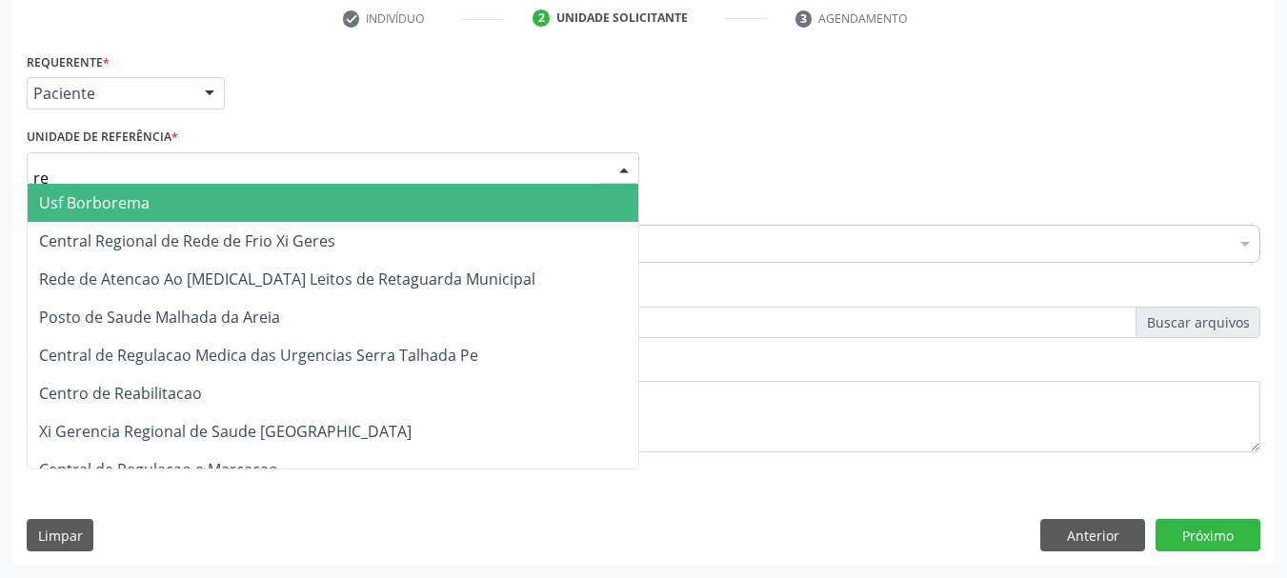
type input "rea"
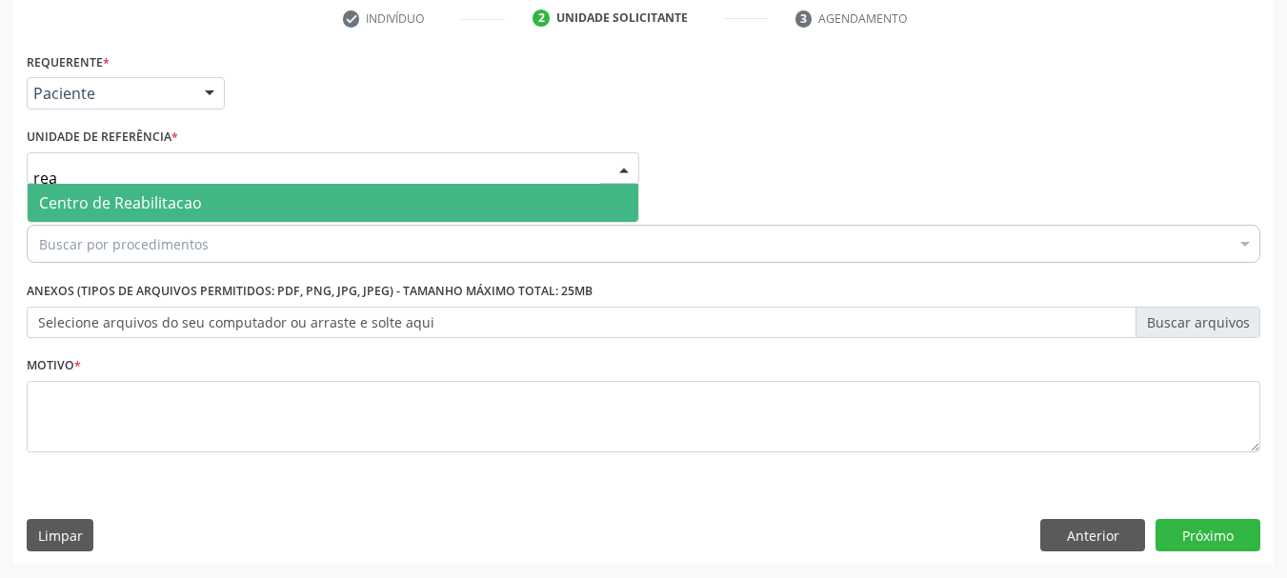
click at [107, 195] on span "Centro de Reabilitacao" at bounding box center [120, 202] width 163 height 21
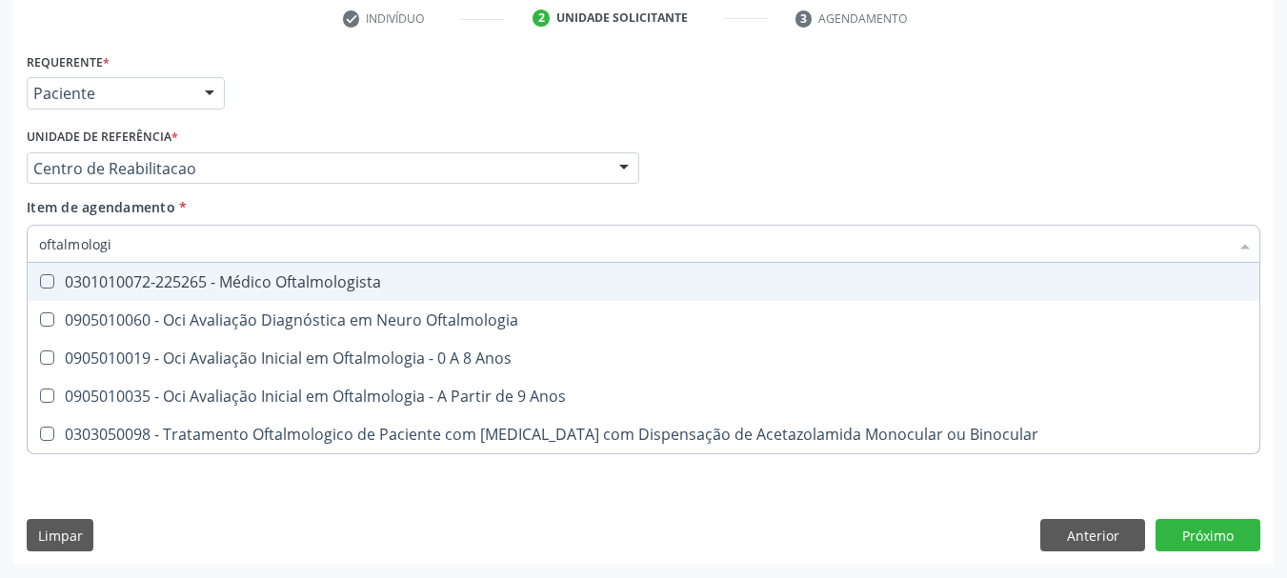
type input "oftalmologis"
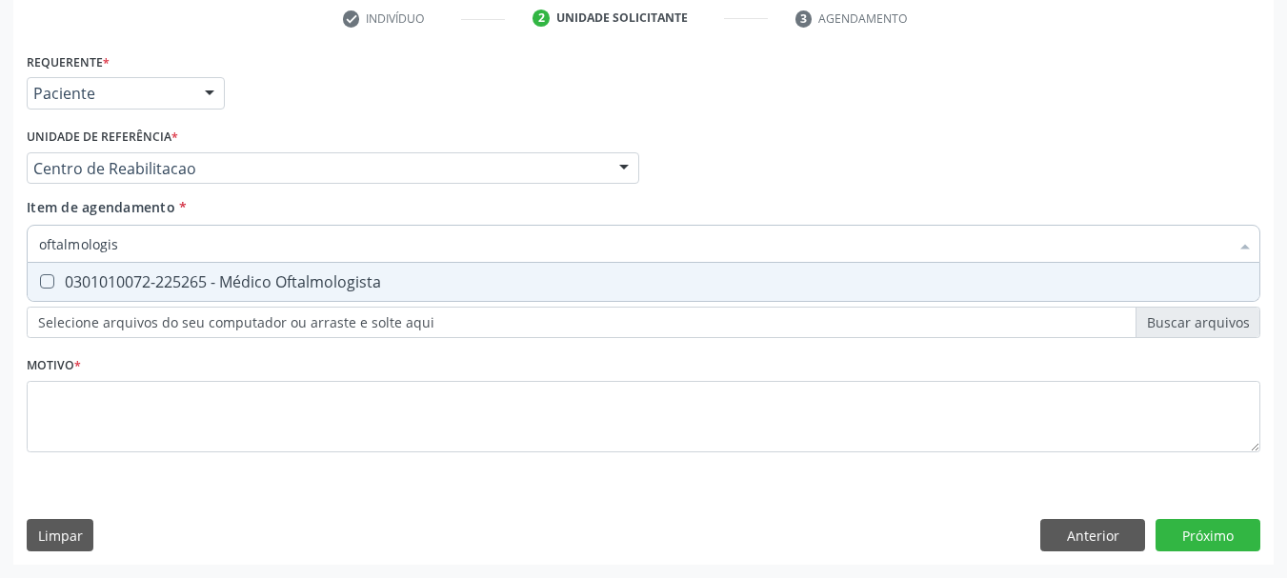
click at [188, 277] on div "0301010072-225265 - Médico Oftalmologista" at bounding box center [643, 281] width 1209 height 15
checkbox Oftalmologista "true"
click at [736, 183] on div "Profissional Solicitante Por favor, selecione a Unidade de Atendimento primeiro…" at bounding box center [643, 160] width 1243 height 74
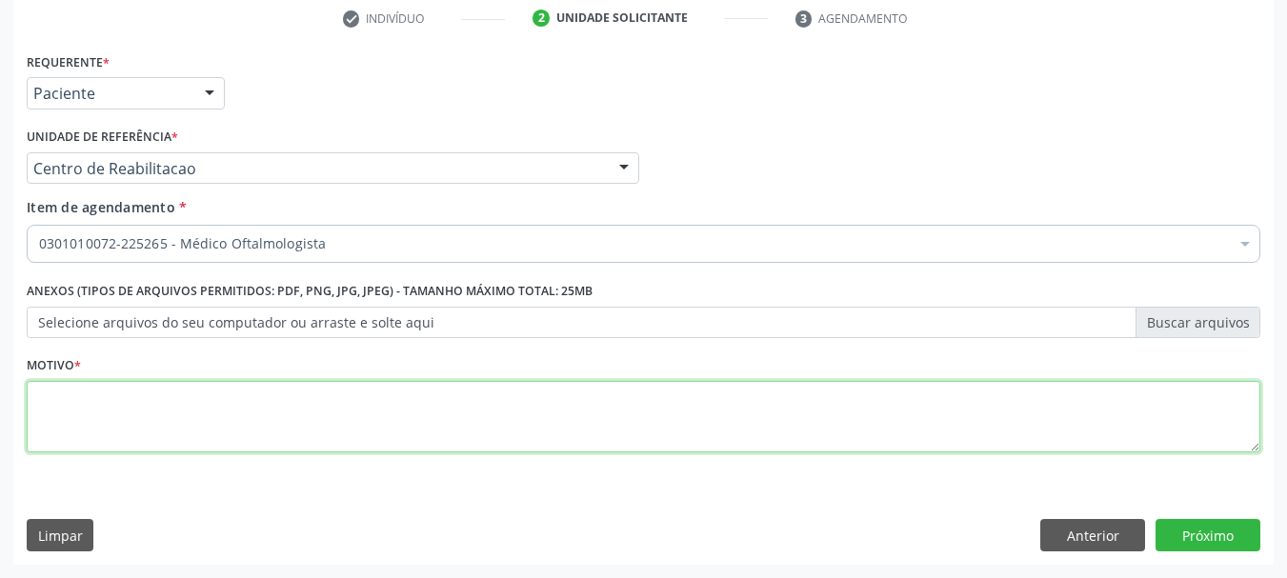
click at [109, 410] on textarea at bounding box center [644, 417] width 1234 height 72
type textarea "a"
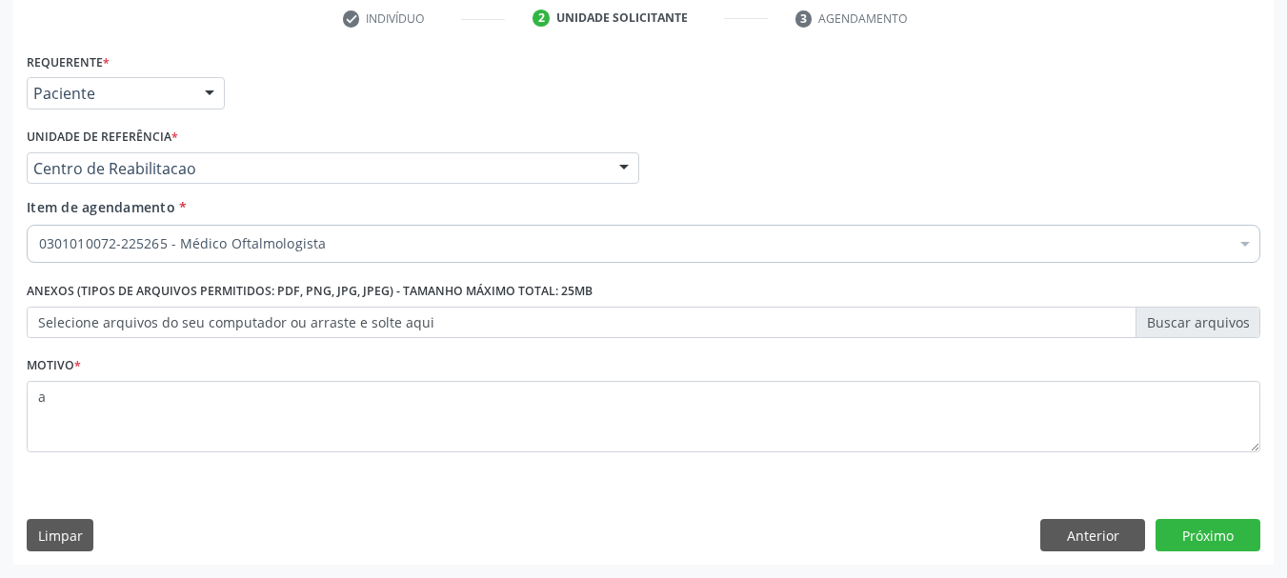
drag, startPoint x: 1194, startPoint y: 556, endPoint x: 1195, endPoint y: 545, distance: 11.5
click at [1194, 555] on div "Requerente * Paciente Profissional de Saúde Paciente Nenhum resultado encontrad…" at bounding box center [643, 306] width 1261 height 517
click at [1195, 545] on button "Próximo" at bounding box center [1208, 535] width 105 height 32
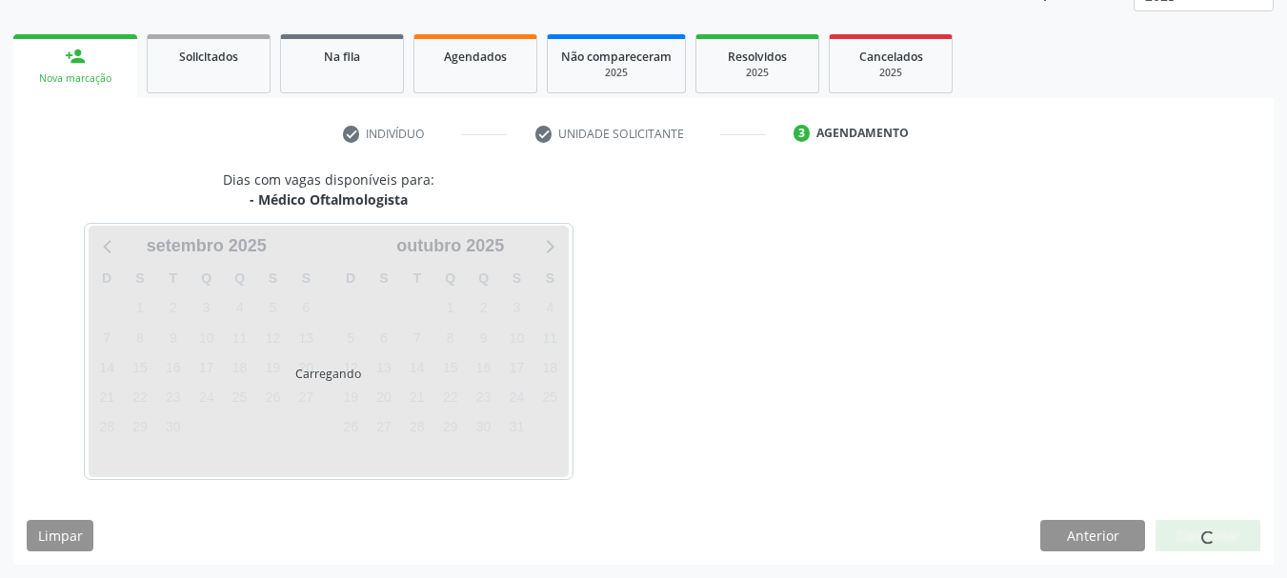
scroll to position [251, 0]
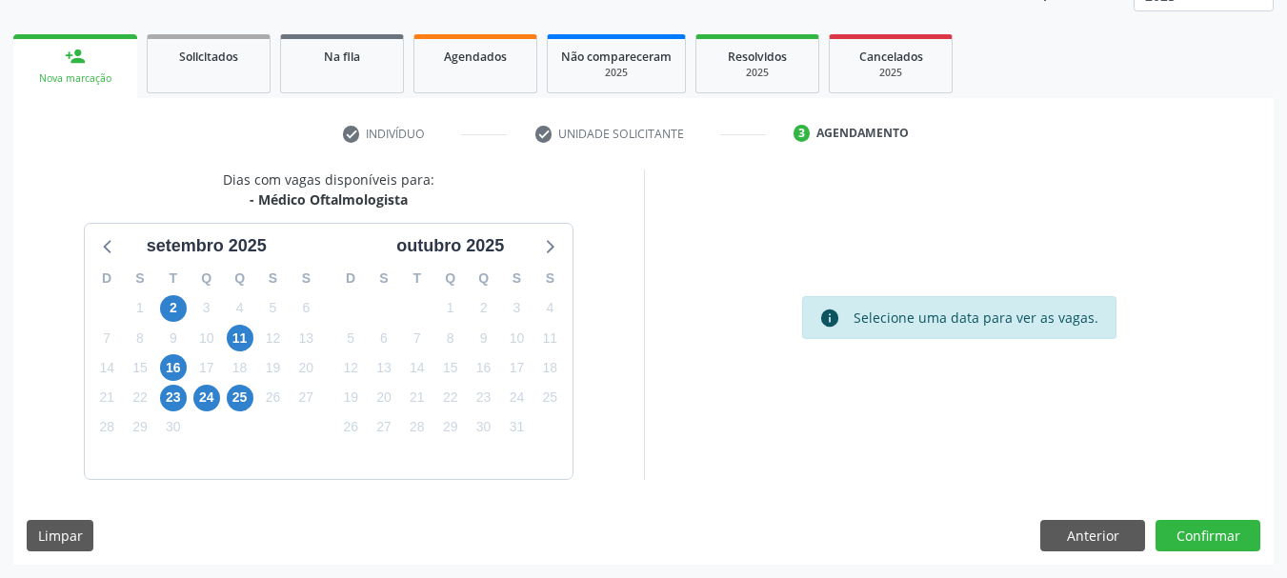
drag, startPoint x: 225, startPoint y: 332, endPoint x: 236, endPoint y: 344, distance: 16.9
click at [226, 334] on div "11" at bounding box center [239, 339] width 33 height 30
click at [236, 344] on span "11" at bounding box center [240, 338] width 27 height 27
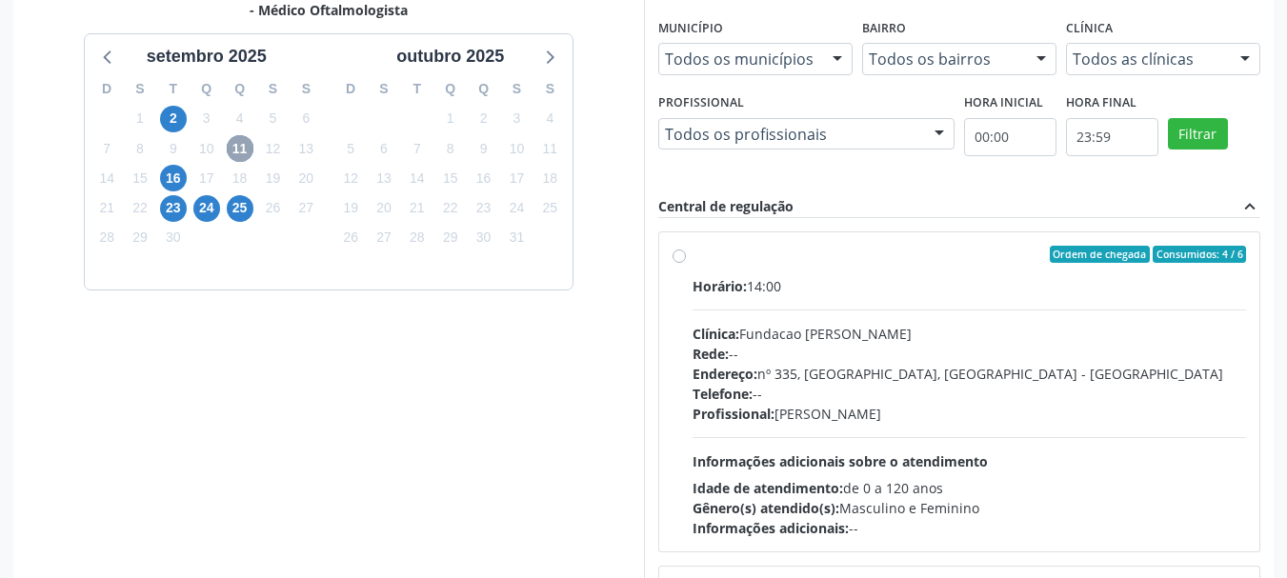
scroll to position [441, 0]
click at [890, 262] on label "Ordem de chegada Consumidos: 4 / 6 Horário: 14:00 Clínica: Fundacao [PERSON_NAM…" at bounding box center [970, 391] width 555 height 293
click at [686, 262] on input "Ordem de chegada Consumidos: 4 / 6 Horário: 14:00 Clínica: Fundacao [PERSON_NAM…" at bounding box center [679, 253] width 13 height 17
radio input "true"
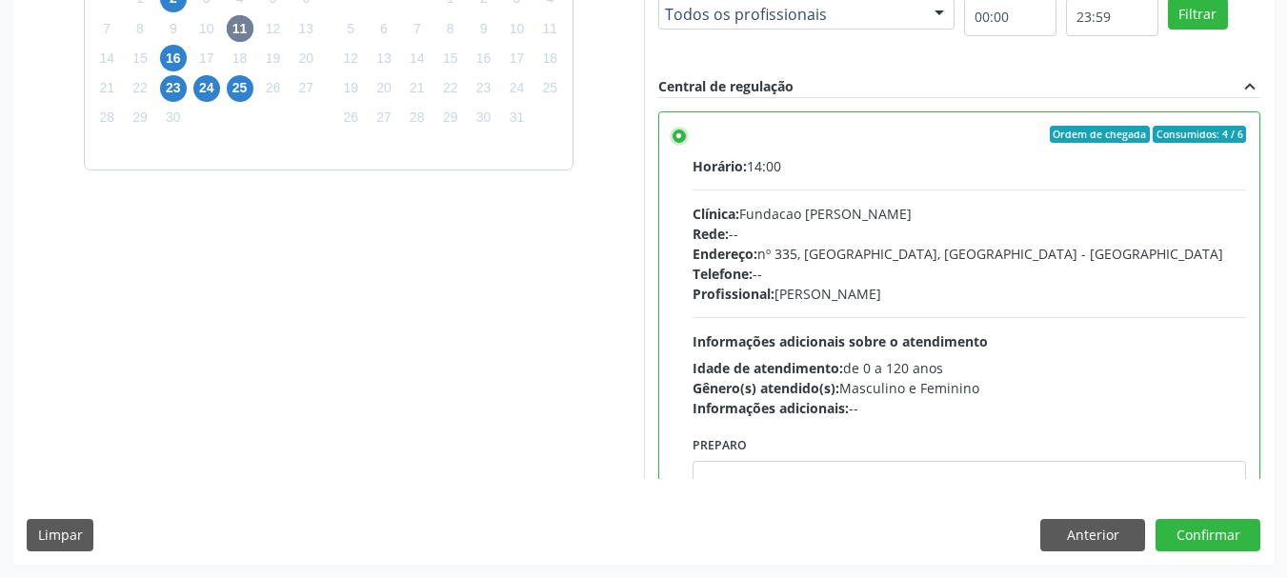
scroll to position [429, 0]
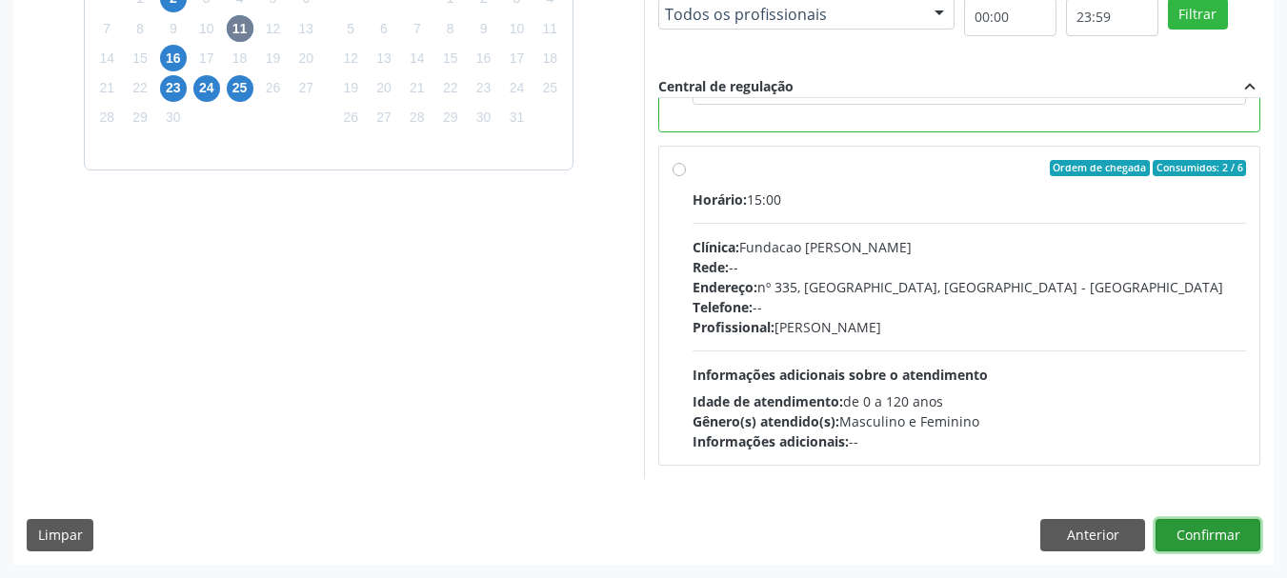
click at [1227, 534] on button "Confirmar" at bounding box center [1208, 535] width 105 height 32
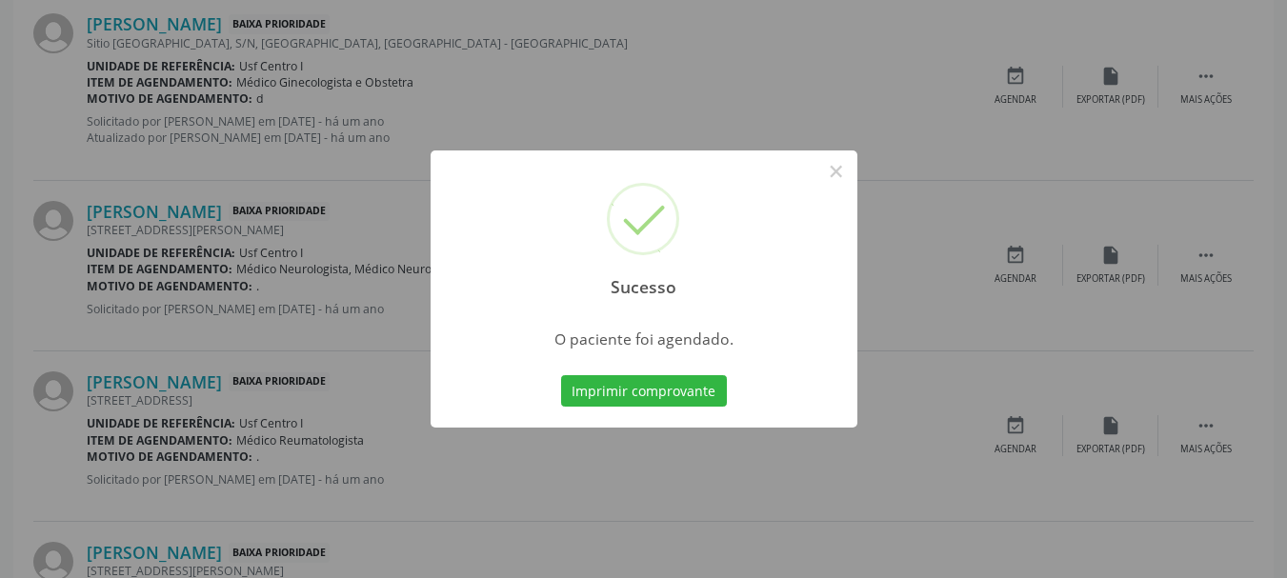
scroll to position [50, 0]
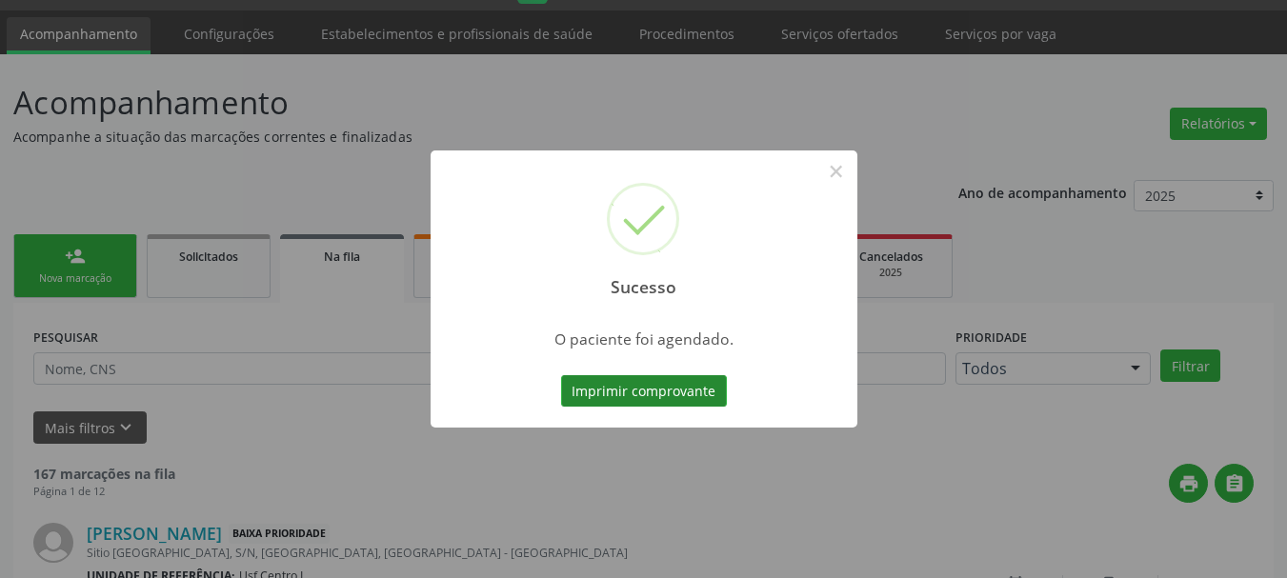
click at [633, 375] on button "Imprimir comprovante" at bounding box center [644, 391] width 166 height 32
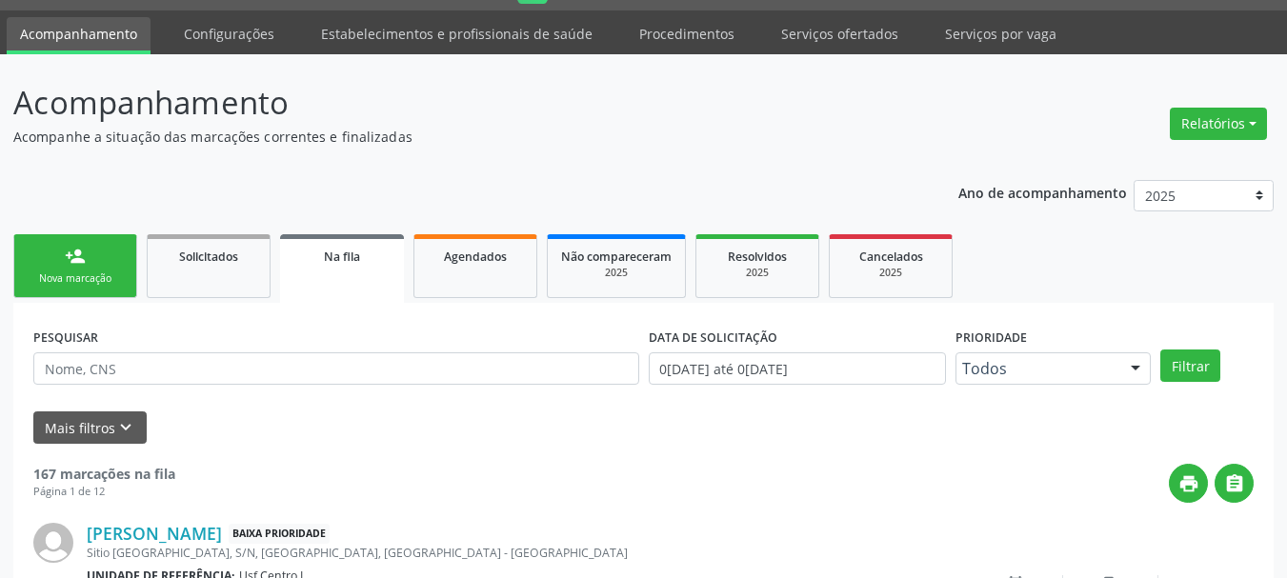
click at [118, 257] on link "person_add Nova marcação" at bounding box center [75, 266] width 124 height 64
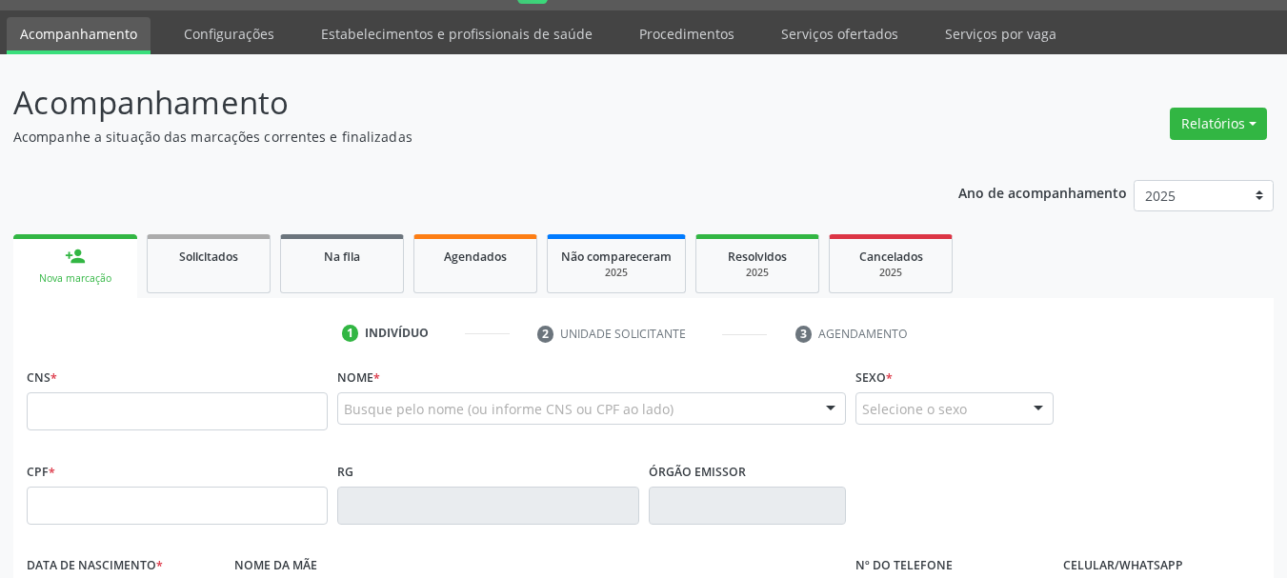
click at [342, 410] on div "Busque pelo nome (ou informe CNS ou CPF ao lado)" at bounding box center [591, 409] width 509 height 32
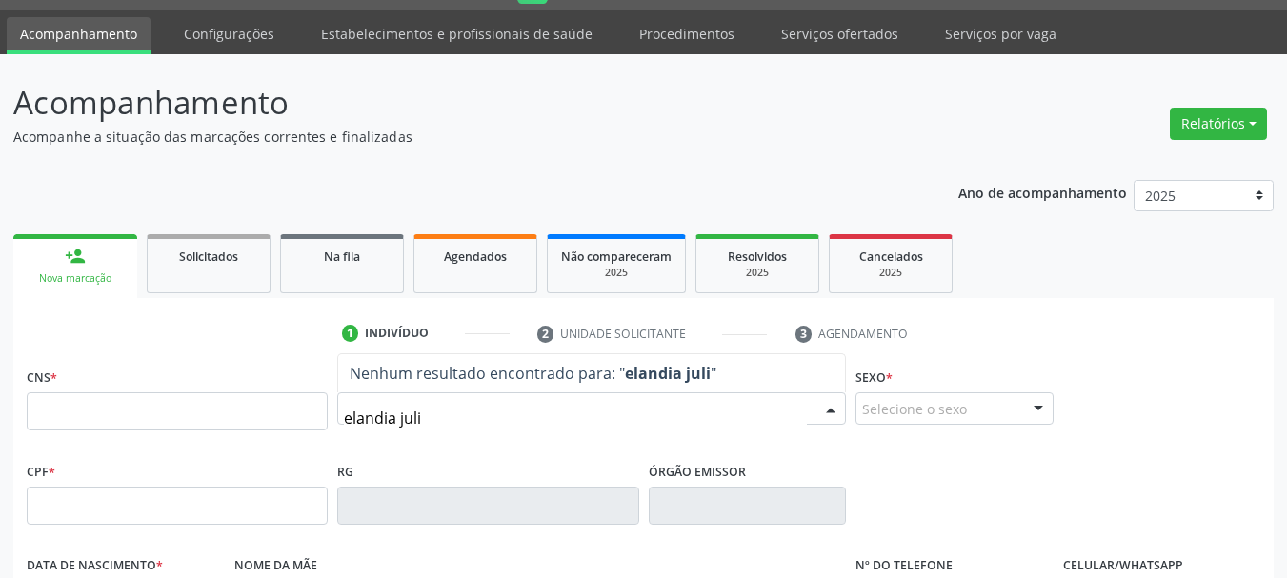
type input "[PERSON_NAME]"
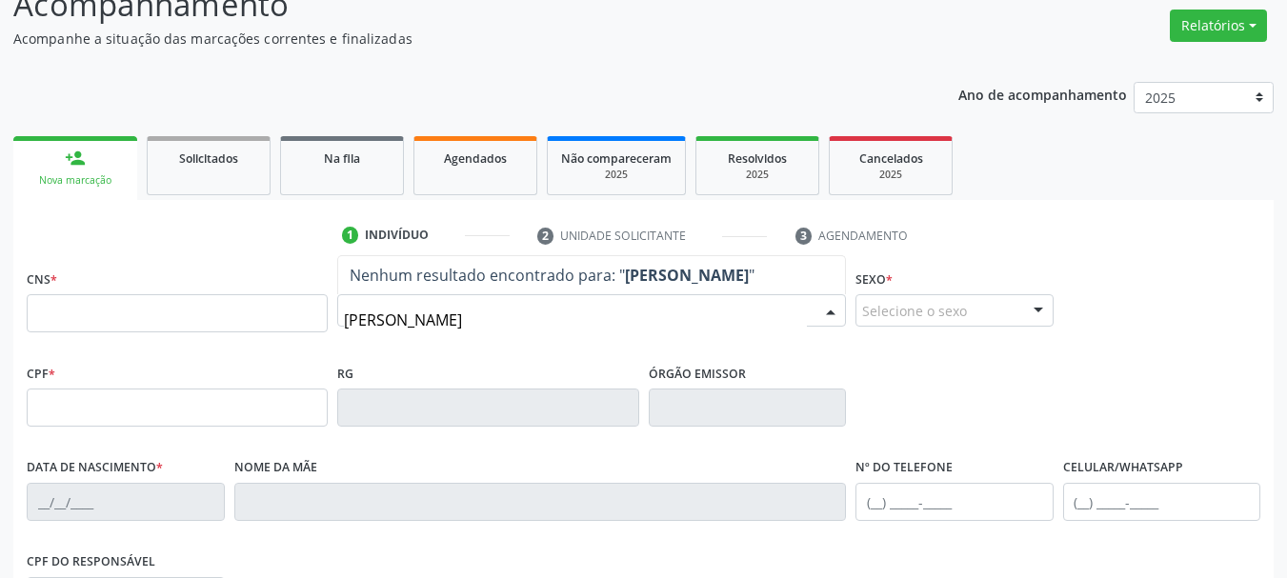
scroll to position [241, 0]
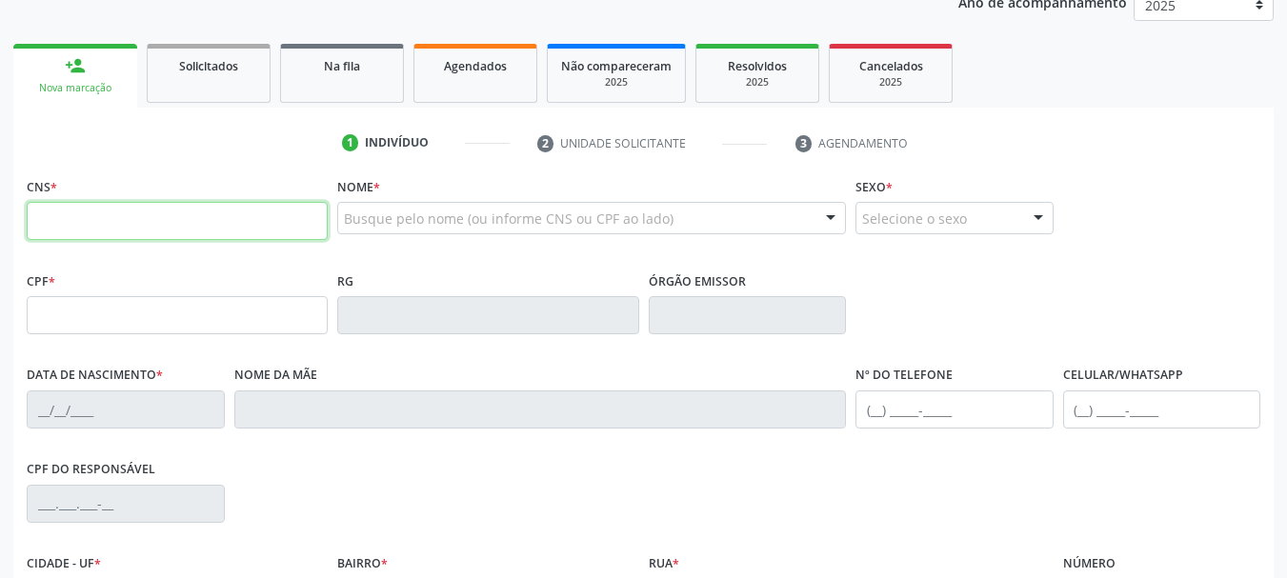
click at [120, 233] on input "text" at bounding box center [177, 221] width 301 height 38
paste input "898 0014 5655 4745"
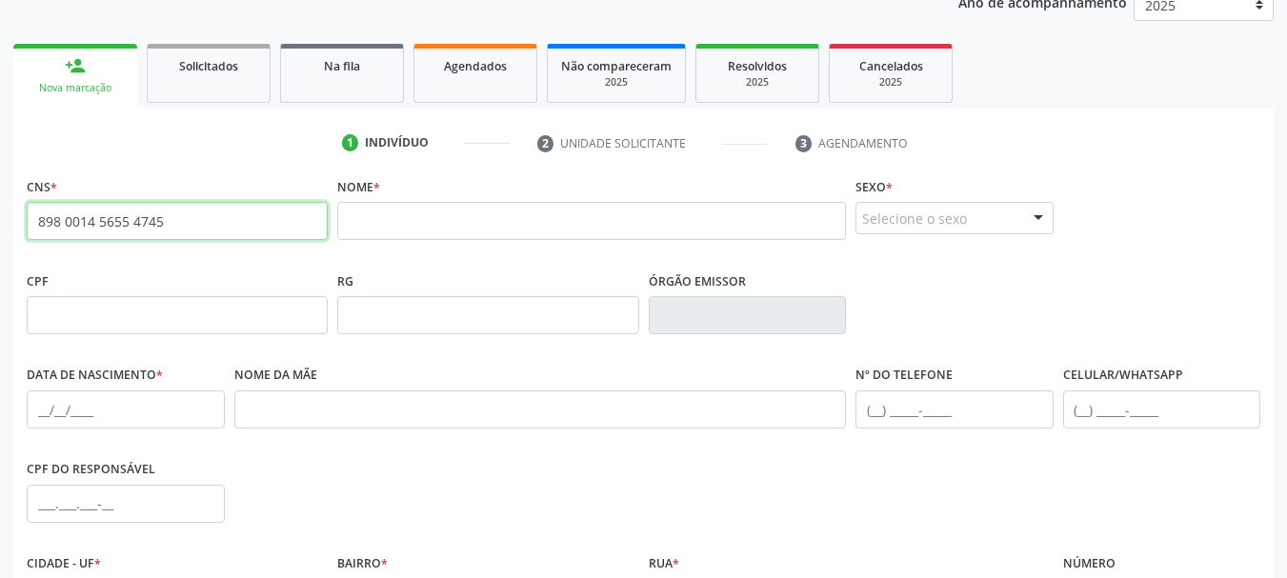
click at [161, 239] on input "898 0014 5655 4745" at bounding box center [177, 221] width 301 height 38
type input "8"
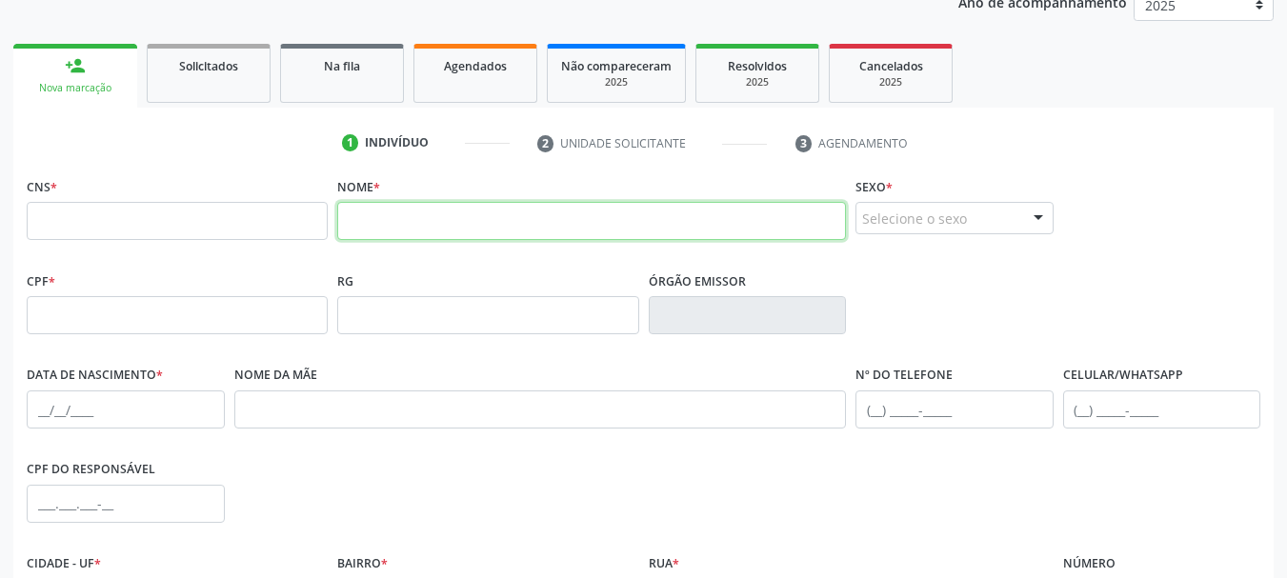
drag, startPoint x: 417, startPoint y: 223, endPoint x: 441, endPoint y: 202, distance: 31.7
click at [429, 208] on input "text" at bounding box center [591, 221] width 509 height 38
type input "elandia"
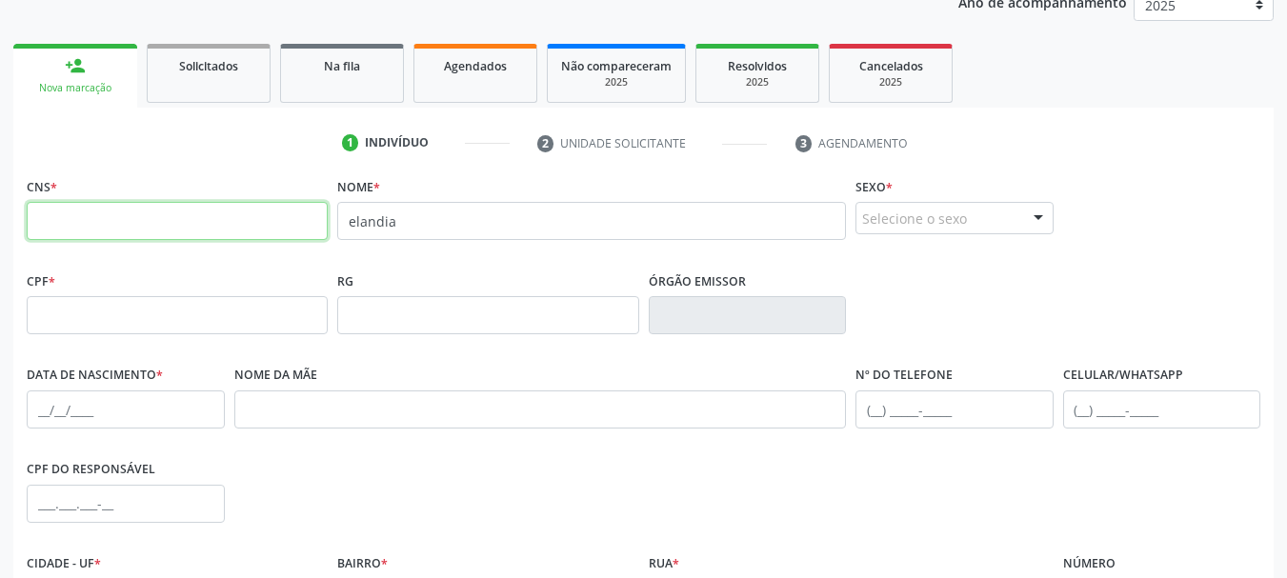
click at [233, 234] on input "text" at bounding box center [177, 221] width 301 height 38
type input "160 9021 3323 0000"
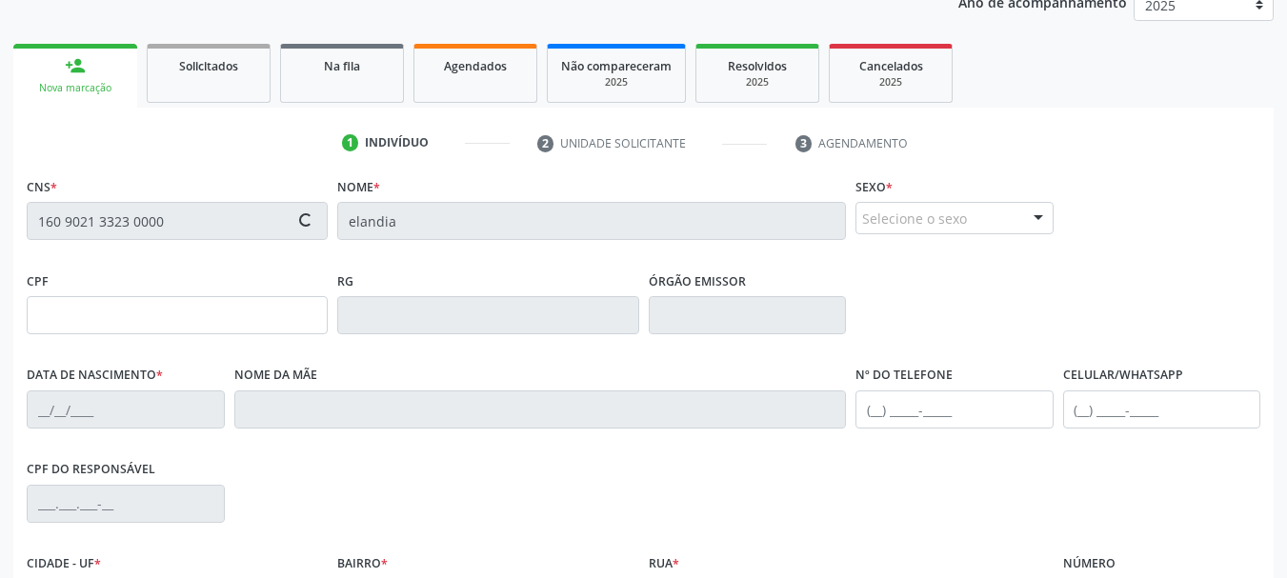
type input "010.138.054-29"
type input "[DATE]"
type input "Lusia [PERSON_NAME]"
type input "[PHONE_NUMBER]"
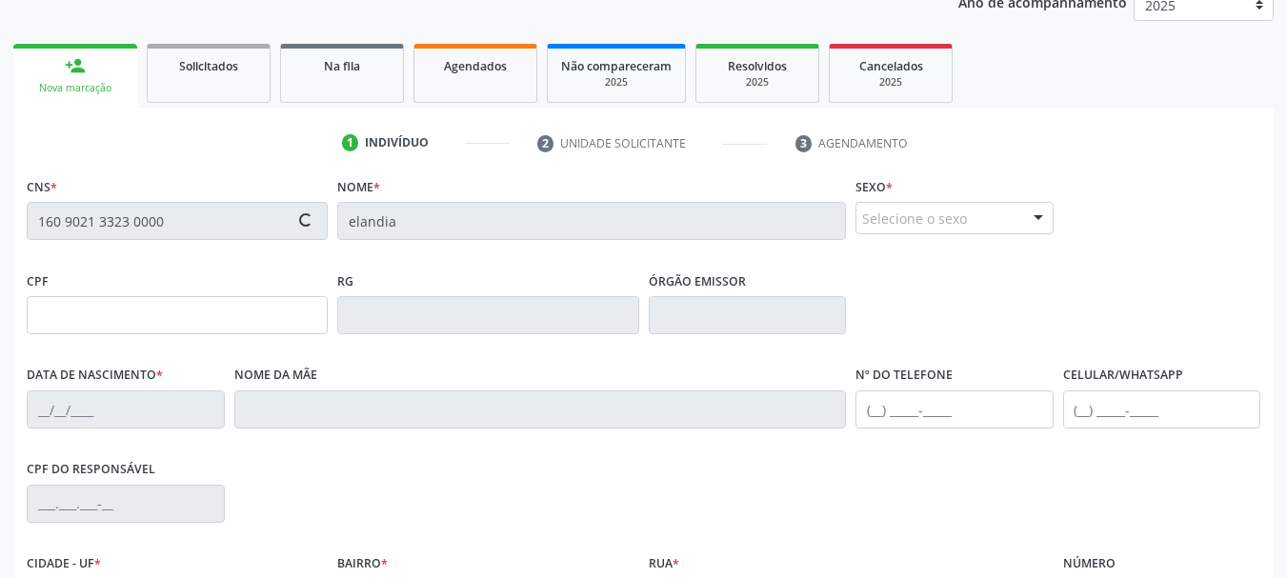
type input "S/N"
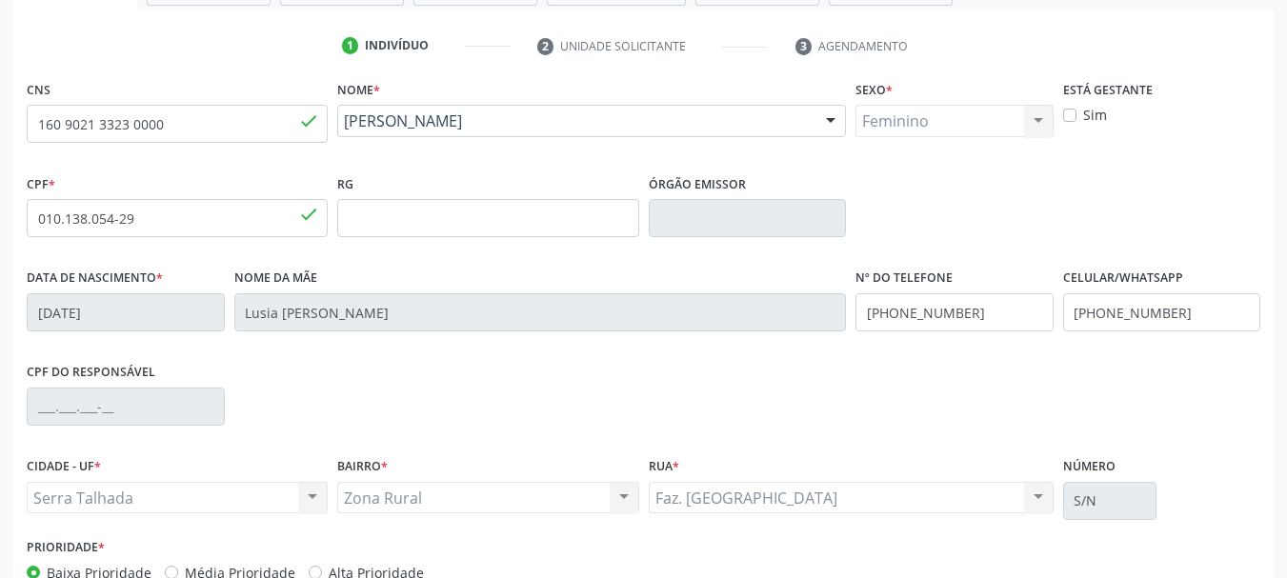
scroll to position [454, 0]
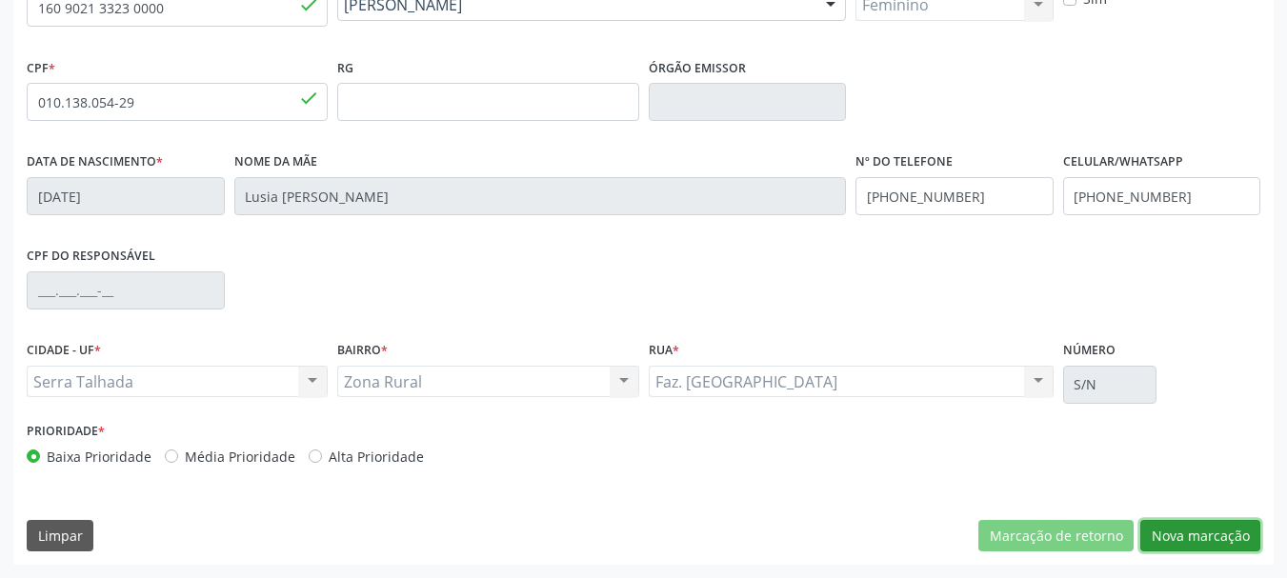
click at [1218, 536] on button "Nova marcação" at bounding box center [1201, 536] width 120 height 32
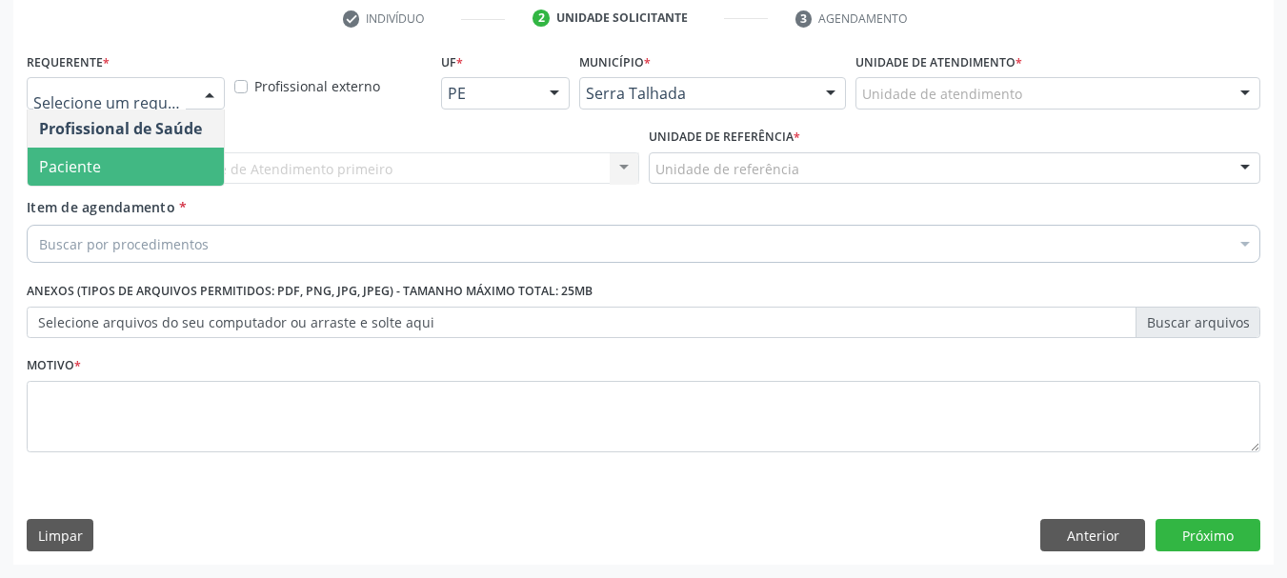
click at [116, 177] on span "Paciente" at bounding box center [126, 167] width 196 height 38
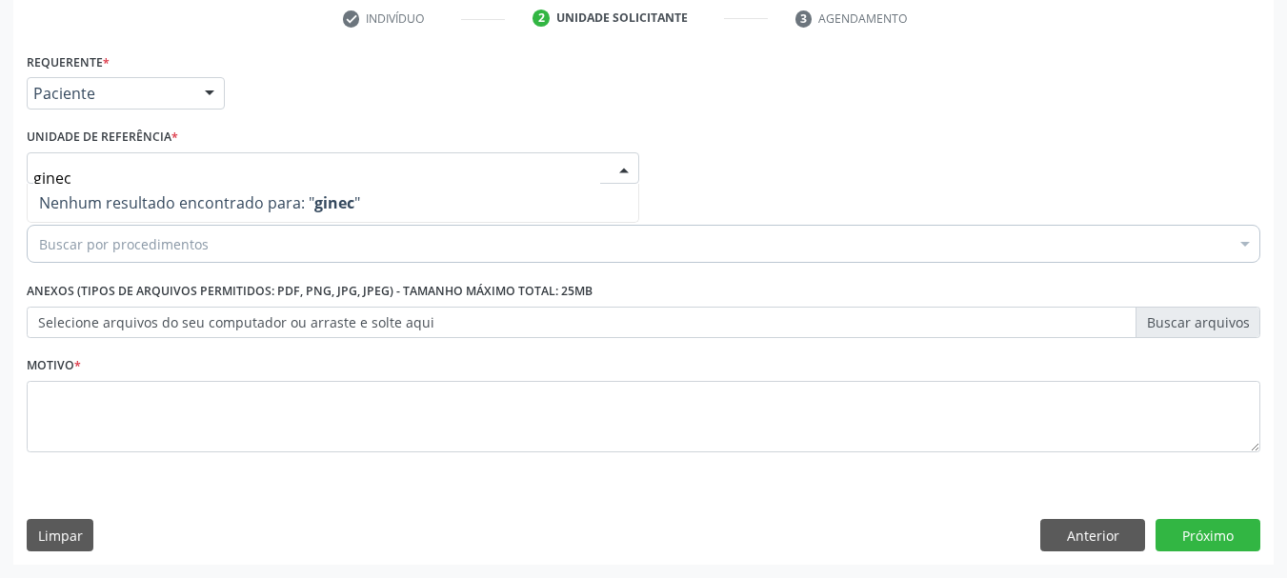
click at [116, 177] on input "ginec" at bounding box center [316, 178] width 567 height 38
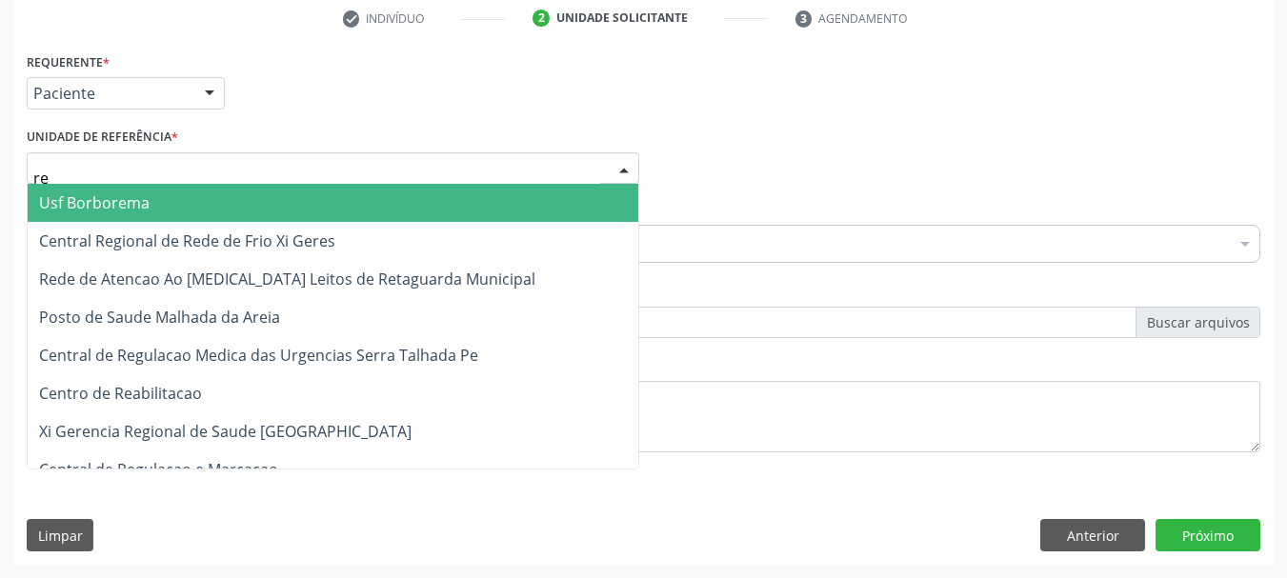
type input "rea"
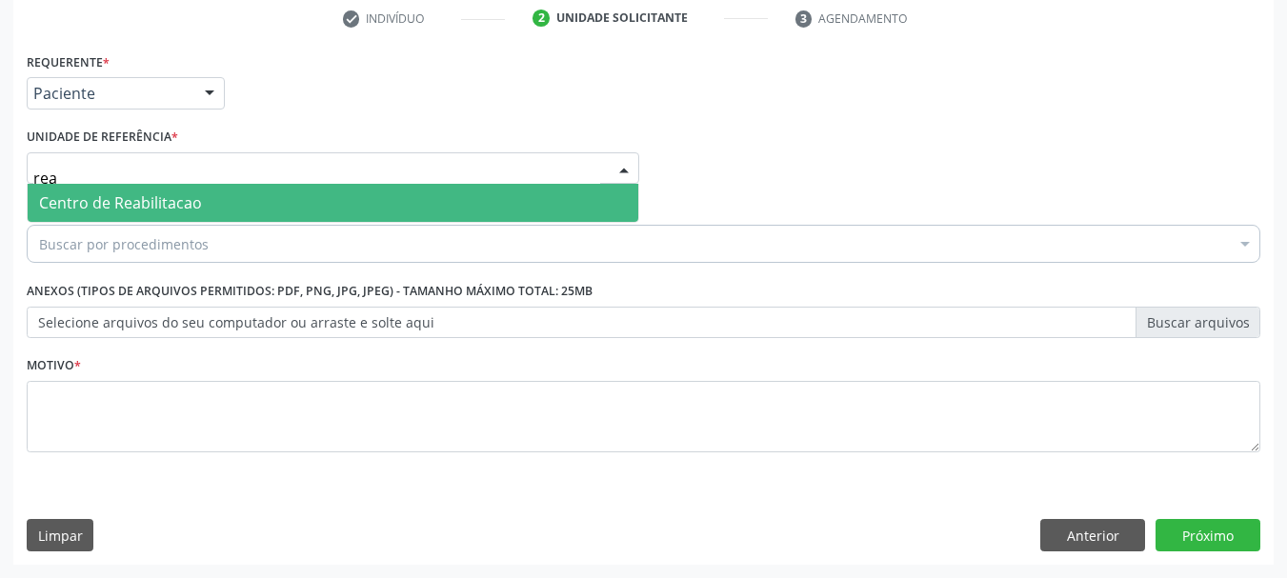
click at [124, 209] on span "Centro de Reabilitacao" at bounding box center [120, 202] width 163 height 21
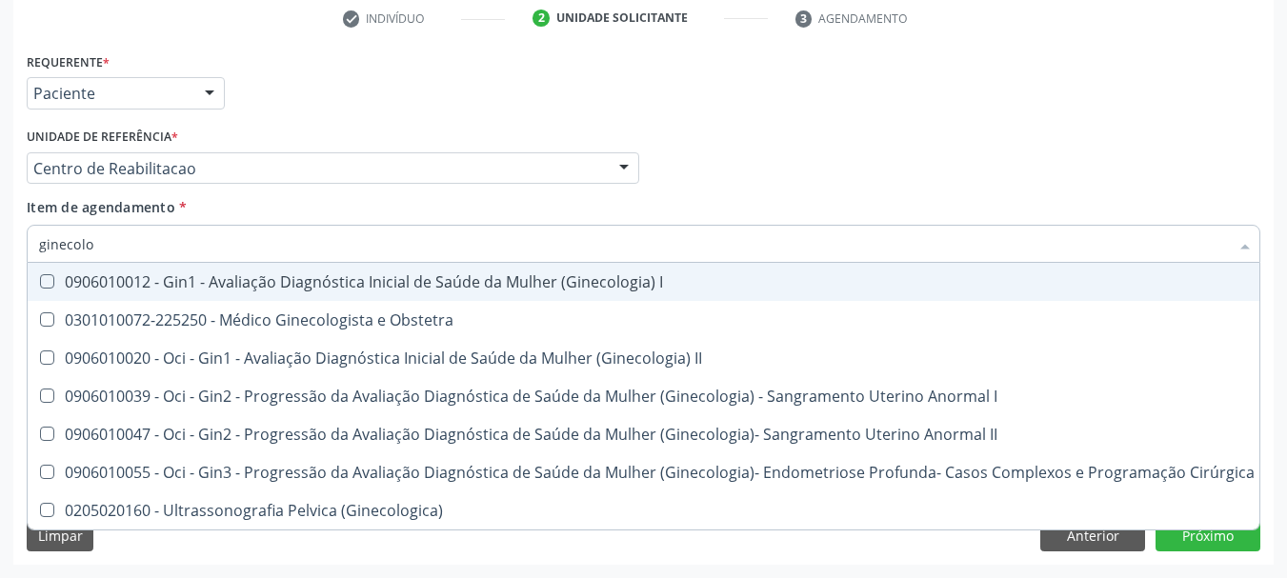
type input "ginecolog"
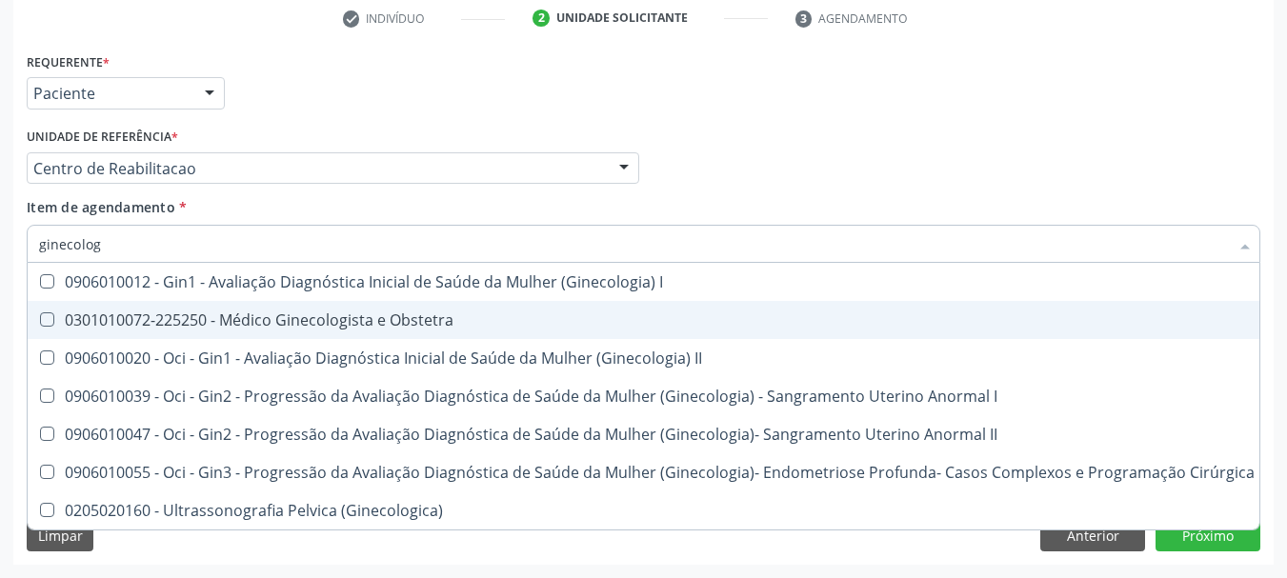
click at [369, 319] on div "0301010072-225250 - Médico Ginecologista e Obstetra" at bounding box center [647, 320] width 1216 height 15
checkbox Obstetra "true"
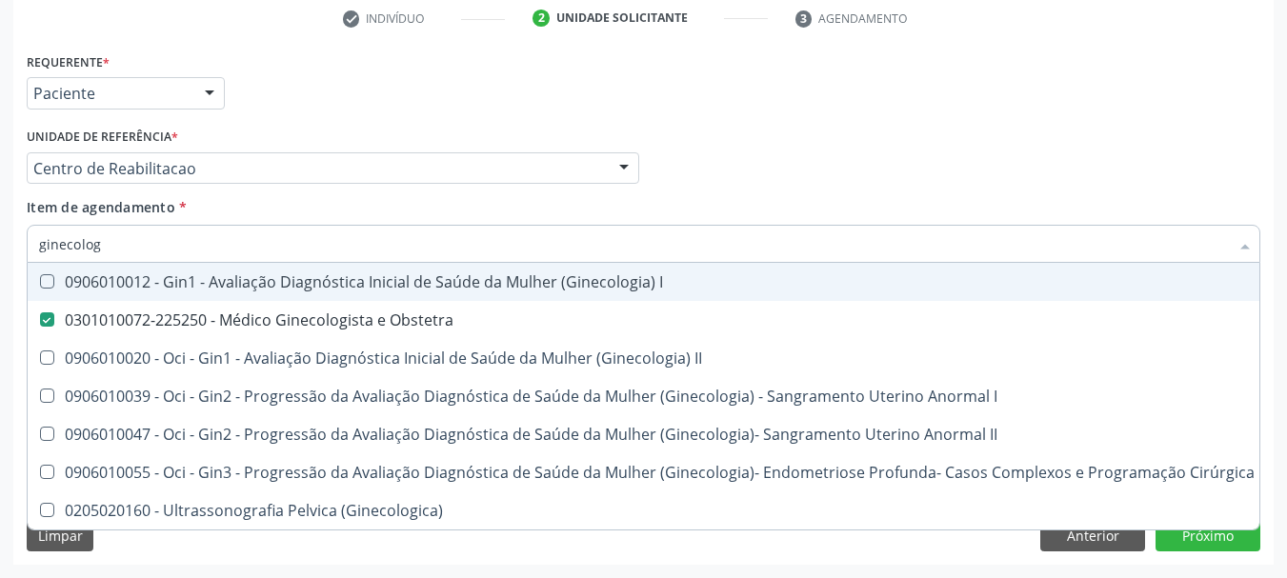
click at [892, 158] on div "Profissional Solicitante Por favor, selecione a Unidade de Atendimento primeiro…" at bounding box center [643, 160] width 1243 height 74
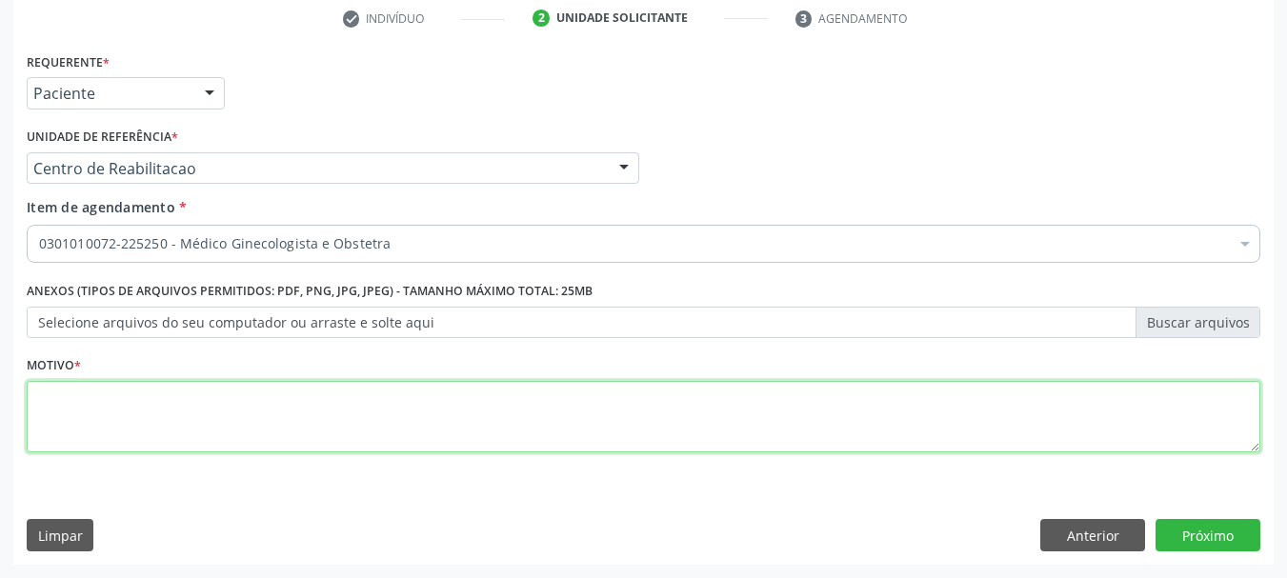
click at [169, 433] on textarea at bounding box center [644, 417] width 1234 height 72
type textarea "."
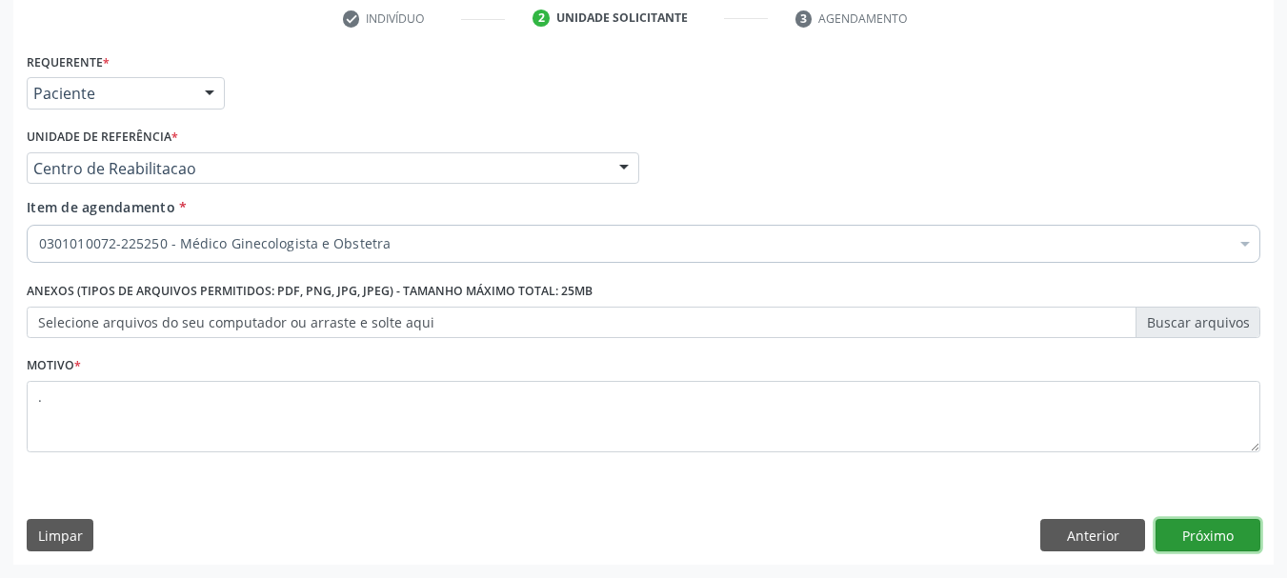
click at [1257, 539] on button "Próximo" at bounding box center [1208, 535] width 105 height 32
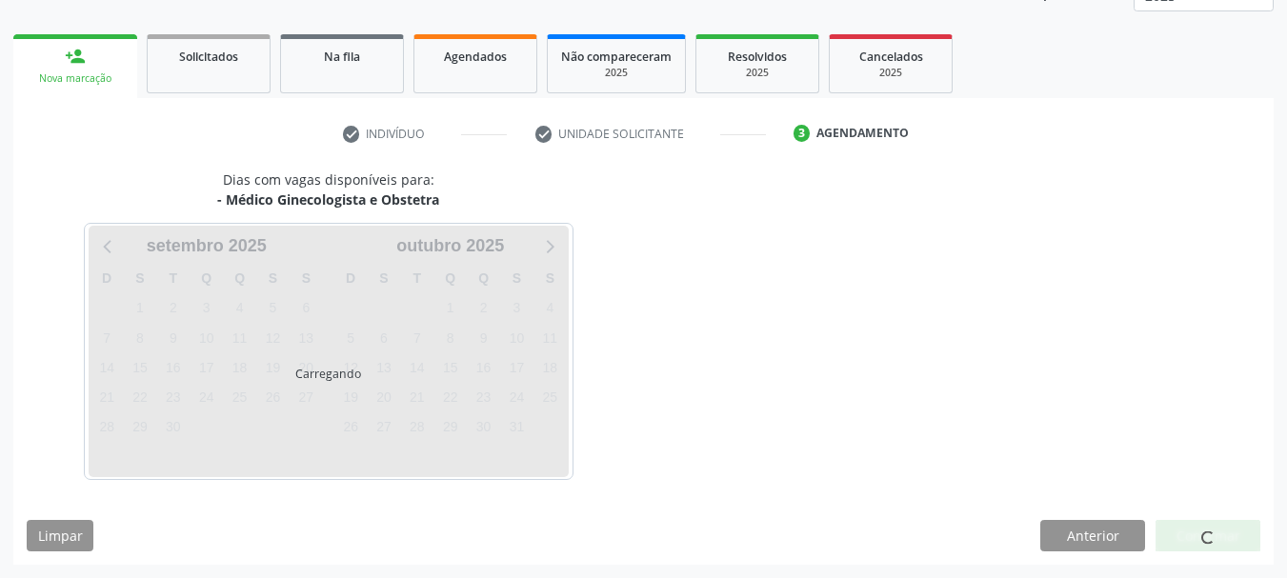
scroll to position [251, 0]
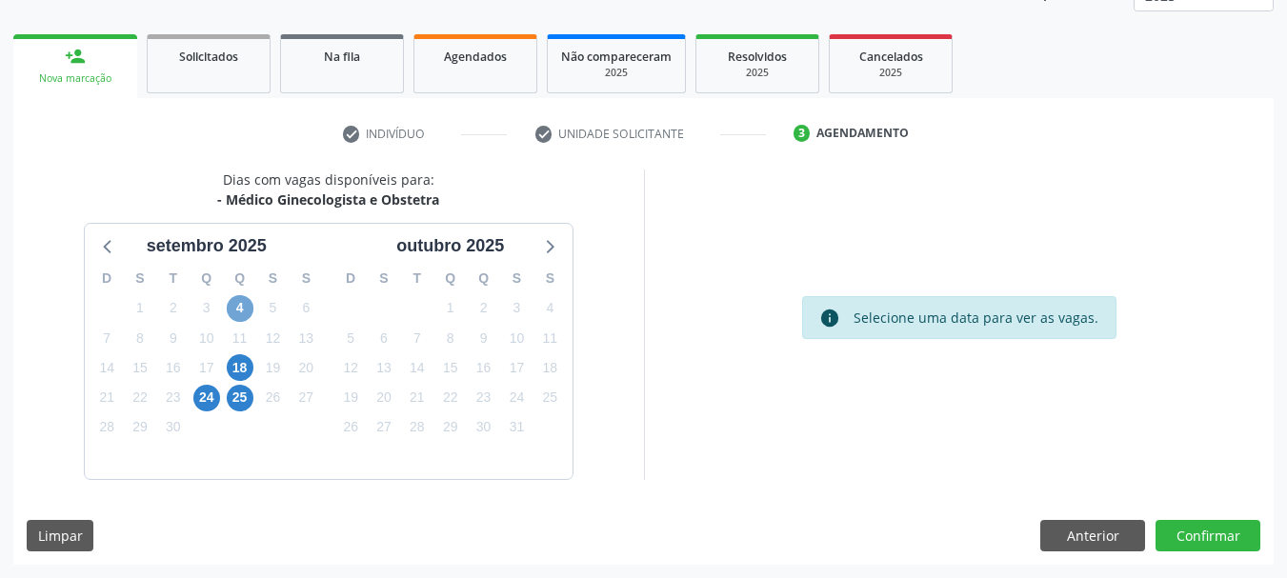
click at [238, 305] on span "4" at bounding box center [240, 308] width 27 height 27
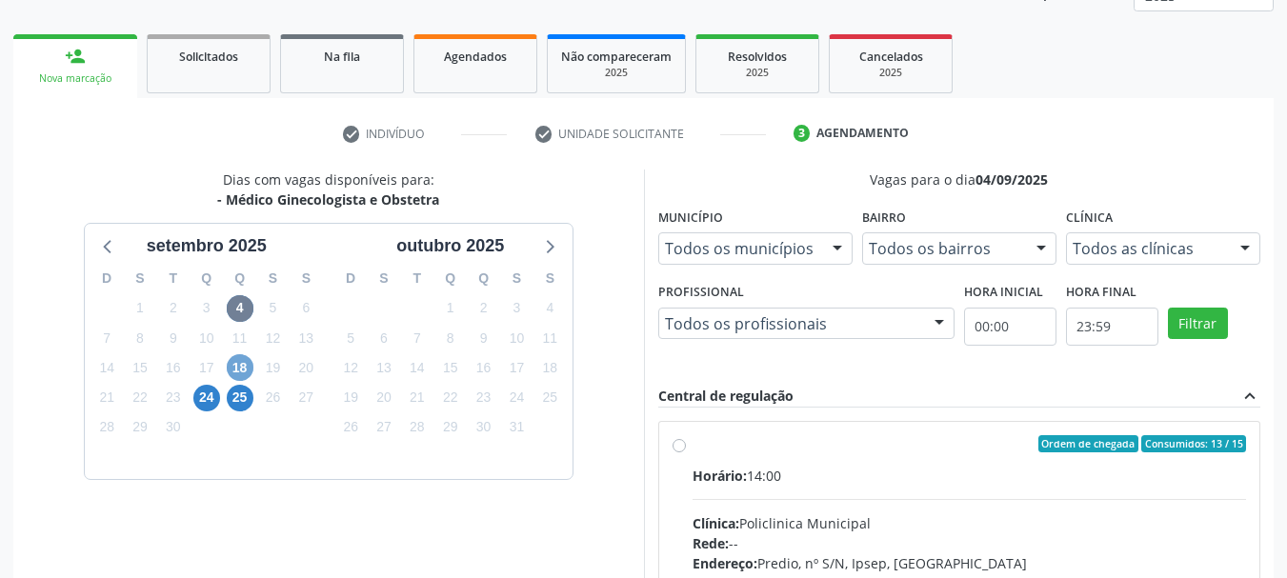
click at [234, 371] on span "18" at bounding box center [240, 367] width 27 height 27
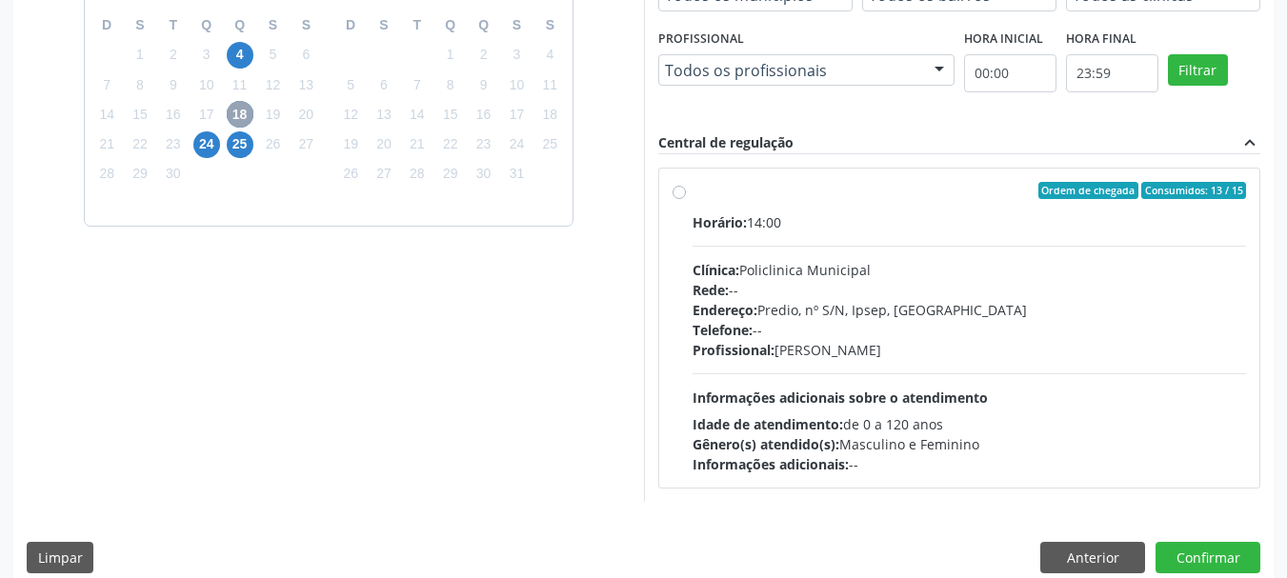
scroll to position [526, 0]
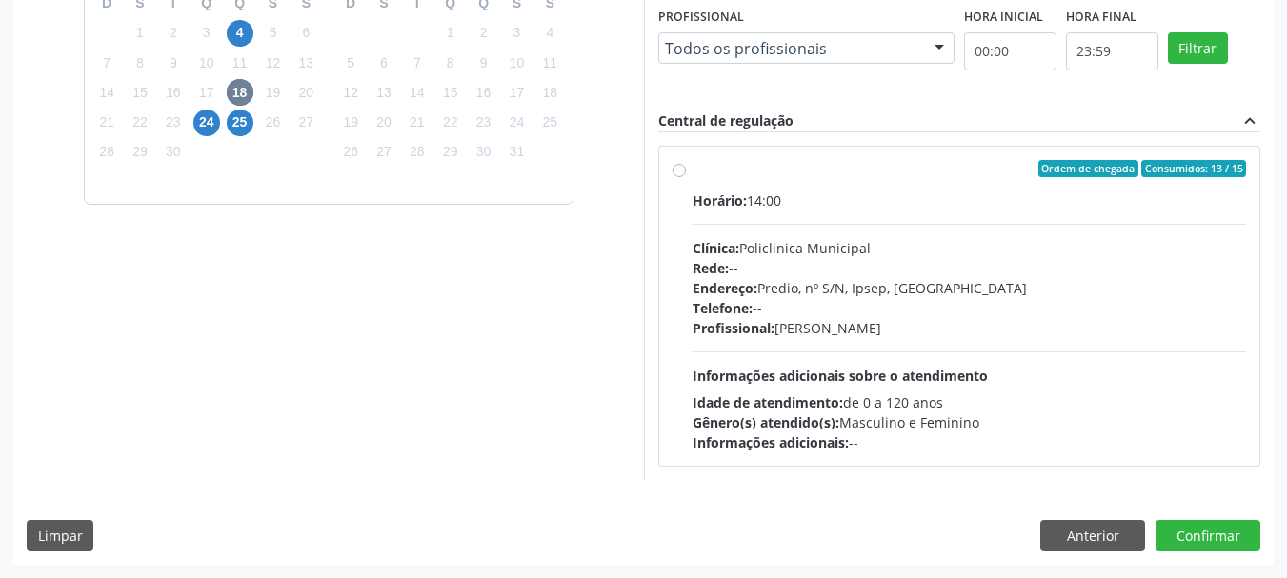
click at [861, 263] on div "Rede: --" at bounding box center [970, 268] width 555 height 20
click at [686, 177] on input "Ordem de chegada Consumidos: 13 / 15 Horário: 14:00 Clínica: Policlinica Munici…" at bounding box center [679, 168] width 13 height 17
radio input "true"
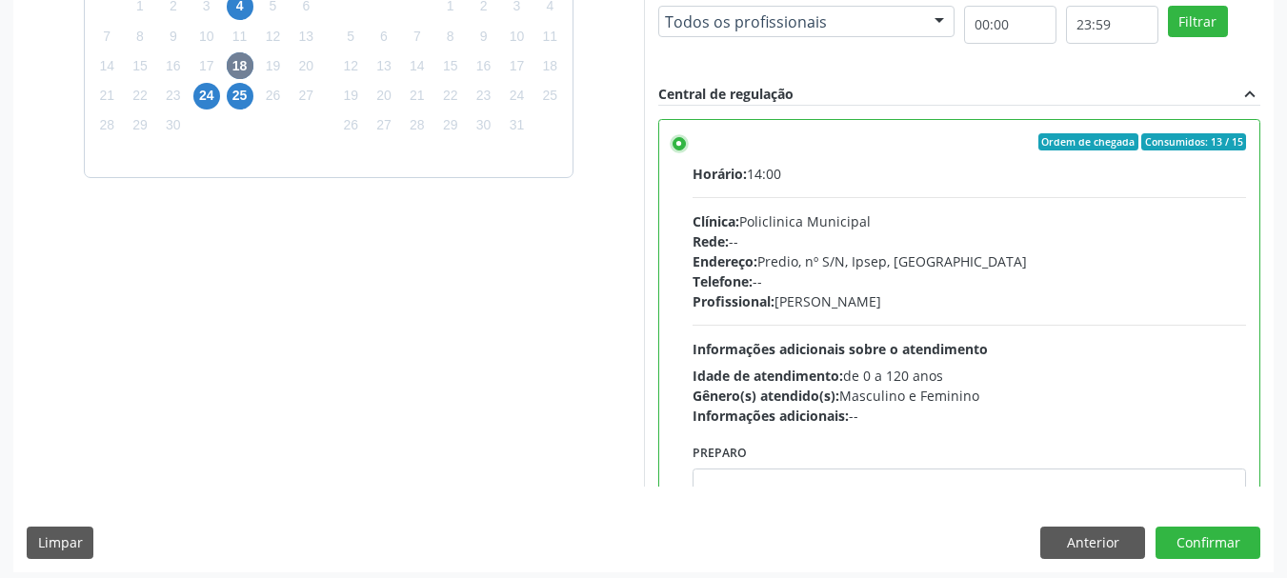
scroll to position [560, 0]
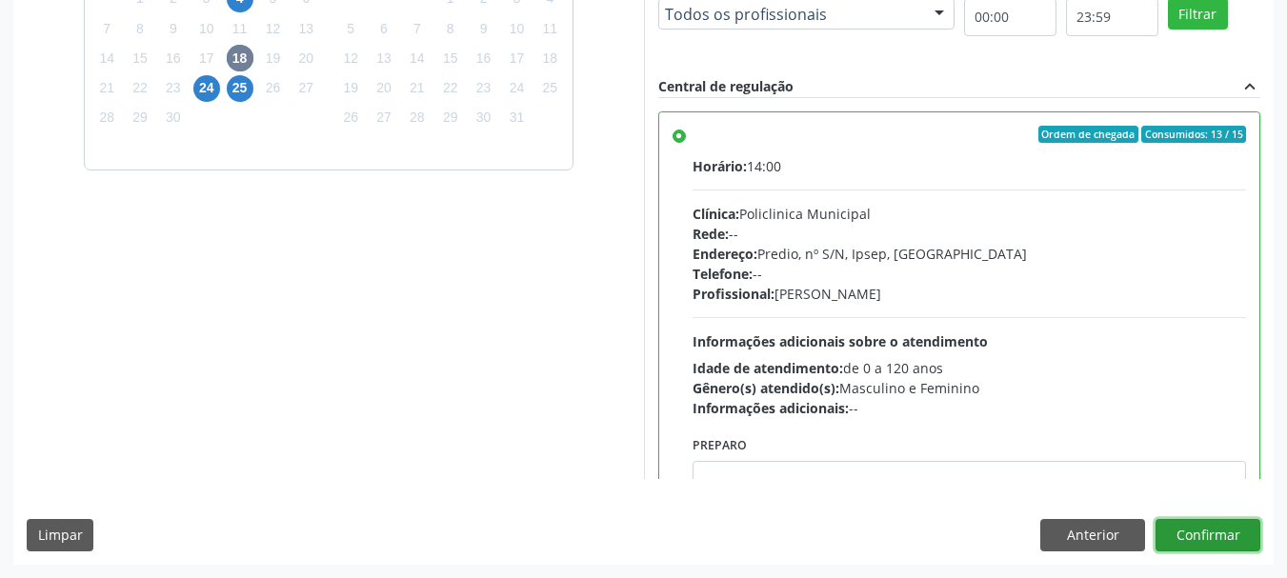
click at [1210, 536] on button "Confirmar" at bounding box center [1208, 535] width 105 height 32
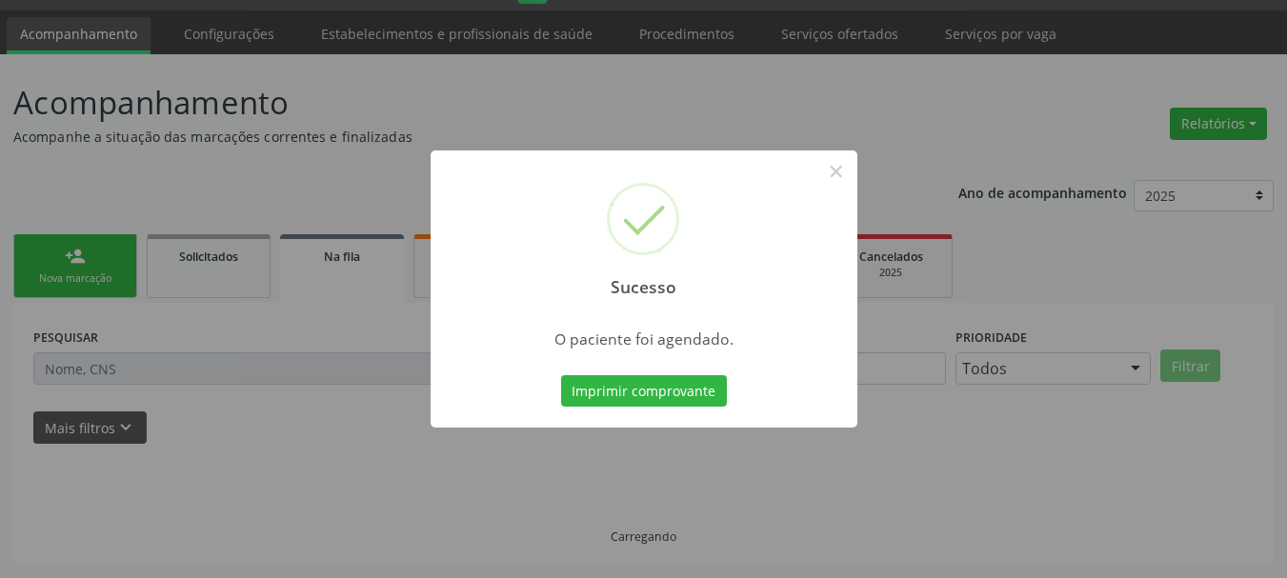
scroll to position [50, 0]
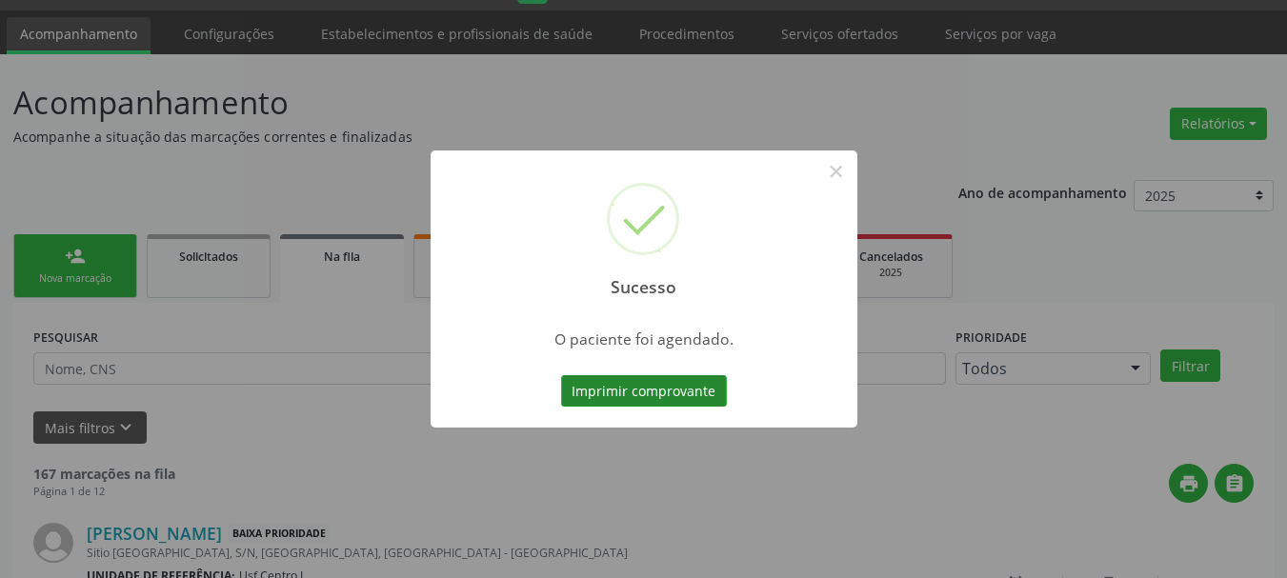
click at [625, 397] on button "Imprimir comprovante" at bounding box center [644, 391] width 166 height 32
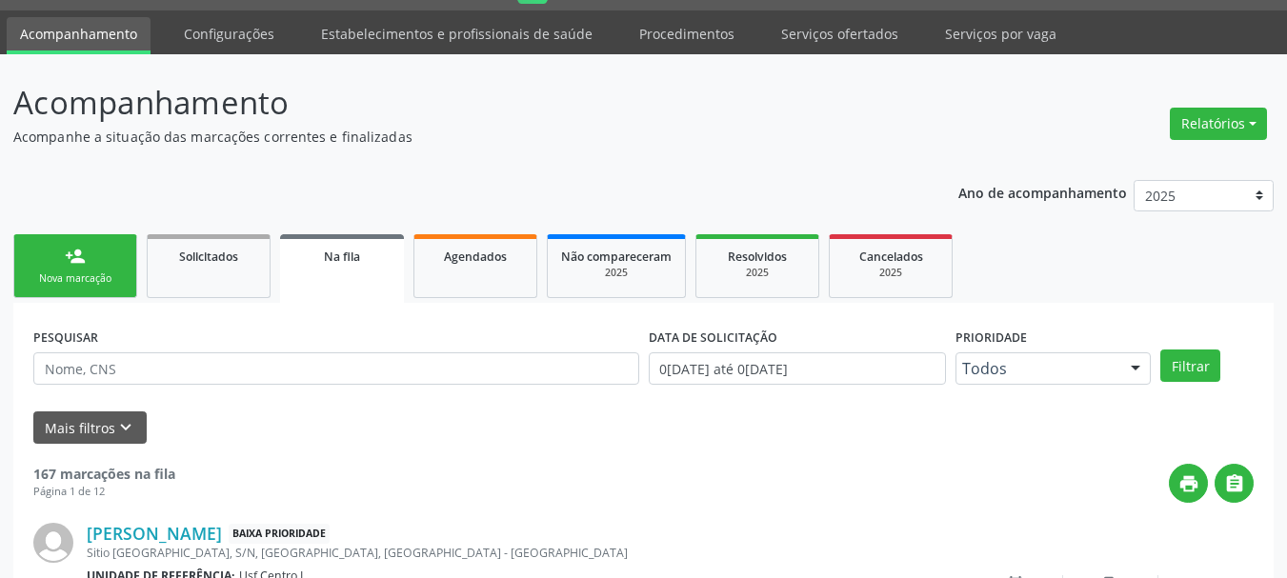
click at [91, 293] on link "person_add Nova marcação" at bounding box center [75, 266] width 124 height 64
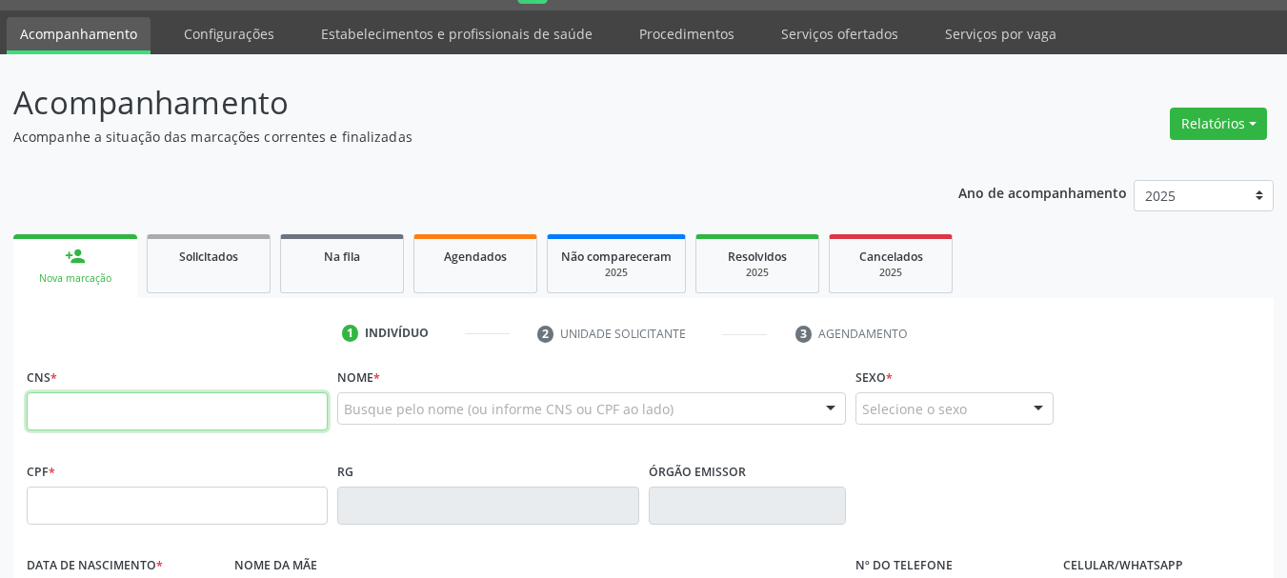
click at [100, 400] on input "text" at bounding box center [177, 412] width 301 height 38
type input "209 2783 9002 0003"
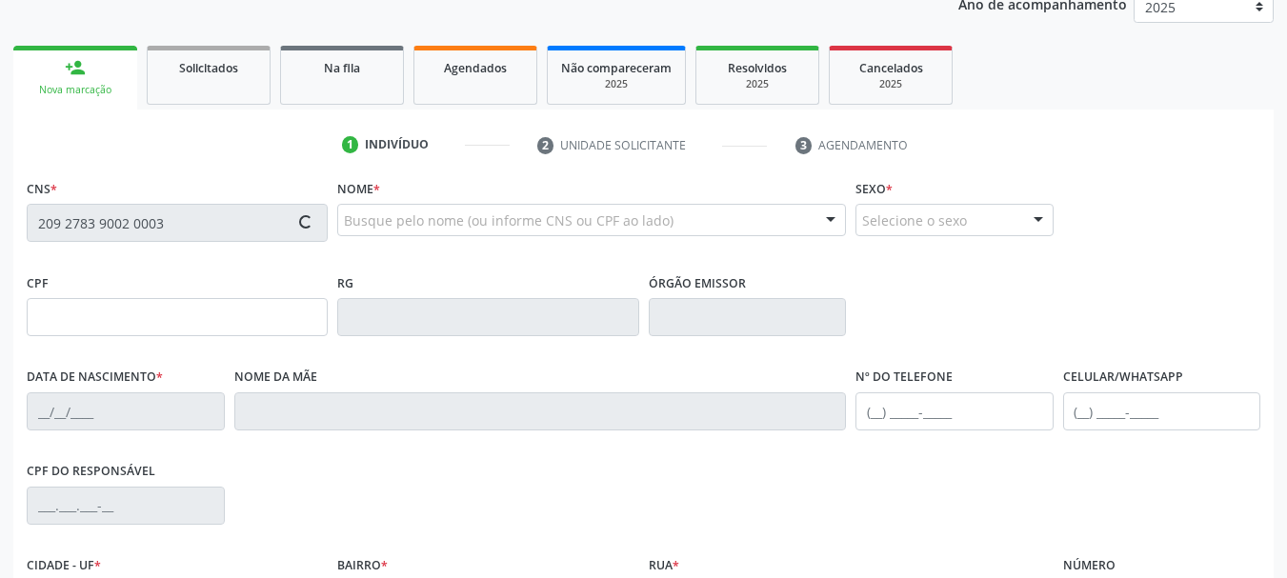
scroll to position [241, 0]
